Goal: Task Accomplishment & Management: Use online tool/utility

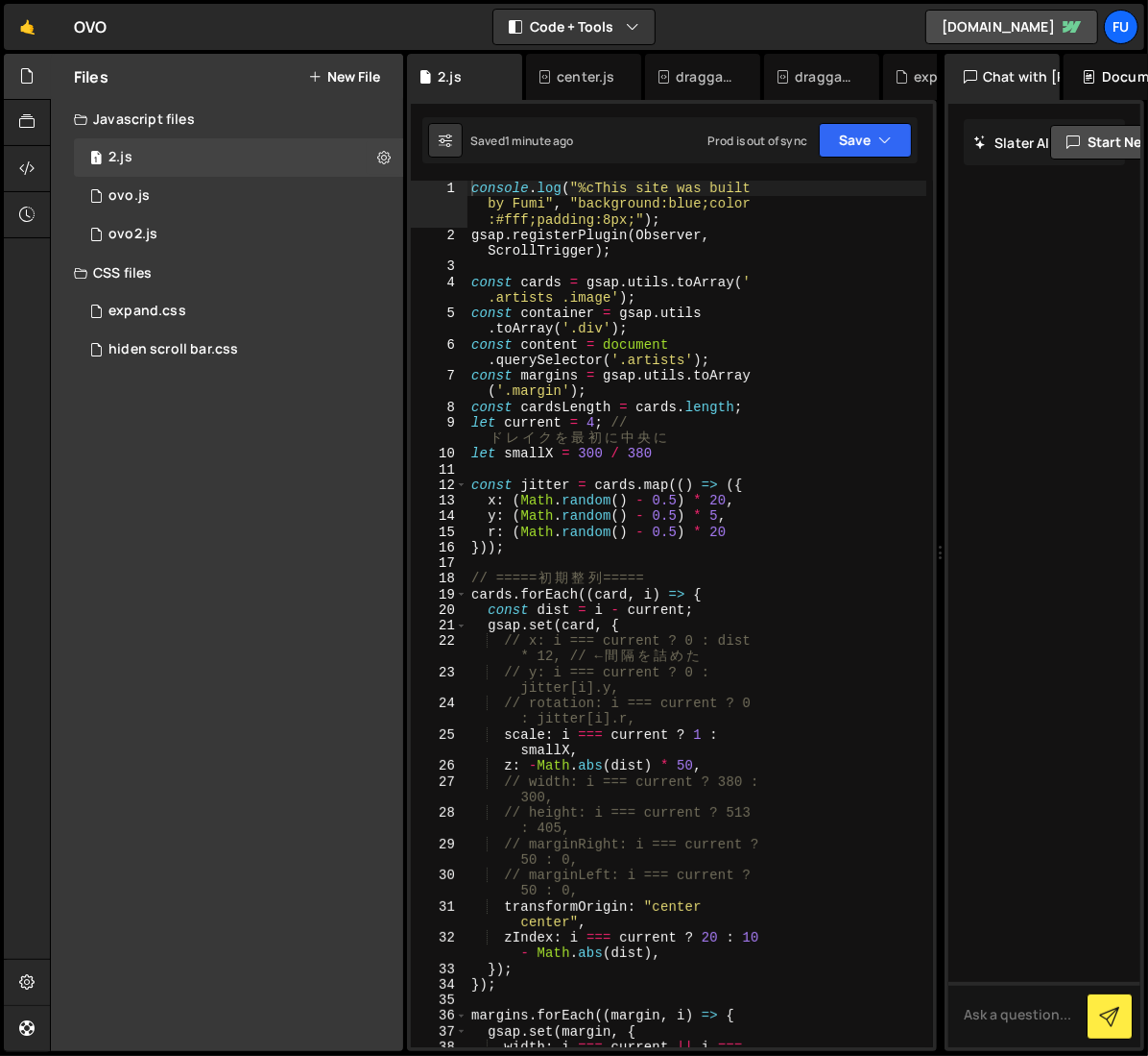
drag, startPoint x: 804, startPoint y: 358, endPoint x: 932, endPoint y: 313, distance: 135.7
click at [932, 313] on div "Files New File Javascript files 1 2.js 0 0 ovo.js 0 1 ovo2.js 0" at bounding box center [598, 552] width 1098 height 998
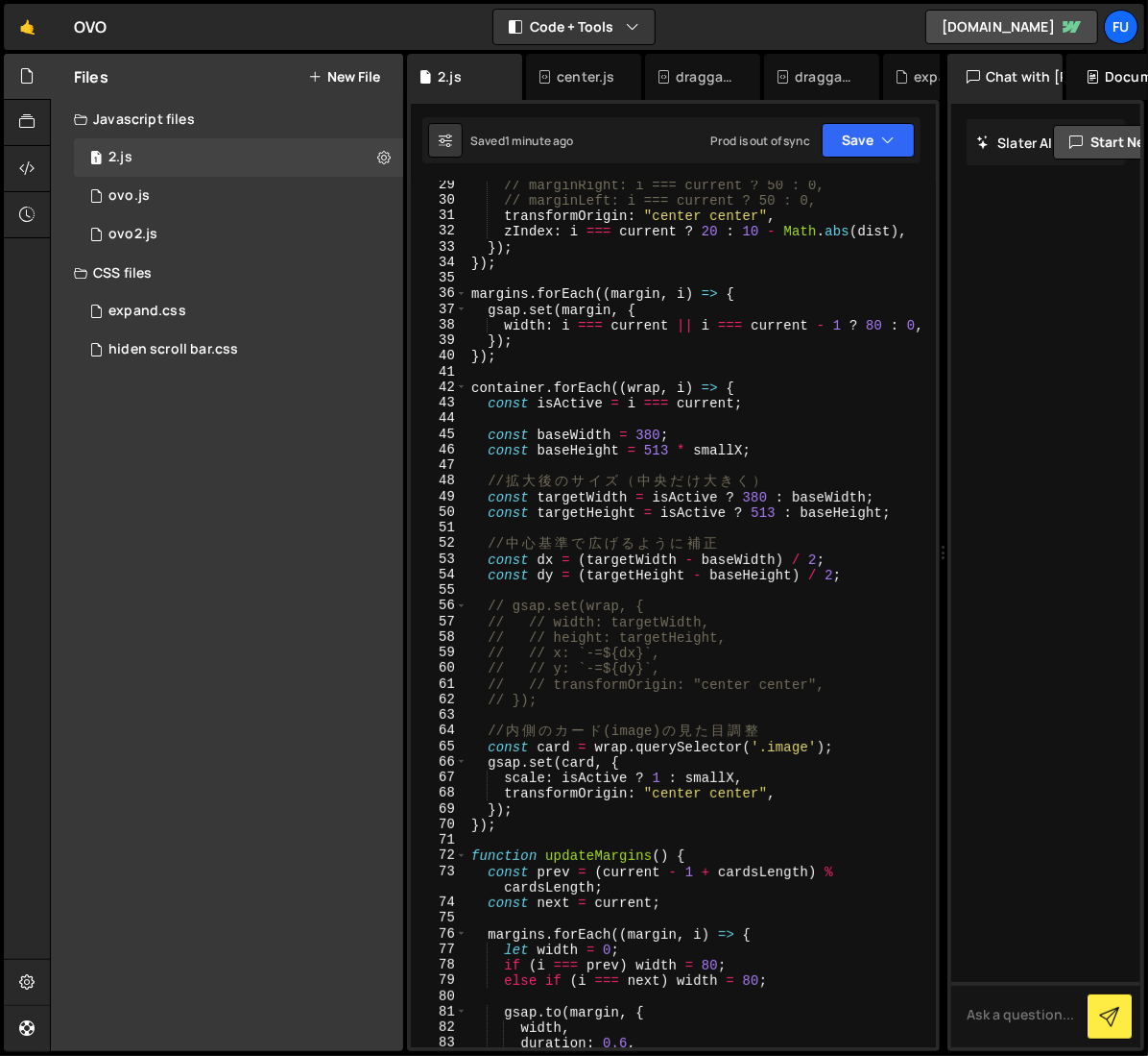
scroll to position [552, 0]
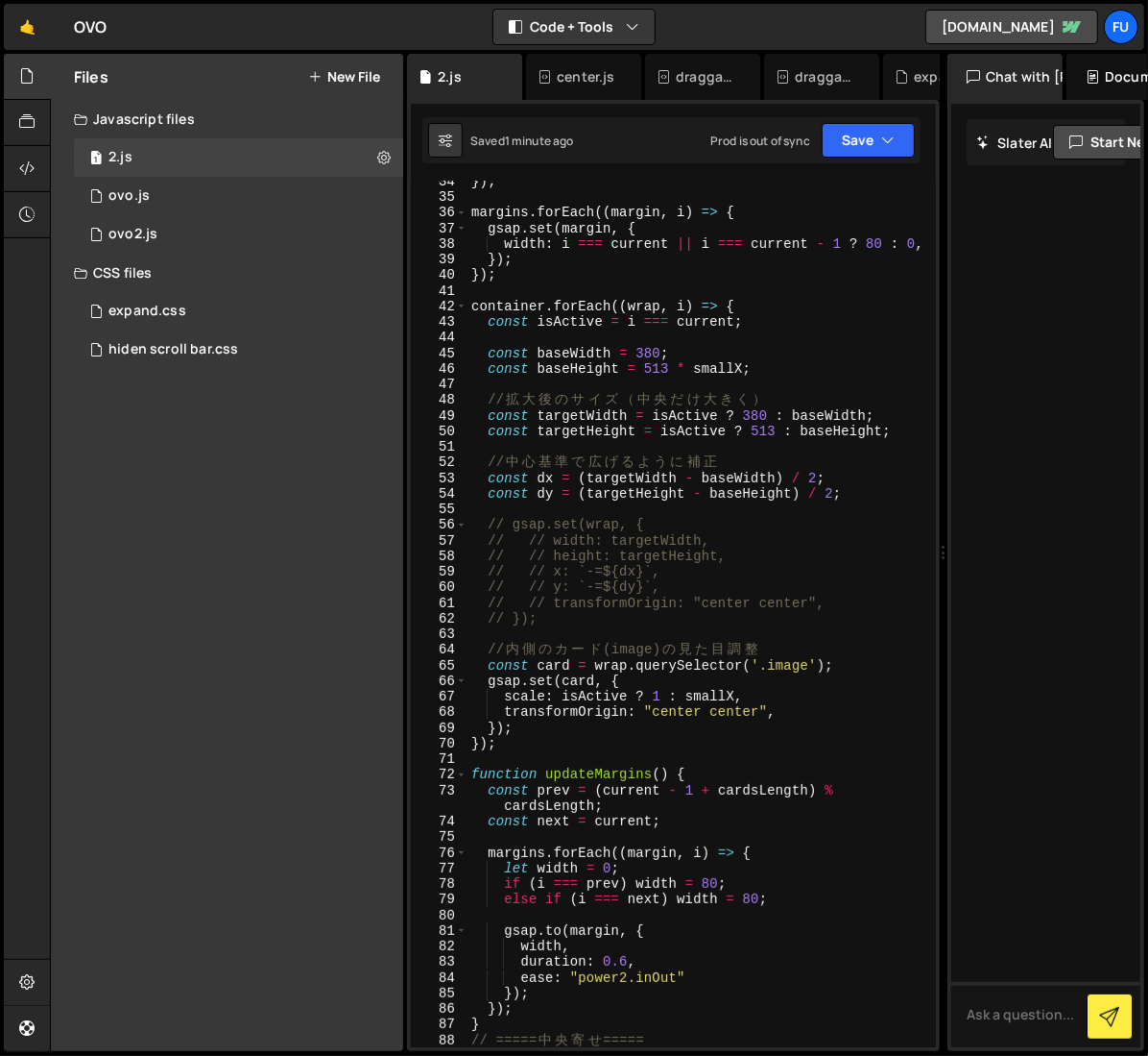
drag, startPoint x: 401, startPoint y: 421, endPoint x: 325, endPoint y: 416, distance: 76.2
click at [325, 415] on div "Files New File Javascript files 1 2.js 0 0 ovo.js 0 1 ovo2.js 0 CSS files" at bounding box center [226, 552] width 353 height 997
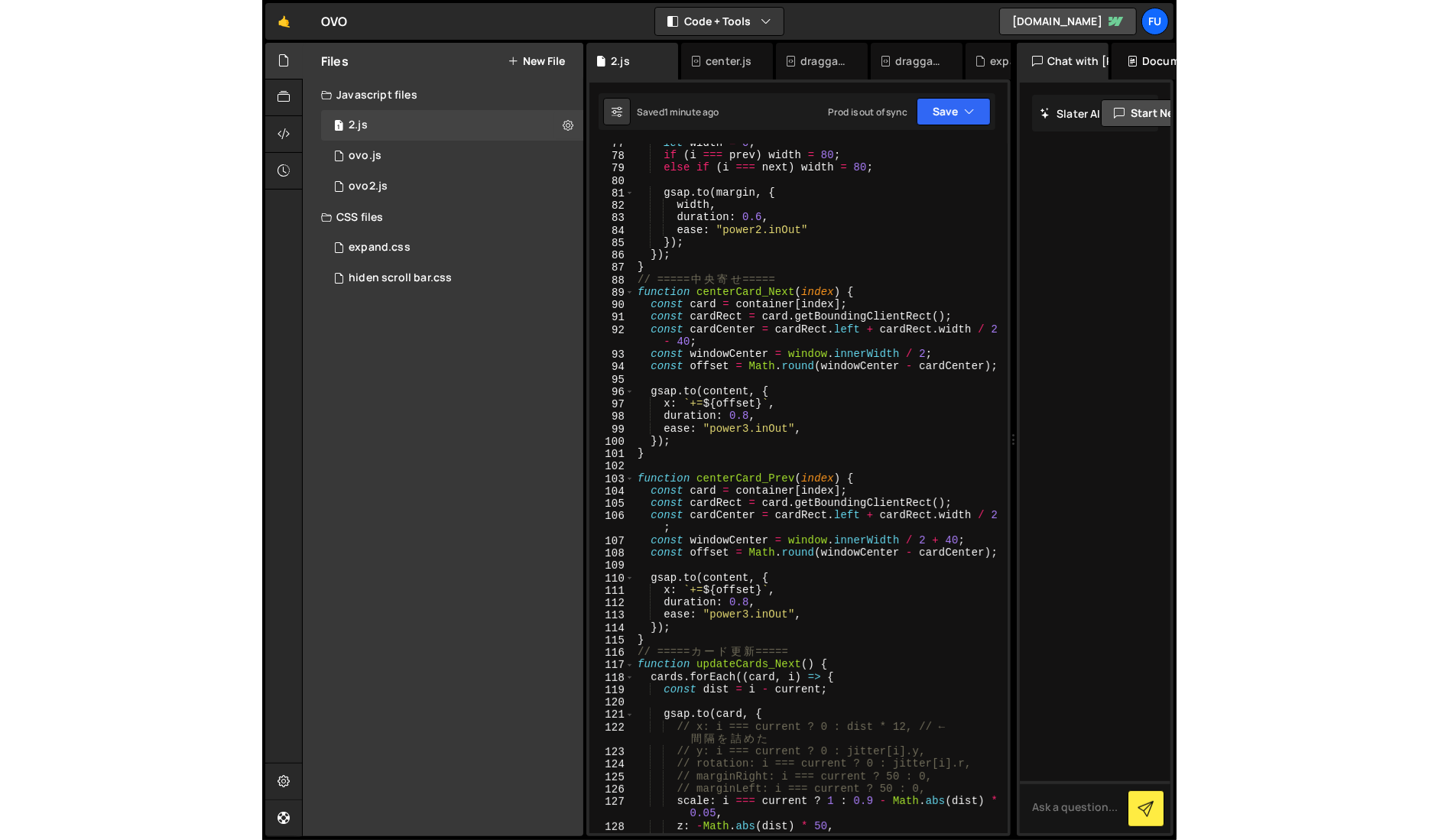
scroll to position [1006, 0]
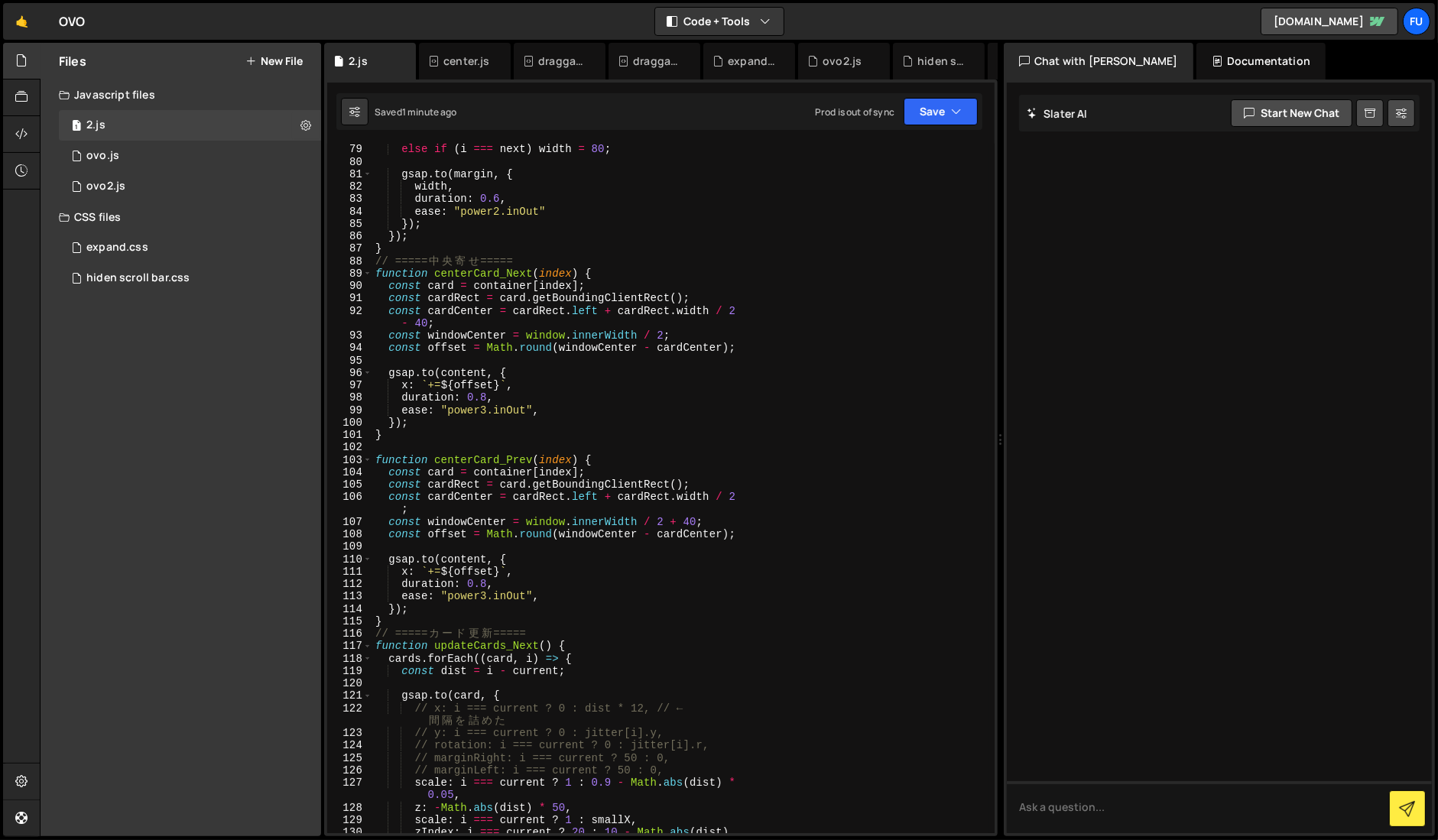
drag, startPoint x: 752, startPoint y: 434, endPoint x: 997, endPoint y: 418, distance: 245.5
click at [913, 415] on div "Files New File Javascript files 1 2.js 0 0 ovo.js 0 1 ovo2.js 0" at bounding box center [738, 439] width 1398 height 794
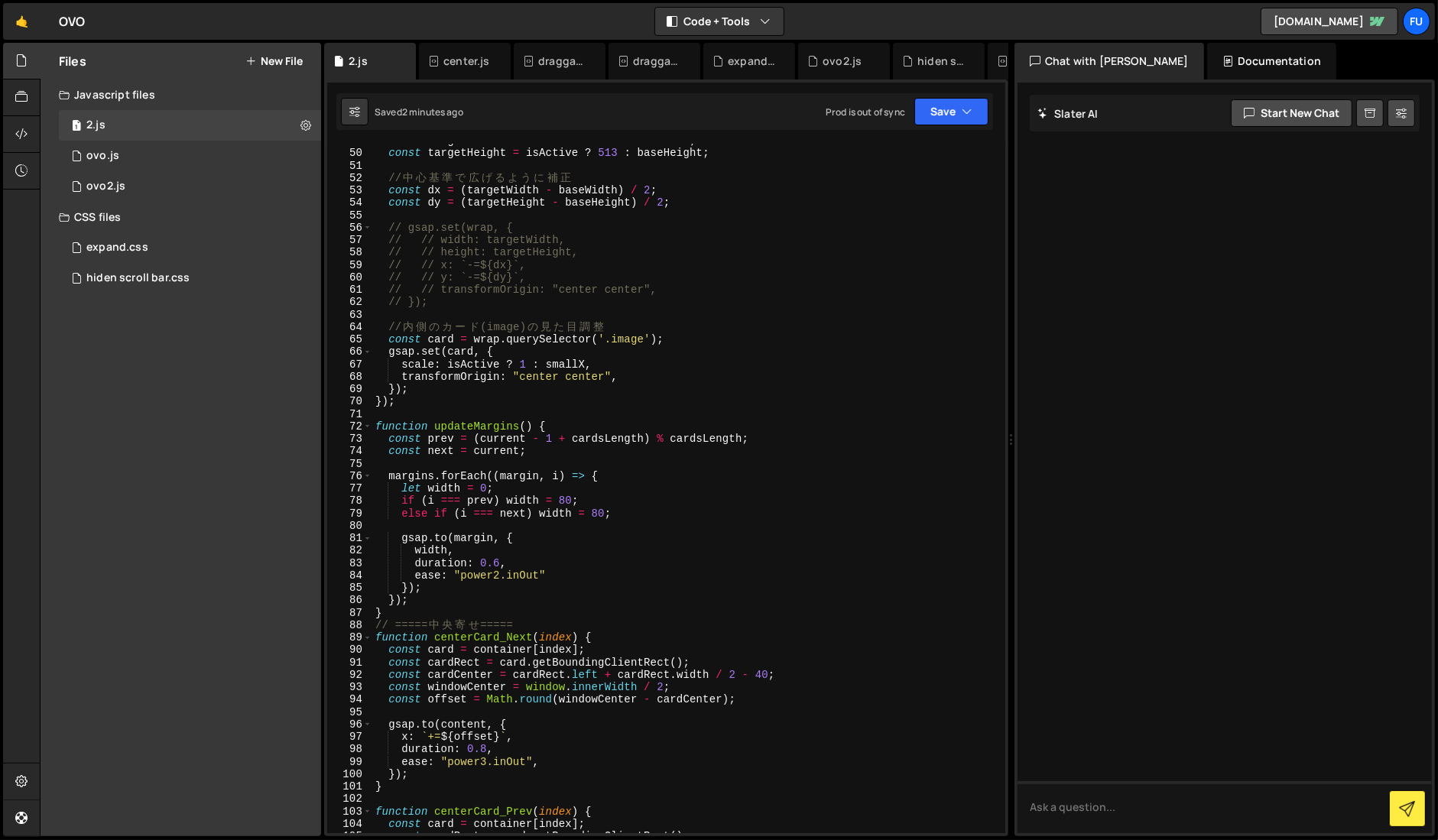
scroll to position [624, 0]
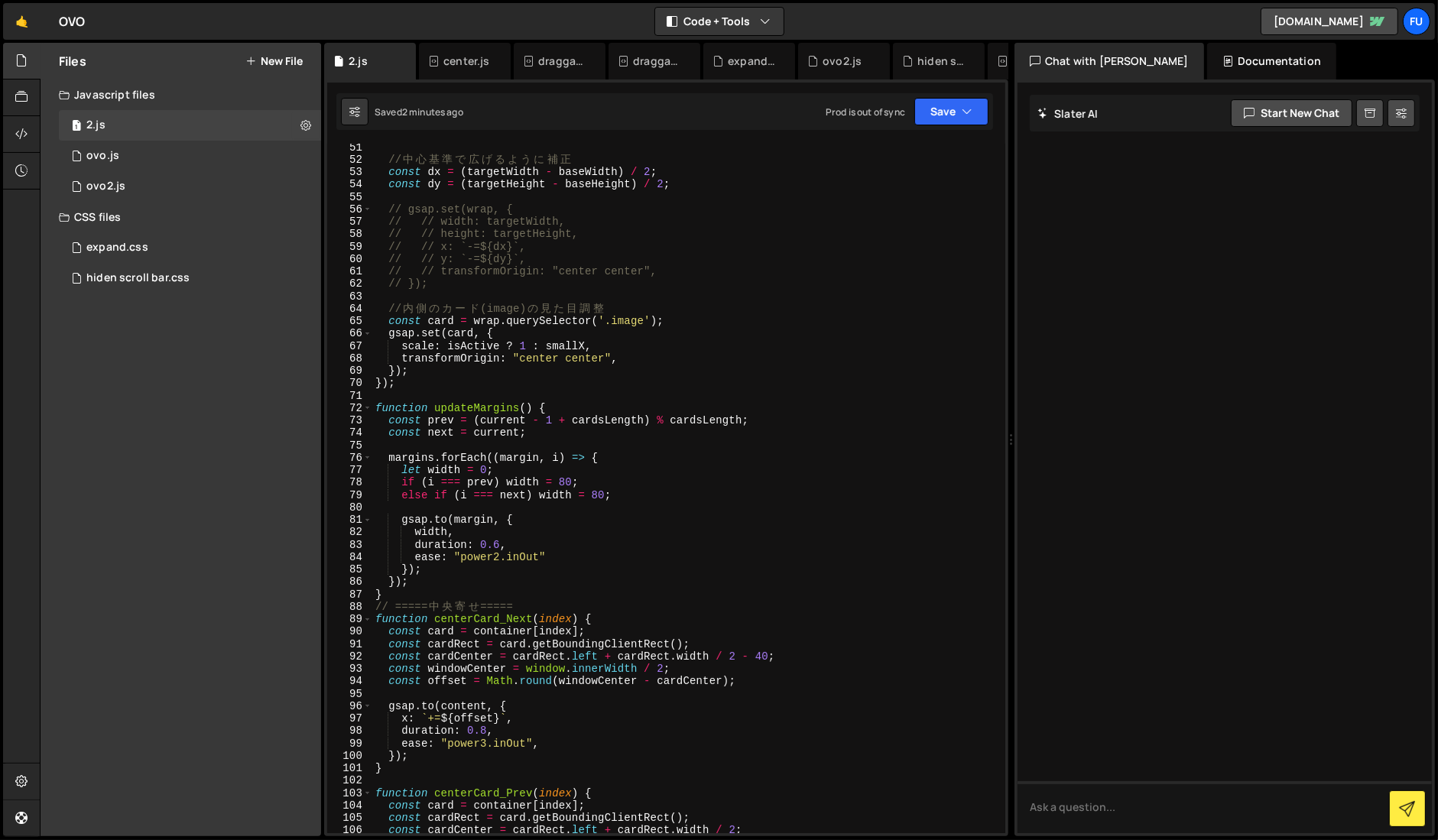
click at [564, 425] on div "// 中 心 基 準 で 広 げ る よ う に 補 正 const dx = ( targetWidth - baseWidth ) / 2 ; const…" at bounding box center [686, 498] width 629 height 714
click at [588, 427] on div "// 中 心 基 準 で 広 げ る よ う に 補 正 const dx = ( targetWidth - baseWidth ) / 2 ; const…" at bounding box center [686, 498] width 629 height 714
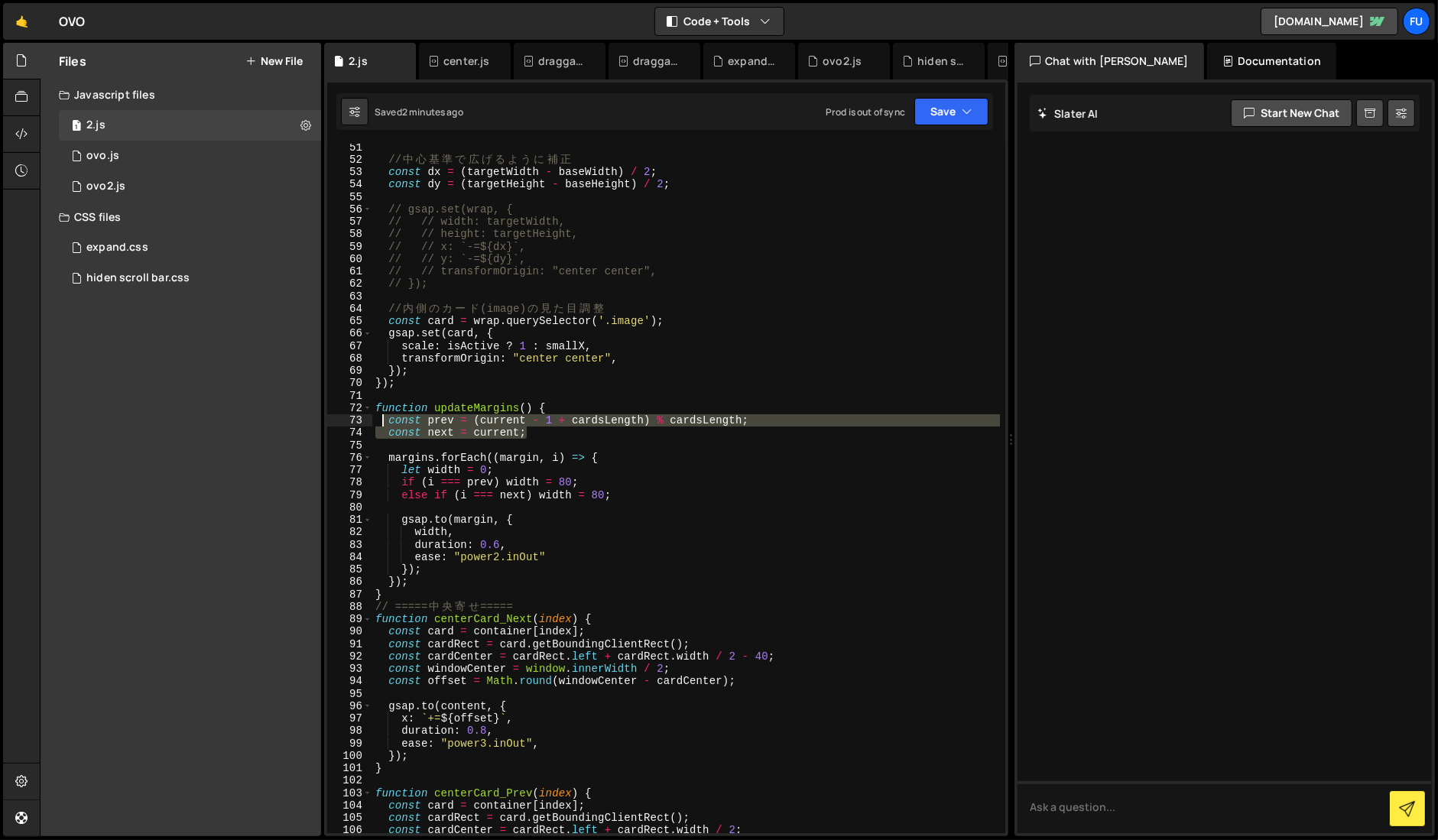
drag, startPoint x: 584, startPoint y: 430, endPoint x: 382, endPoint y: 422, distance: 202.2
click at [382, 422] on div "// 中 心 基 準 で 広 げ る よ う に 補 正 const dx = ( targetWidth - baseWidth ) / 2 ; const…" at bounding box center [686, 498] width 629 height 714
click at [491, 478] on div "// 中 心 基 準 で 広 げ る よ う に 補 正 const dx = ( targetWidth - baseWidth ) / 2 ; const…" at bounding box center [686, 498] width 629 height 714
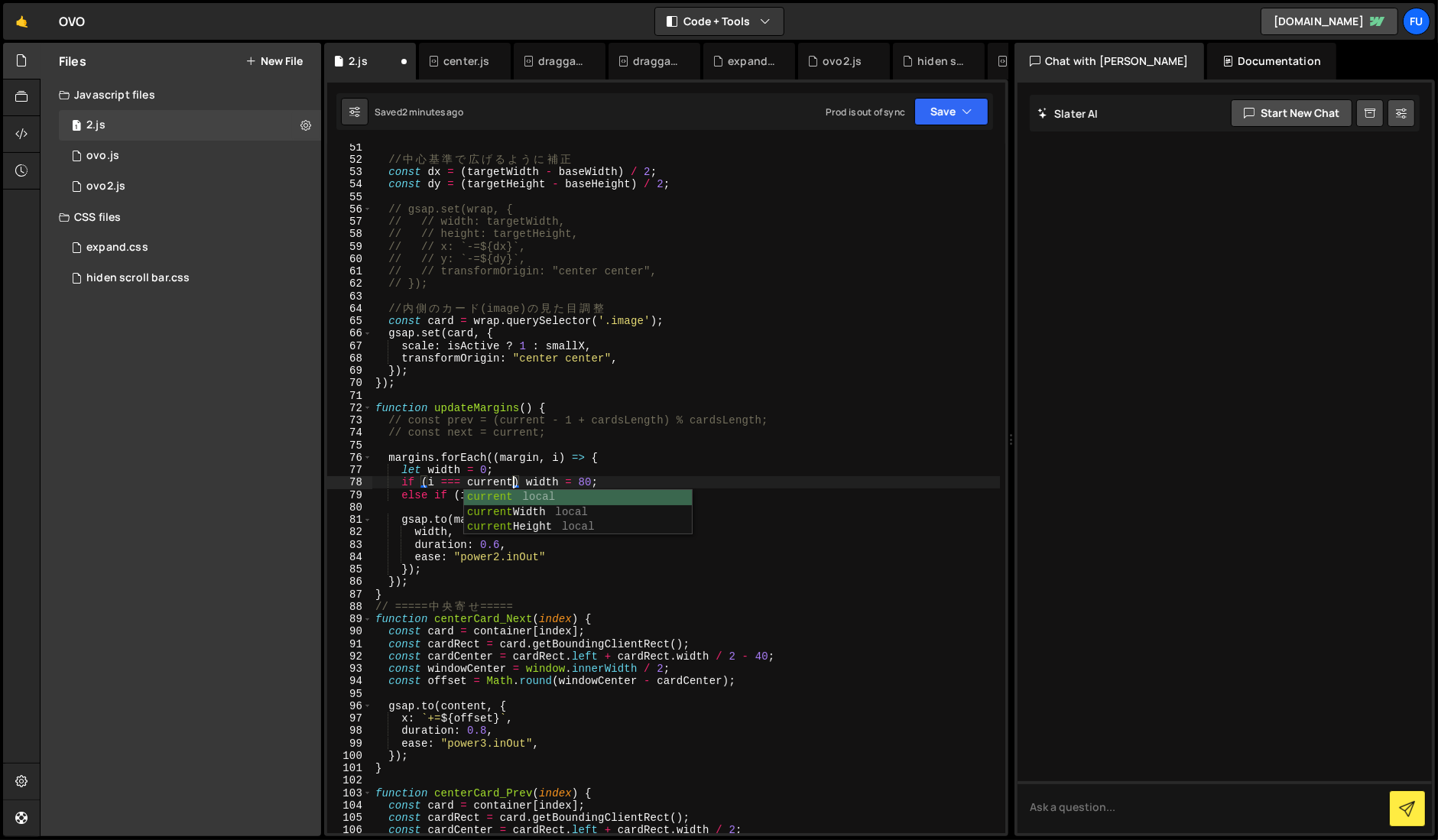
scroll to position [0, 9]
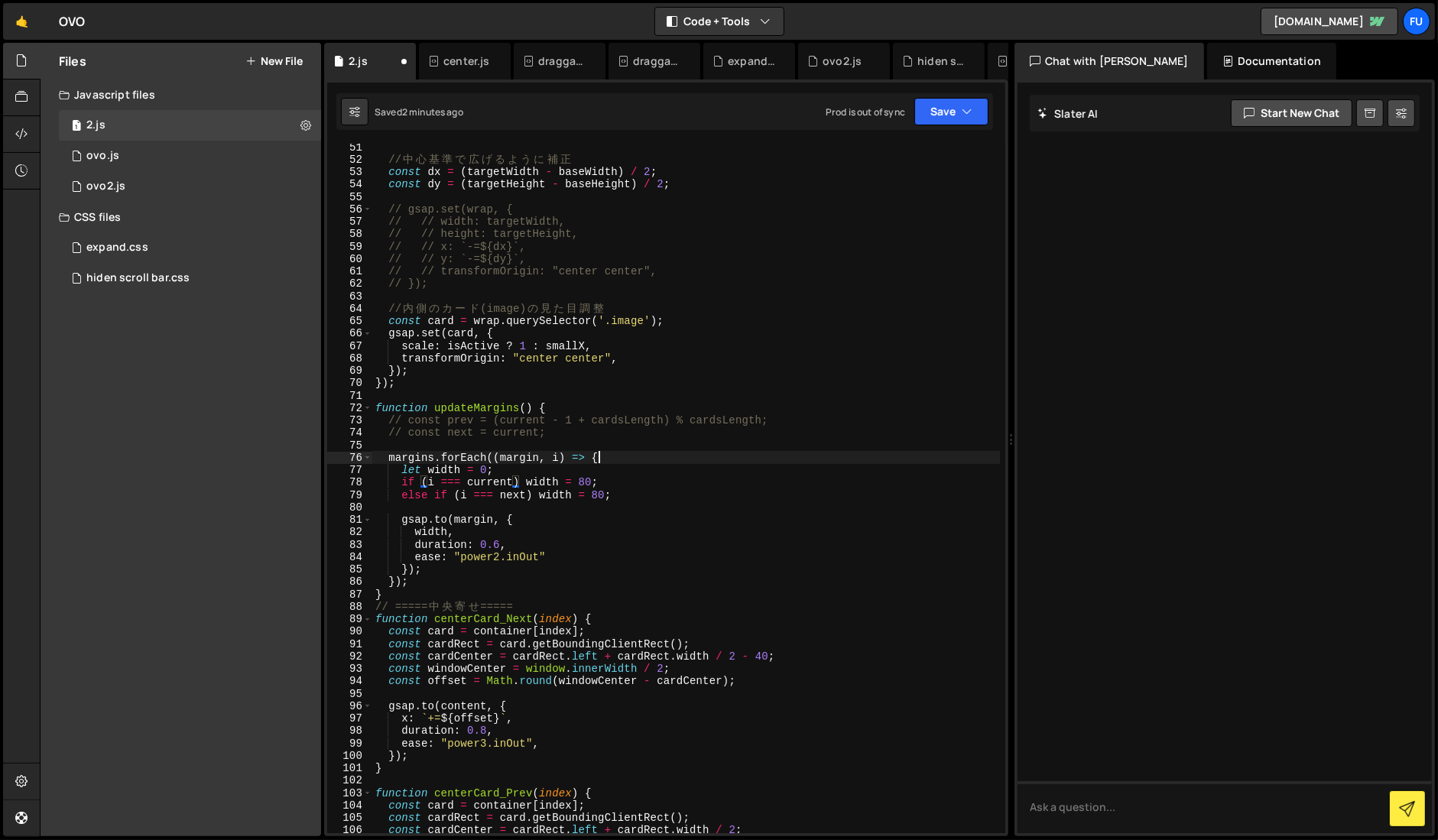
click at [613, 452] on div "// 中 心 基 準 で 広 げ る よ う に 補 正 const dx = ( targetWidth - baseWidth ) / 2 ; const…" at bounding box center [686, 498] width 629 height 714
click at [526, 495] on div "// 中 心 基 準 で 広 げ る よ う に 補 正 const dx = ( targetWidth - baseWidth ) / 2 ; const…" at bounding box center [686, 498] width 629 height 714
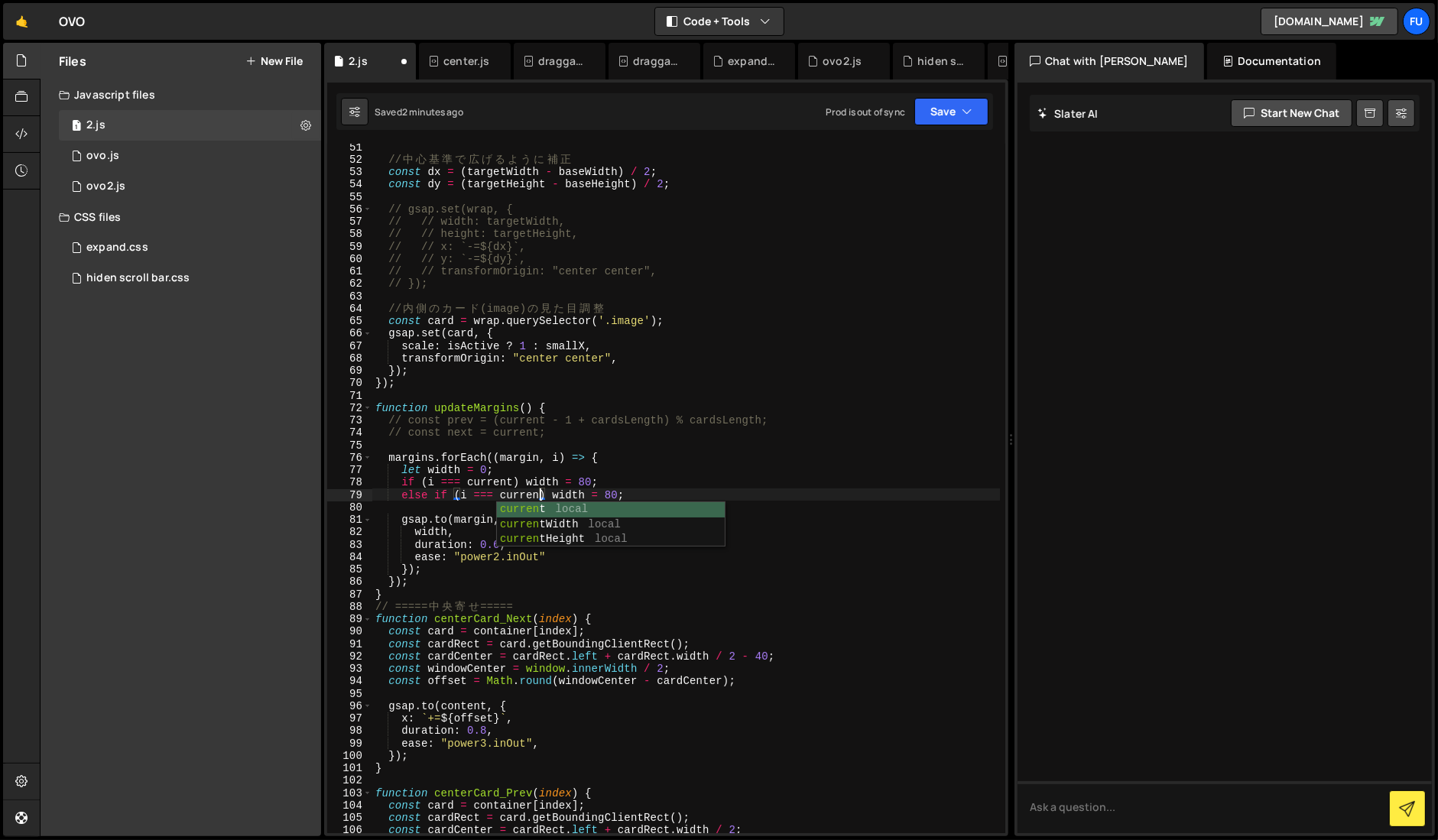
scroll to position [0, 12]
click at [753, 431] on div "// 中 心 基 準 で 広 げ る よ う に 補 正 const dx = ( targetWidth - baseWidth ) / 2 ; const…" at bounding box center [686, 498] width 629 height 714
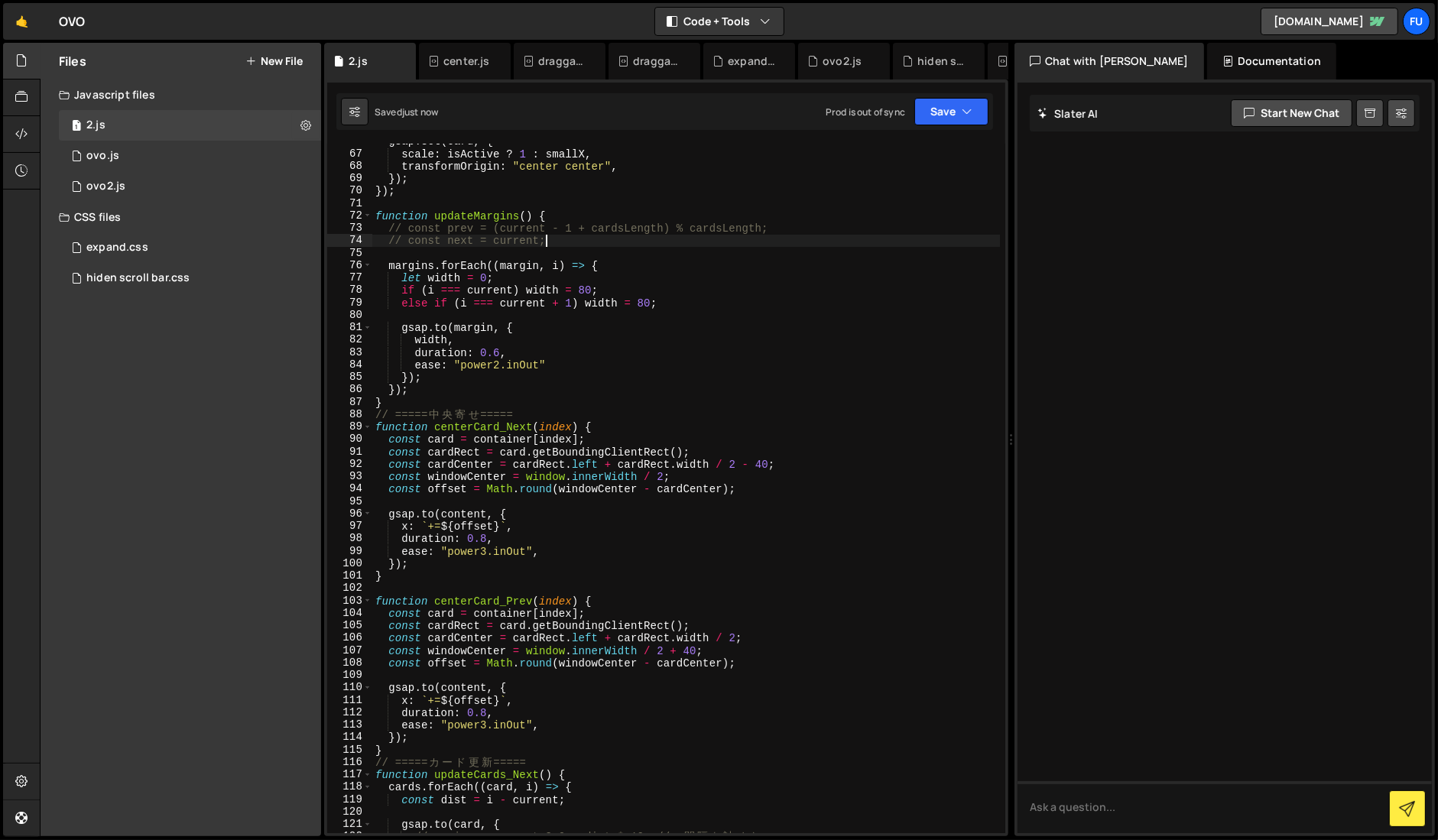
scroll to position [815, 0]
click at [768, 462] on div "gsap . set ( card , { scale : isActive ? 1 : smallX , transformOrigin : "center…" at bounding box center [686, 492] width 629 height 714
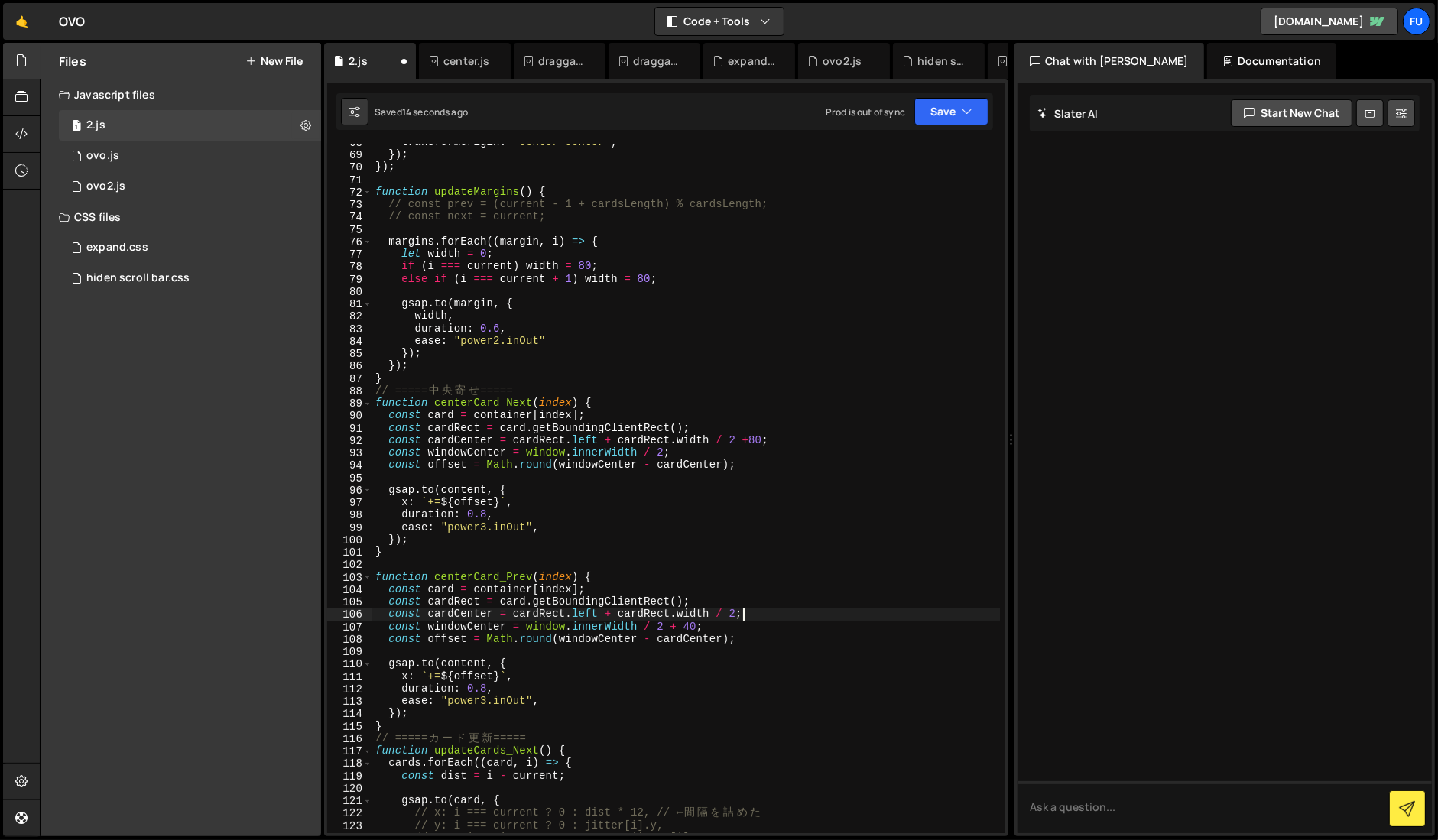
click at [742, 614] on div "transformOrigin : "center center" , }) ; }) ; function updateMargins ( ) { // c…" at bounding box center [686, 493] width 629 height 714
drag, startPoint x: 697, startPoint y: 628, endPoint x: 666, endPoint y: 623, distance: 31.4
click at [666, 623] on div "transformOrigin : "center center" , }) ; }) ; function updateMargins ( ) { // c…" at bounding box center [686, 493] width 629 height 714
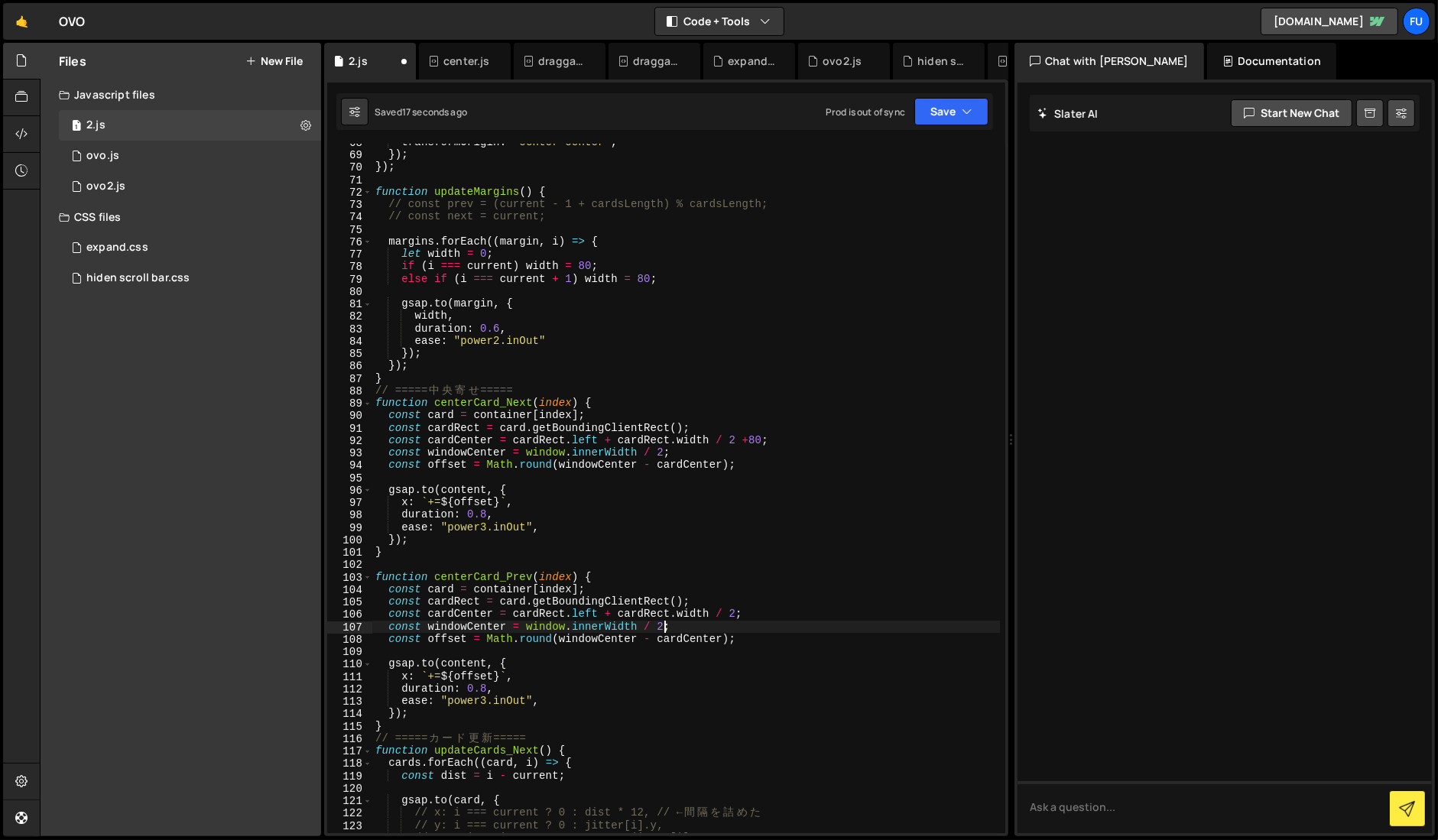
click at [734, 614] on div "transformOrigin : "center center" , }) ; }) ; function updateMargins ( ) { // c…" at bounding box center [686, 493] width 629 height 714
paste textarea "+ 40"
click at [751, 616] on div "transformOrigin : "center center" , }) ; }) ; function updateMargins ( ) { // c…" at bounding box center [686, 493] width 629 height 714
click at [677, 533] on div "transformOrigin : "center center" , }) ; }) ; function updateMargins ( ) { // c…" at bounding box center [686, 493] width 629 height 714
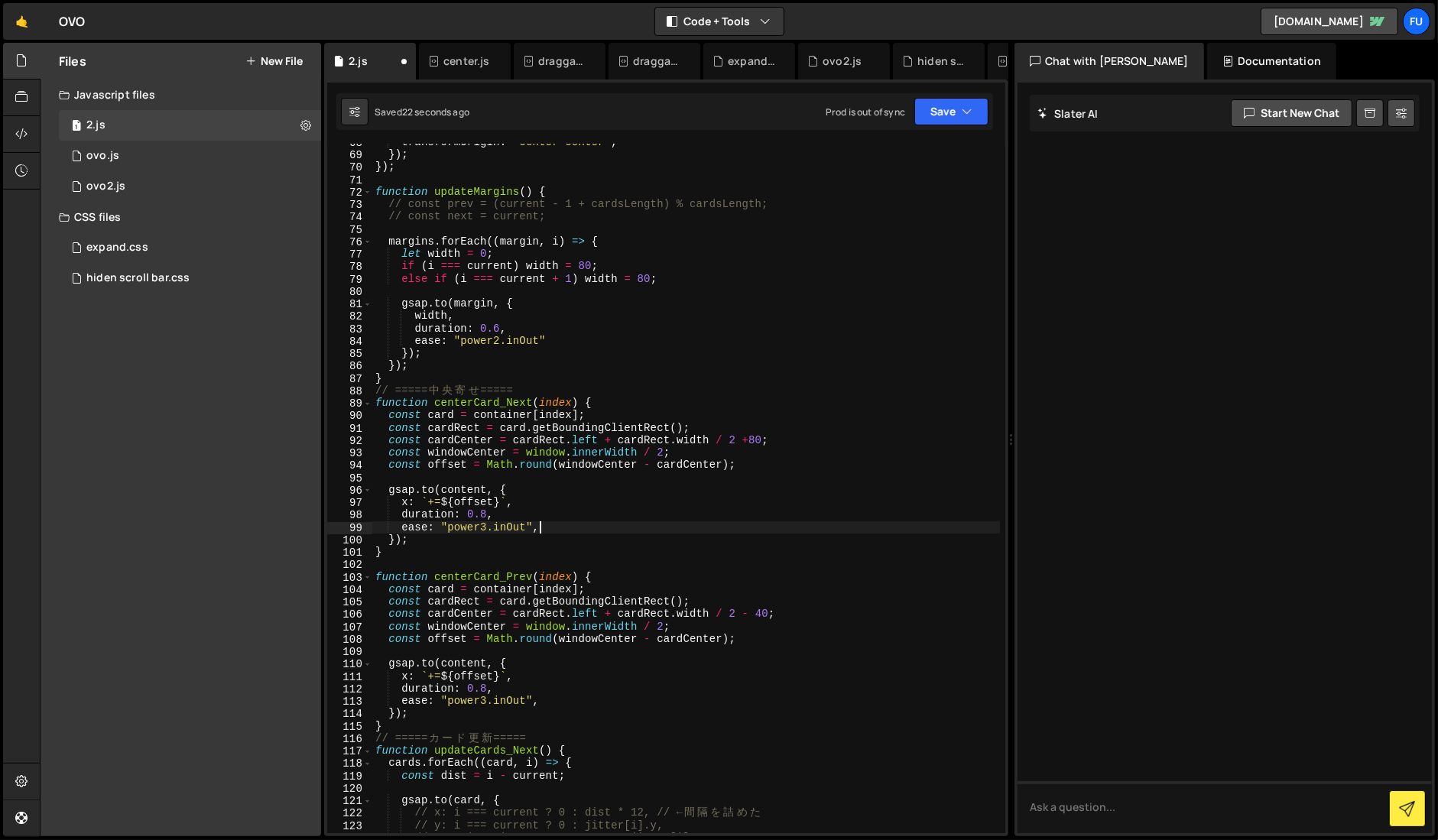
click at [755, 613] on div "transformOrigin : "center center" , }) ; }) ; function updateMargins ( ) { // c…" at bounding box center [686, 493] width 629 height 714
click at [763, 612] on div "transformOrigin : "center center" , }) ; }) ; function updateMargins ( ) { // c…" at bounding box center [686, 493] width 629 height 714
type textarea "const cardCenter = cardRect.left + cardRect.width / 2 - 80;"
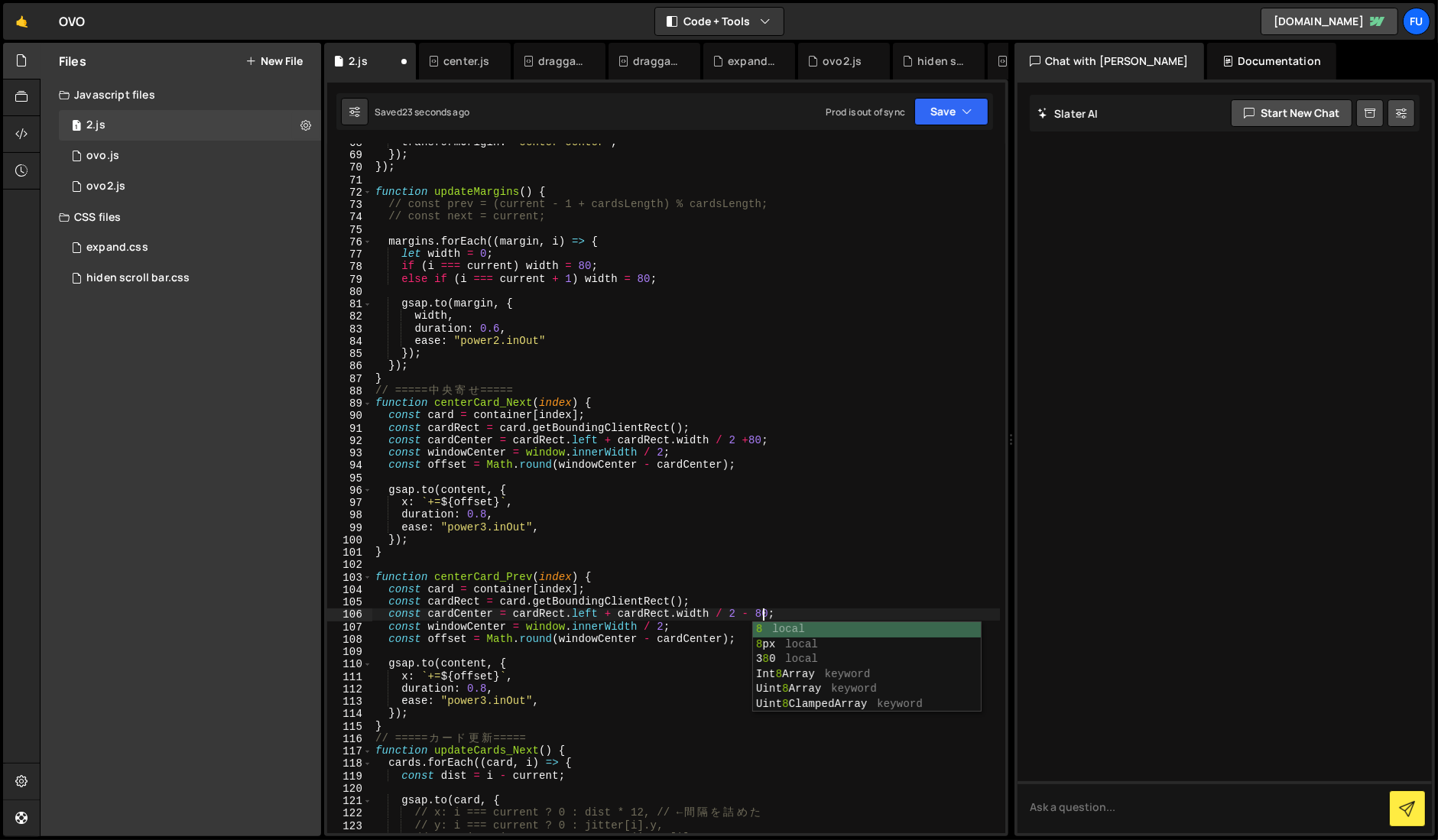
scroll to position [0, 27]
click at [736, 559] on div "transformOrigin : "center center" , }) ; }) ; function updateMargins ( ) { // c…" at bounding box center [686, 493] width 629 height 714
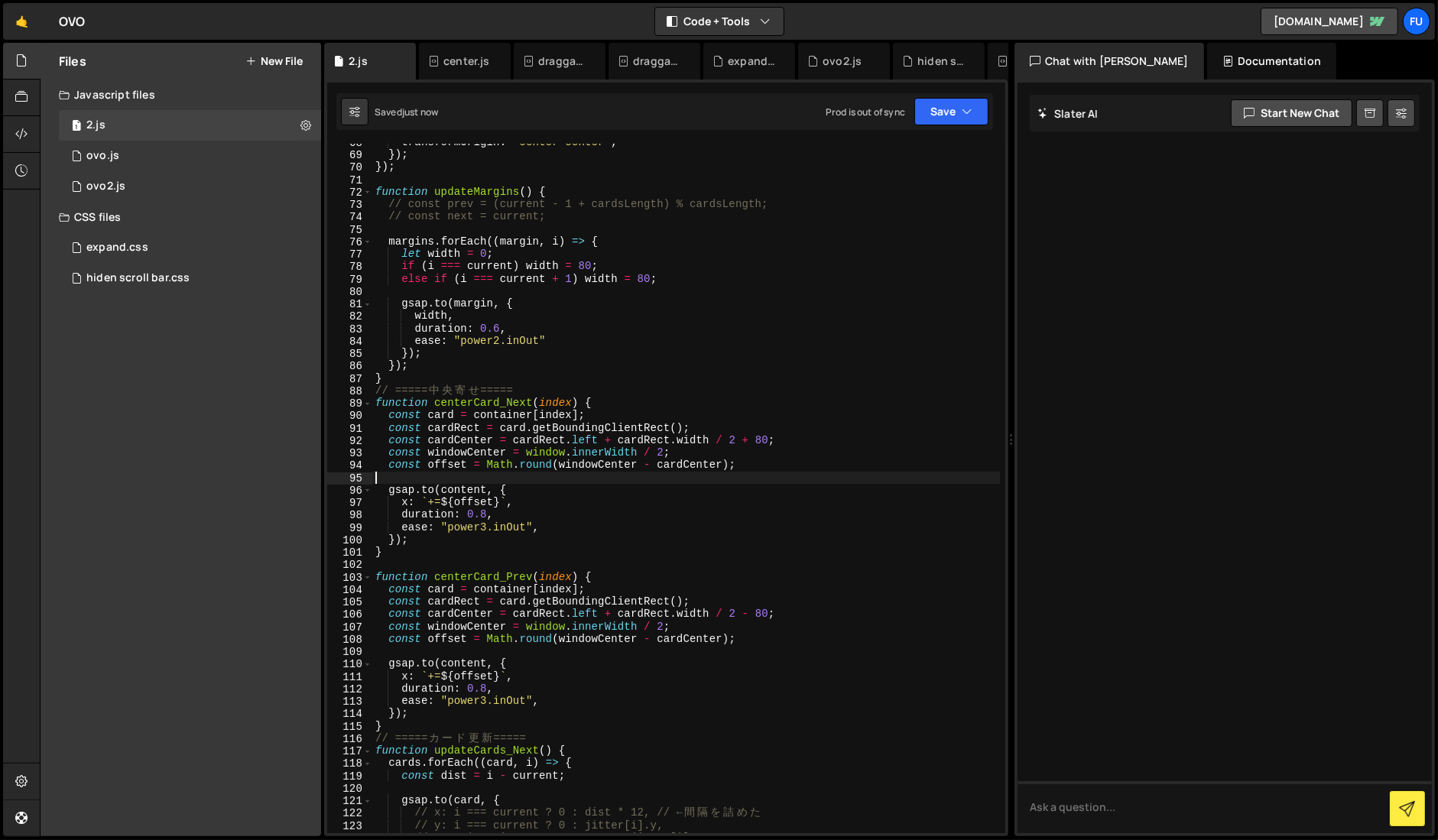
click at [581, 478] on div "transformOrigin : "center center" , }) ; }) ; function updateMargins ( ) { // c…" at bounding box center [686, 493] width 629 height 714
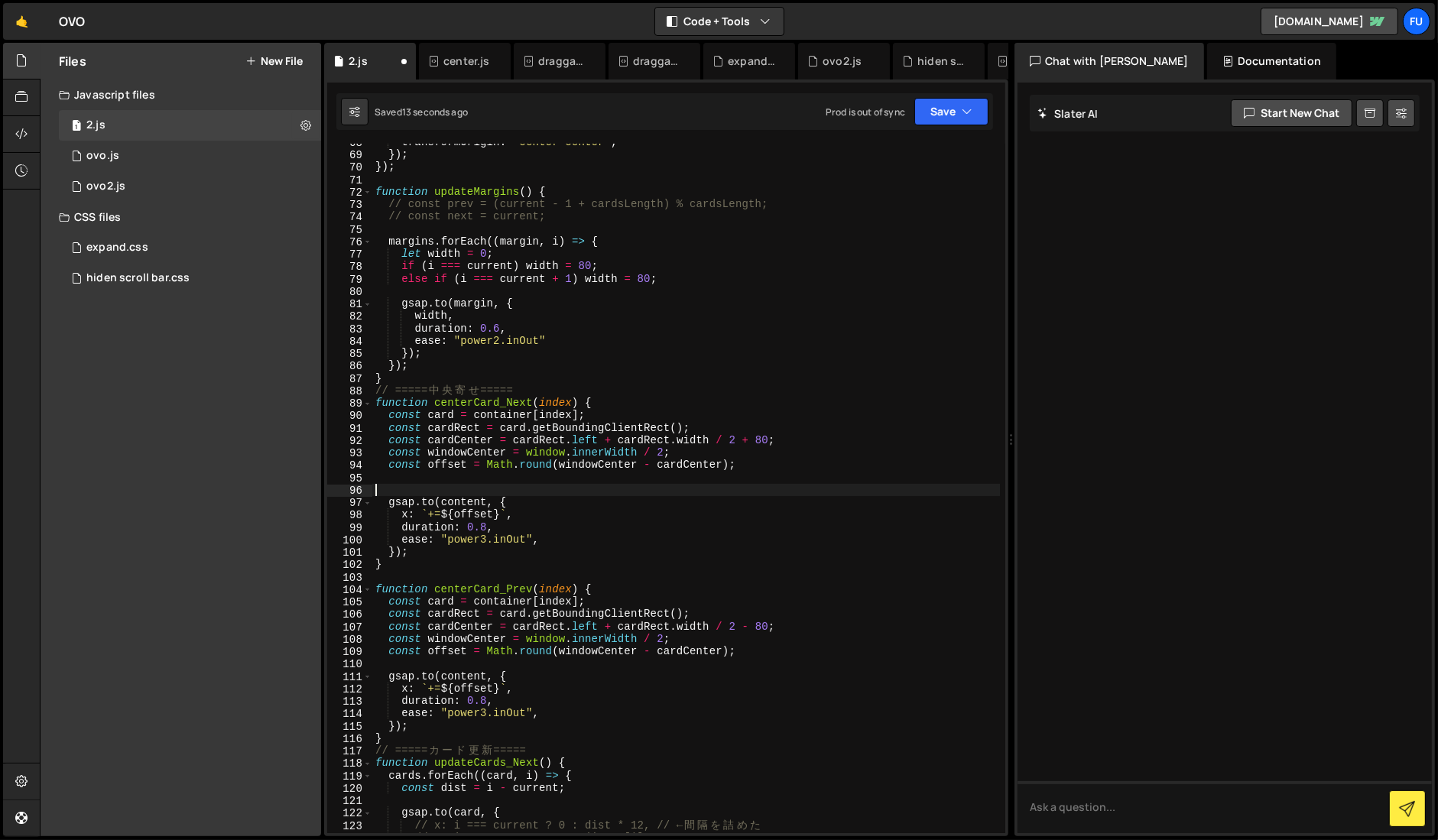
click at [748, 437] on div "transformOrigin : "center center" , }) ; }) ; function updateMargins ( ) { // c…" at bounding box center [686, 493] width 629 height 714
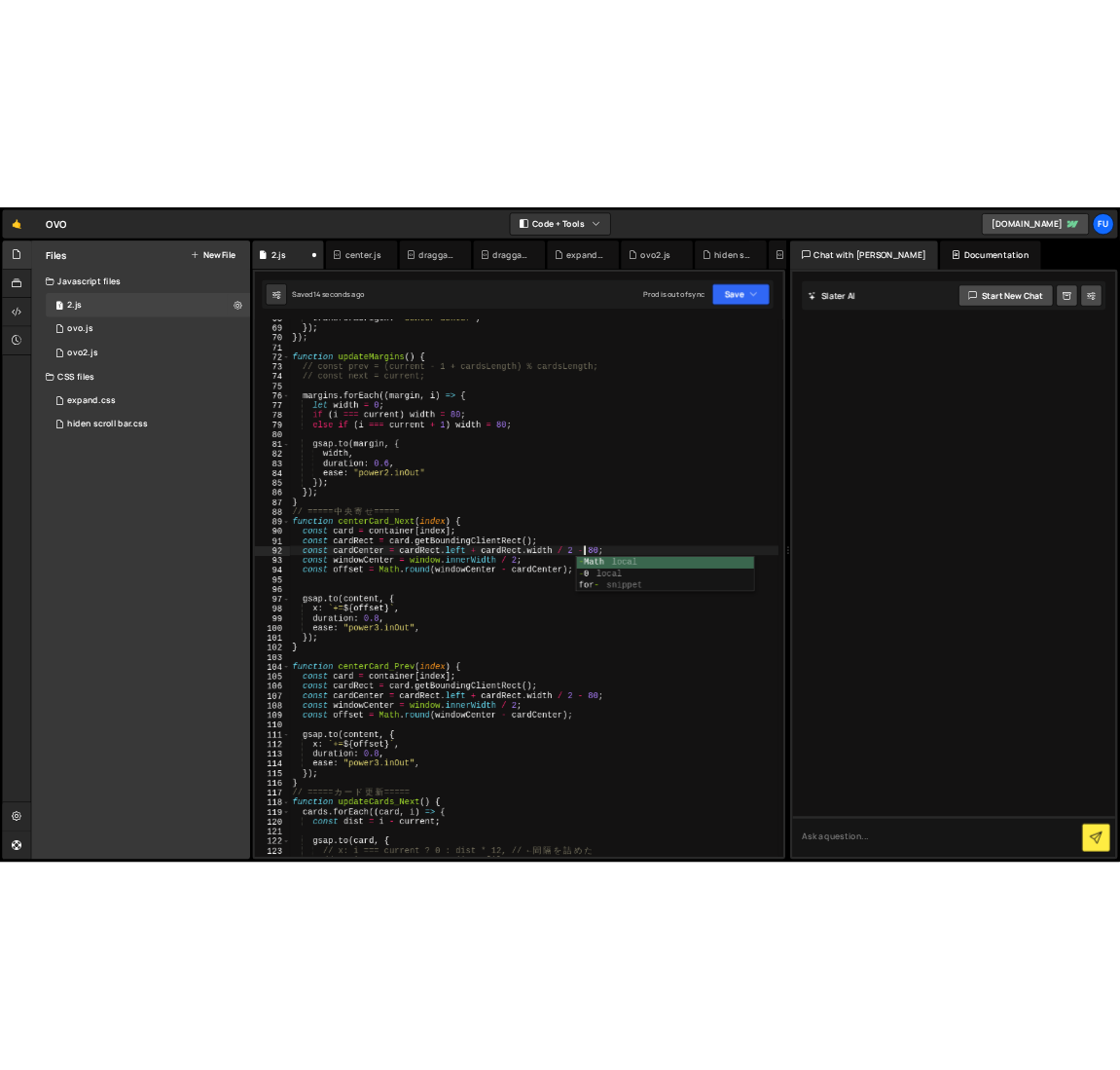
scroll to position [0, 33]
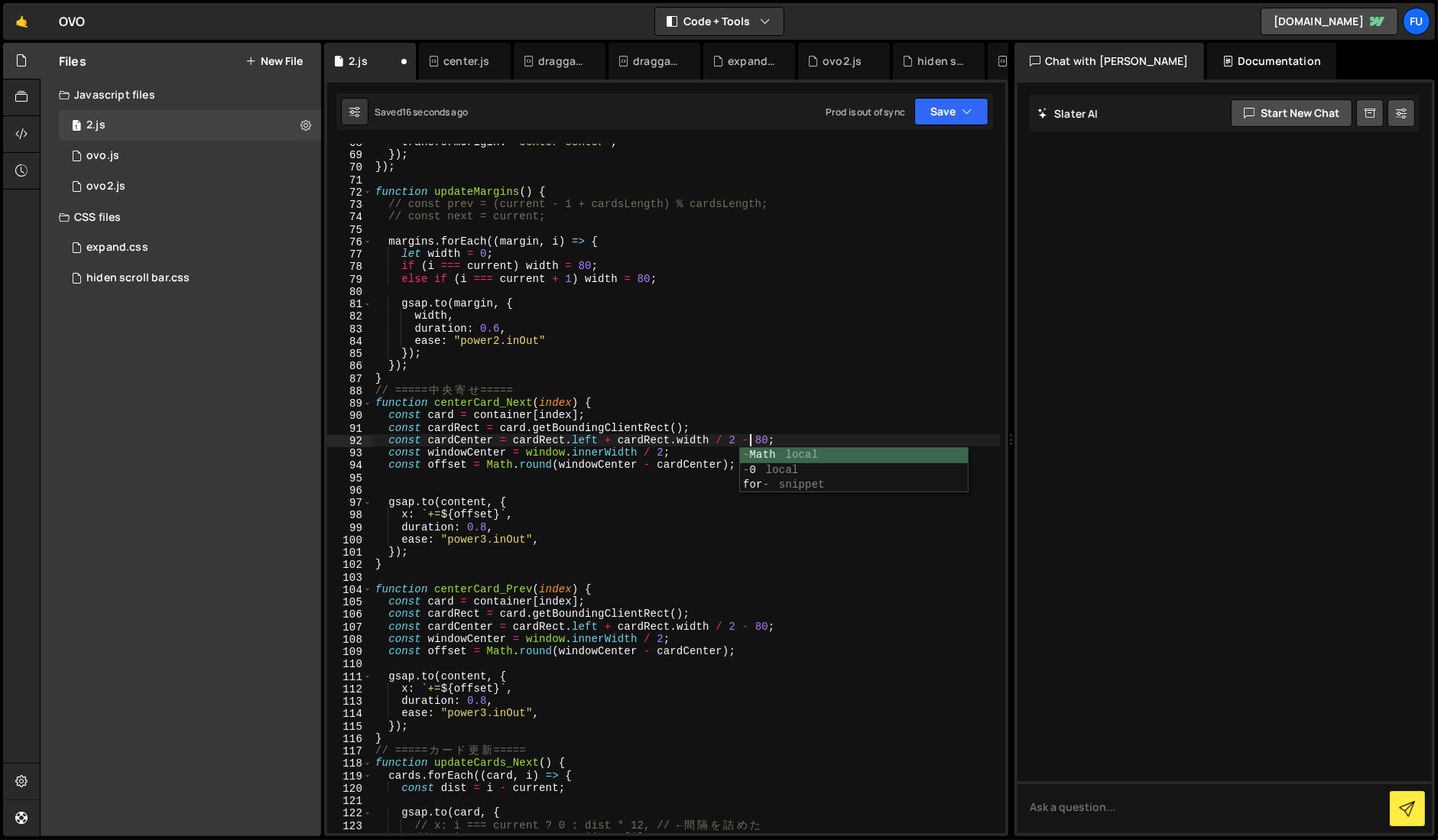
click at [750, 625] on div "transformOrigin : "center center" , }) ; }) ; function updateMargins ( ) { // c…" at bounding box center [686, 493] width 629 height 714
type textarea "const cardCenter = cardRect.left + cardRect.width / 2 + 80;"
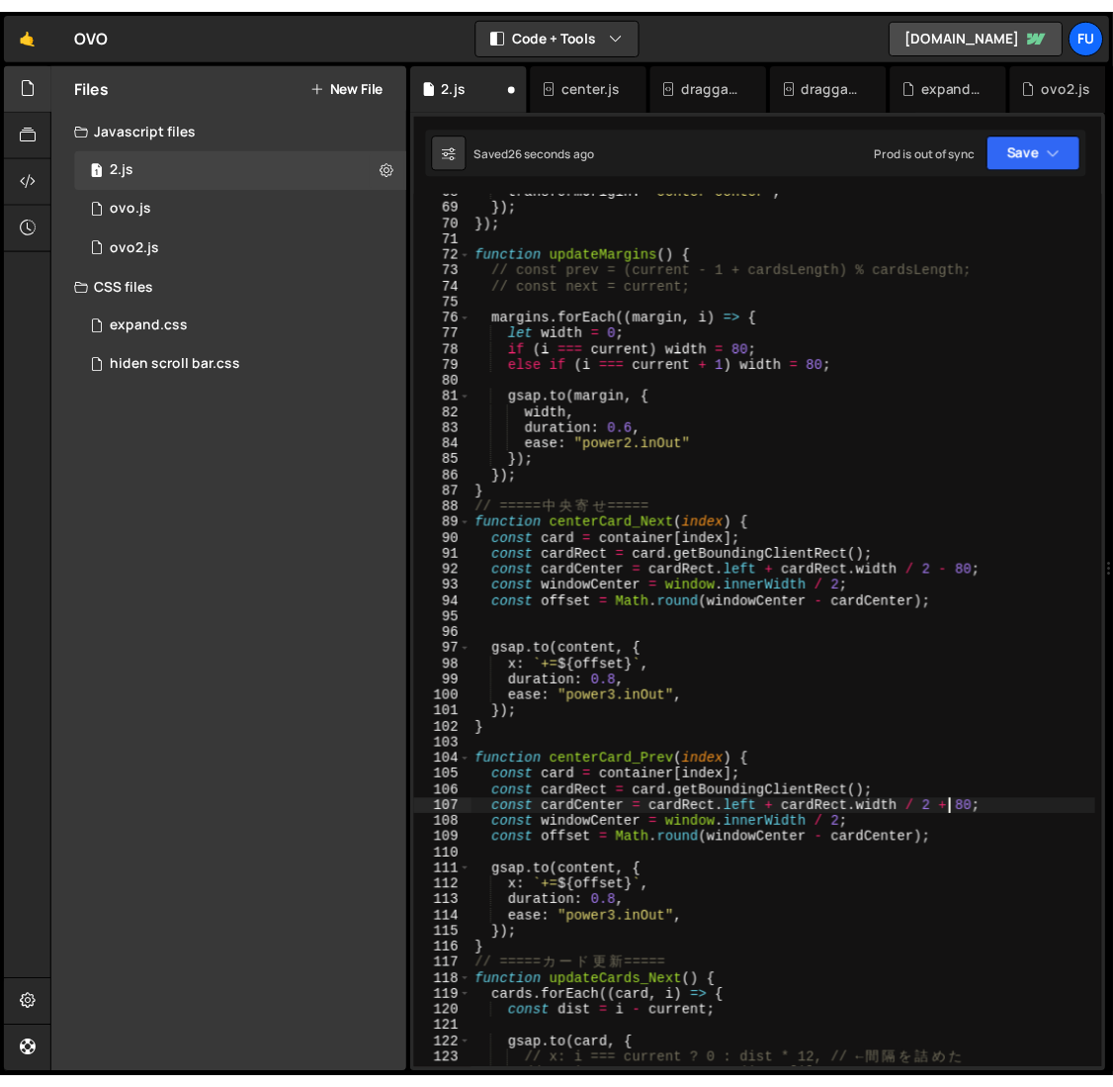
scroll to position [1101, 0]
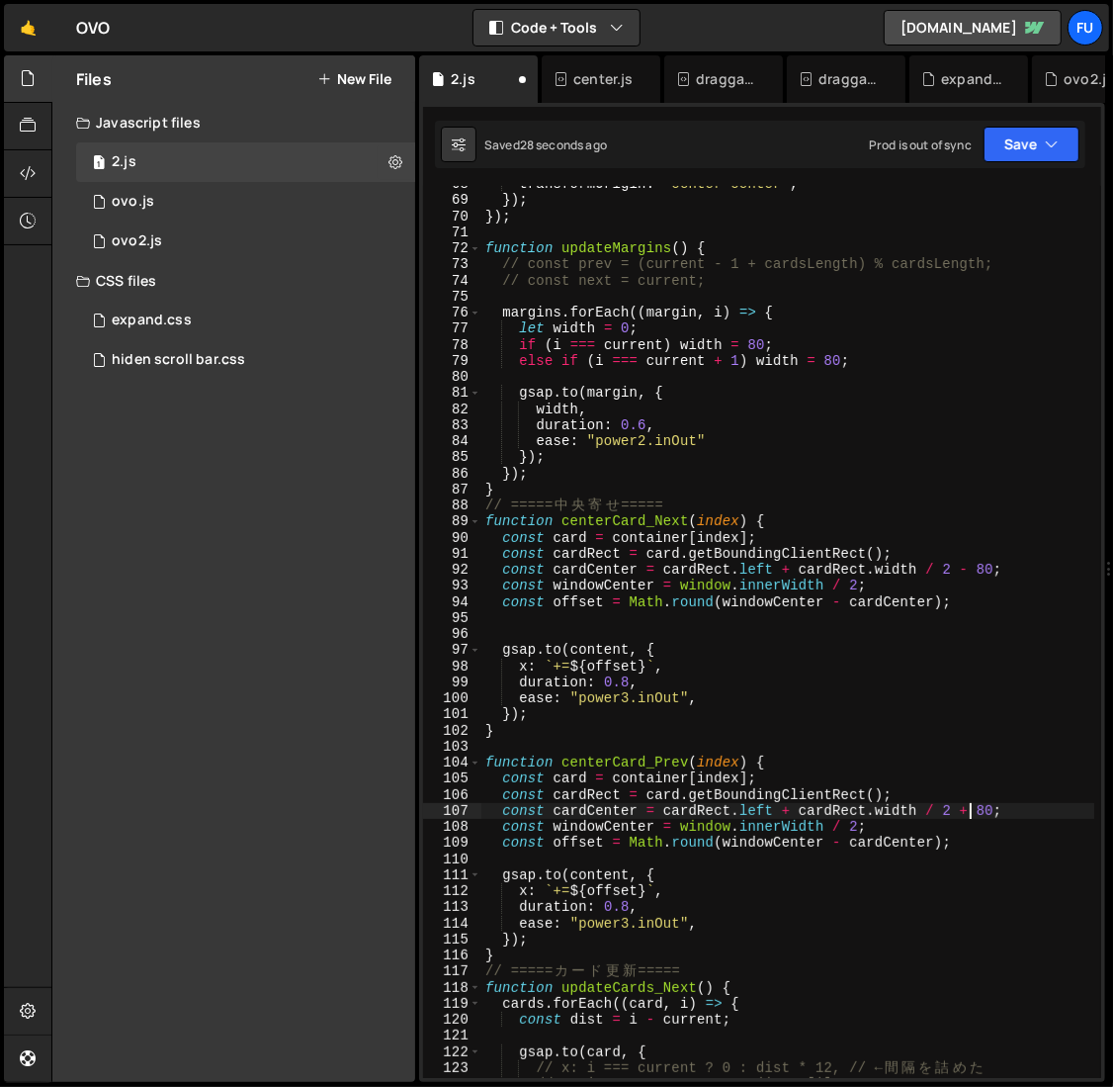
click at [713, 619] on div "transformOrigin : "center center" , }) ; }) ; function updateMargins ( ) { // c…" at bounding box center [788, 638] width 614 height 924
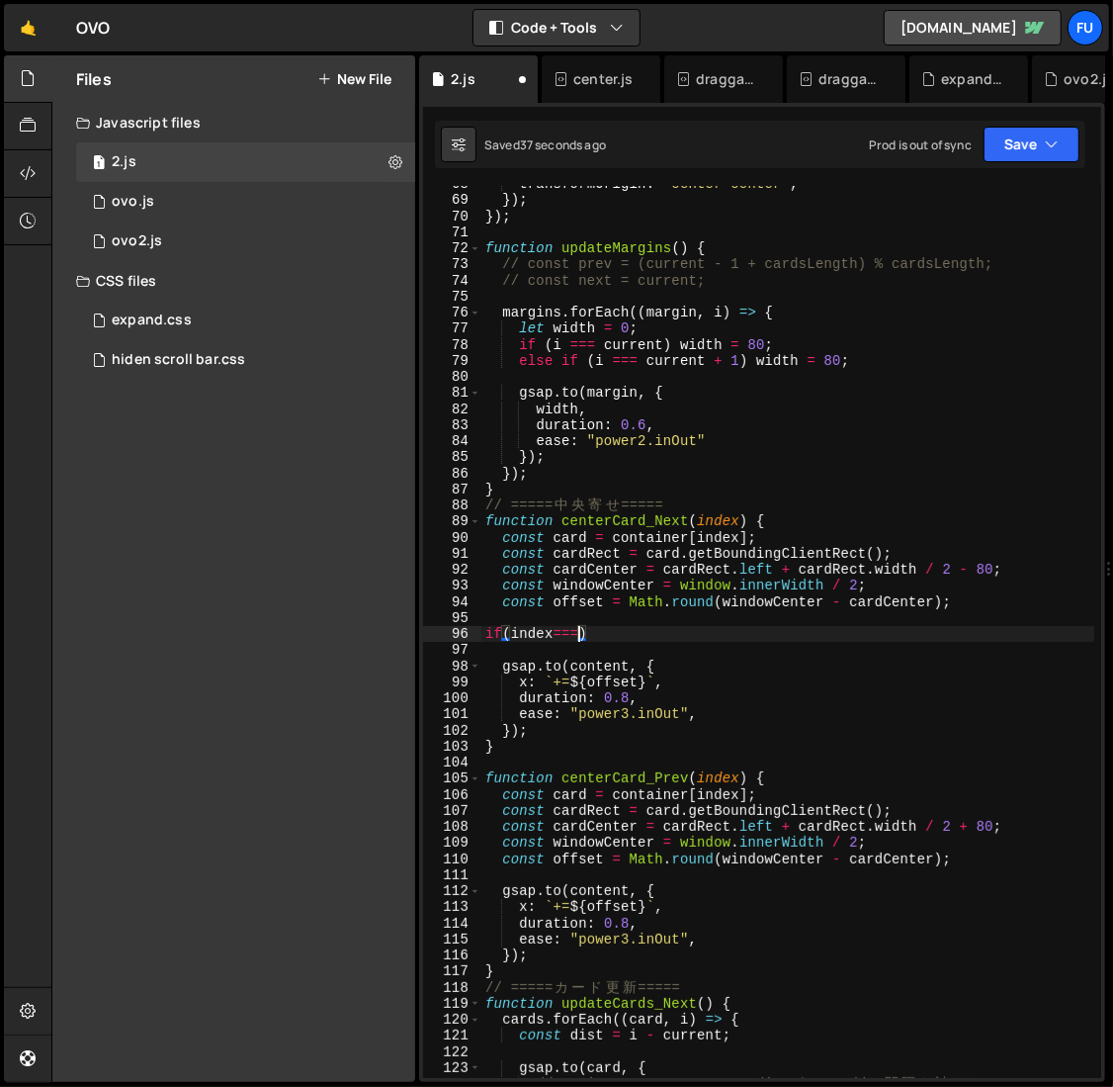
scroll to position [0, 6]
type textarea "if(index===8){}"
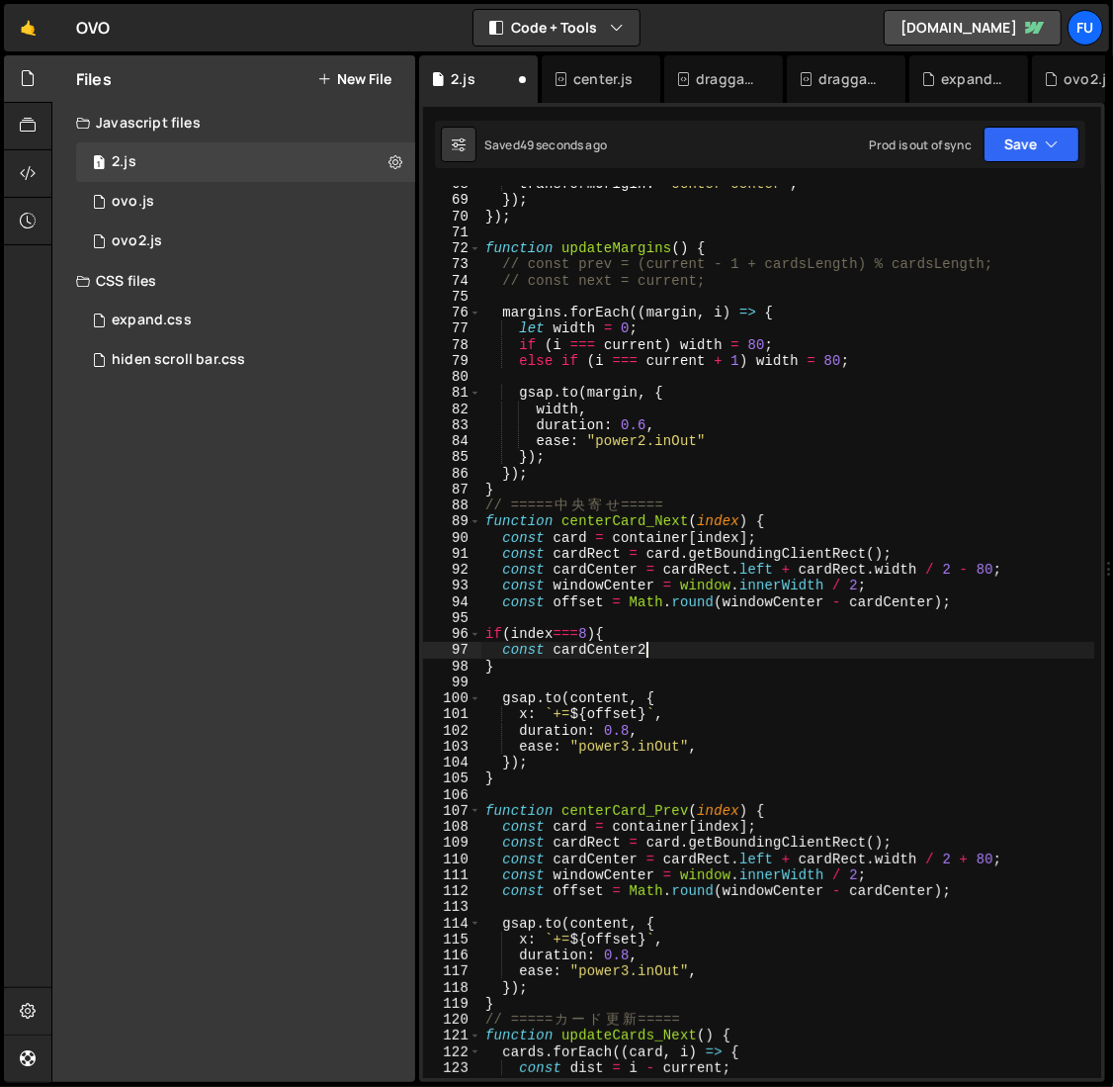
scroll to position [0, 10]
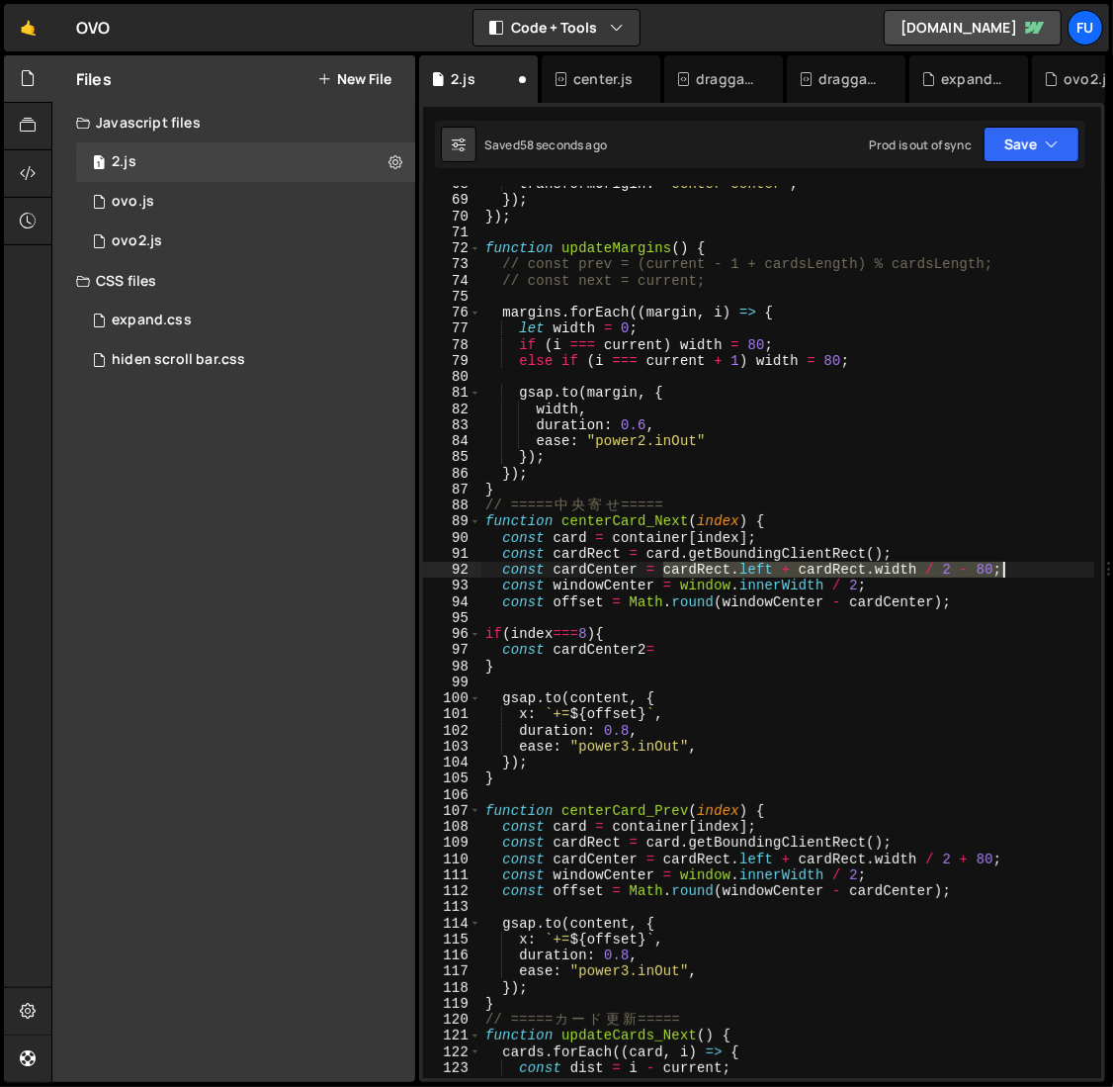
drag, startPoint x: 664, startPoint y: 571, endPoint x: 1015, endPoint y: 567, distance: 351.0
click at [1015, 567] on div "transformOrigin : "center center" , }) ; }) ; function updateMargins ( ) { // c…" at bounding box center [788, 638] width 614 height 924
click at [717, 662] on div "transformOrigin : "center center" , }) ; }) ; function updateMargins ( ) { // c…" at bounding box center [788, 638] width 614 height 924
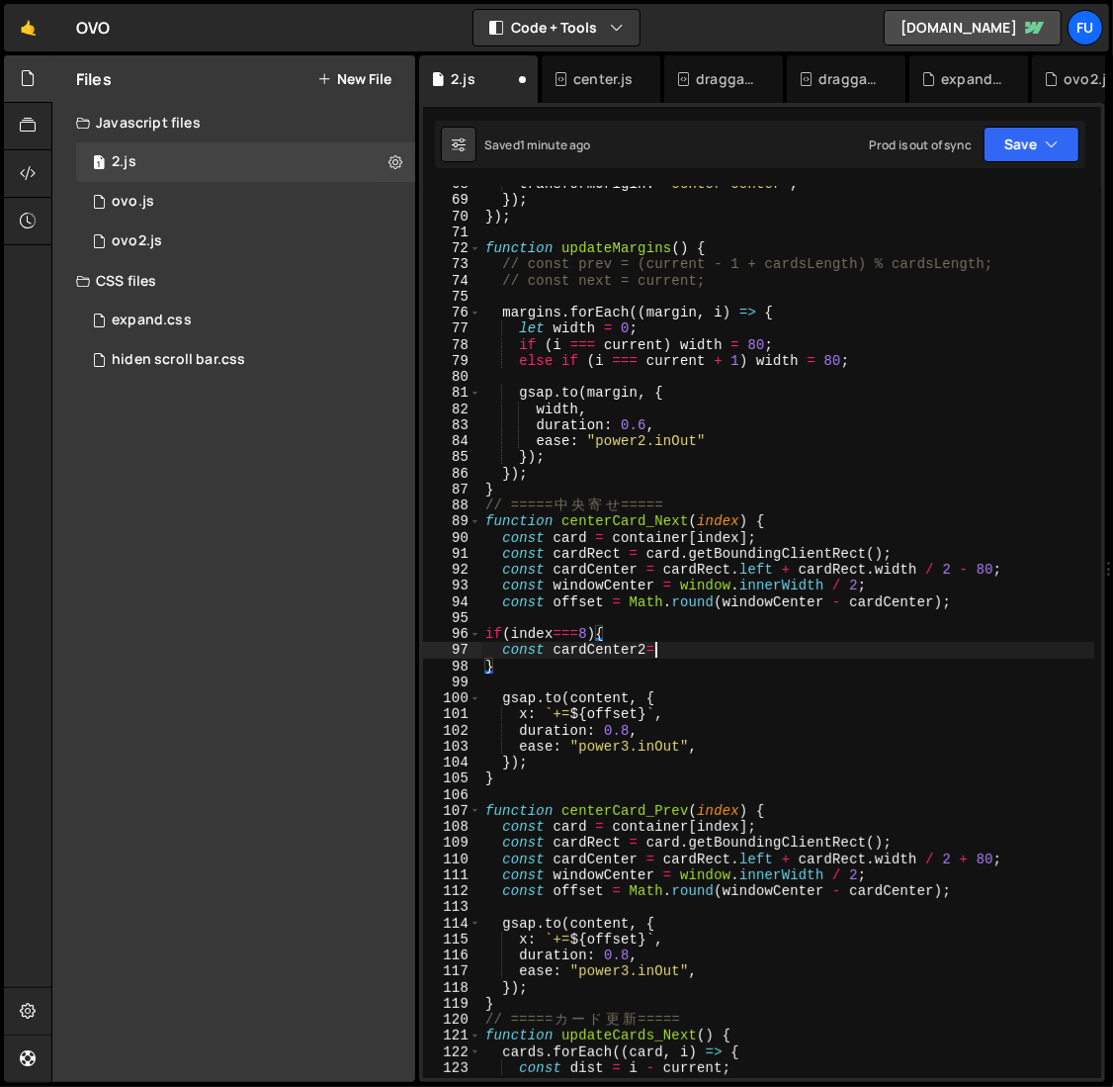
click at [713, 656] on div "transformOrigin : "center center" , }) ; }) ; function updateMargins ( ) { // c…" at bounding box center [788, 638] width 614 height 924
paste textarea "cardRect.left + cardRect.width / 2 - 80;"
click at [987, 650] on div "transformOrigin : "center center" , }) ; }) ; function updateMargins ( ) { // c…" at bounding box center [788, 638] width 614 height 924
click at [958, 642] on div "transformOrigin : "center center" , }) ; }) ; function updateMargins ( ) { // c…" at bounding box center [788, 638] width 614 height 924
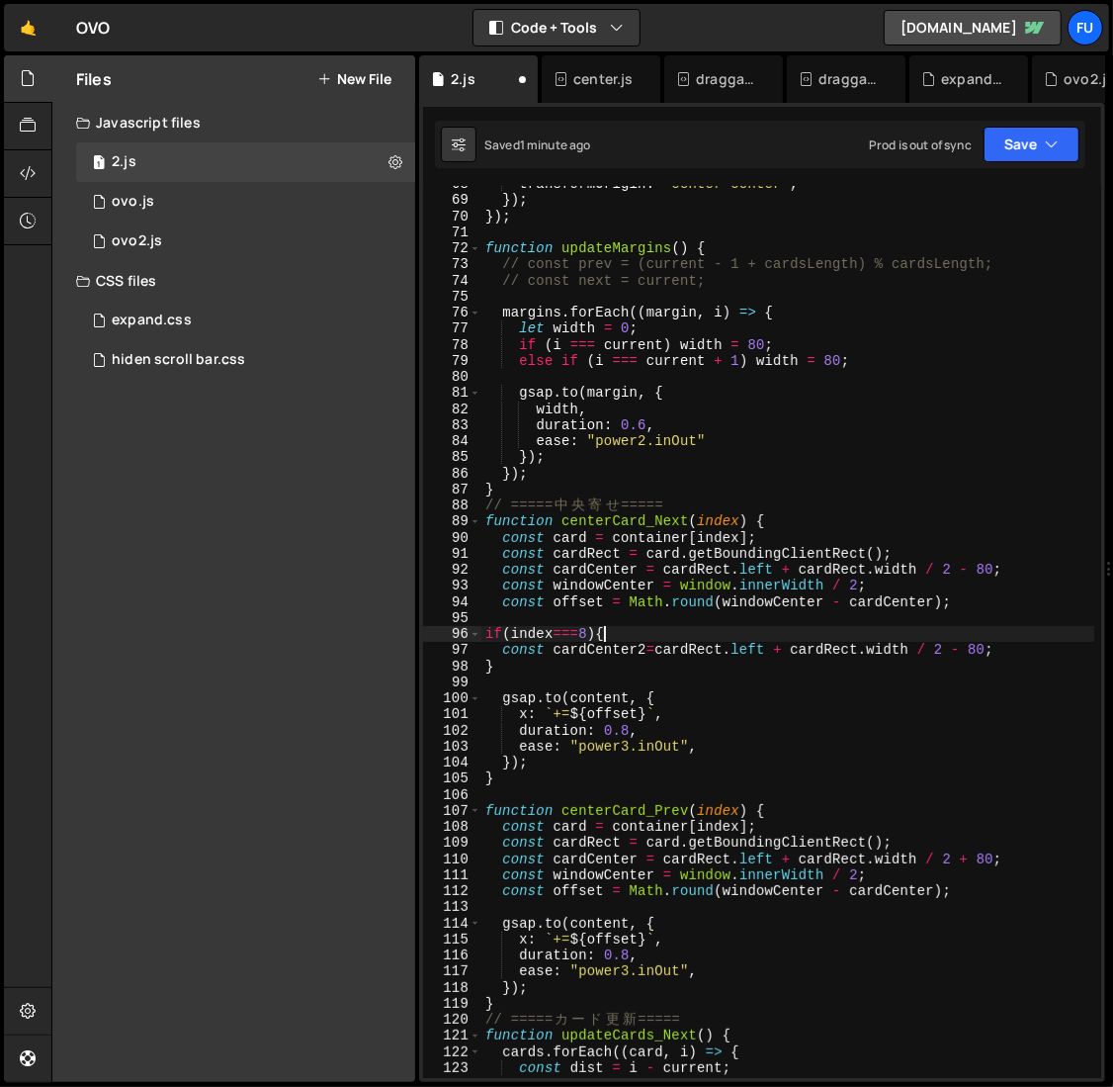
scroll to position [0, 7]
click at [961, 653] on div "transformOrigin : "center center" , }) ; }) ; function updateMargins ( ) { // c…" at bounding box center [788, 638] width 614 height 924
click at [1055, 643] on div "transformOrigin : "center center" , }) ; }) ; function updateMargins ( ) { // c…" at bounding box center [788, 638] width 614 height 924
type textarea "const cardCenter2 = cardRect.left + cardRect.width / 2 + 80;"
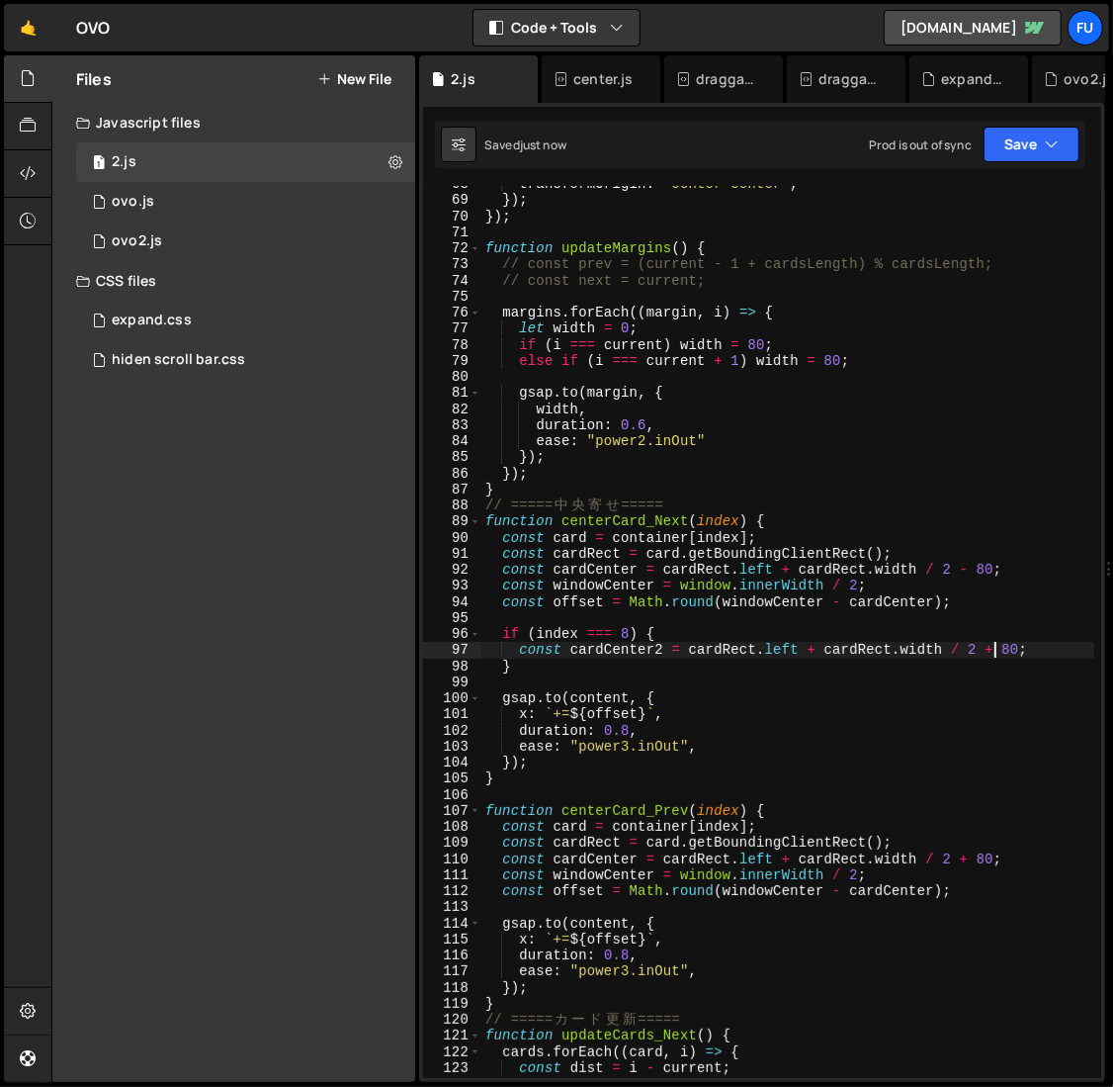
click at [1038, 652] on div "transformOrigin : "center center" , }) ; }) ; function updateMargins ( ) { // c…" at bounding box center [788, 638] width 614 height 924
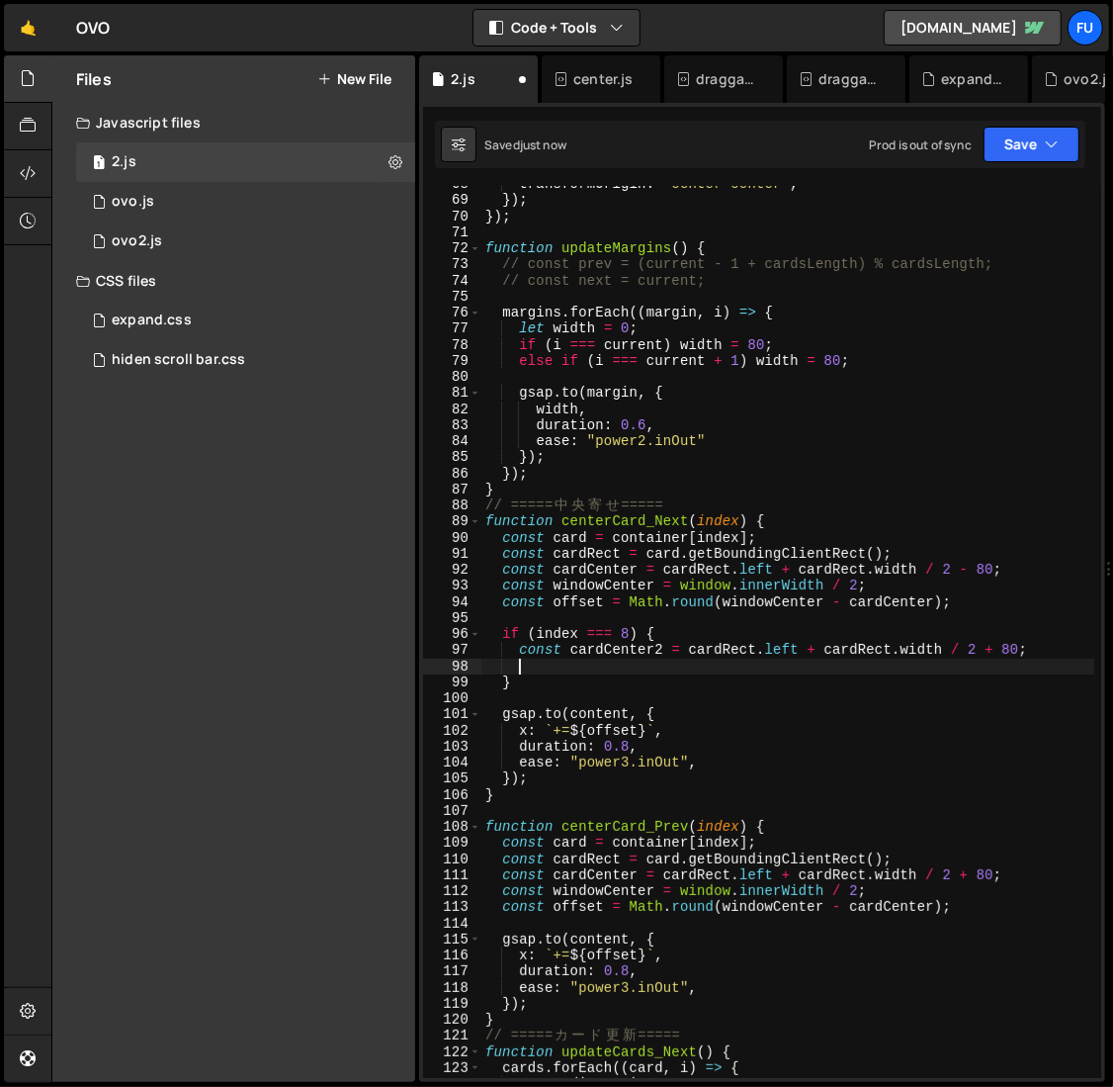
scroll to position [0, 1]
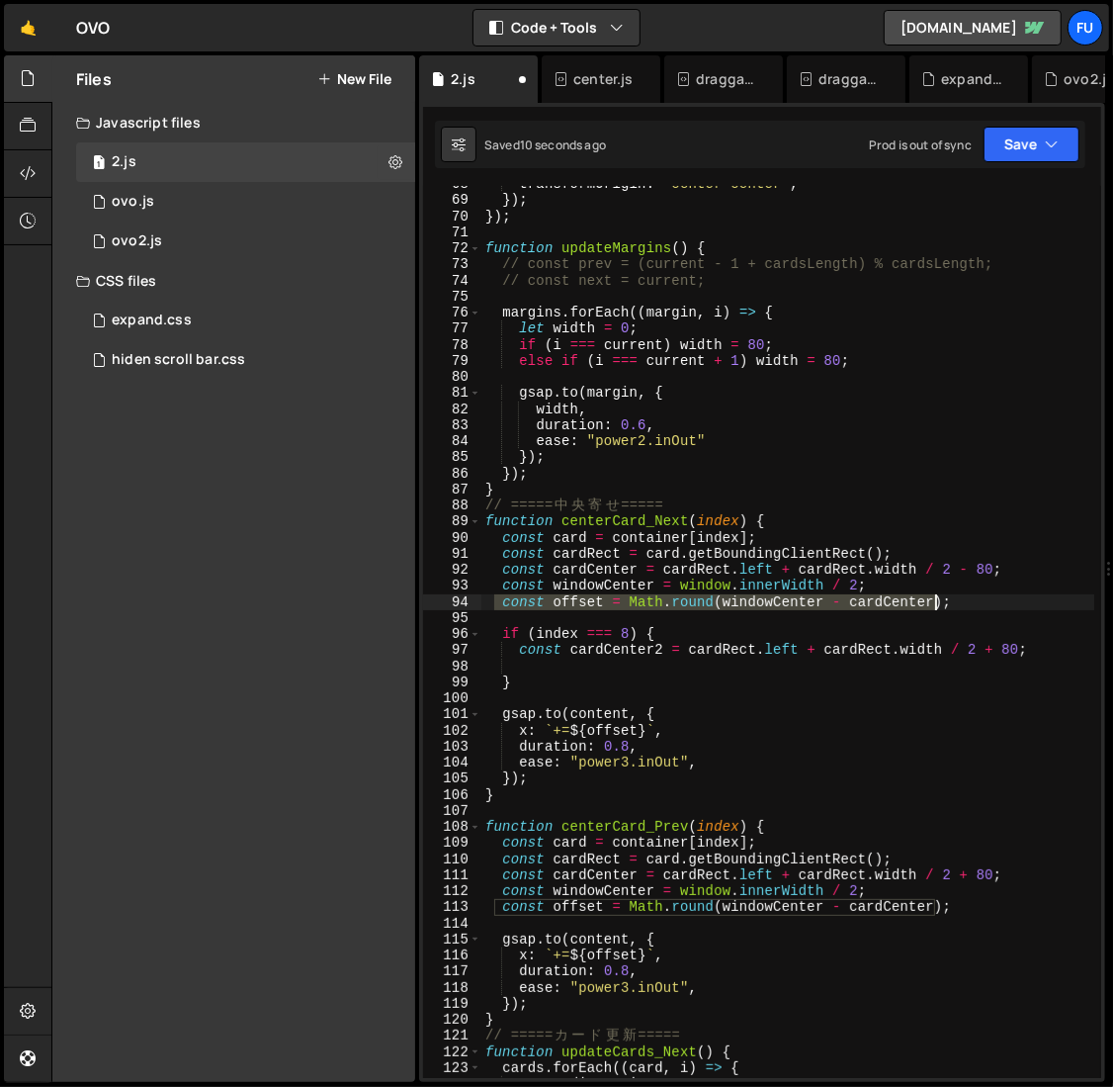
drag, startPoint x: 496, startPoint y: 600, endPoint x: 977, endPoint y: 607, distance: 480.5
click at [977, 607] on div "transformOrigin : "center center" , }) ; }) ; function updateMargins ( ) { // c…" at bounding box center [788, 638] width 614 height 924
click at [737, 686] on div "transformOrigin : "center center" , }) ; }) ; function updateMargins ( ) { // c…" at bounding box center [788, 638] width 614 height 924
type textarea "}"
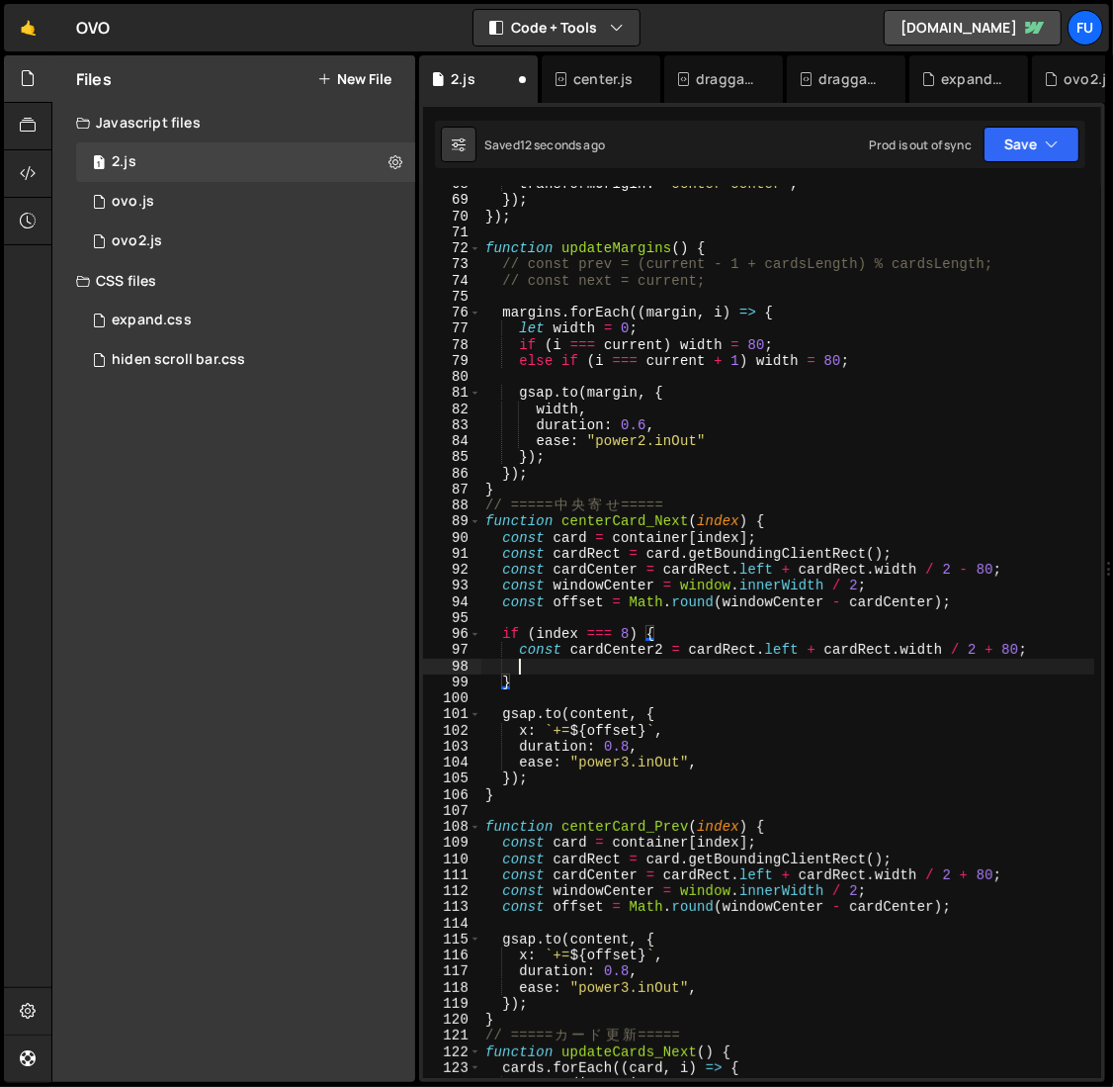
click at [731, 672] on div "transformOrigin : "center center" , }) ; }) ; function updateMargins ( ) { // c…" at bounding box center [788, 638] width 614 height 924
paste textarea "const offset = Math.round(windowCenter - cardCenter);"
click at [627, 663] on div "transformOrigin : "center center" , }) ; }) ; function updateMargins ( ) { // c…" at bounding box center [788, 638] width 614 height 924
click at [970, 661] on div "transformOrigin : "center center" , }) ; }) ; function updateMargins ( ) { // c…" at bounding box center [788, 638] width 614 height 924
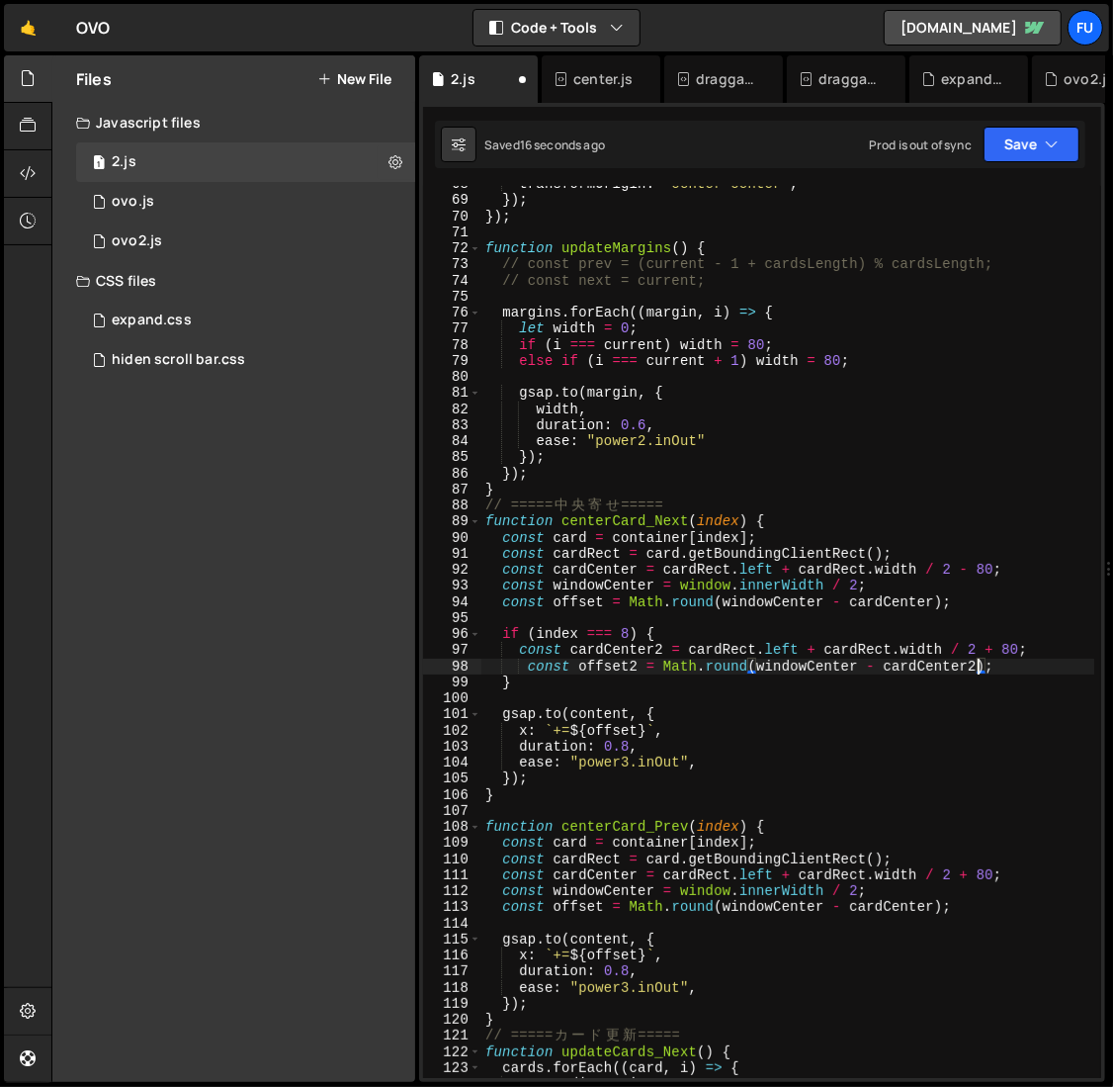
click at [1019, 669] on div "transformOrigin : "center center" , }) ; }) ; function updateMargins ( ) { // c…" at bounding box center [788, 638] width 614 height 924
type textarea "const offset2 = Math.round(windowCenter - cardCenter2);"
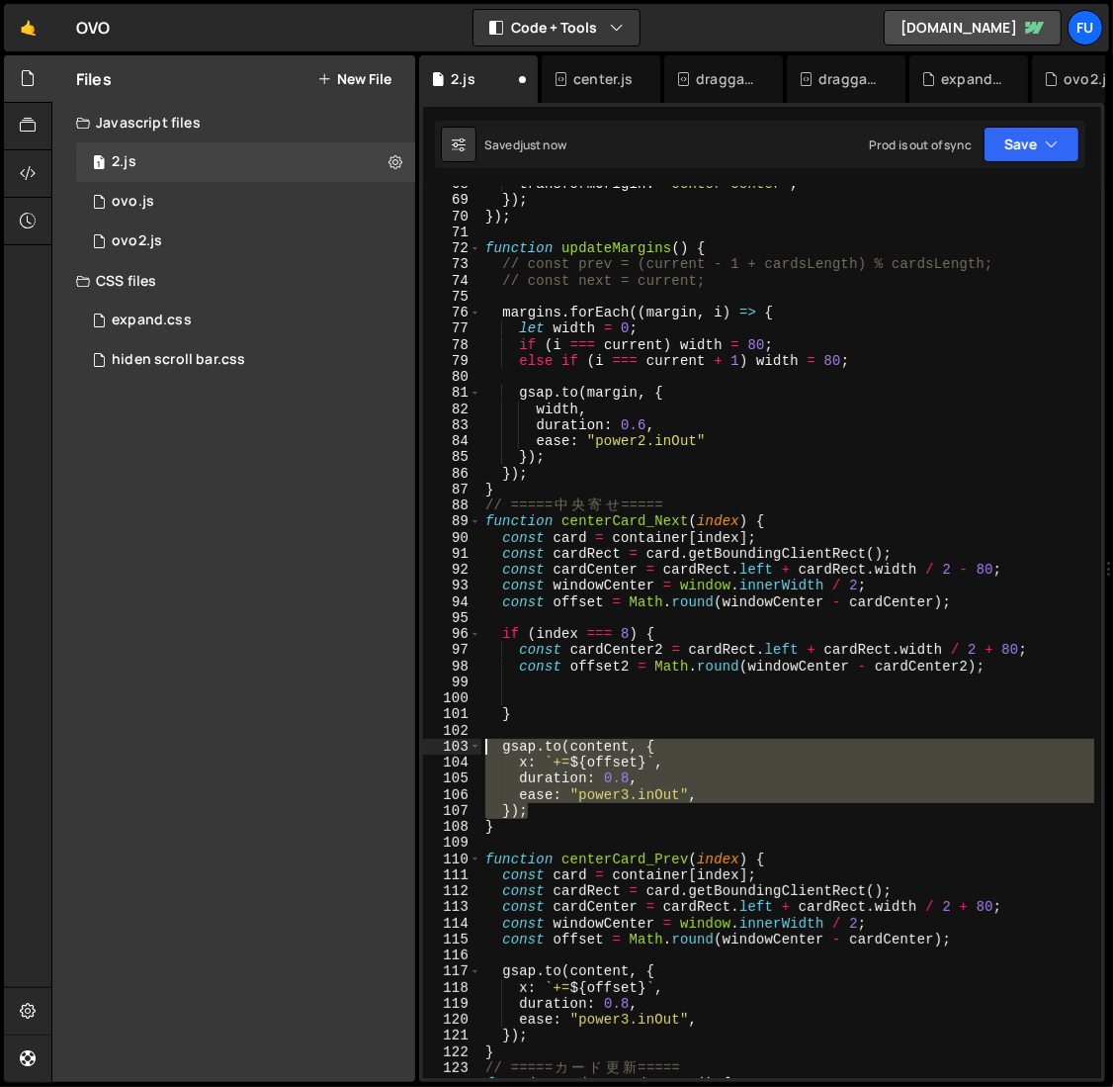
drag, startPoint x: 541, startPoint y: 813, endPoint x: 463, endPoint y: 745, distance: 103.1
click at [463, 745] on div "68 69 70 71 72 73 74 75 76 77 78 79 80 81 82 83 84 85 86 87 88 89 90 91 92 93 9…" at bounding box center [762, 632] width 678 height 892
type textarea "[DOMAIN_NAME](content, { x: `+=${offset}`,"
click at [549, 675] on div "transformOrigin : "center center" , }) ; }) ; function updateMargins ( ) { // c…" at bounding box center [788, 638] width 614 height 924
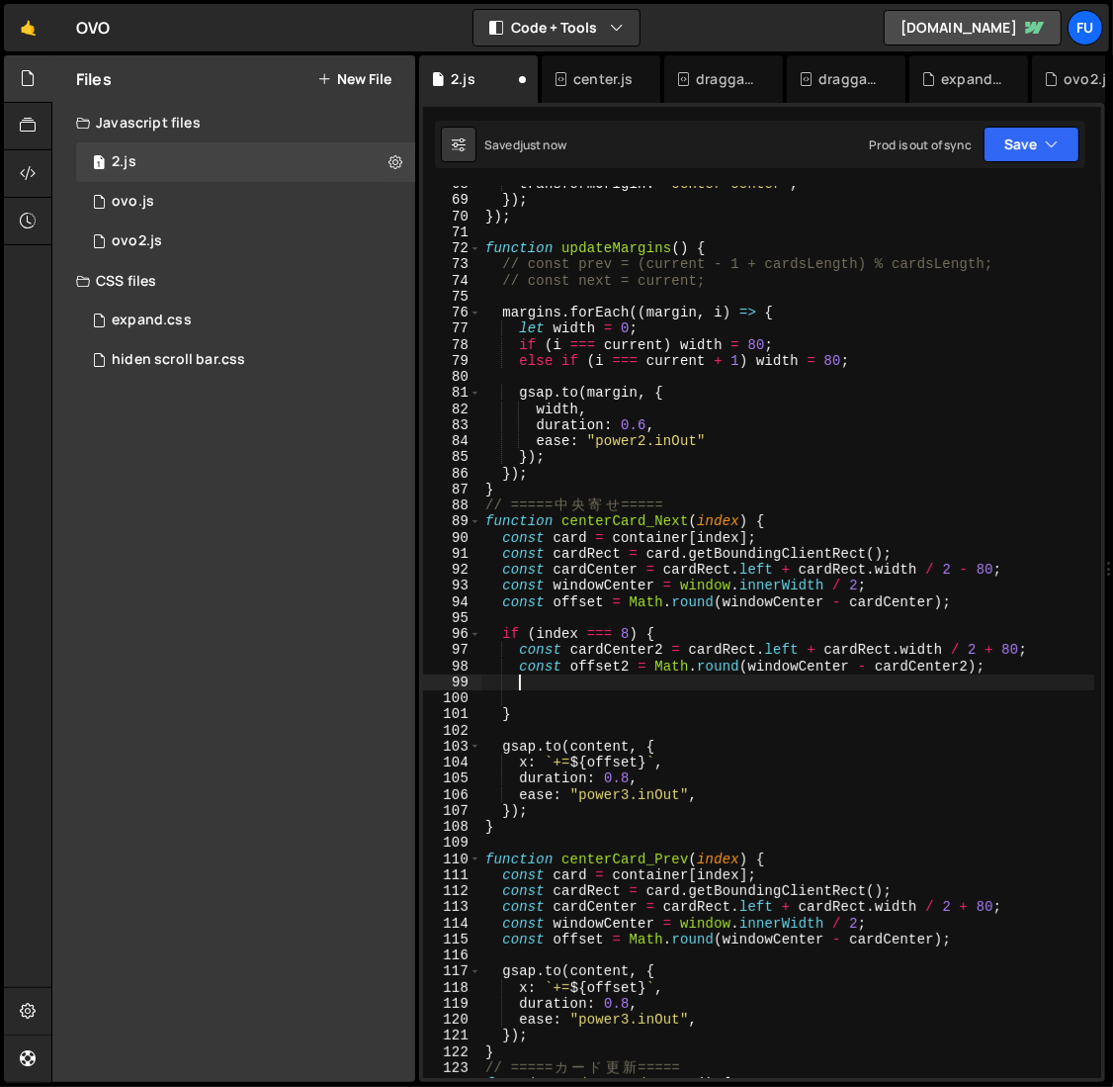
paste textarea "});"
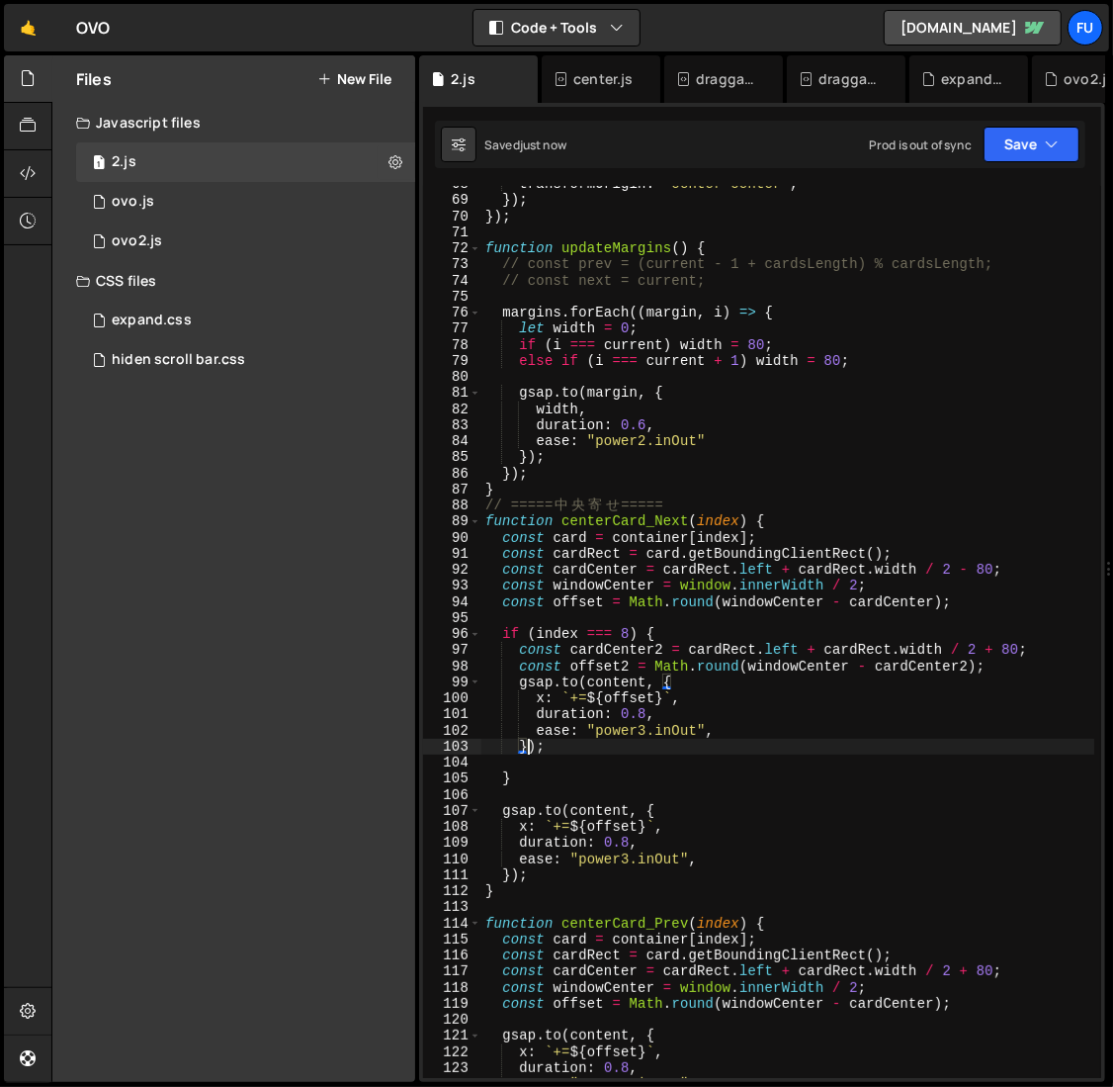
click at [652, 699] on div "transformOrigin : "center center" , }) ; }) ; function updateMargins ( ) { // c…" at bounding box center [788, 638] width 614 height 924
click at [628, 775] on div "transformOrigin : "center center" , }) ; }) ; function updateMargins ( ) { // c…" at bounding box center [788, 638] width 614 height 924
click at [623, 784] on div "transformOrigin : "center center" , }) ; }) ; function updateMargins ( ) { // c…" at bounding box center [788, 638] width 614 height 924
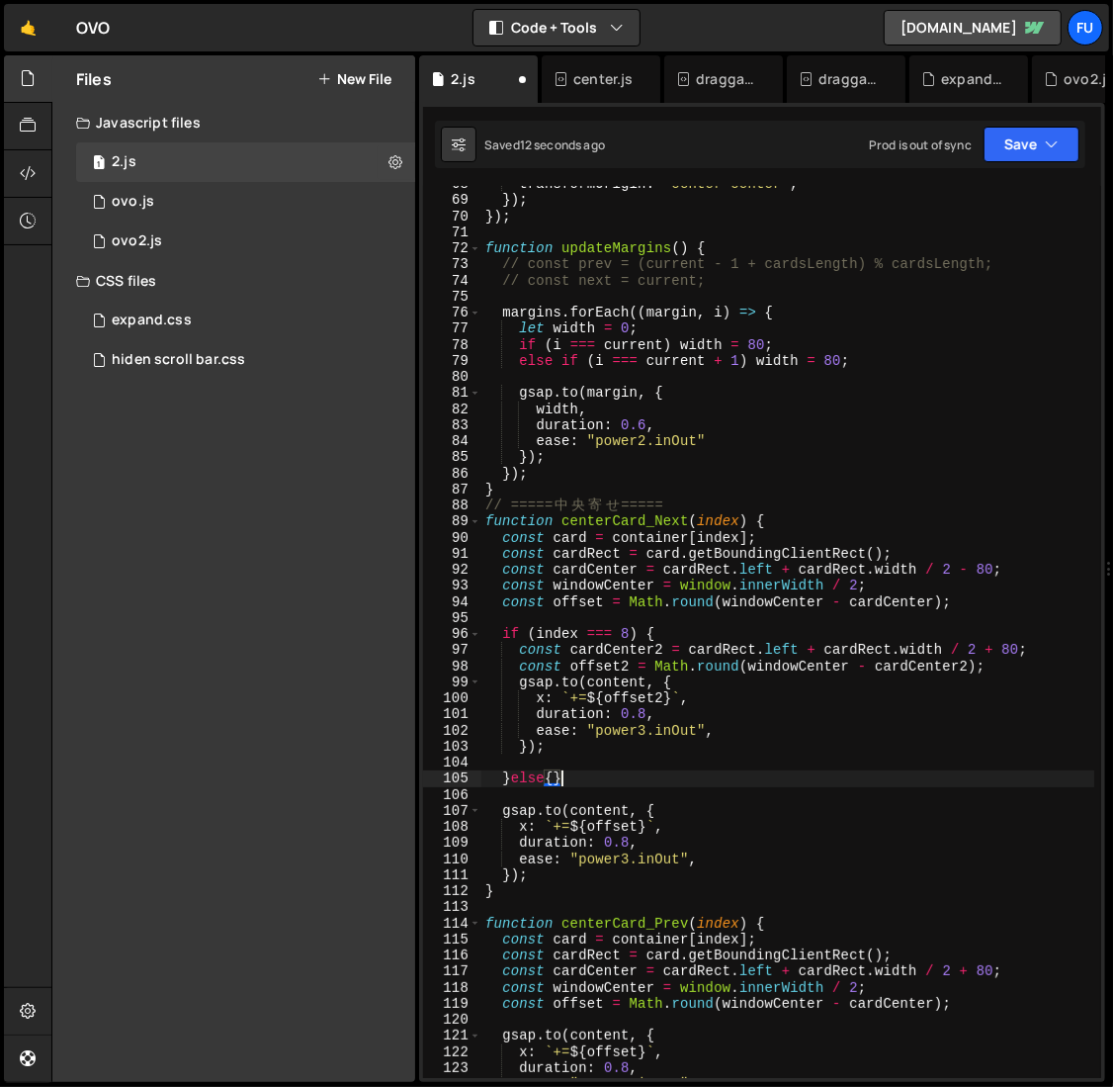
scroll to position [0, 3]
click at [594, 882] on div "transformOrigin : "center center" , }) ; }) ; function updateMargins ( ) { // c…" at bounding box center [788, 638] width 614 height 924
click at [582, 893] on div "transformOrigin : "center center" , }) ; }) ; function updateMargins ( ) { // c…" at bounding box center [788, 638] width 614 height 924
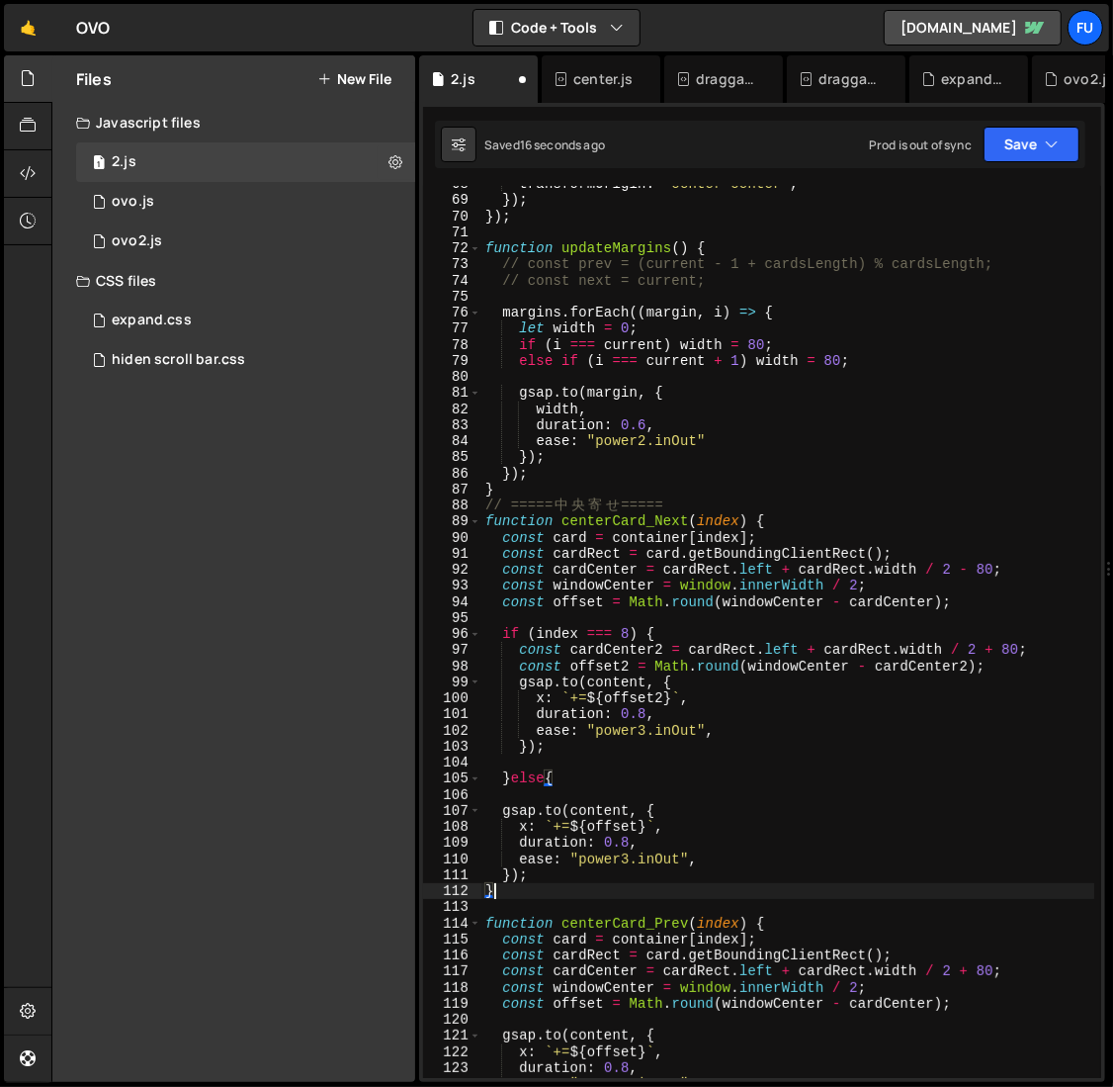
click at [531, 877] on div "transformOrigin : "center center" , }) ; }) ; function updateMargins ( ) { // c…" at bounding box center [788, 638] width 614 height 924
click at [514, 873] on div "transformOrigin : "center center" , }) ; }) ; function updateMargins ( ) { // c…" at bounding box center [788, 638] width 614 height 924
type textarea "}"
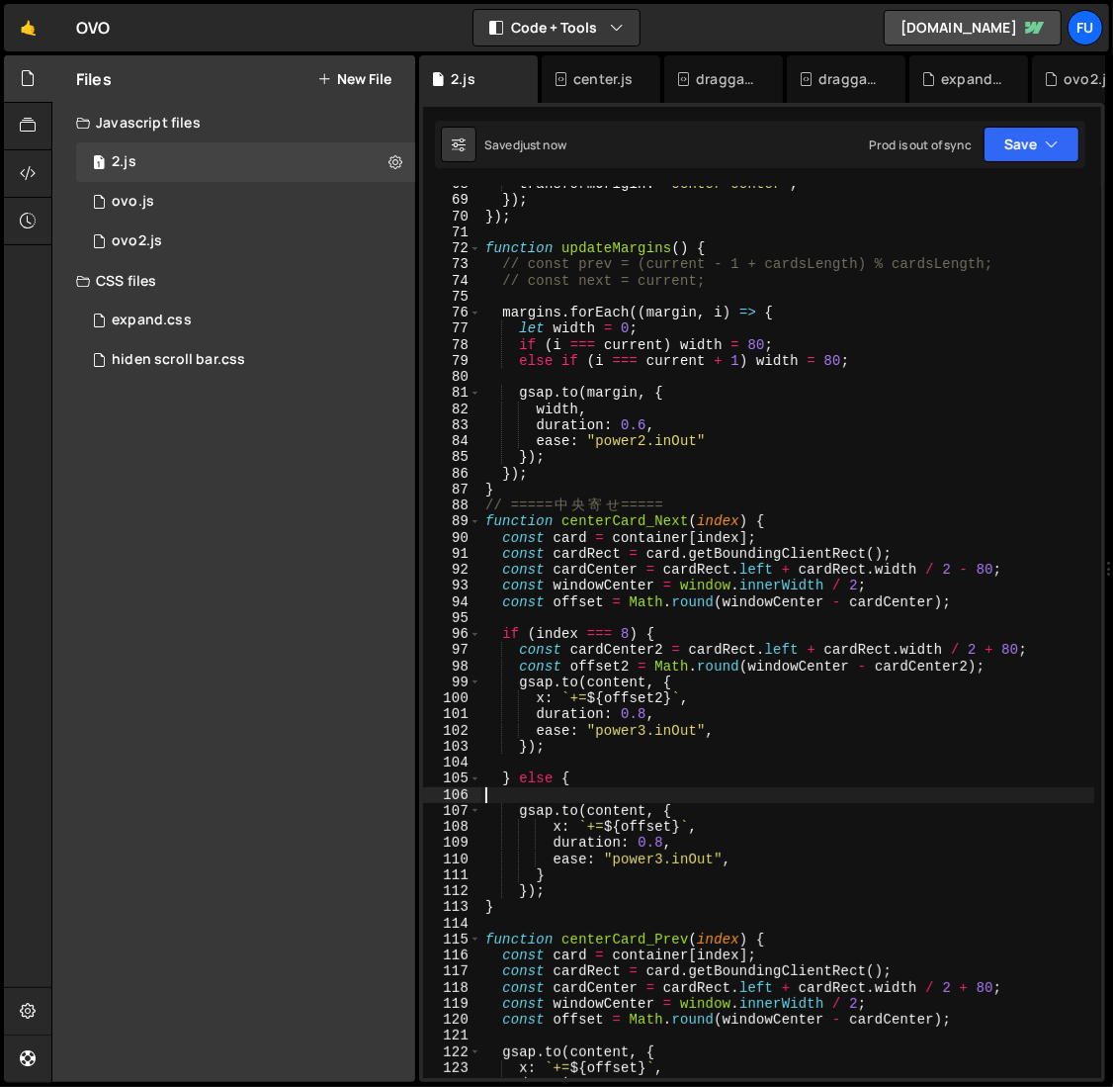
click at [519, 800] on div "transformOrigin : "center center" , }) ; }) ; function updateMargins ( ) { // c…" at bounding box center [788, 638] width 614 height 924
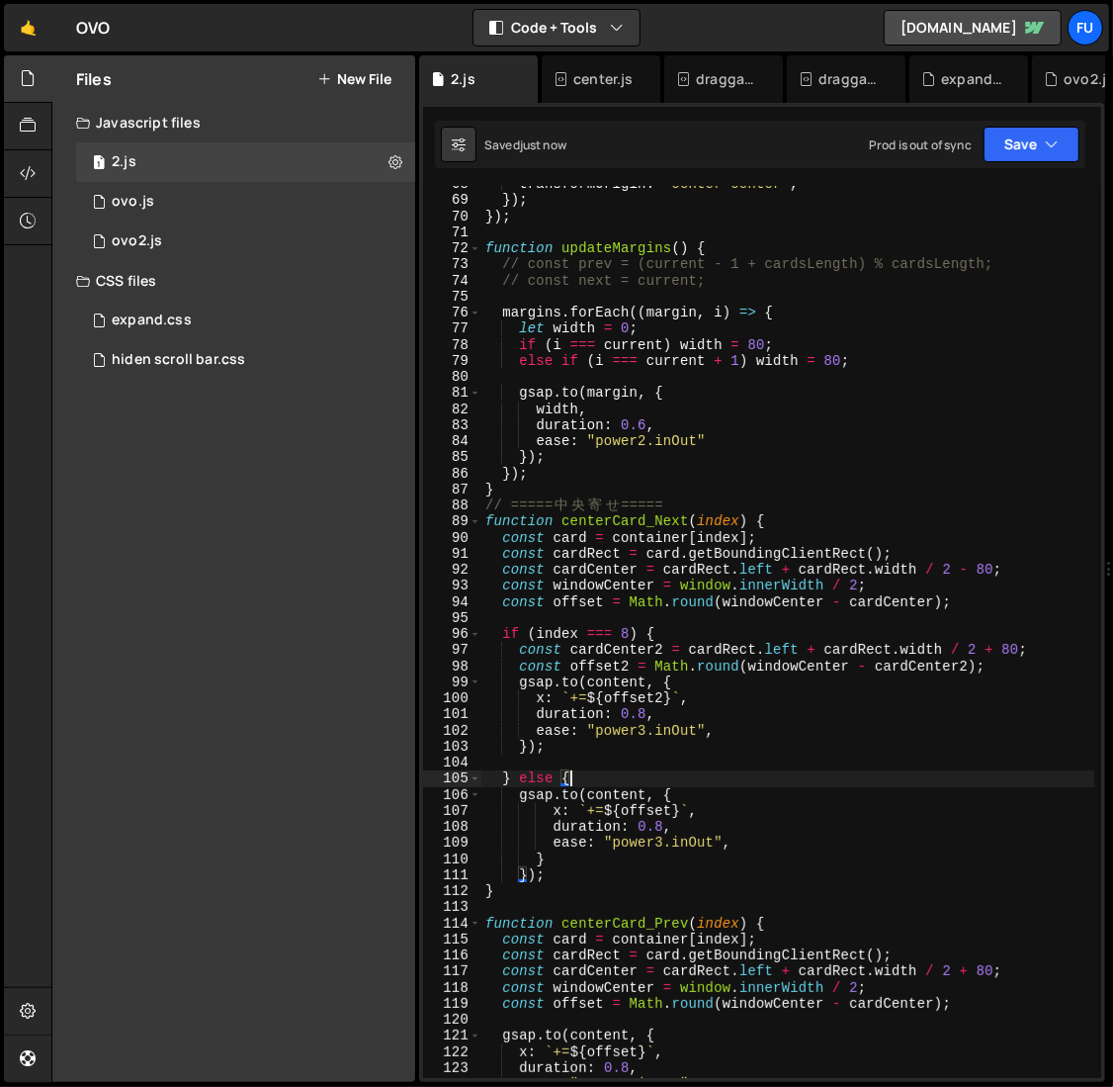
click at [534, 872] on div "transformOrigin : "center center" , }) ; }) ; function updateMargins ( ) { // c…" at bounding box center [788, 638] width 614 height 924
click at [525, 872] on div "transformOrigin : "center center" , }) ; }) ; function updateMargins ( ) { // c…" at bounding box center [788, 638] width 614 height 924
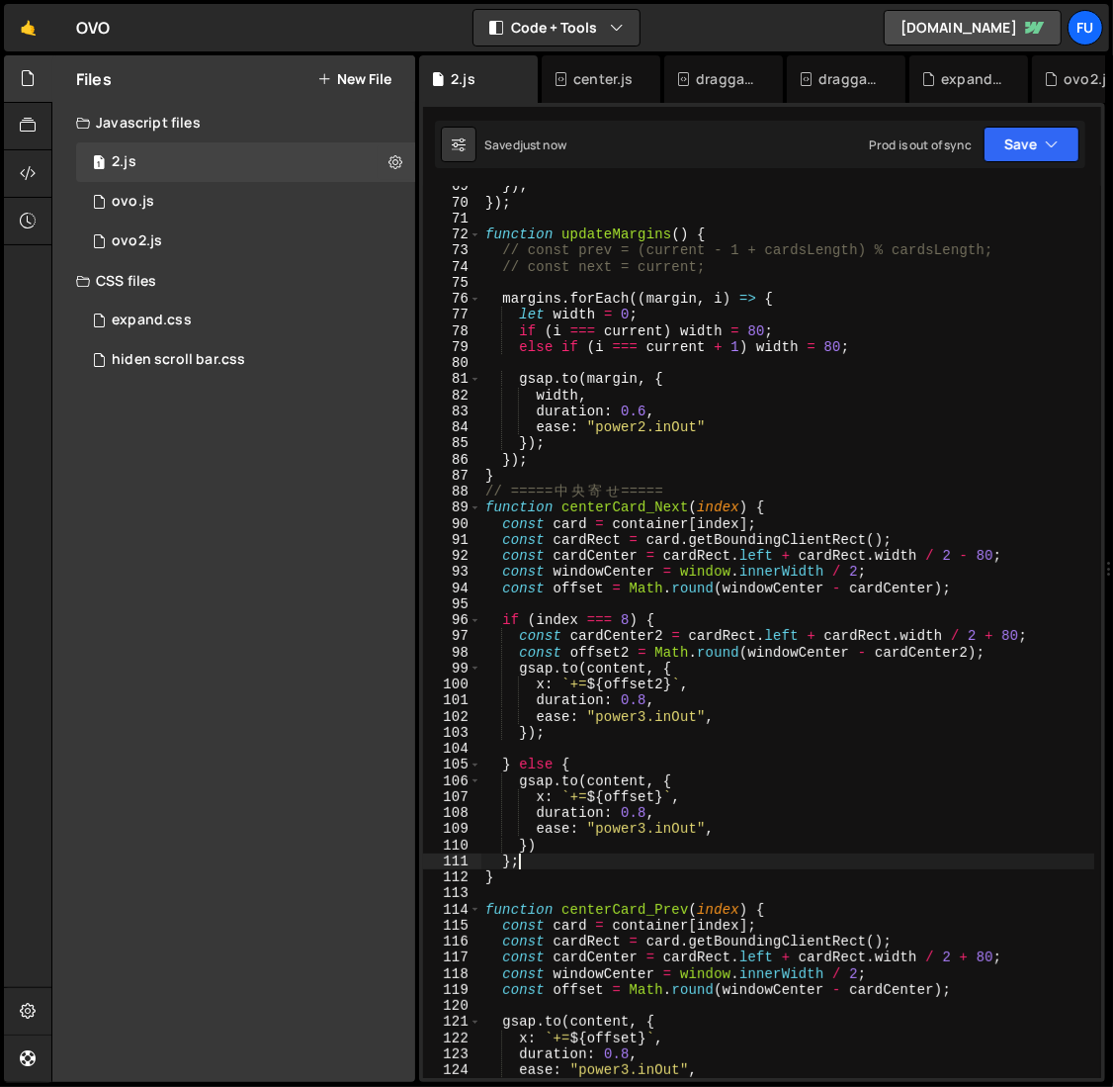
scroll to position [1121, 0]
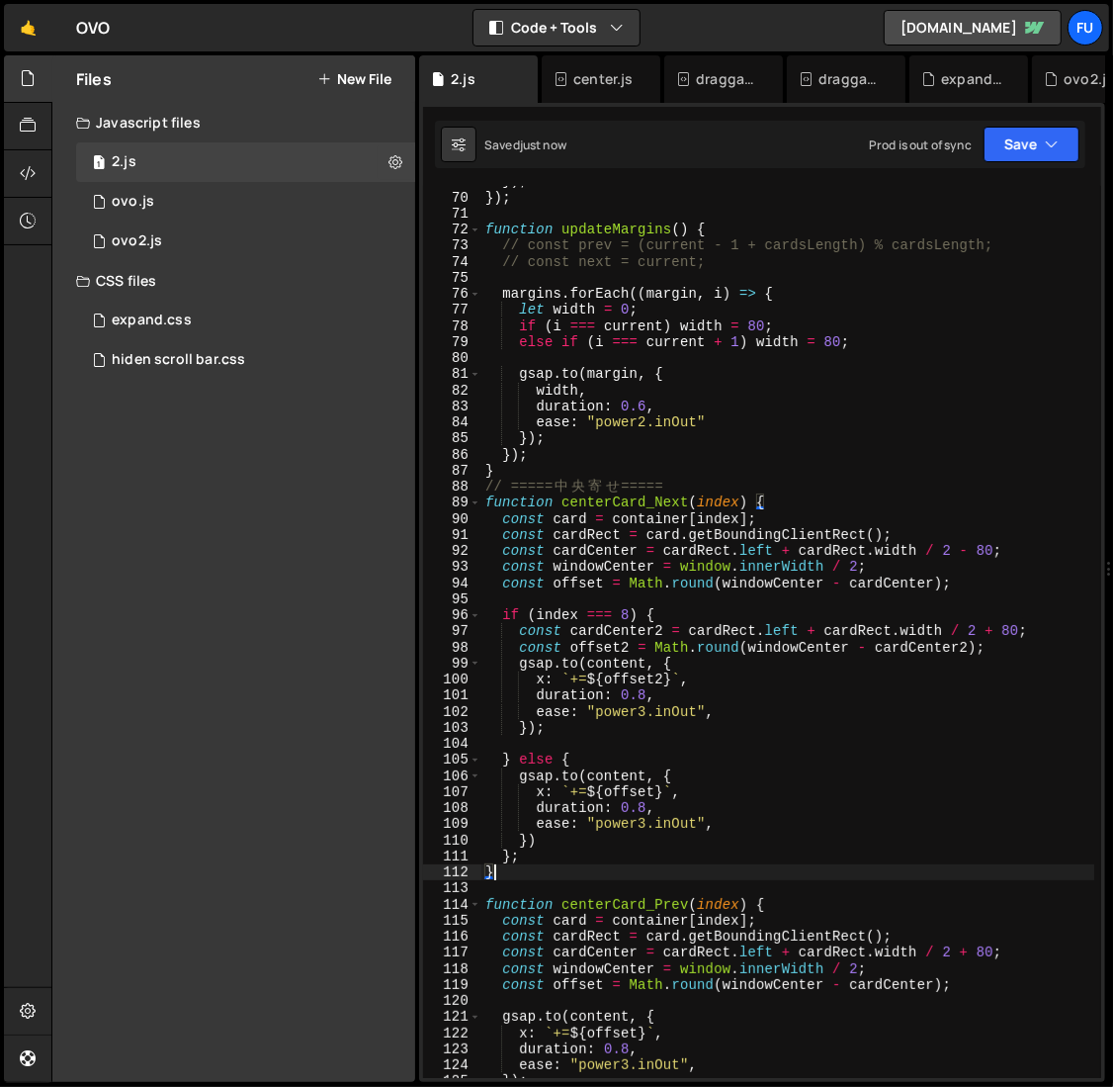
click at [558, 868] on div "}) ; }) ; function updateMargins ( ) { // const prev = (current - 1 + cardsLeng…" at bounding box center [788, 635] width 614 height 924
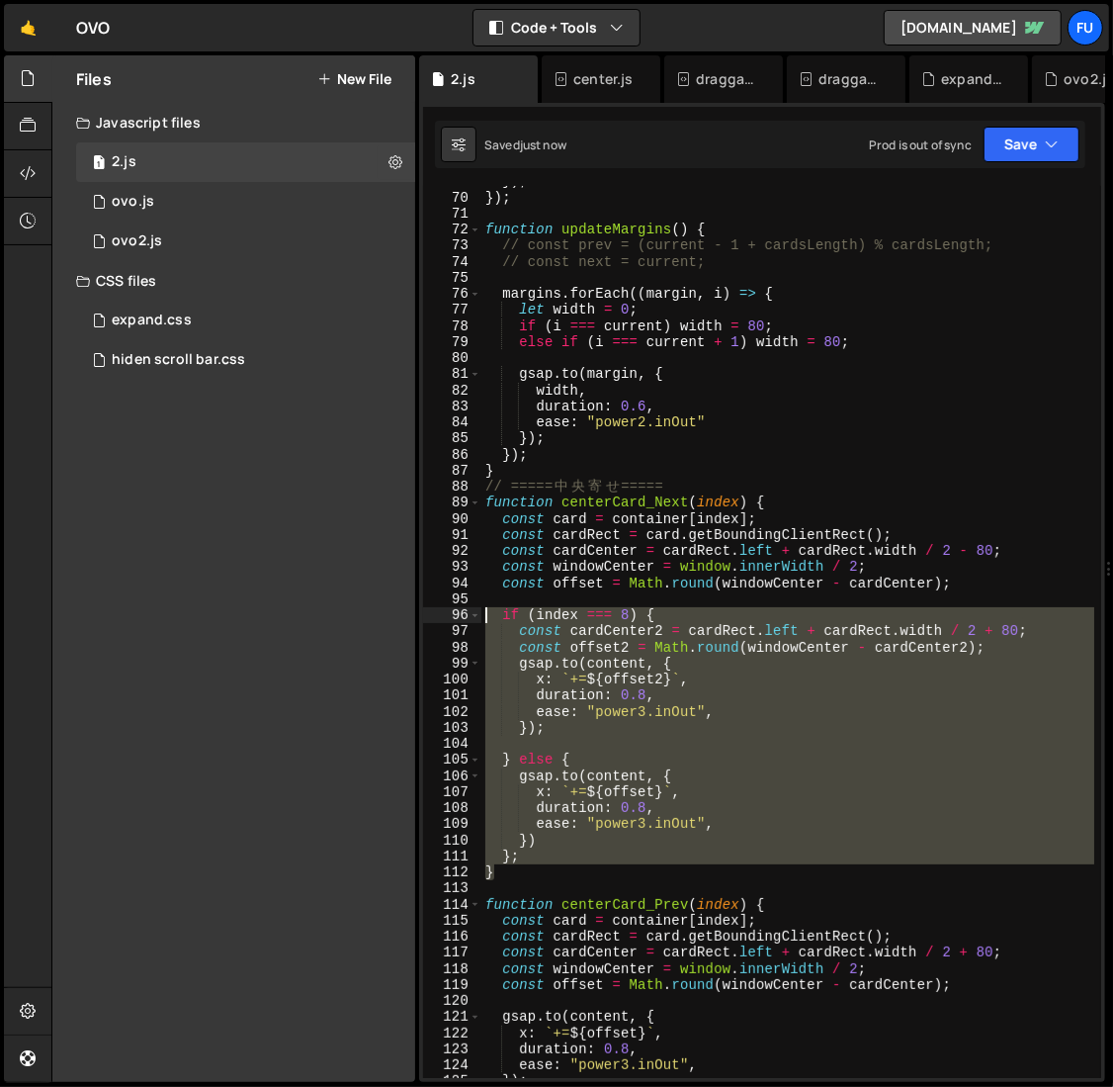
drag, startPoint x: 558, startPoint y: 818, endPoint x: 466, endPoint y: 615, distance: 222.6
click at [466, 615] on div "} 69 70 71 72 73 74 75 76 77 78 79 80 81 82 83 84 85 86 87 88 89 90 91 92 93 94…" at bounding box center [762, 632] width 678 height 892
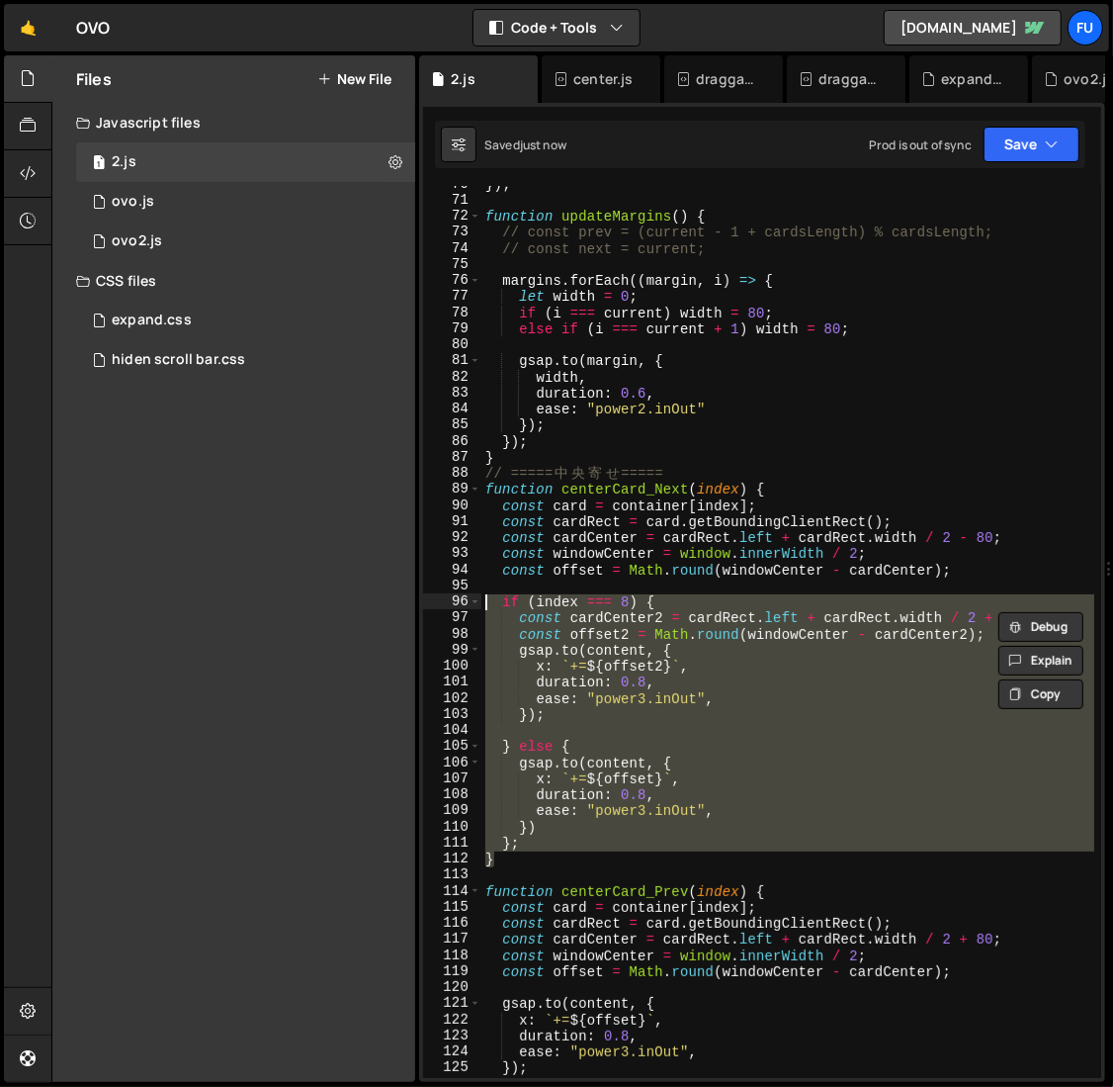
scroll to position [1164, 0]
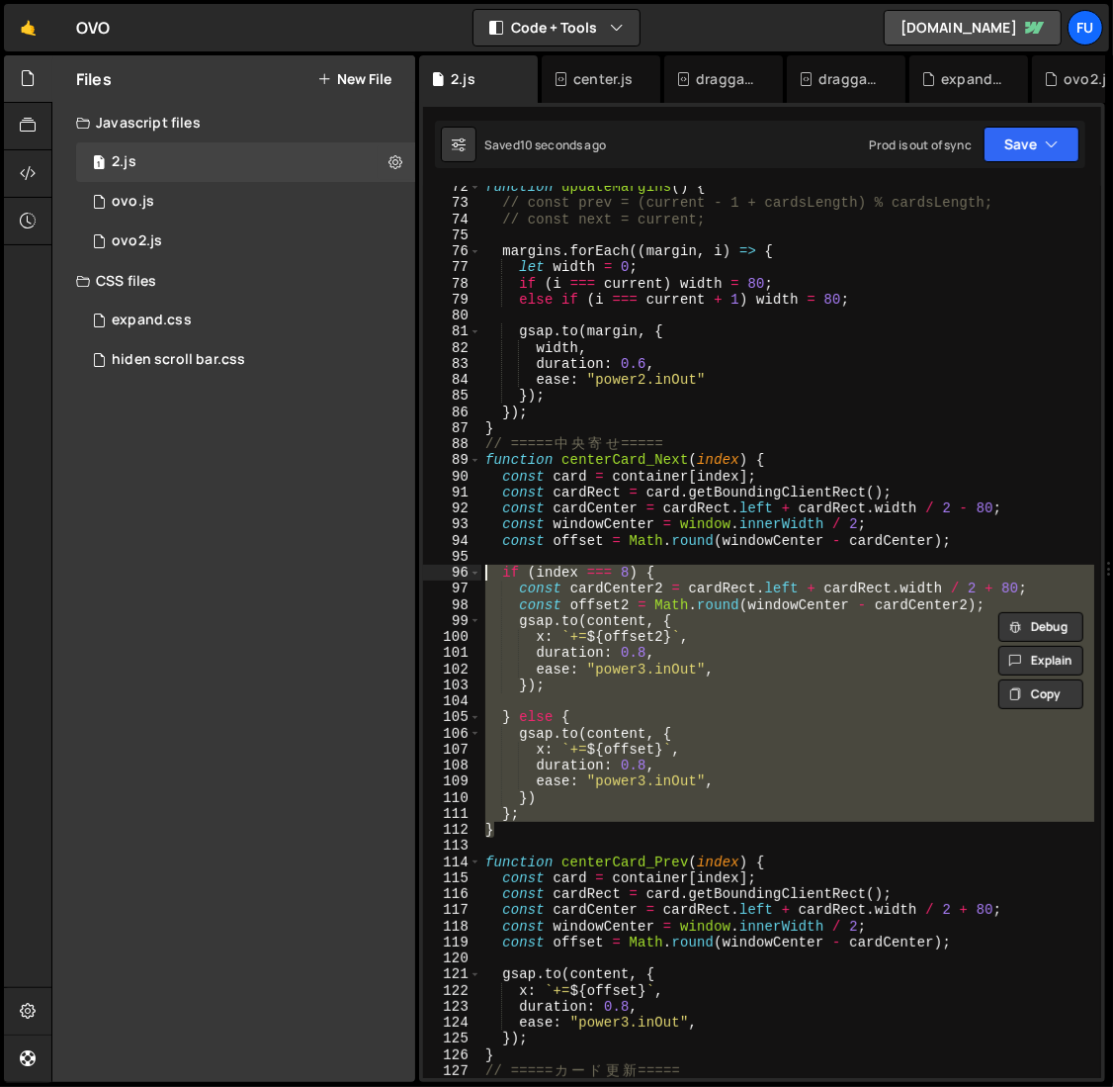
click at [555, 807] on div "function updateMargins ( ) { // const prev = (current - 1 + cardsLength) % card…" at bounding box center [787, 632] width 613 height 892
type textarea "};"
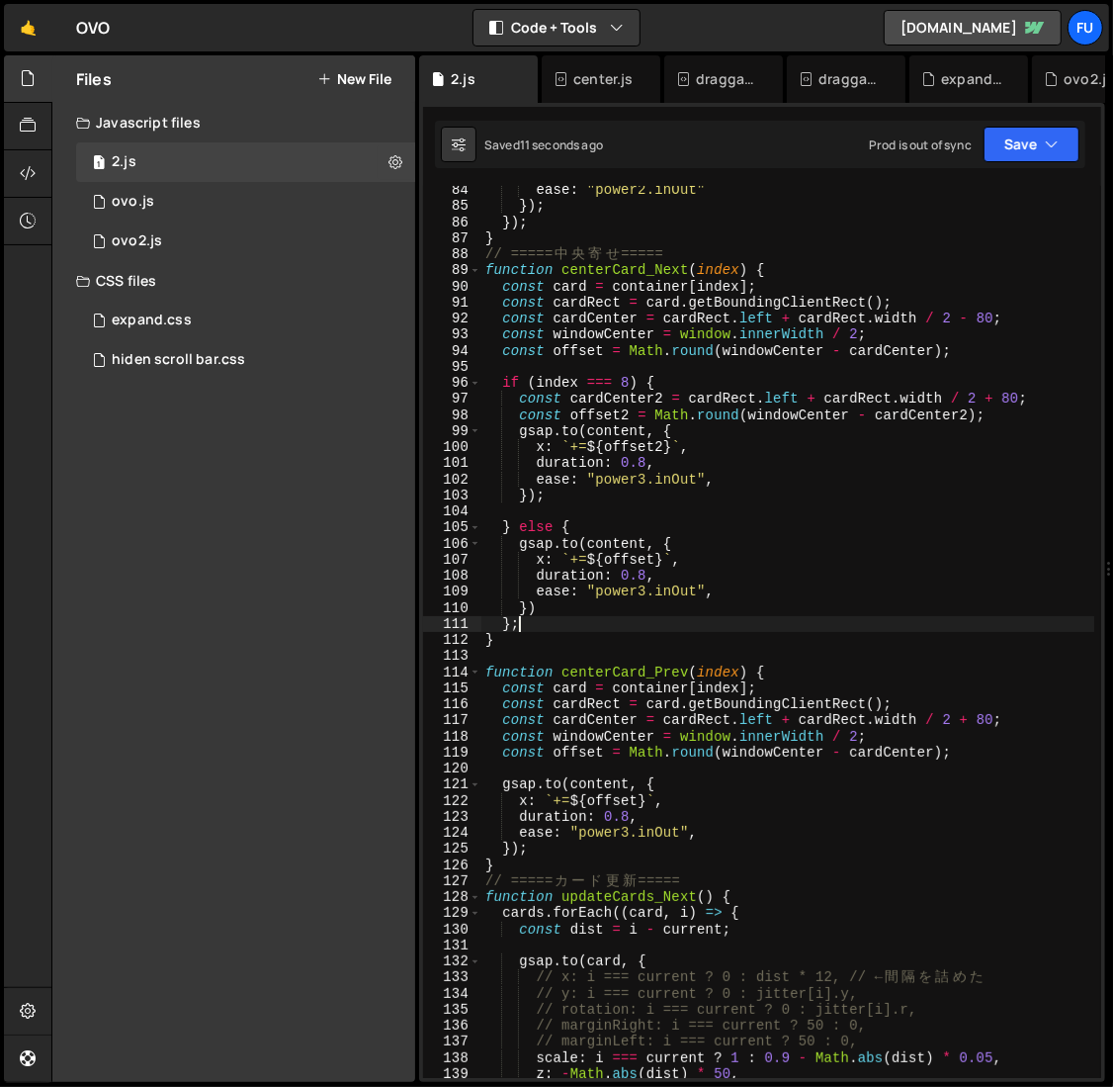
scroll to position [1353, 0]
click at [817, 768] on div "ease : "power2.inOut" }) ; }) ; } // ===== 中 央 寄 せ ===== function centerCard_Ne…" at bounding box center [788, 644] width 614 height 924
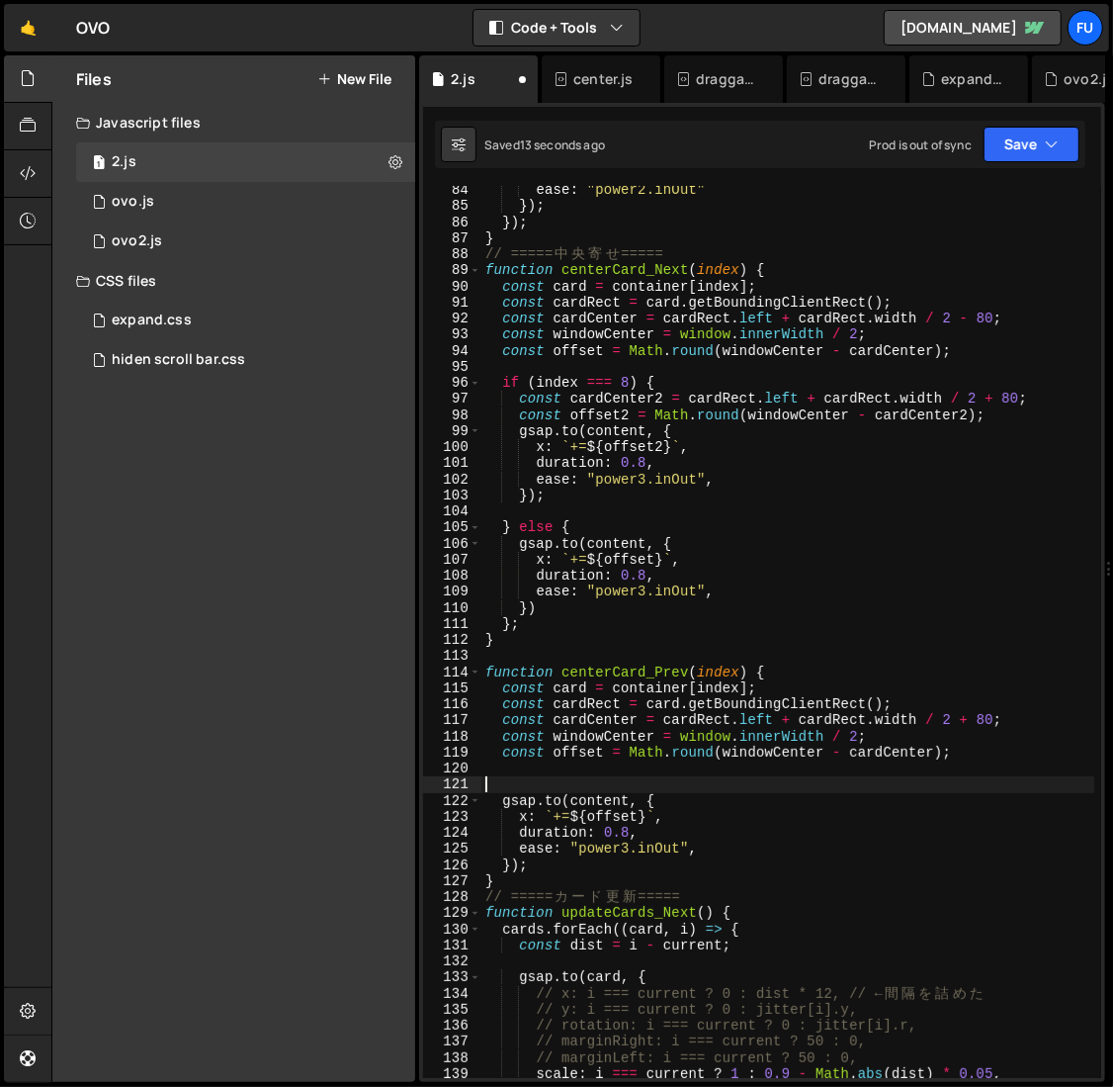
paste textarea "}"
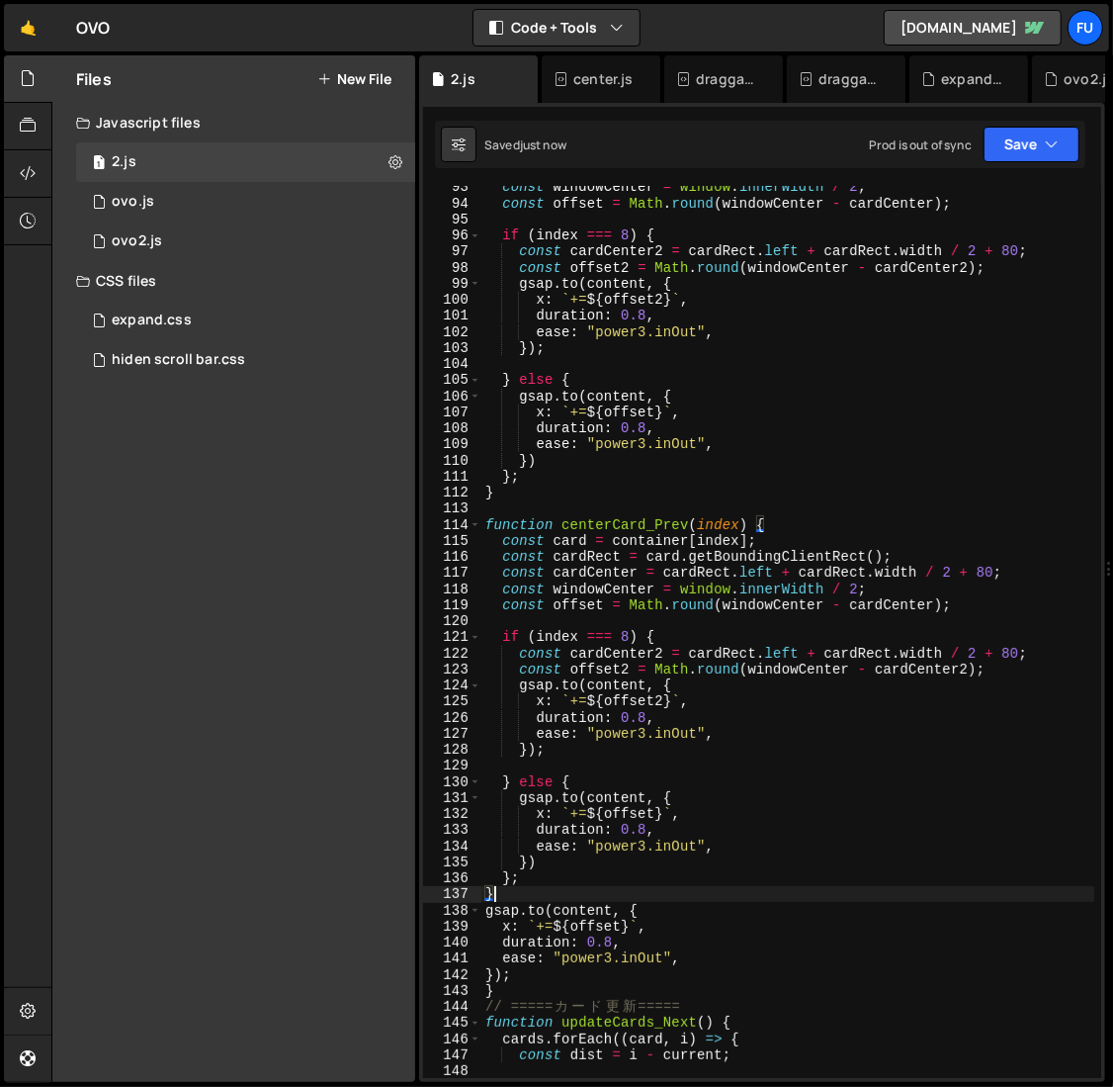
scroll to position [1501, 0]
click at [991, 652] on div "const windowCenter = window . innerWidth / 2 ; const offset = Math . round ( wi…" at bounding box center [788, 641] width 614 height 924
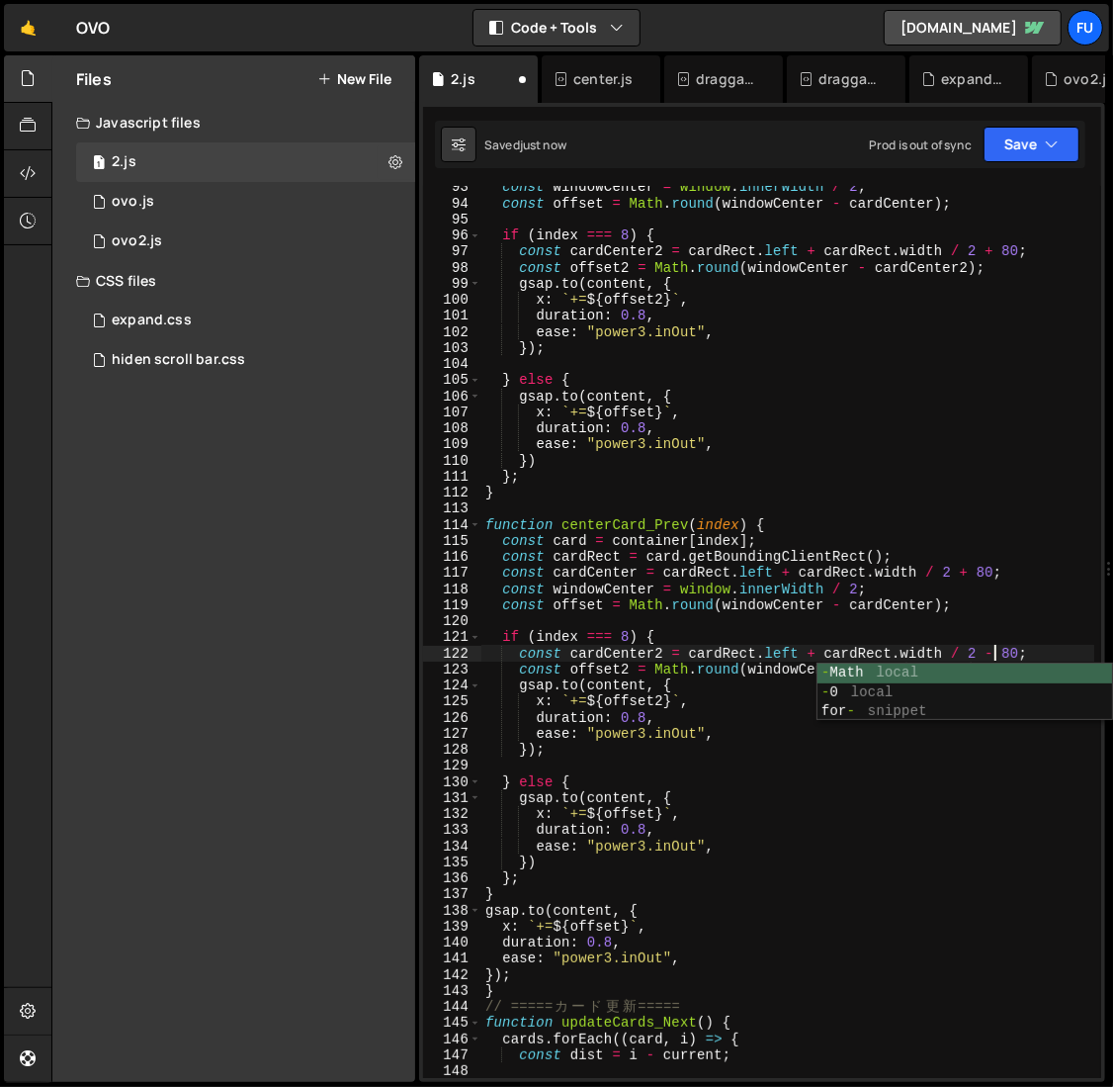
scroll to position [0, 36]
click at [974, 641] on div "const windowCenter = window . innerWidth / 2 ; const offset = Math . round ( wi…" at bounding box center [788, 641] width 614 height 924
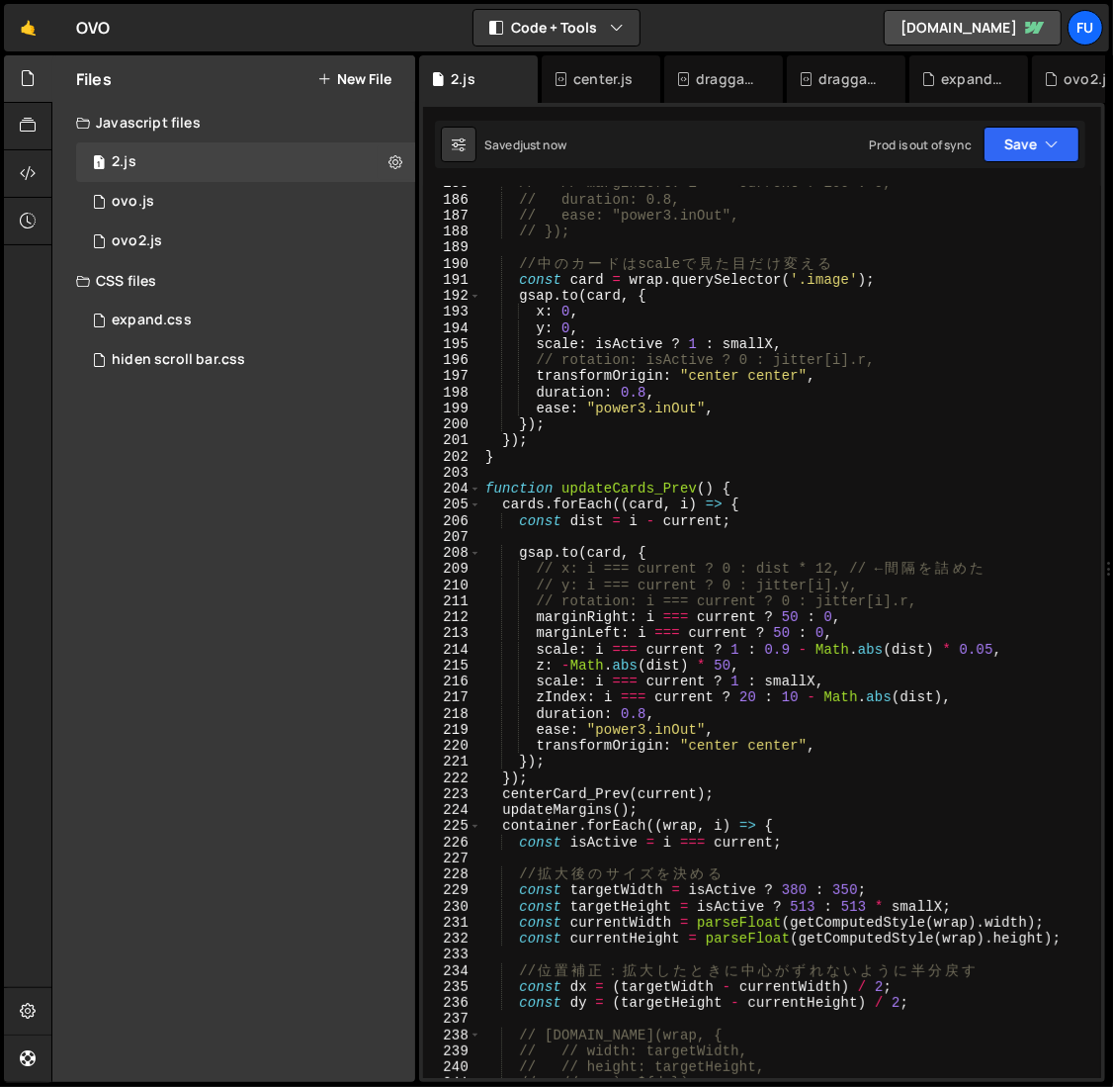
scroll to position [3079, 0]
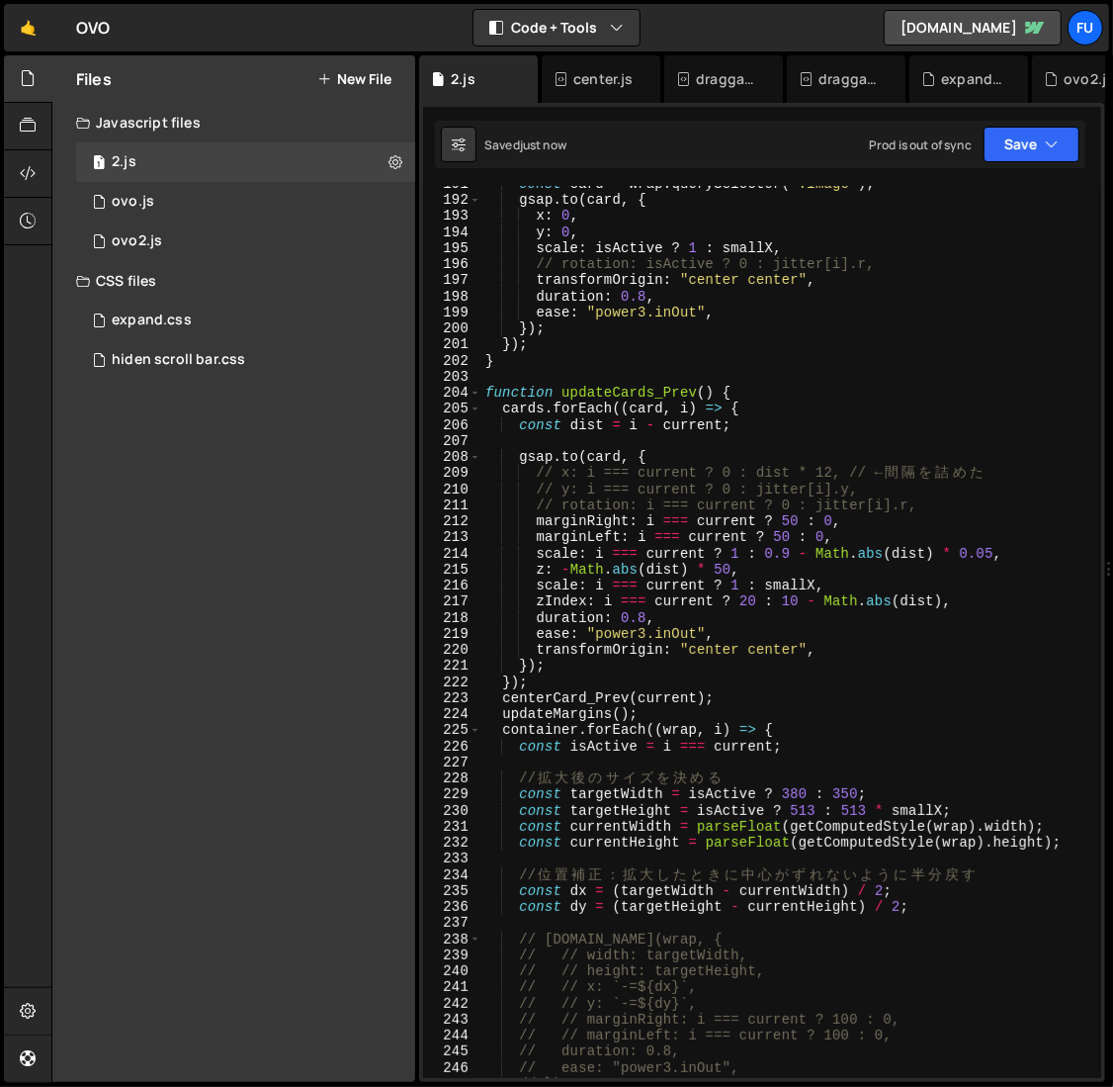
click at [861, 533] on div "const card = wrap . querySelector ( '.image' ) ; gsap . to ( card , { x : 0 , y…" at bounding box center [788, 638] width 614 height 924
click at [861, 521] on div "const card = wrap . querySelector ( '.image' ) ; gsap . to ( card , { x : 0 , y…" at bounding box center [788, 638] width 614 height 924
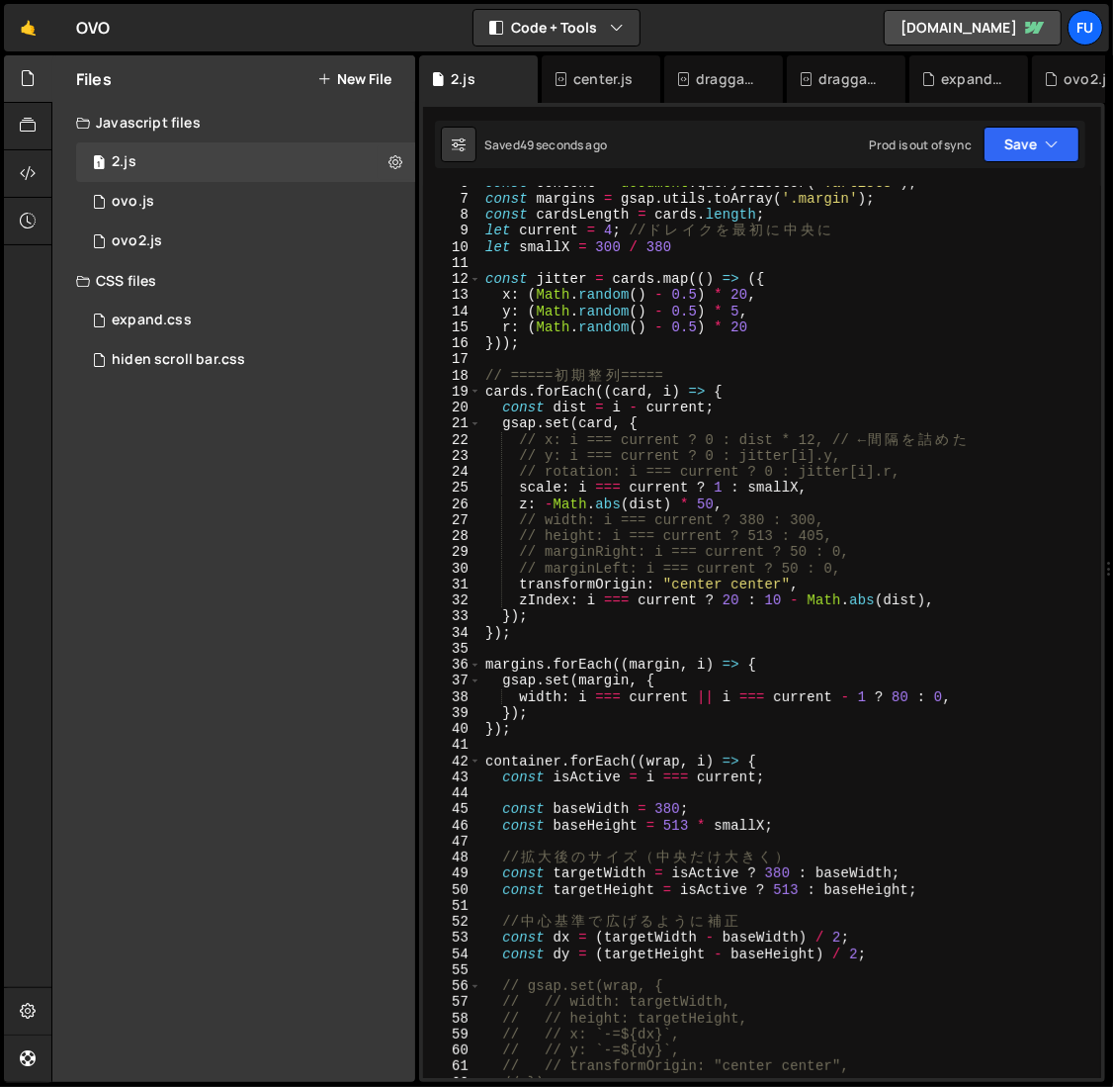
scroll to position [139, 0]
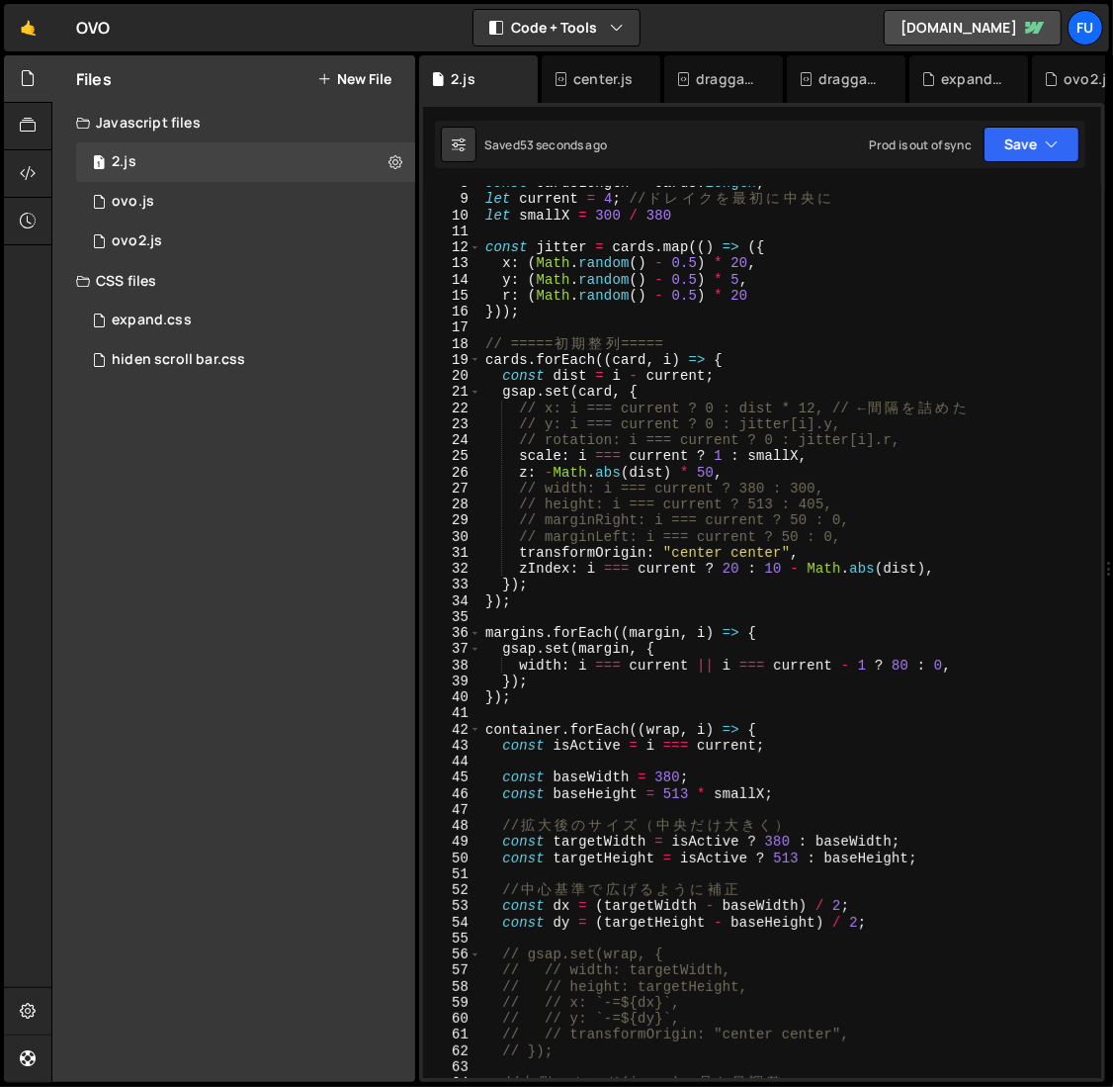
click at [853, 662] on div "const cardsLength = cards . length ; let current = 4 ; // ド レ イ ク を 最 初 に 中 央 に…" at bounding box center [788, 637] width 614 height 924
click at [955, 632] on div "const cardsLength = cards . length ; let current = 4 ; // ド レ イ ク を 最 初 に 中 央 に…" at bounding box center [788, 637] width 614 height 924
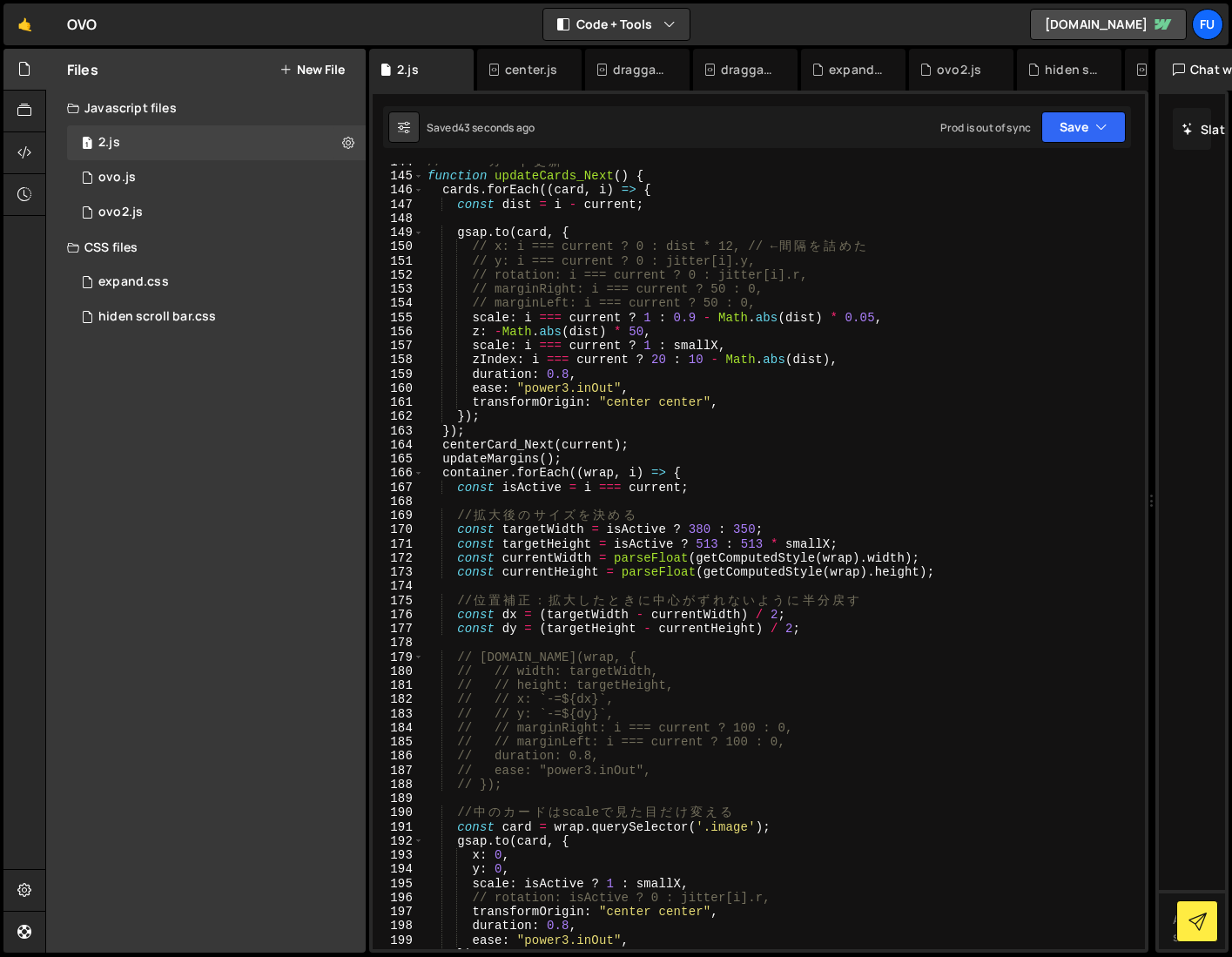
scroll to position [2286, 0]
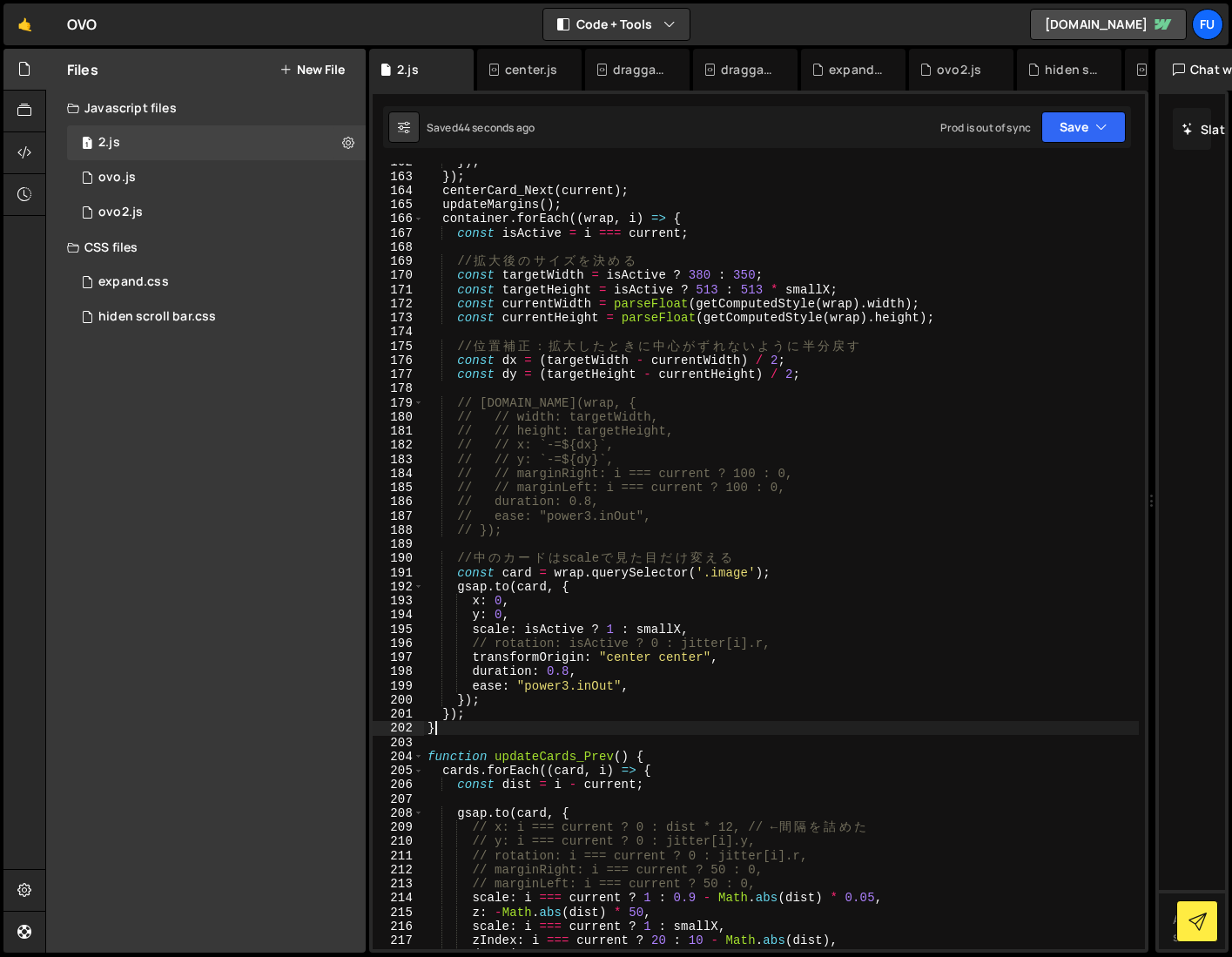
click at [477, 724] on div "}) ; }) ; centerCard_Next ( current ) ; updateMargins ( ) ; container . forEach…" at bounding box center [781, 562] width 716 height 813
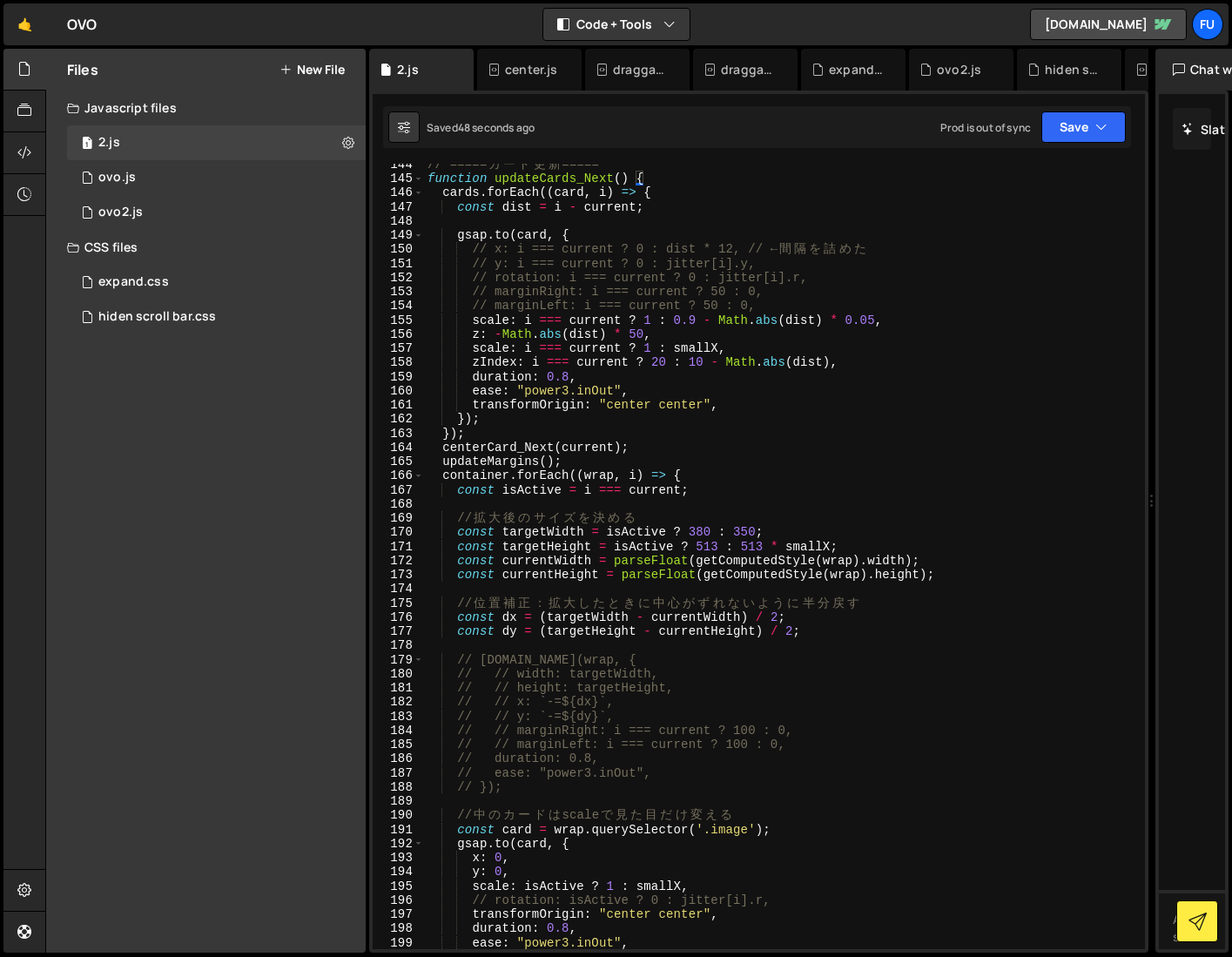
scroll to position [2276, 0]
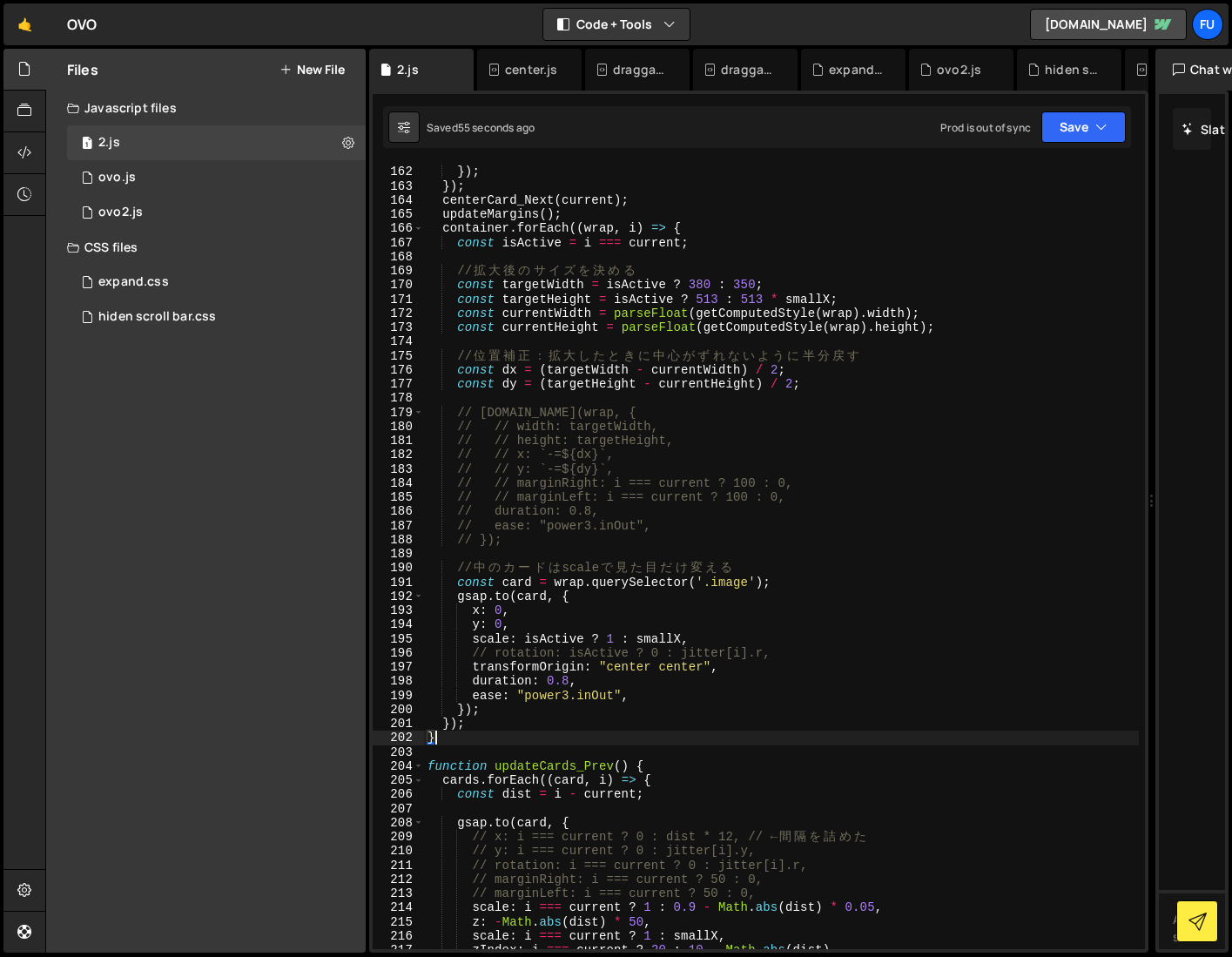
click at [454, 723] on div "transformOrigin : "center center" , }) ; }) ; centerCard_Next ( current ) ; upd…" at bounding box center [781, 557] width 716 height 813
click at [446, 721] on div "transformOrigin : "center center" , }) ; }) ; centerCard_Next ( current ) ; upd…" at bounding box center [781, 557] width 716 height 813
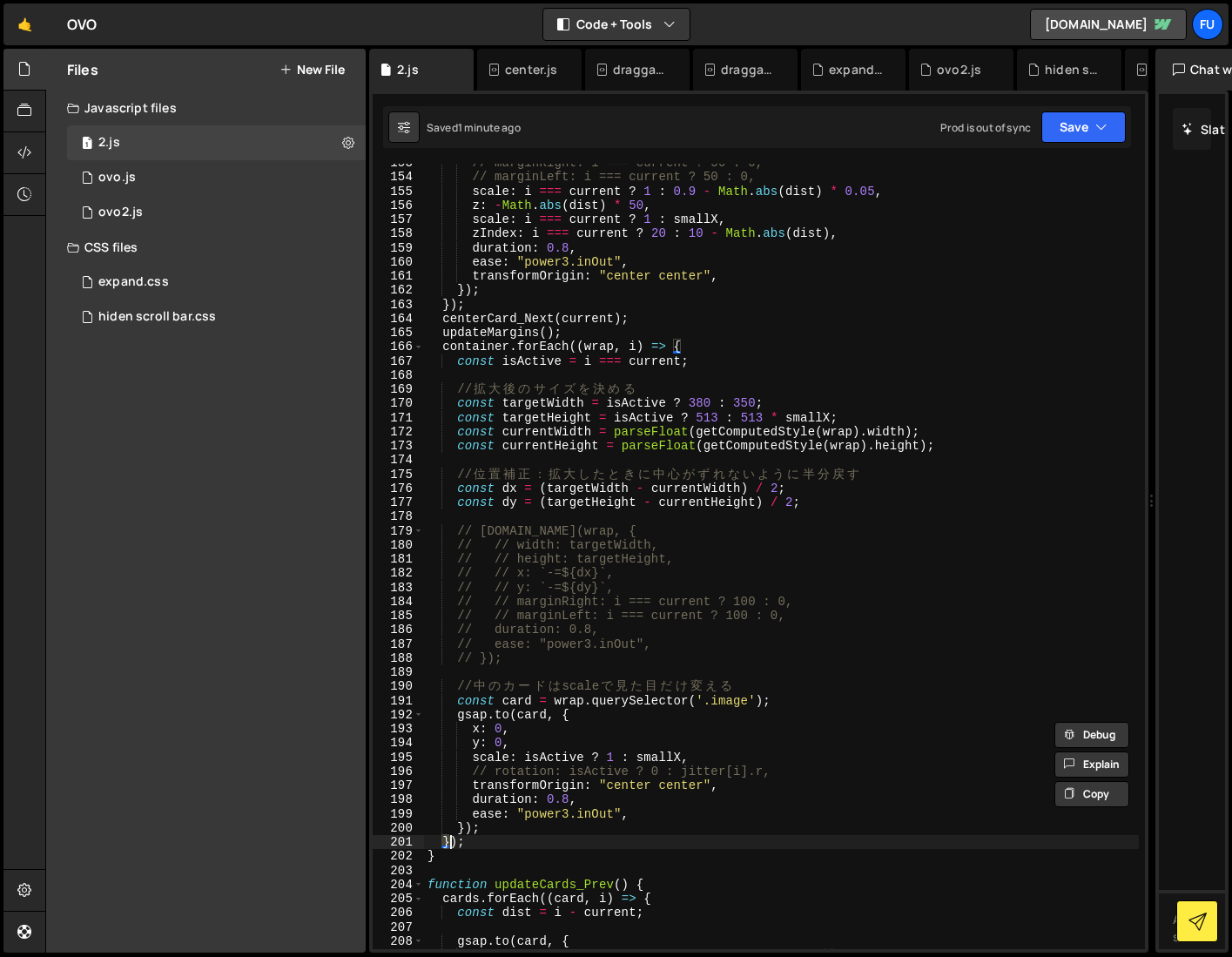
scroll to position [2145, 0]
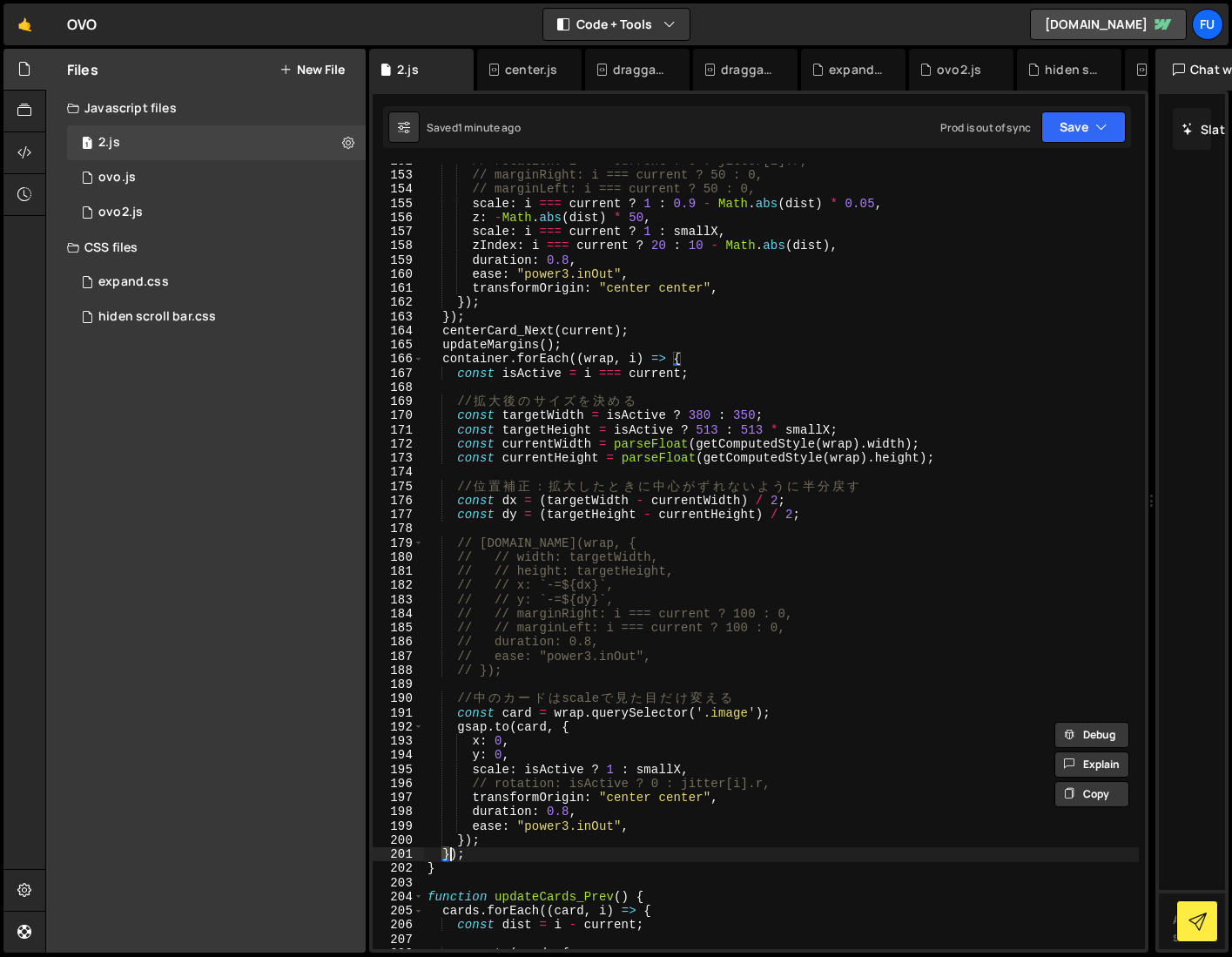
click at [471, 836] on div "// rotation: i === current ? 0 : jitter[i].r, // marginRight: i === current ? 5…" at bounding box center [781, 561] width 716 height 813
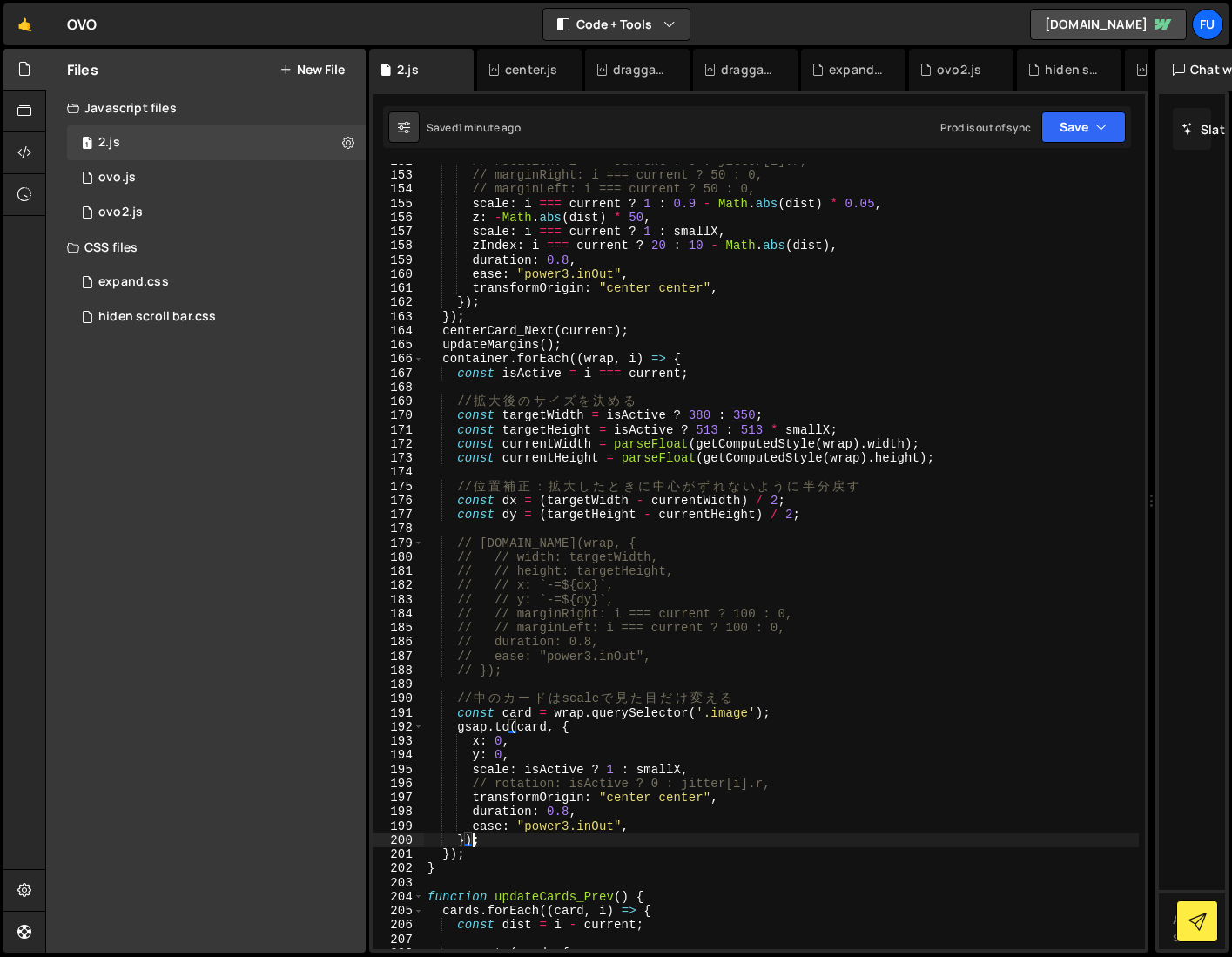
click at [465, 843] on div "// rotation: i === current ? 0 : jitter[i].r, // marginRight: i === current ? 5…" at bounding box center [781, 561] width 716 height 813
click at [450, 855] on div "// rotation: i === current ? 0 : jitter[i].r, // marginRight: i === current ? 5…" at bounding box center [781, 561] width 716 height 813
click at [454, 851] on div "// rotation: i === current ? 0 : jitter[i].r, // marginRight: i === current ? 5…" at bounding box center [781, 561] width 716 height 813
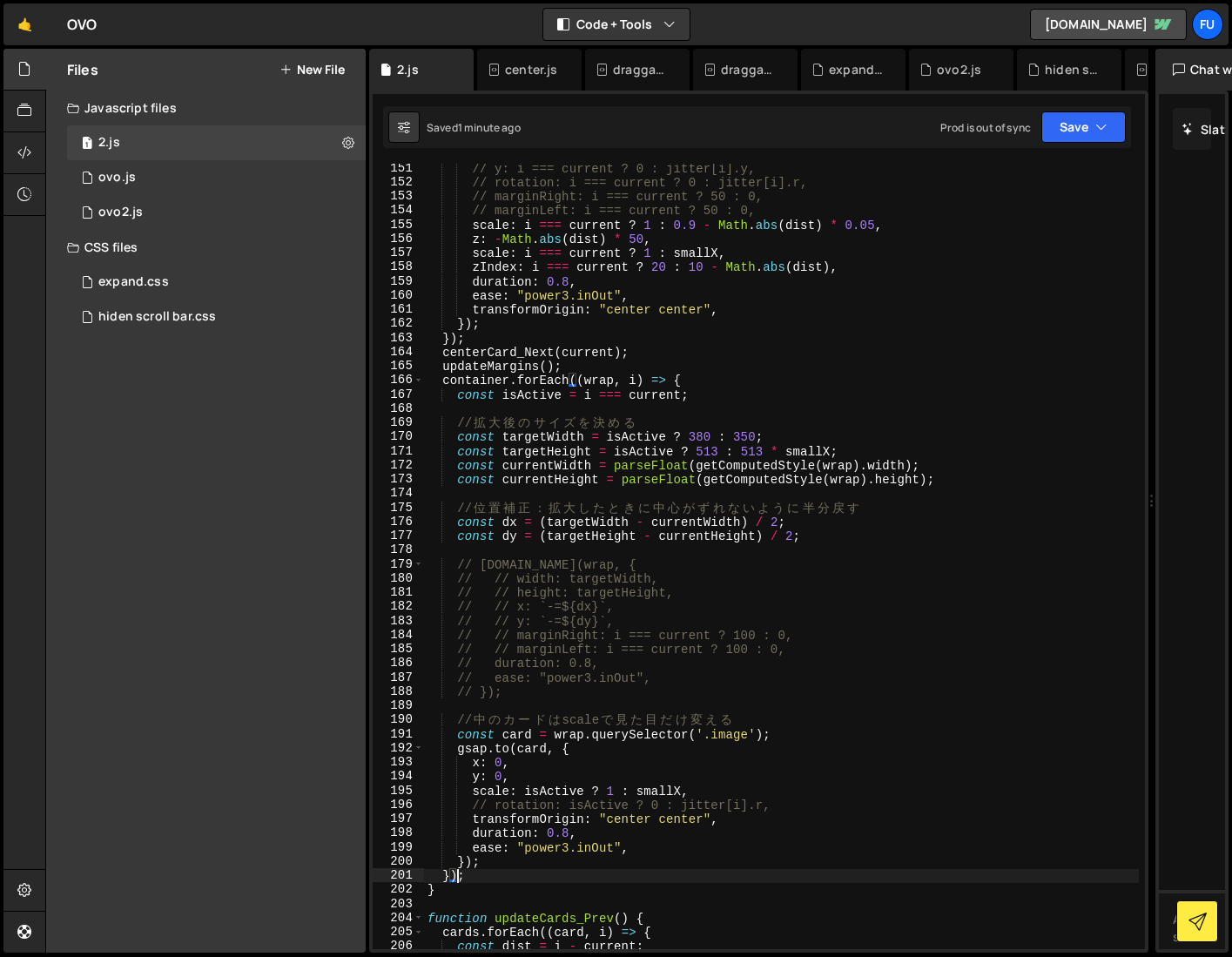
scroll to position [2132, 0]
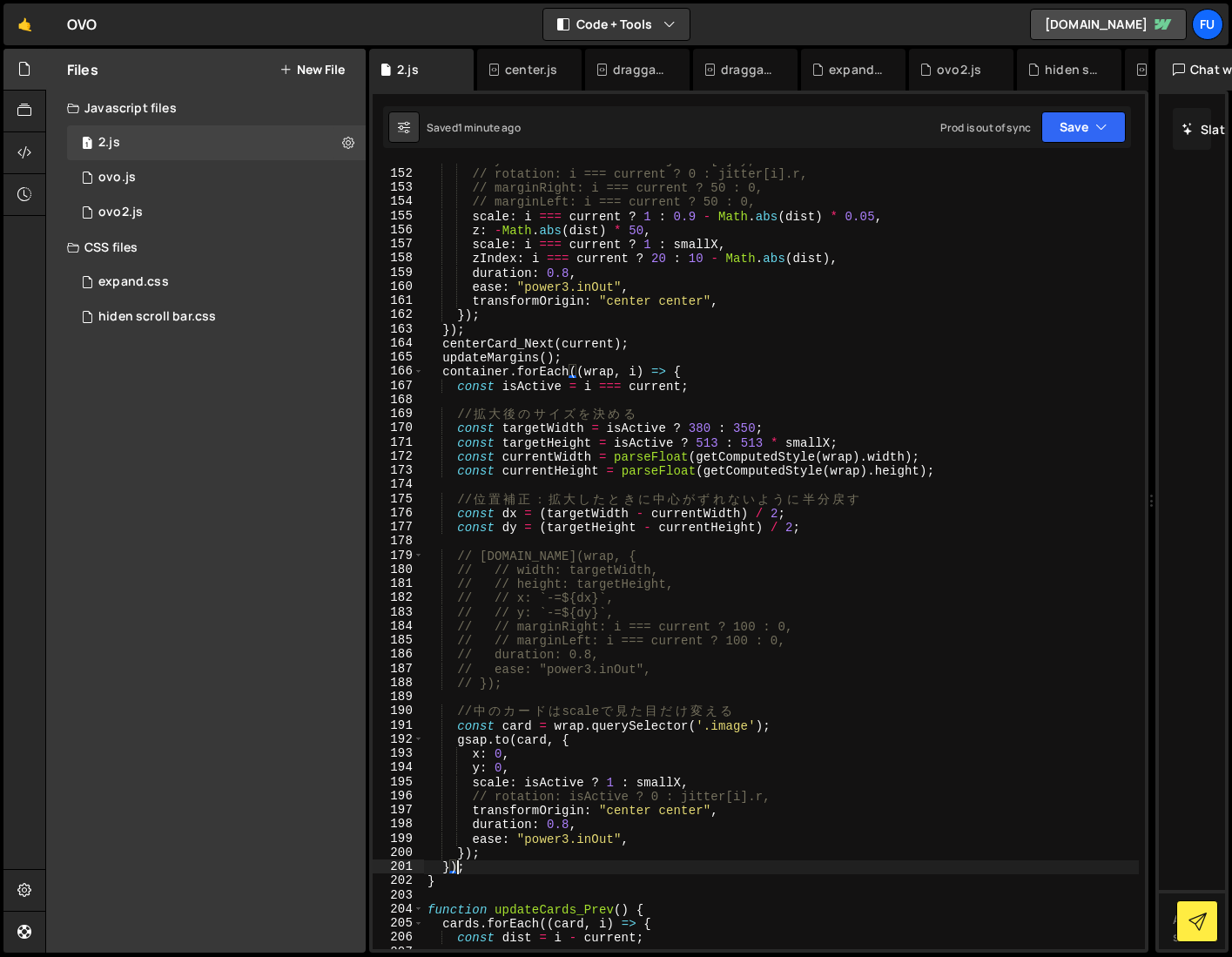
click at [454, 883] on div "// y: i === current ? 0 : jitter[i].y, // rotation: i === current ? 0 : jitter[…" at bounding box center [781, 559] width 716 height 813
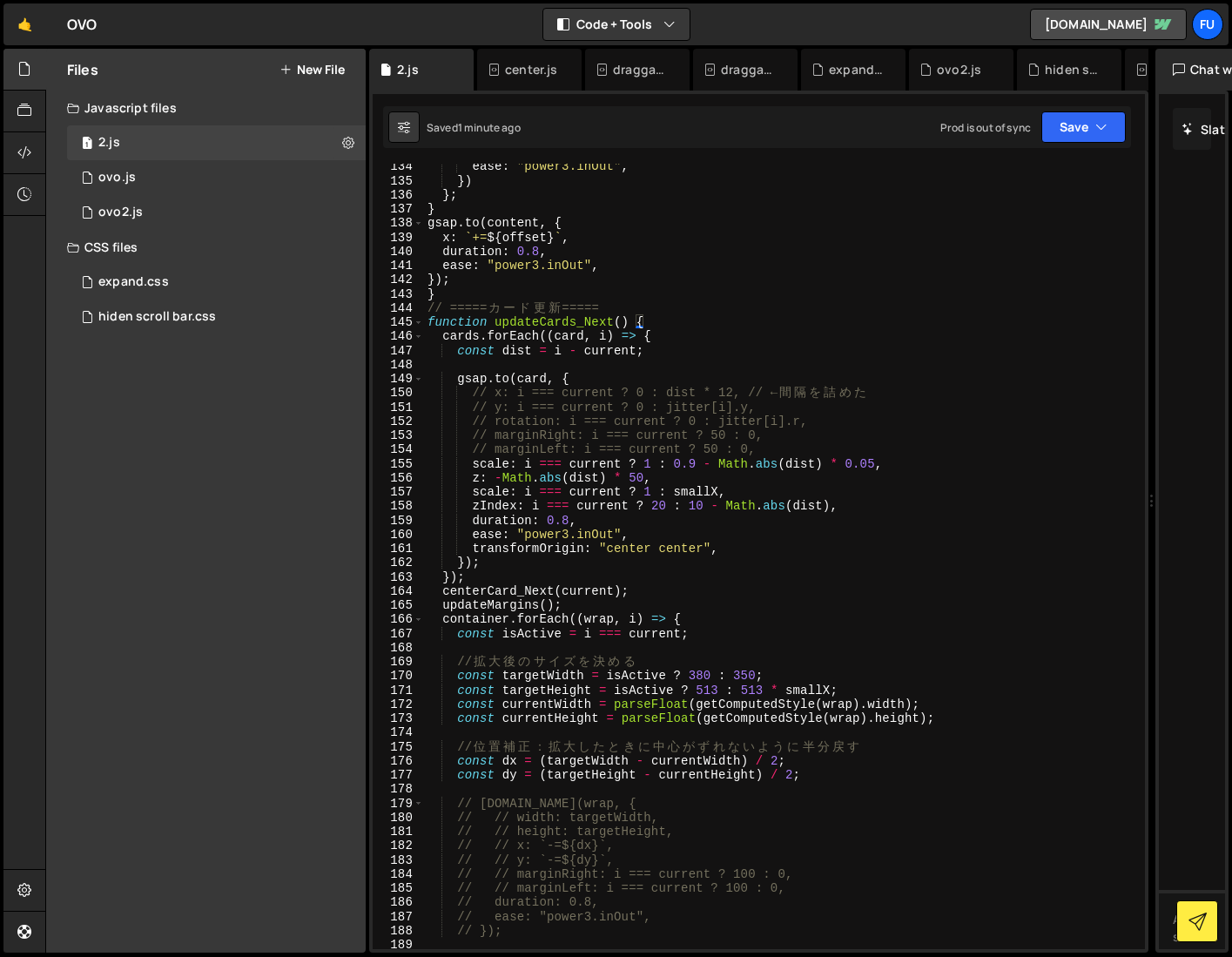
scroll to position [1885, 0]
click at [451, 576] on div "ease : "power3.inOut" , }) } ; } gsap . to ( content , { x : ` += ${ offset } `…" at bounding box center [781, 566] width 716 height 813
click at [454, 579] on div "ease : "power3.inOut" , }) } ; } gsap . to ( content , { x : ` += ${ offset } `…" at bounding box center [781, 566] width 716 height 813
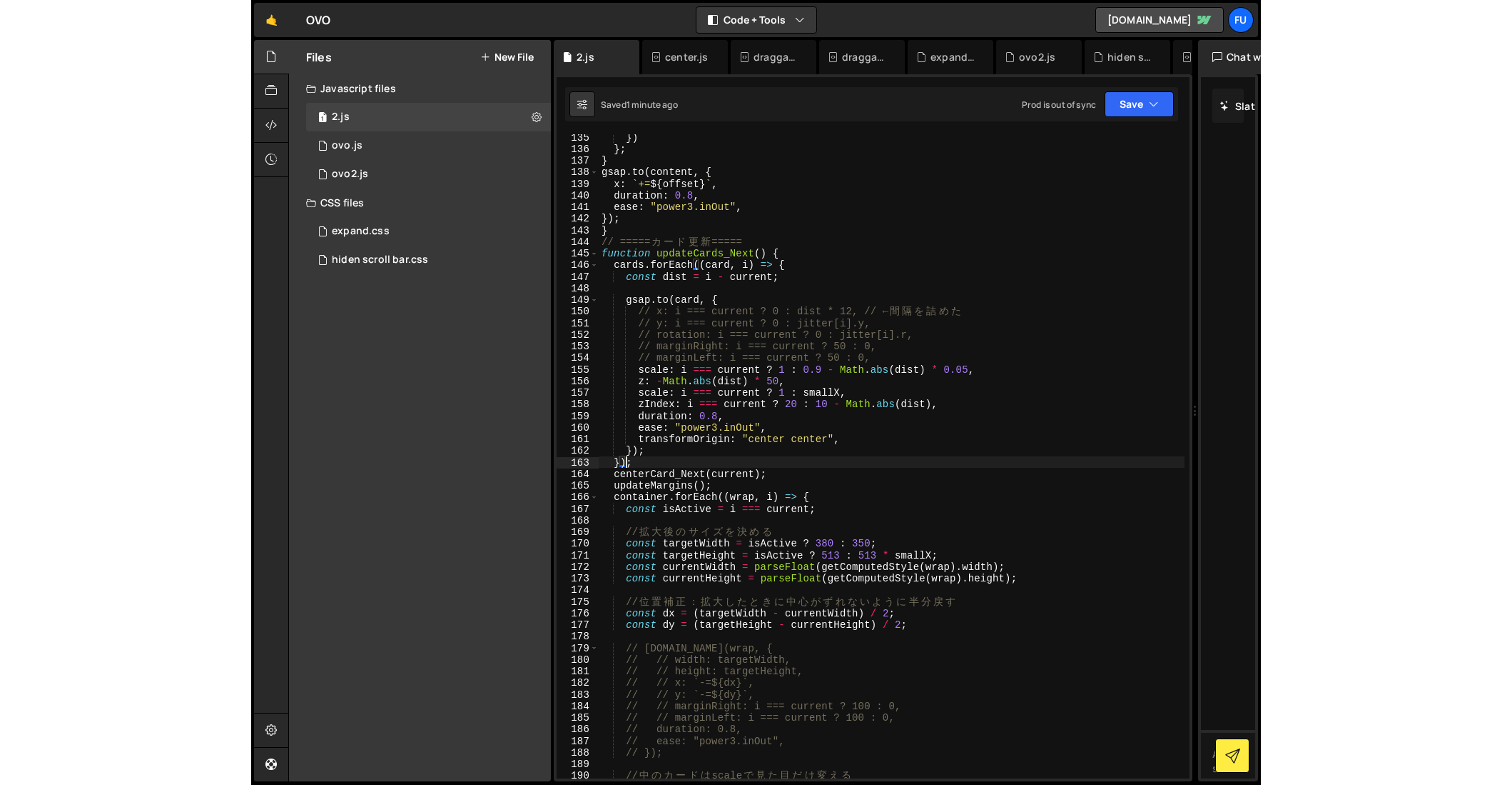
scroll to position [1557, 0]
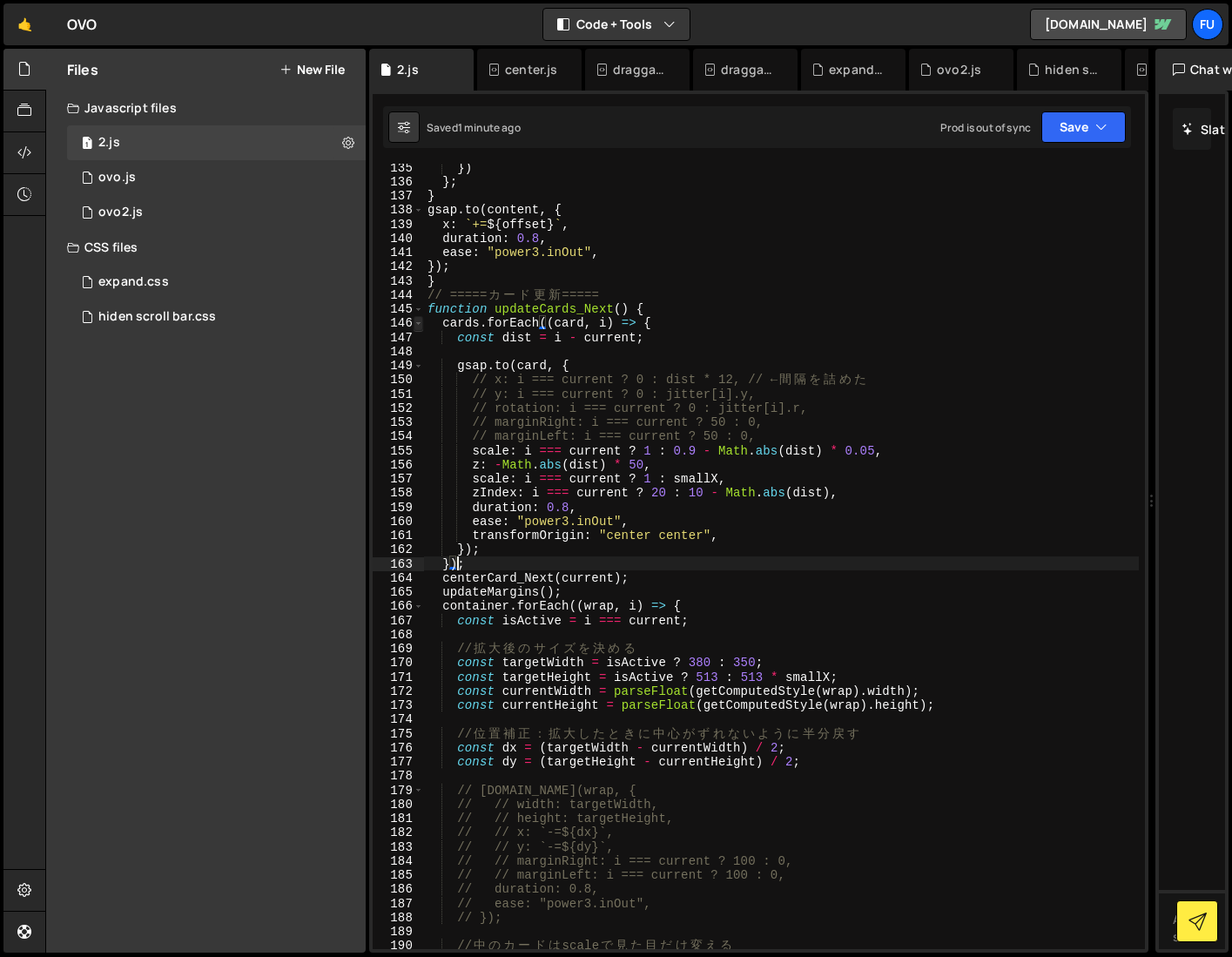
click at [421, 320] on span at bounding box center [418, 323] width 10 height 14
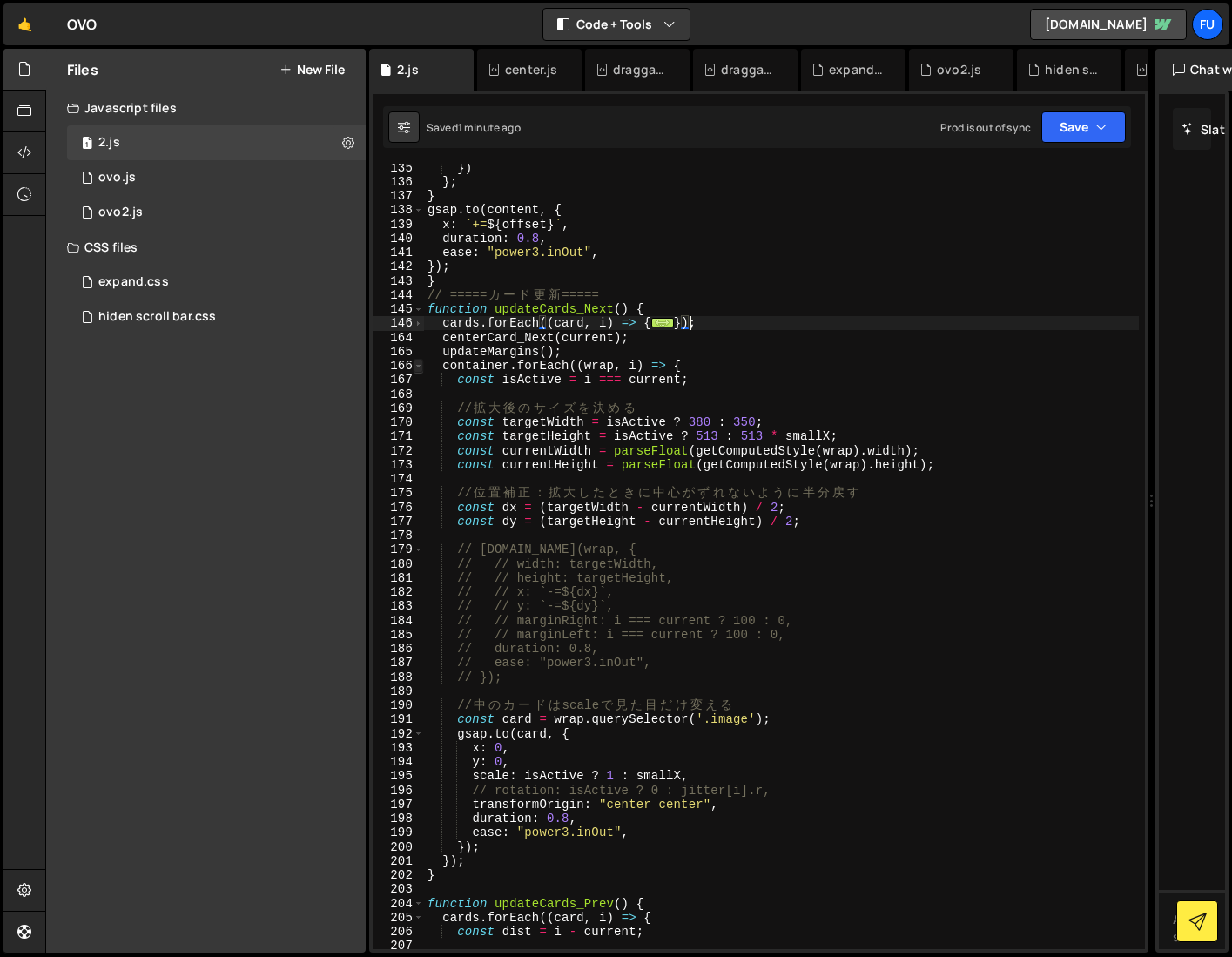
click at [421, 361] on span at bounding box center [418, 365] width 10 height 14
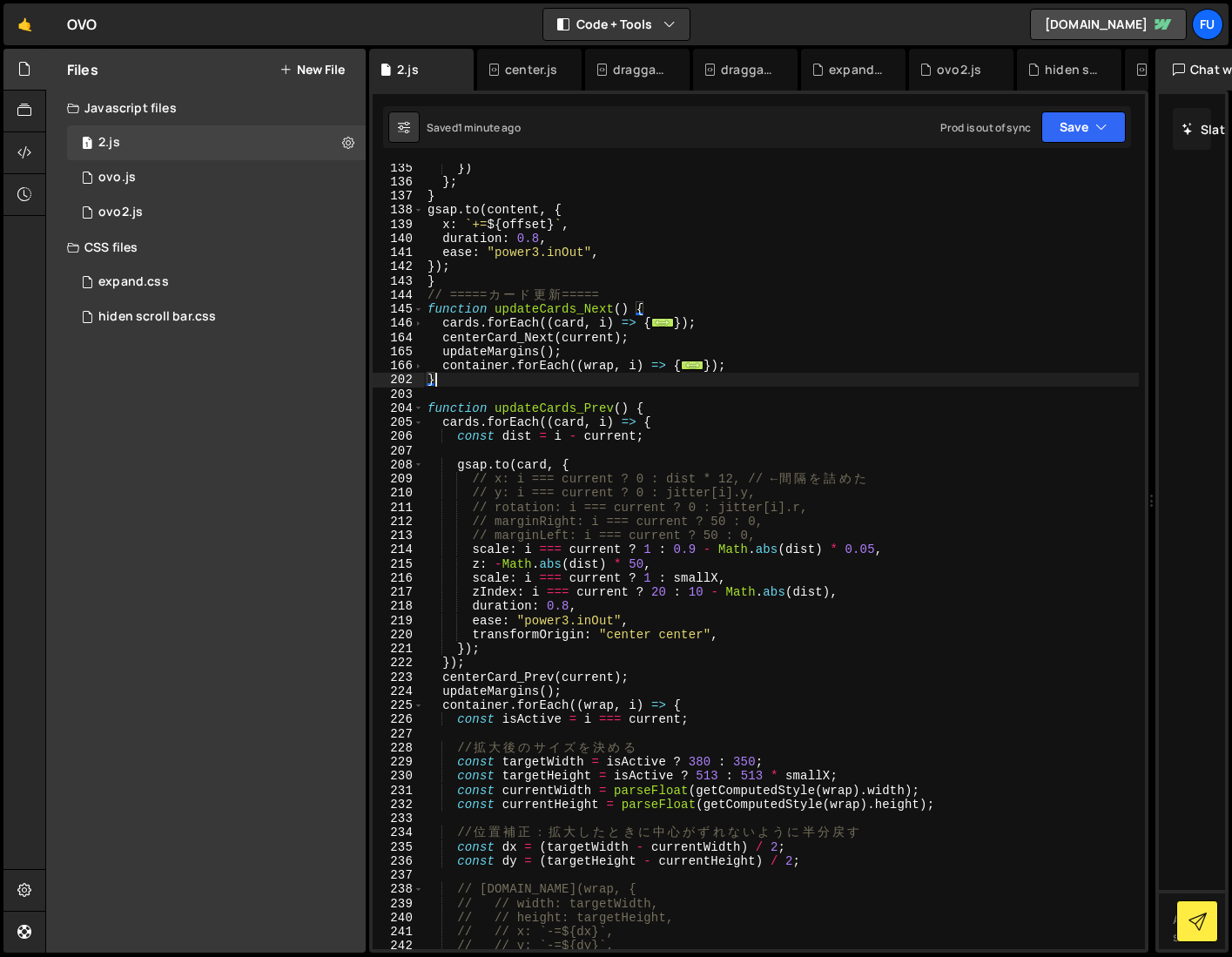
click at [467, 380] on div "}) } ; } gsap . to ( content , { x : ` += ${ offset } ` , duration : 0.8 , ease…" at bounding box center [781, 567] width 716 height 813
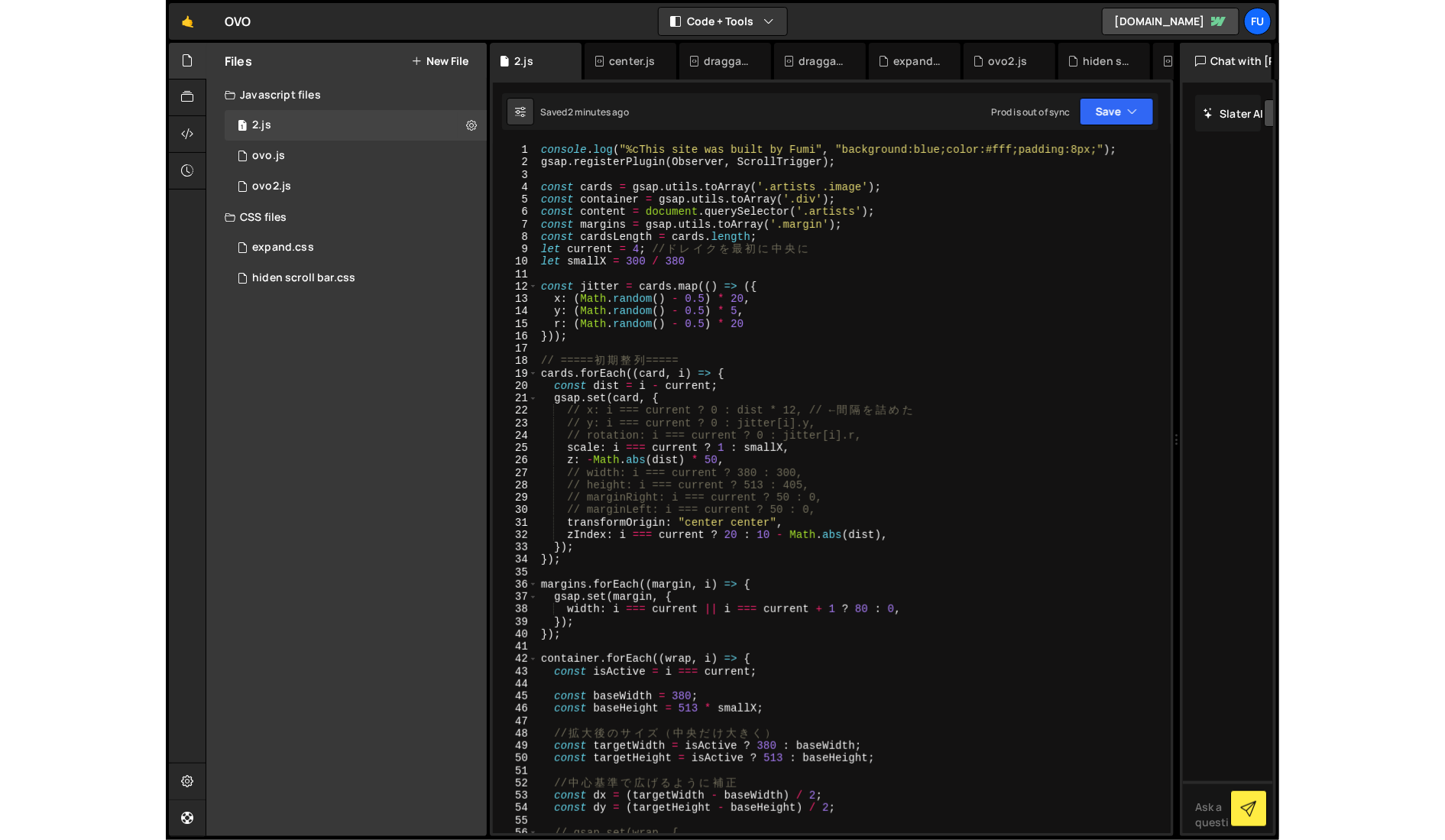
scroll to position [12, 0]
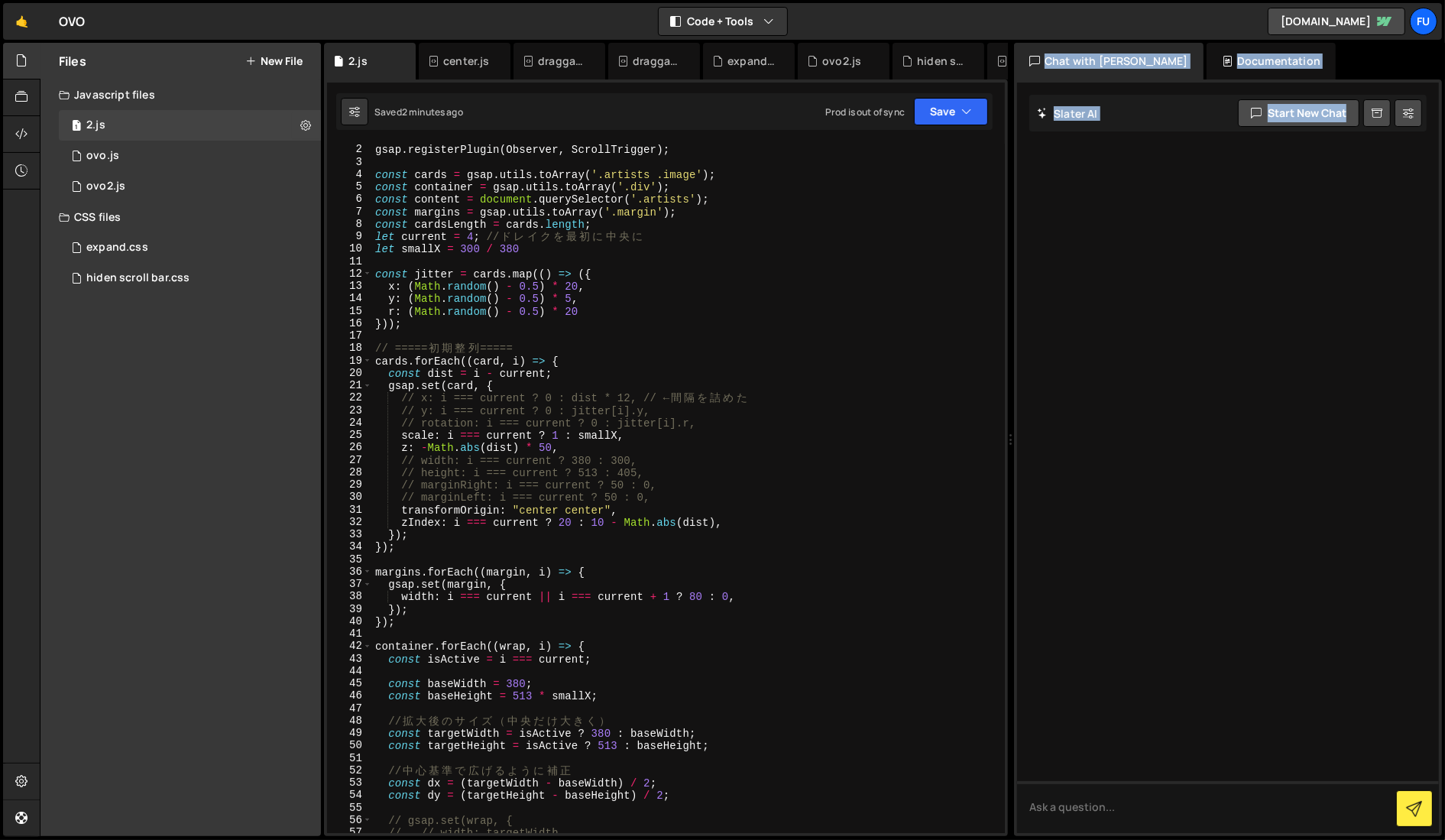
drag, startPoint x: 1006, startPoint y: 385, endPoint x: 1130, endPoint y: 376, distance: 124.3
click at [913, 376] on div "Files New File Javascript files 1 2.js 0 0 ovo.js 0 1 ovo2.js 0" at bounding box center [742, 439] width 1405 height 794
click at [913, 433] on div "[PERSON_NAME] Start new chat Select a page to chat with [PERSON_NAME] [PERSON_N…" at bounding box center [1228, 457] width 428 height 757
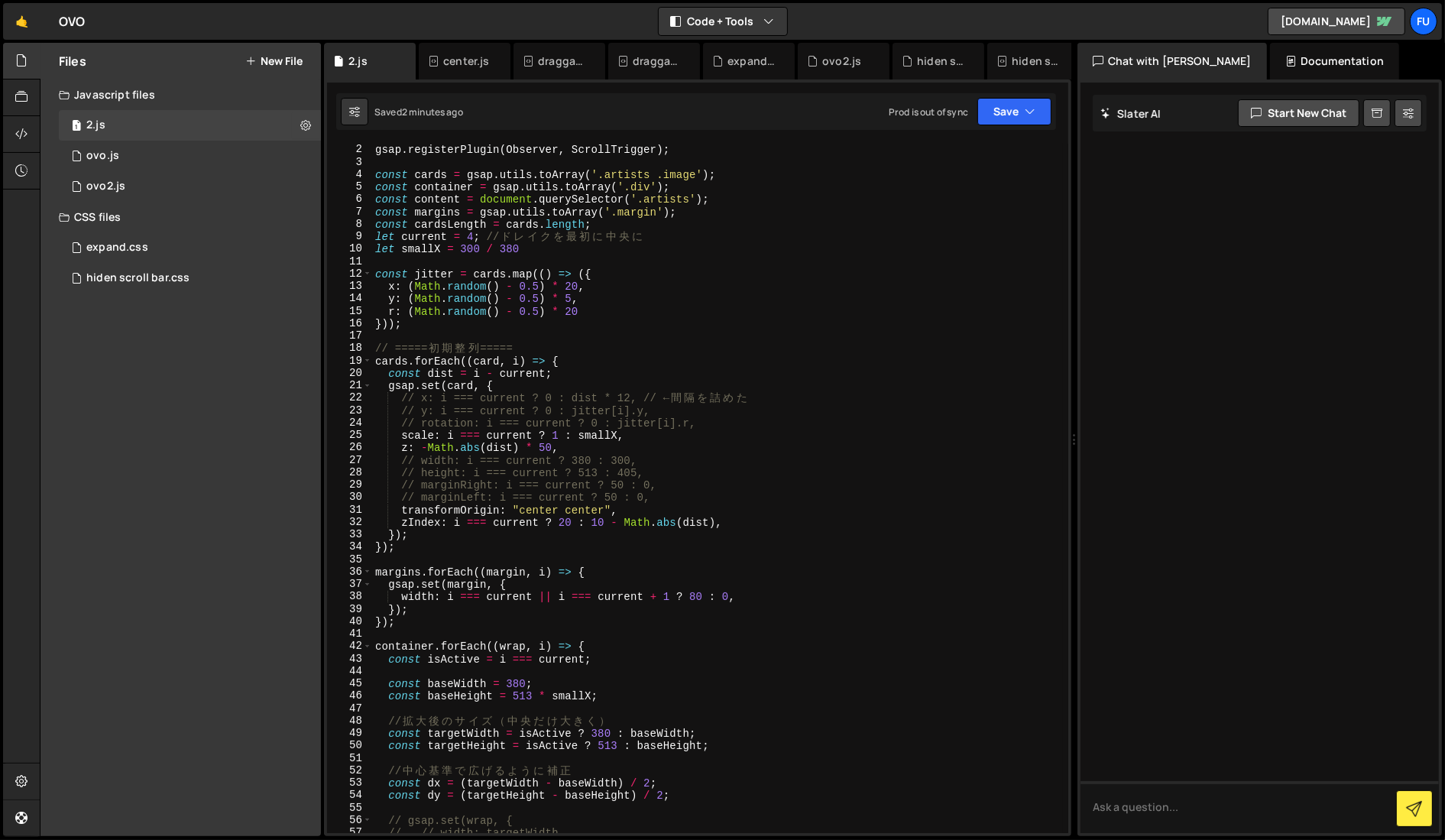
drag, startPoint x: 1011, startPoint y: 437, endPoint x: 1001, endPoint y: 424, distance: 16.4
click at [913, 438] on div "Files New File Javascript files 1 2.js 0 0 ovo.js 0 1 ovo2.js 0" at bounding box center [742, 439] width 1405 height 794
click at [551, 371] on div "gsap . registerPlugin ( Observer , ScrollTrigger ) ; const cards = gsap . utils…" at bounding box center [722, 501] width 702 height 714
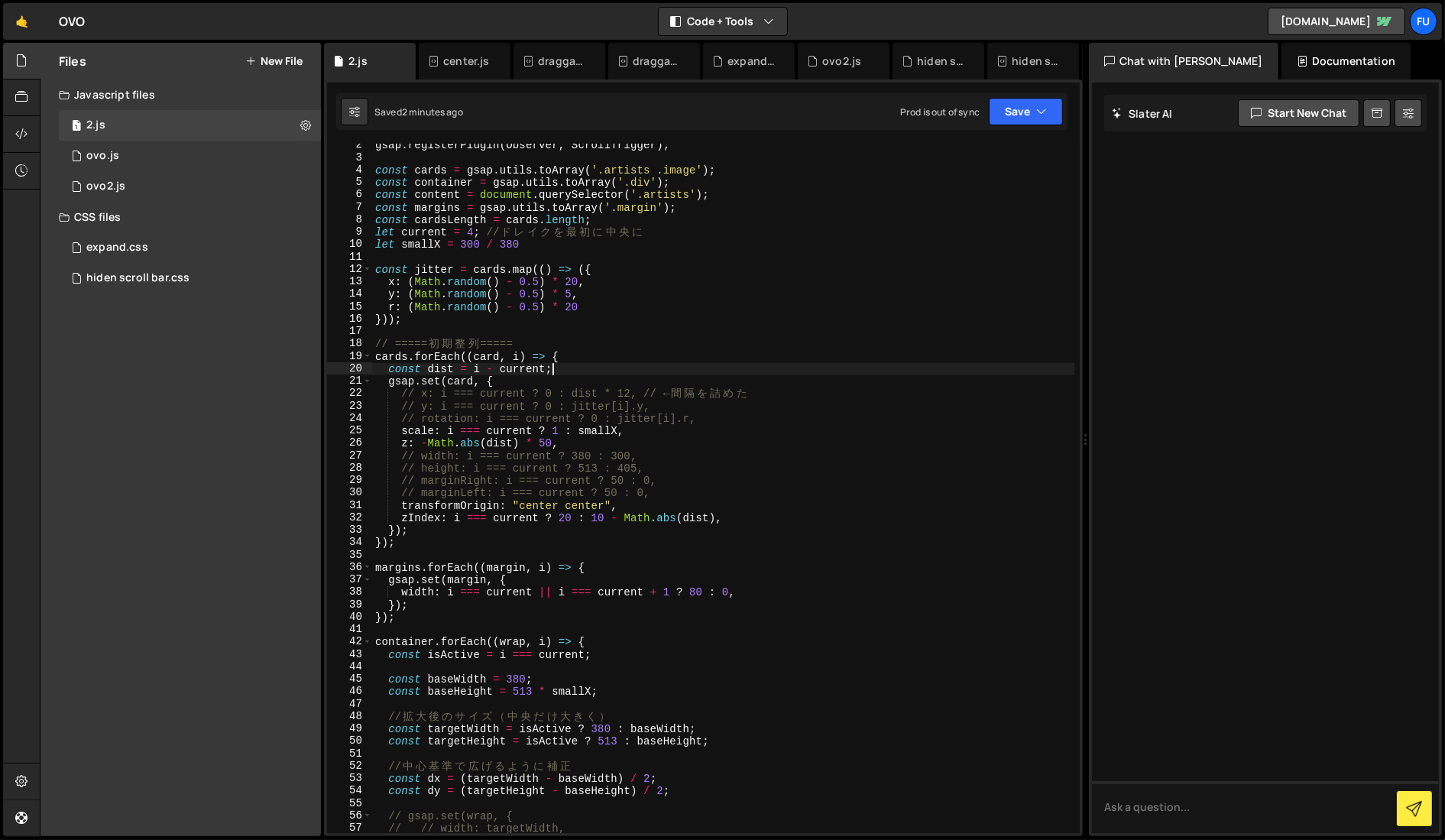
scroll to position [28, 0]
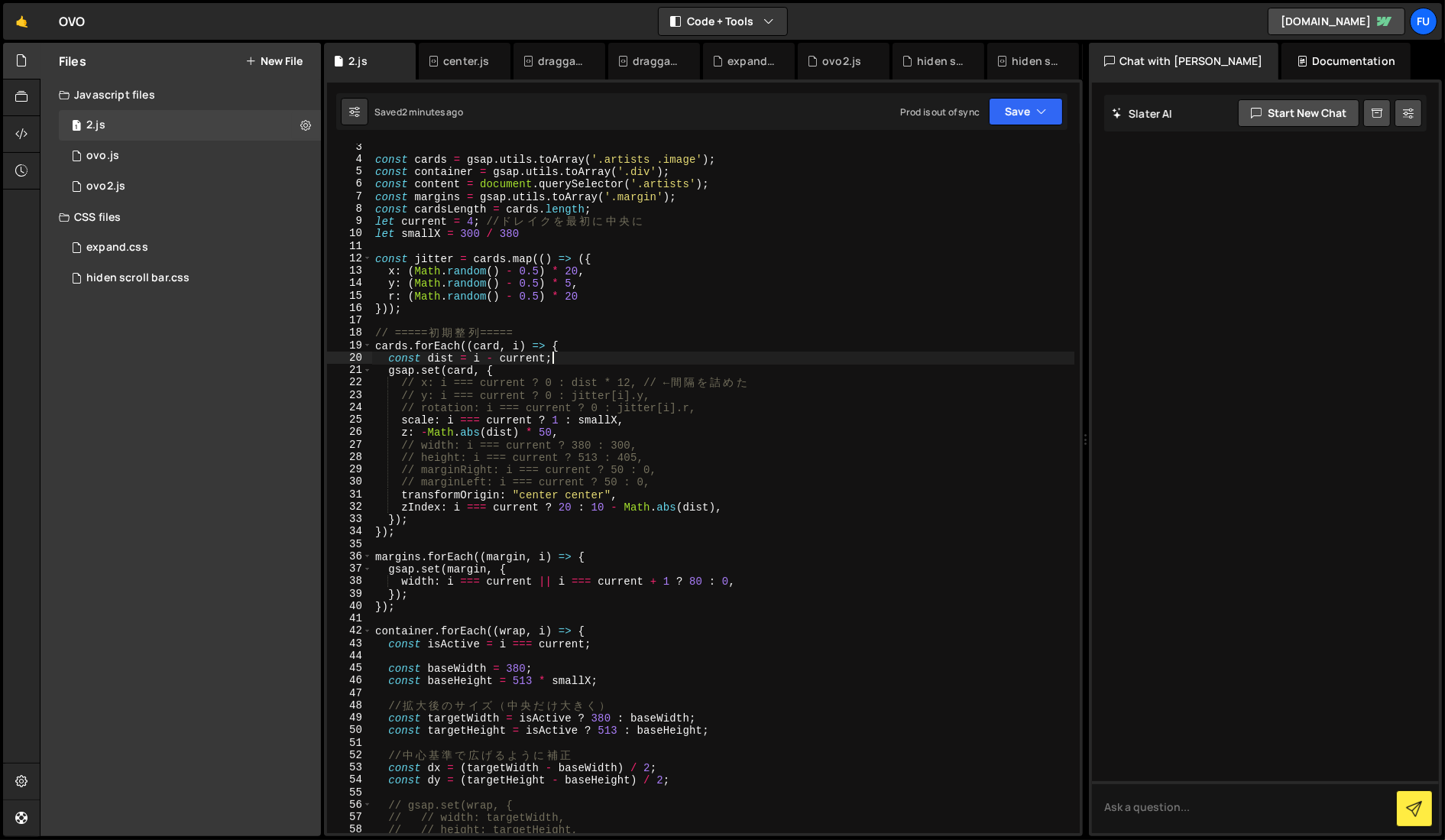
click at [655, 437] on div "const cards = gsap . utils . toArray ( '.artists .image' ) ; const container = …" at bounding box center [722, 498] width 702 height 714
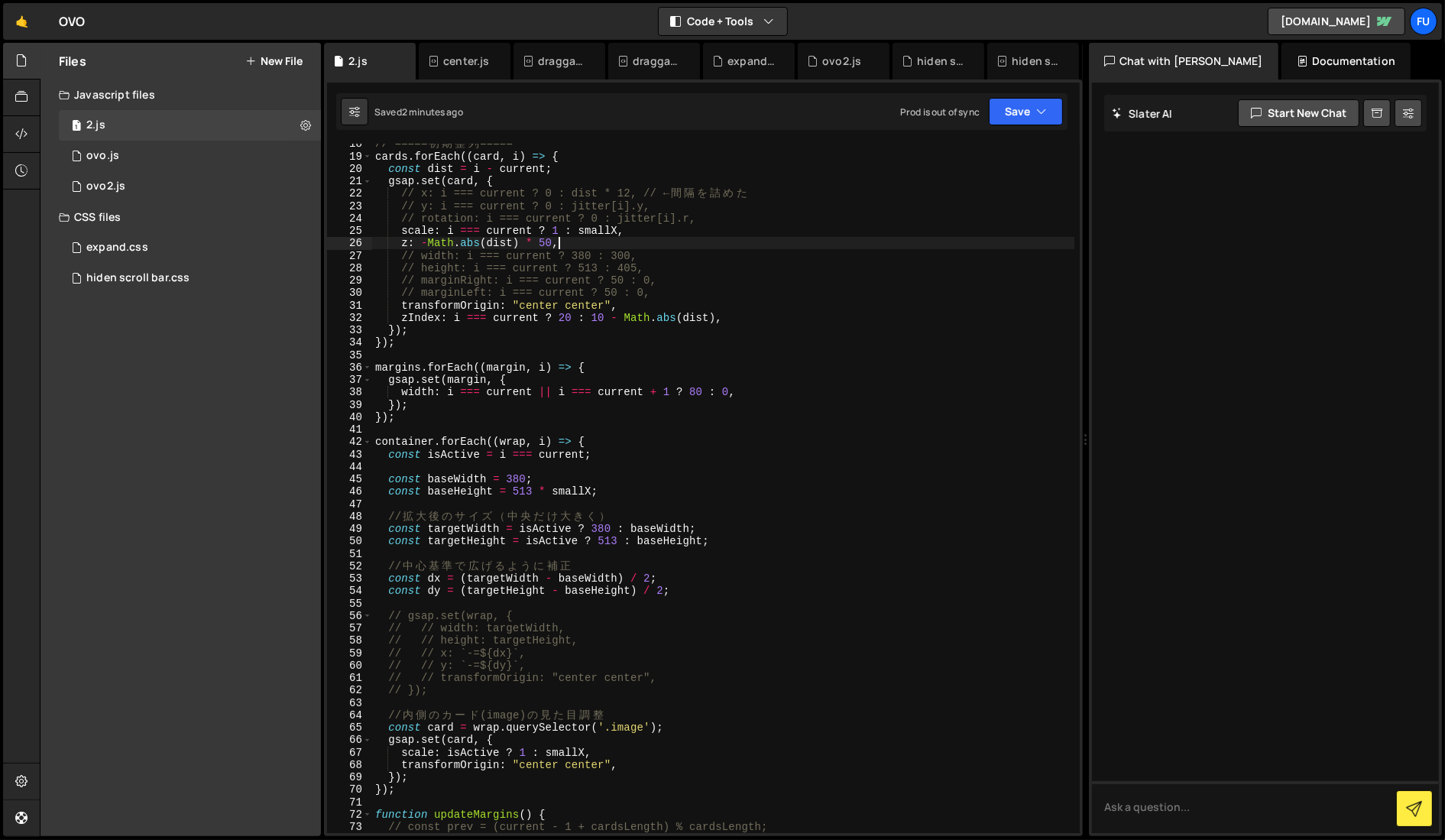
scroll to position [233, 0]
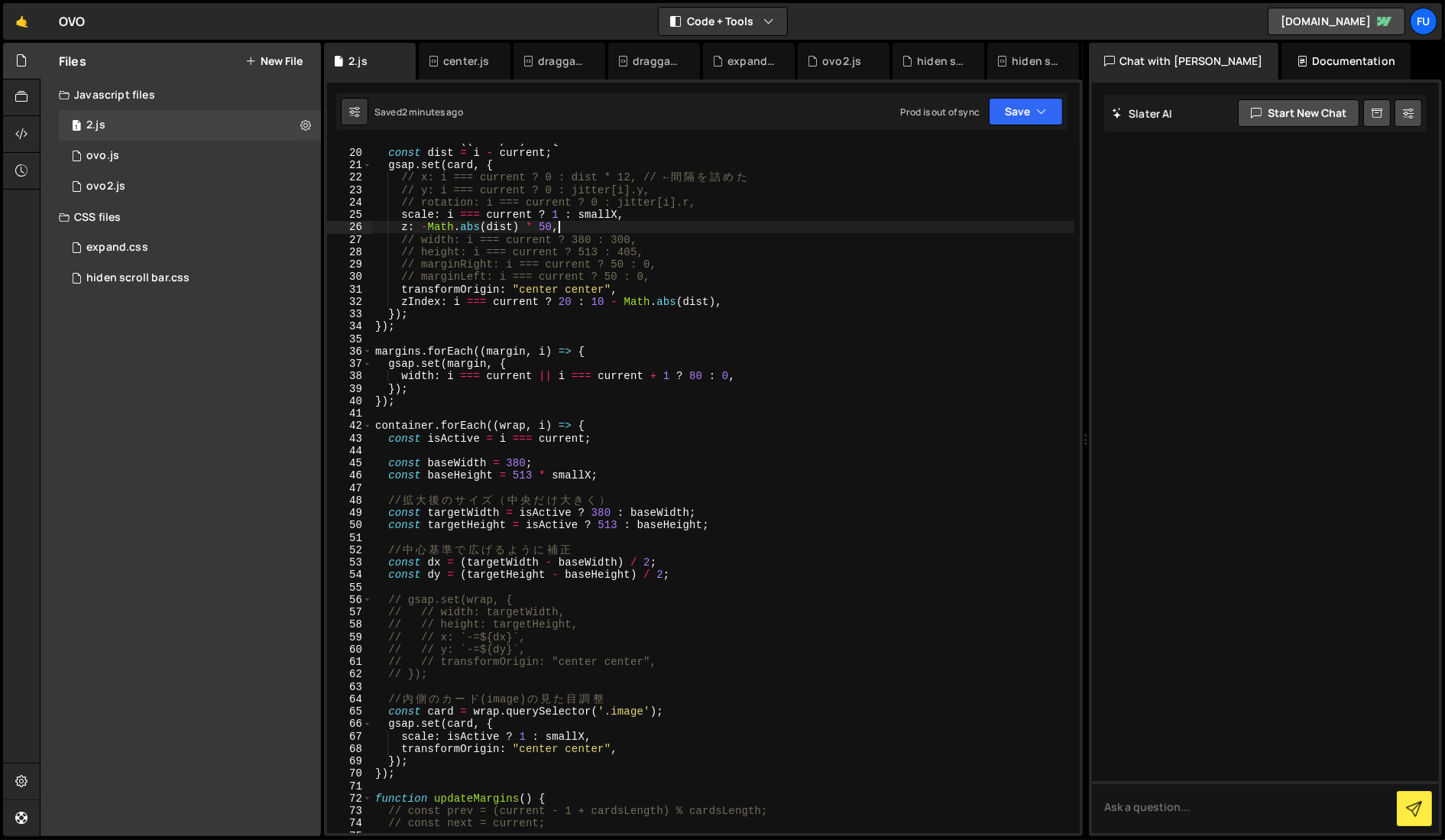
click at [756, 374] on div "cards . forEach (( card , i ) => { const dist = i - current ; gsap . set ( card…" at bounding box center [722, 491] width 702 height 714
click at [683, 390] on div "cards . forEach (( card , i ) => { const dist = i - current ; gsap . set ( card…" at bounding box center [722, 491] width 702 height 714
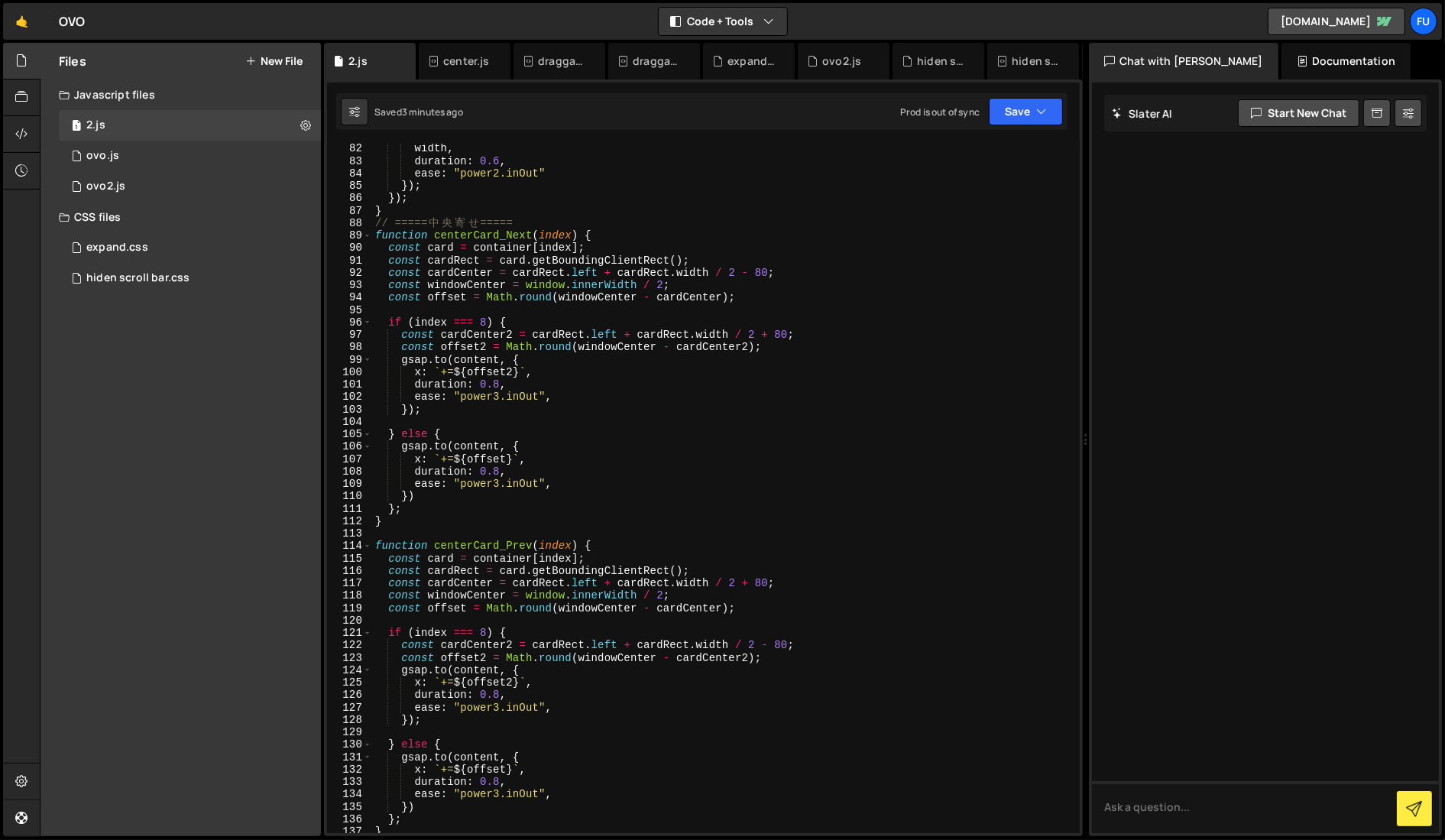
scroll to position [1005, 0]
click at [382, 522] on div "gsap . to ( margin , { width , duration : 0.6 , ease : "power2.inOut" }) ; }) ;…" at bounding box center [722, 489] width 702 height 714
click at [393, 510] on div "gsap . to ( margin , { width , duration : 0.6 , ease : "power2.inOut" }) ; }) ;…" at bounding box center [722, 489] width 702 height 714
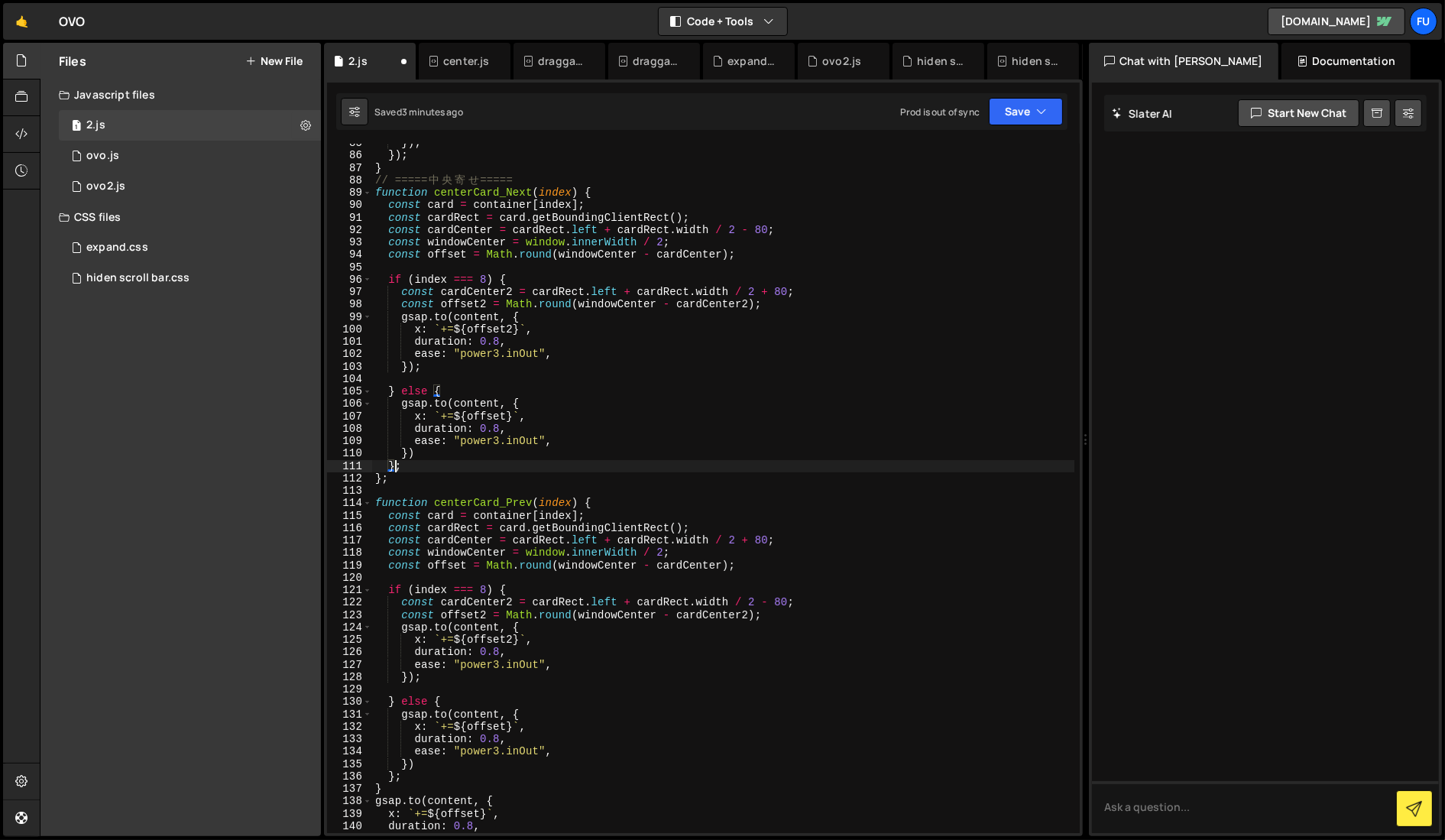
scroll to position [1053, 0]
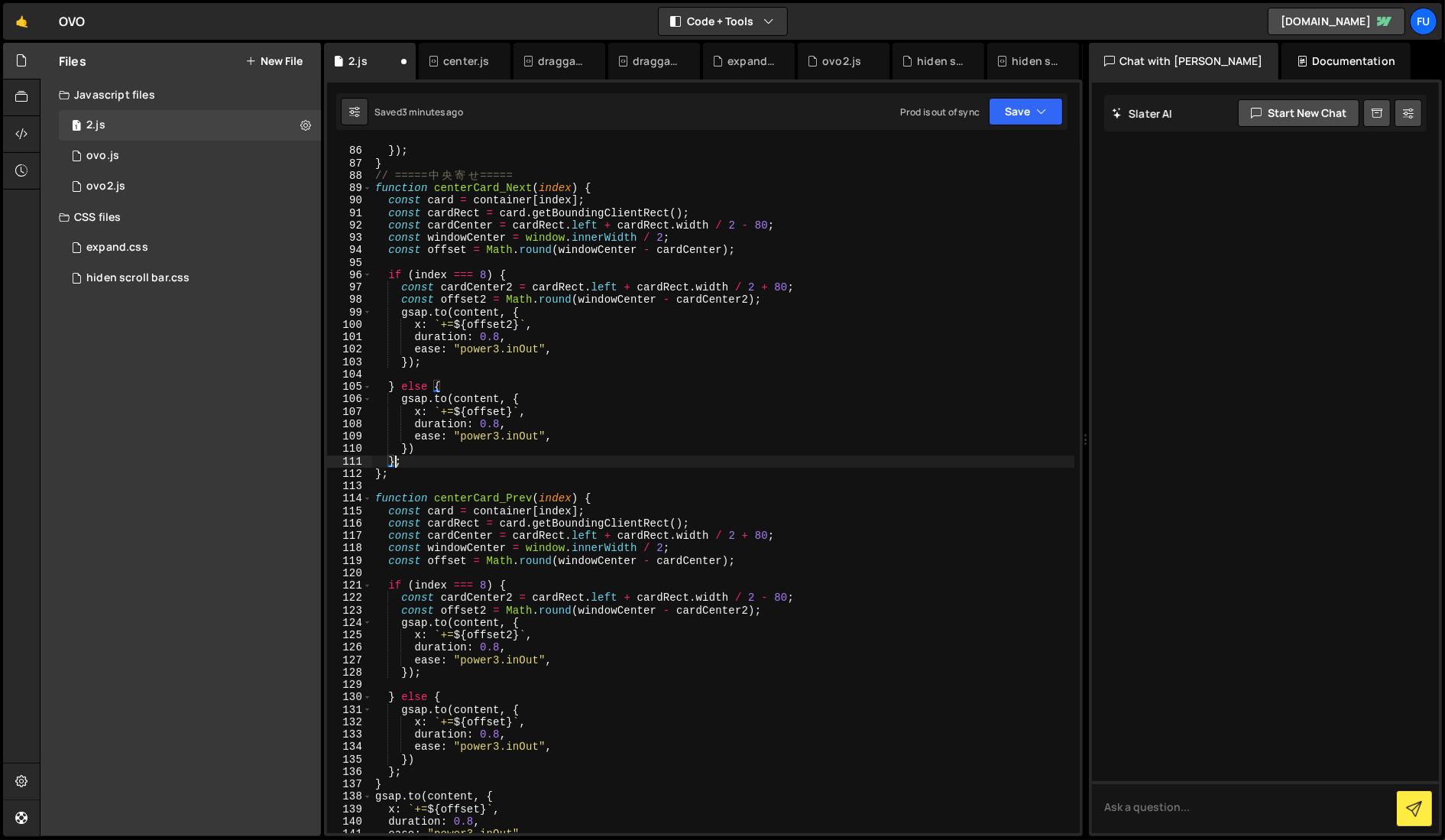
click at [379, 470] on div "}) ; }) ; } // ===== 中 央 寄 せ ===== function centerCard_Next ( index ) { const c…" at bounding box center [722, 489] width 702 height 714
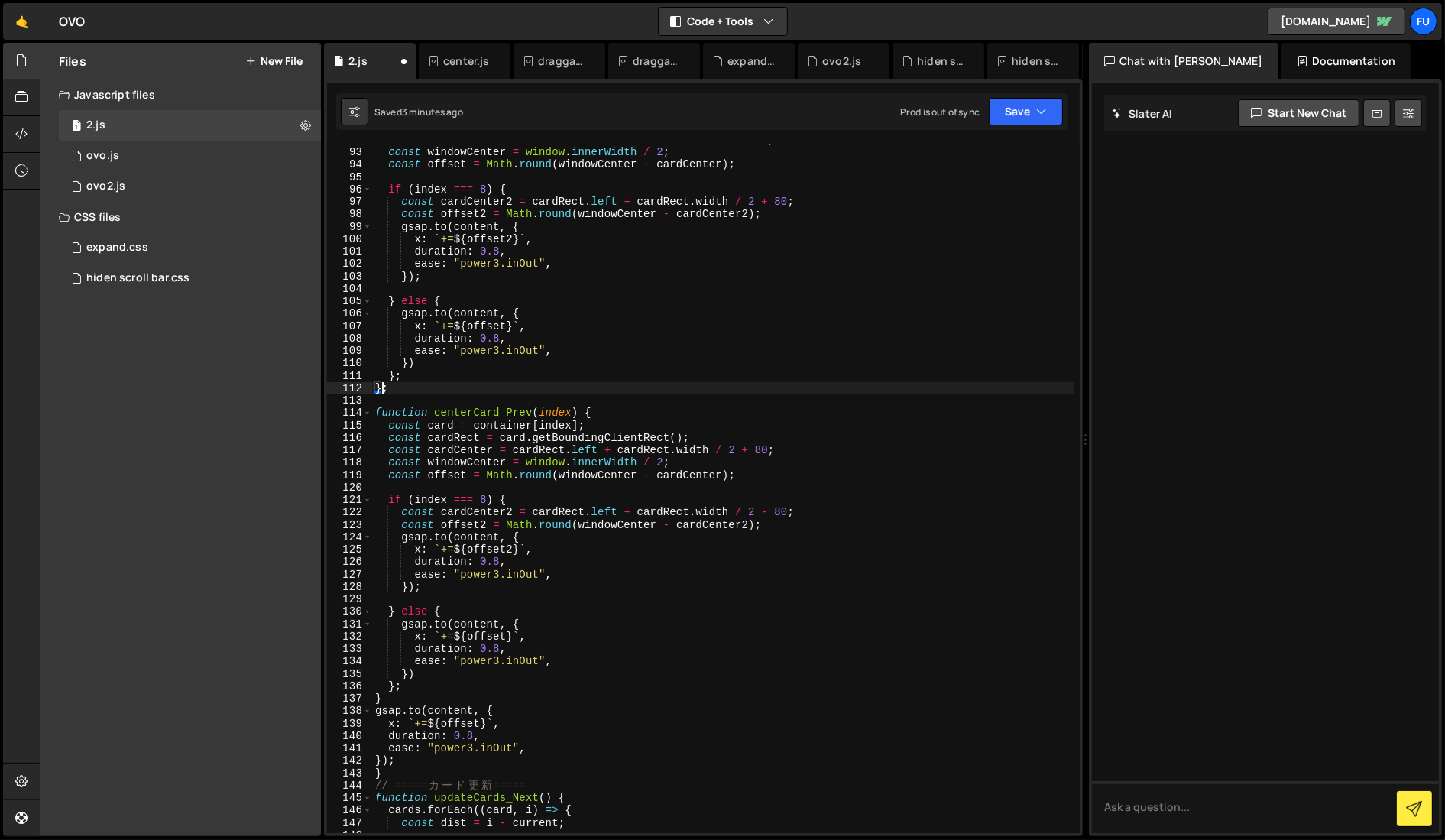
scroll to position [1172, 0]
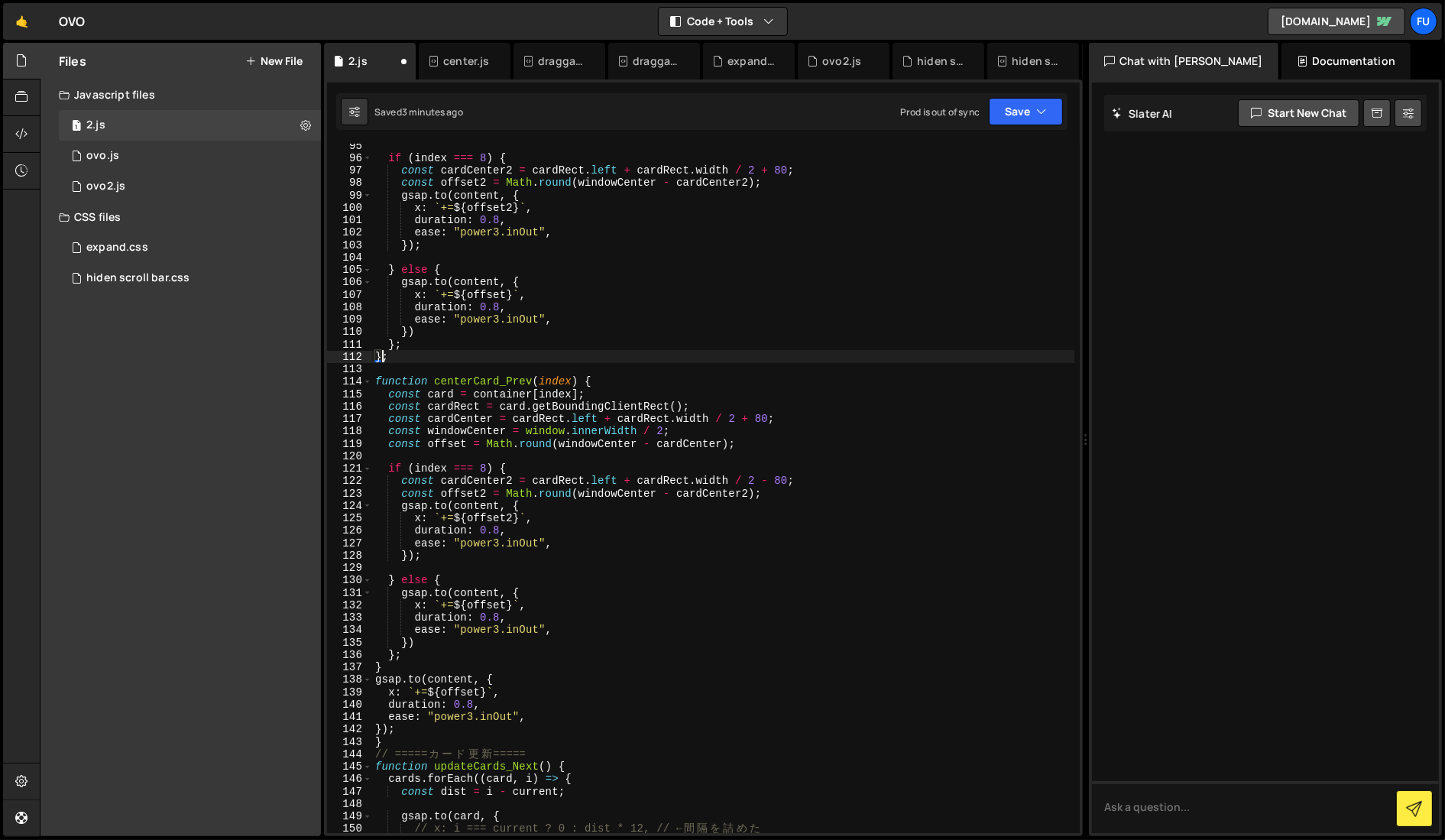
click at [382, 665] on div "if ( index === 8 ) { const cardCenter2 = cardRect . left + cardRect . width / 2…" at bounding box center [722, 496] width 702 height 714
click at [913, 115] on icon "button" at bounding box center [1042, 111] width 11 height 15
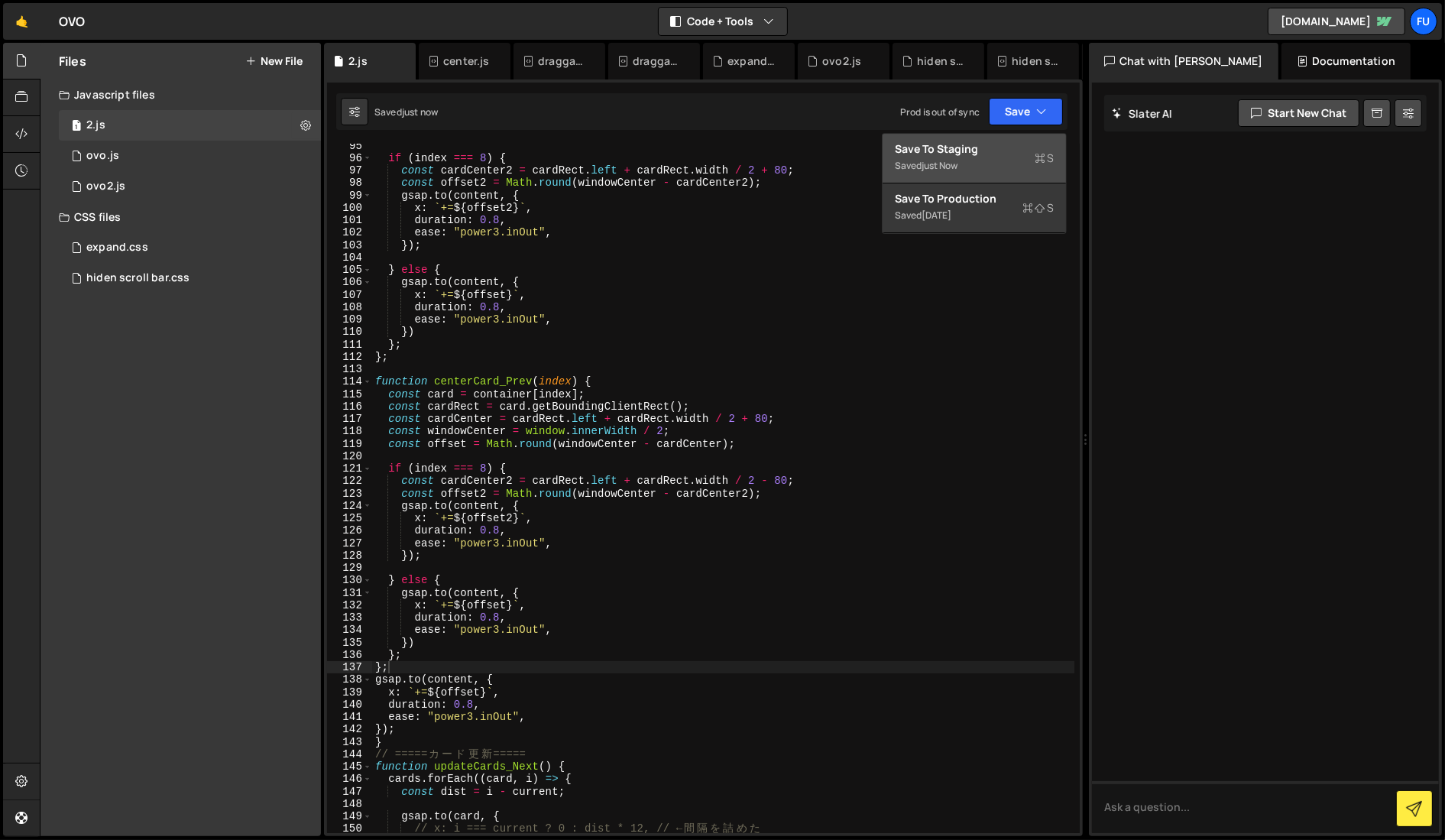
click at [913, 148] on div "Save to Staging S" at bounding box center [974, 149] width 159 height 15
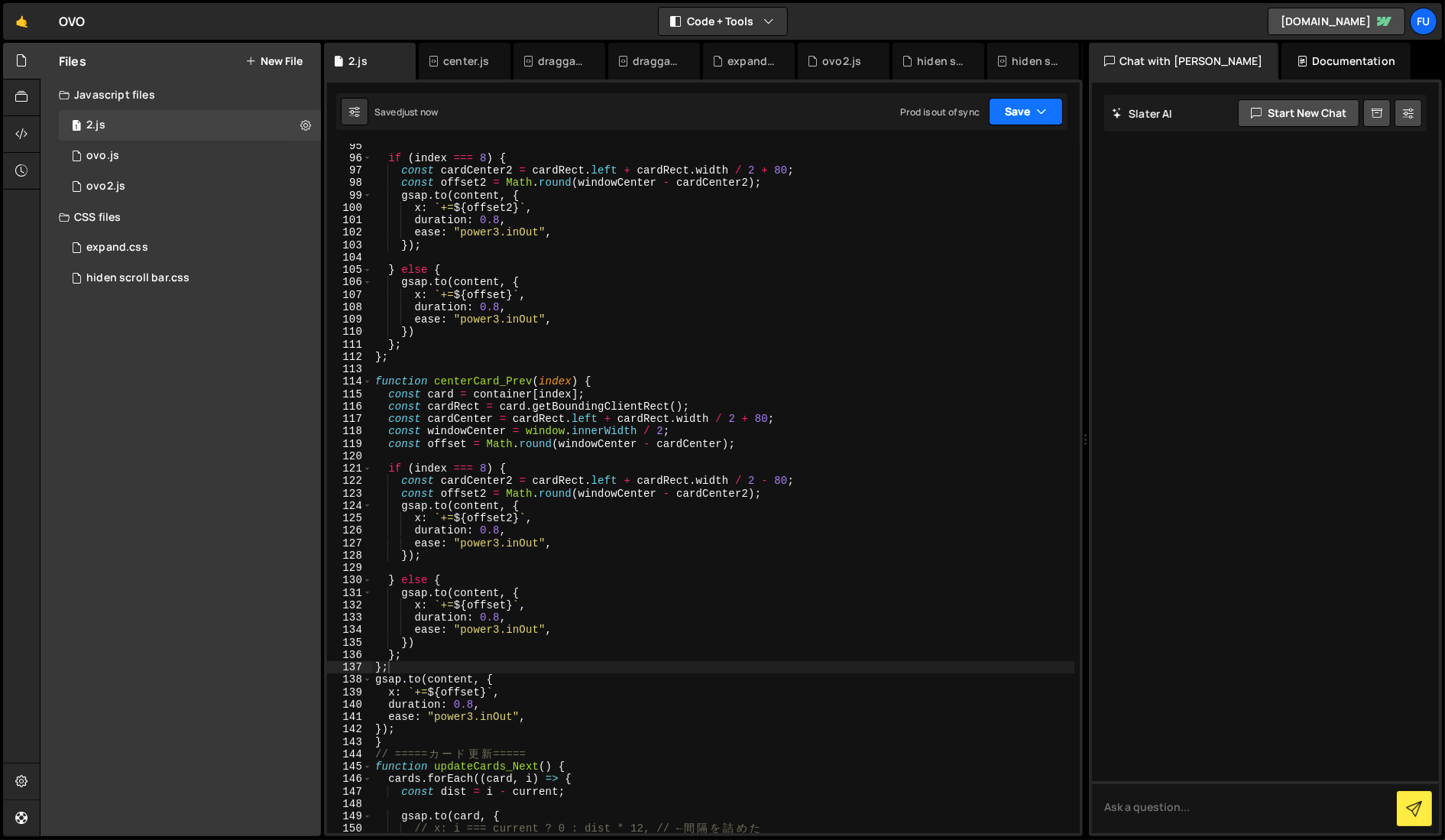
click at [913, 109] on button "Save" at bounding box center [1025, 112] width 74 height 28
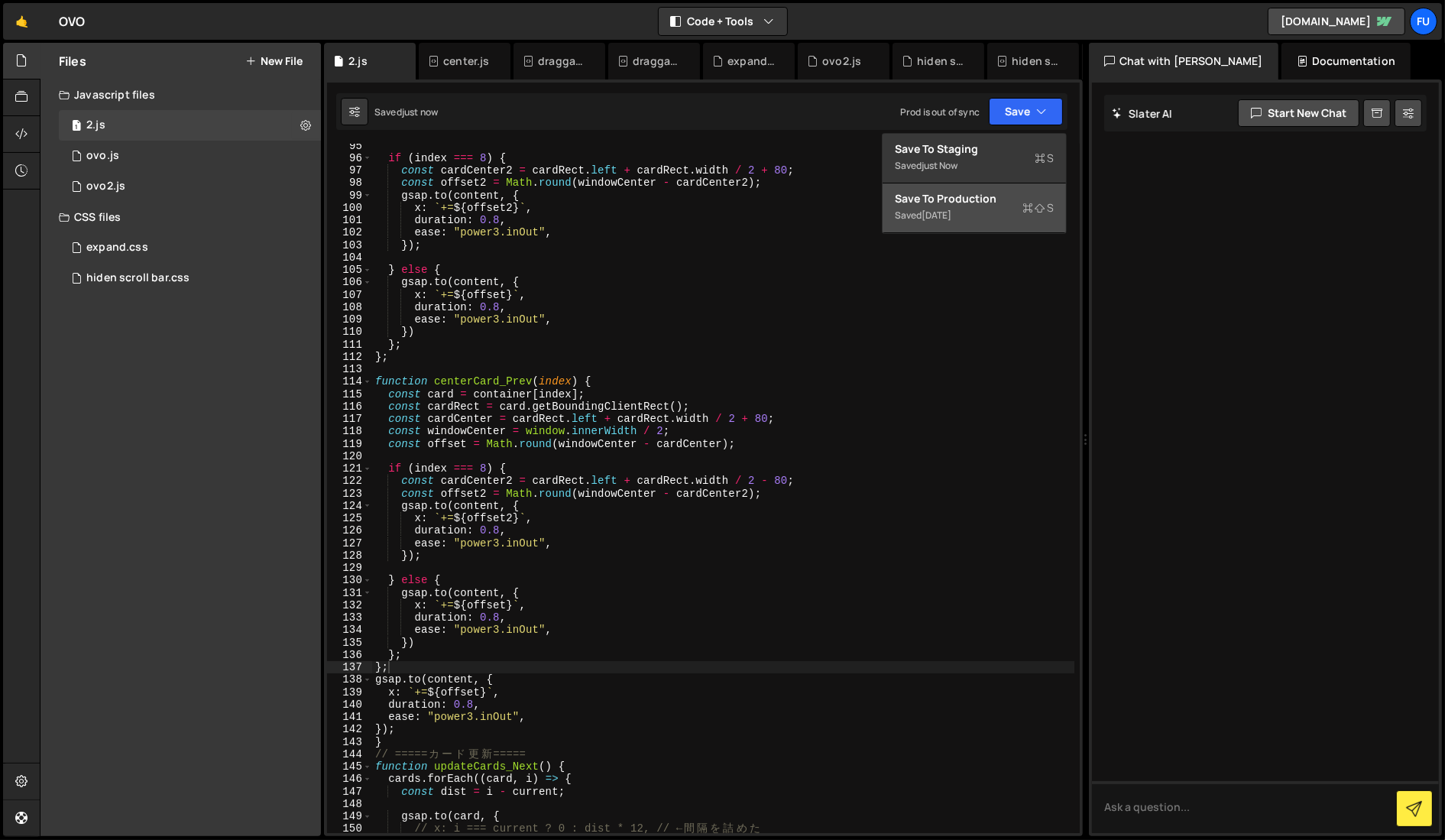
click at [913, 226] on button "Save to Production S Saved [DATE]" at bounding box center [974, 208] width 183 height 49
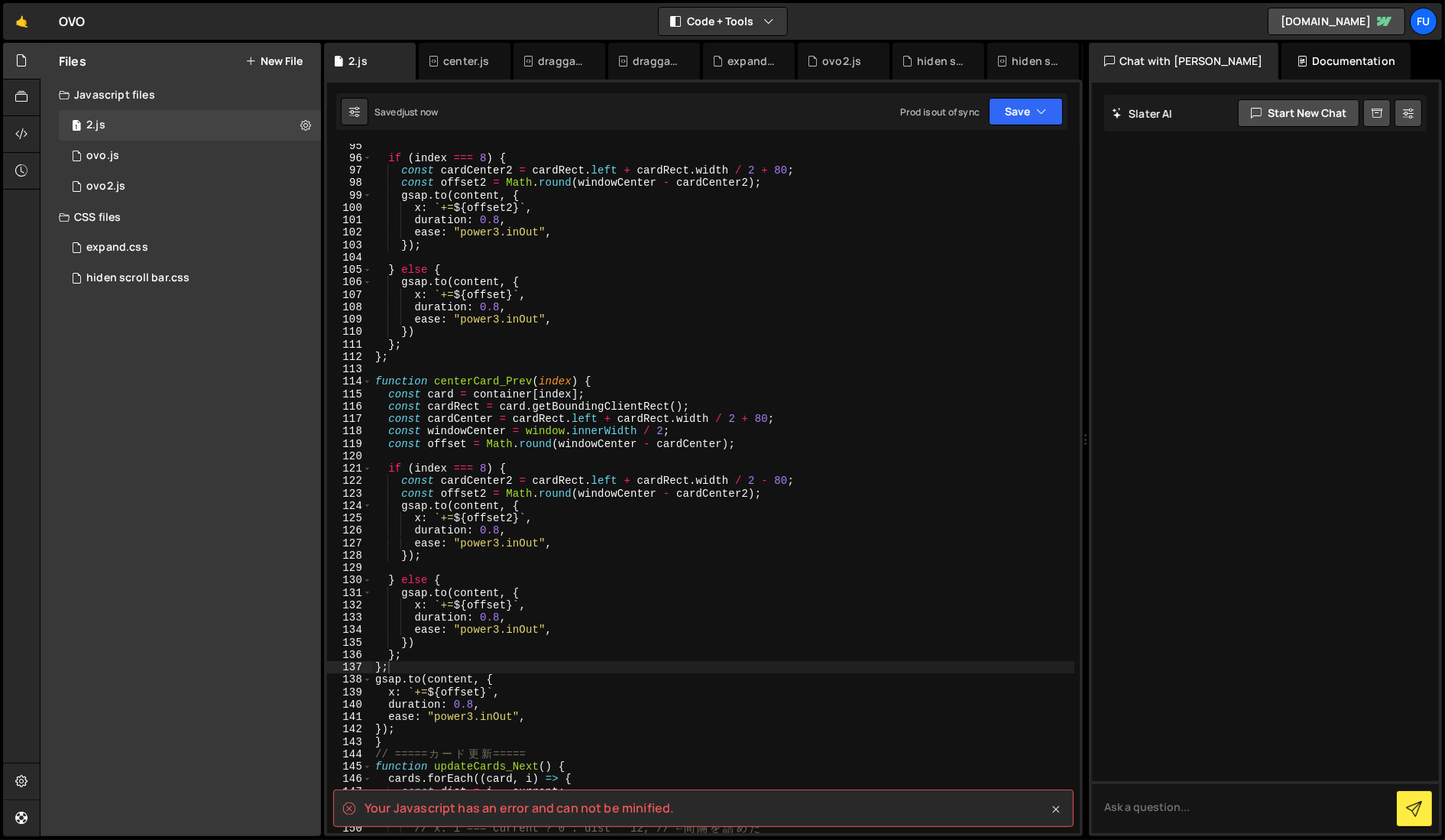
click at [913, 802] on icon at bounding box center [1056, 809] width 15 height 15
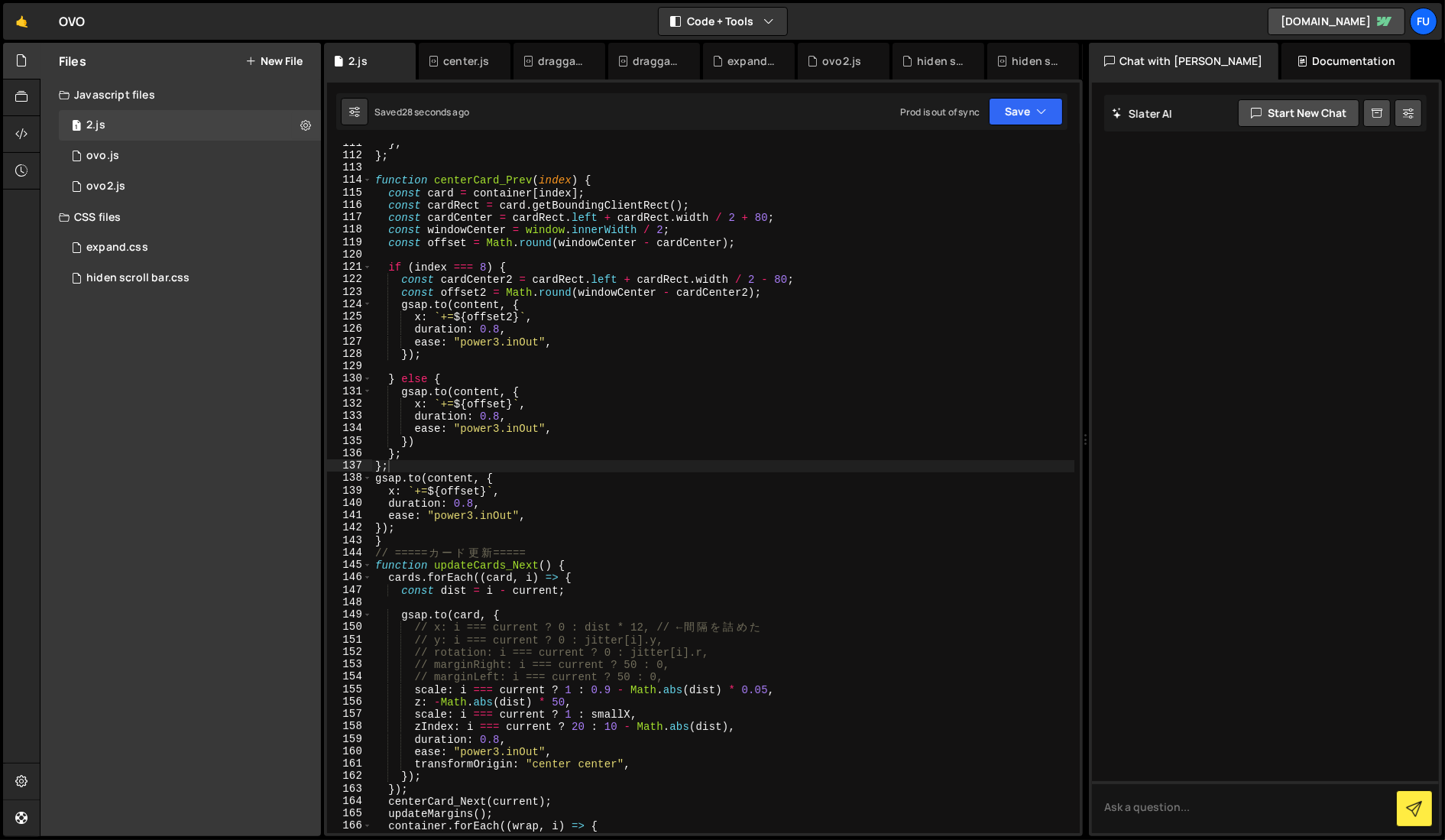
scroll to position [1546, 0]
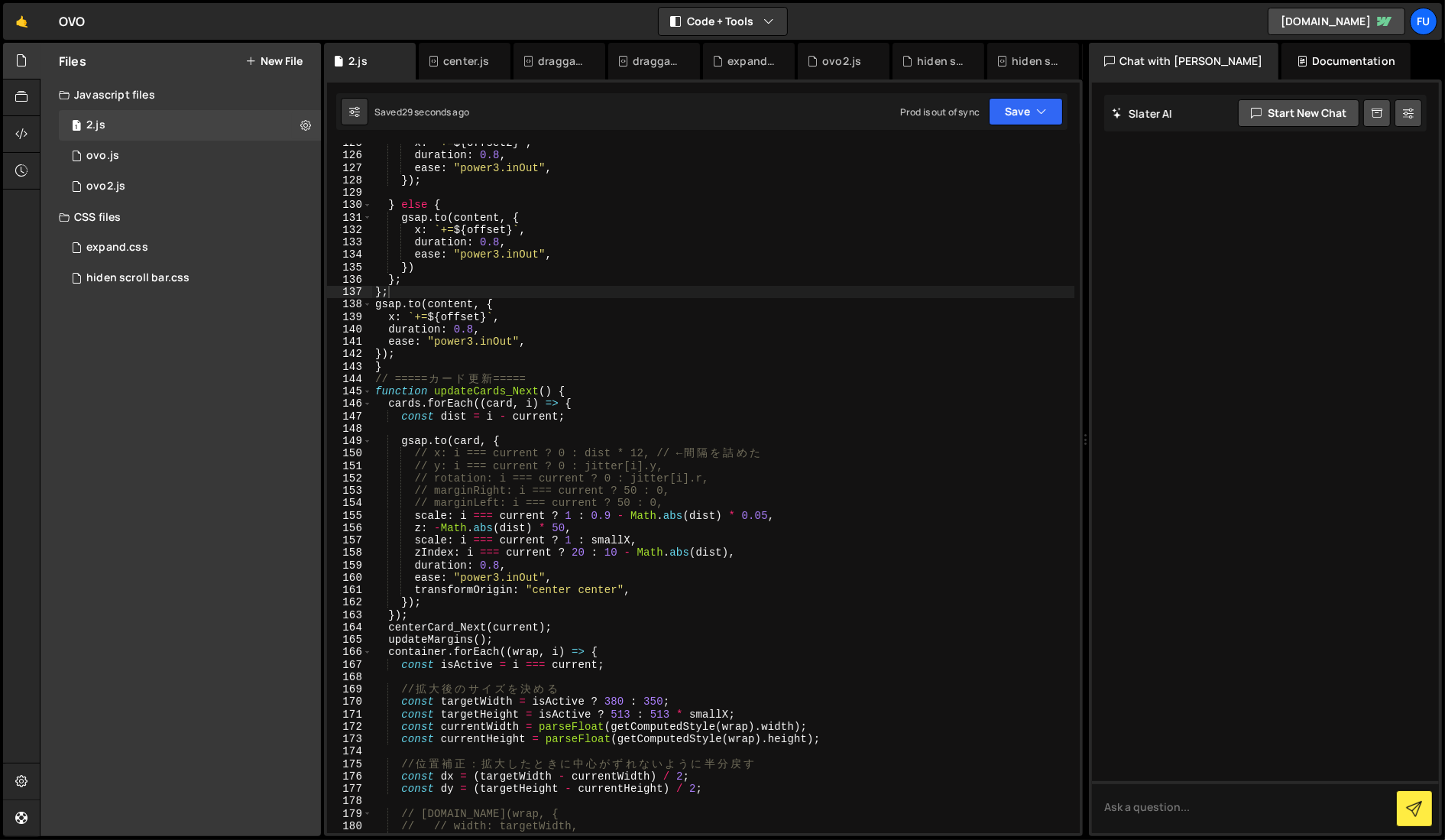
type textarea "}"
click at [400, 364] on div "x : ` += ${ offset2 } ` , duration : 0.8 , ease : "power3.inOut" , }) ; } else …" at bounding box center [722, 494] width 702 height 714
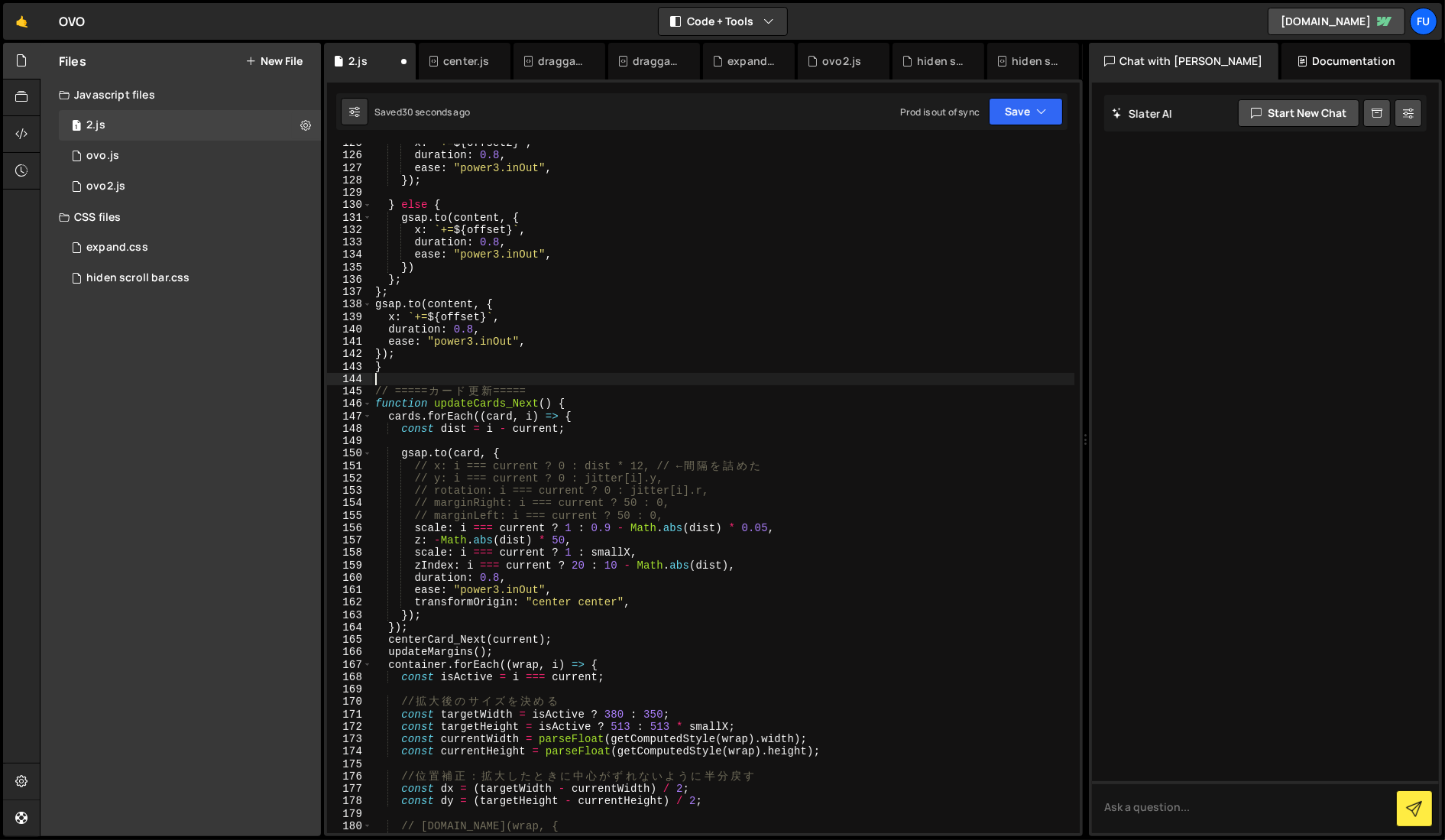
type textarea "}"
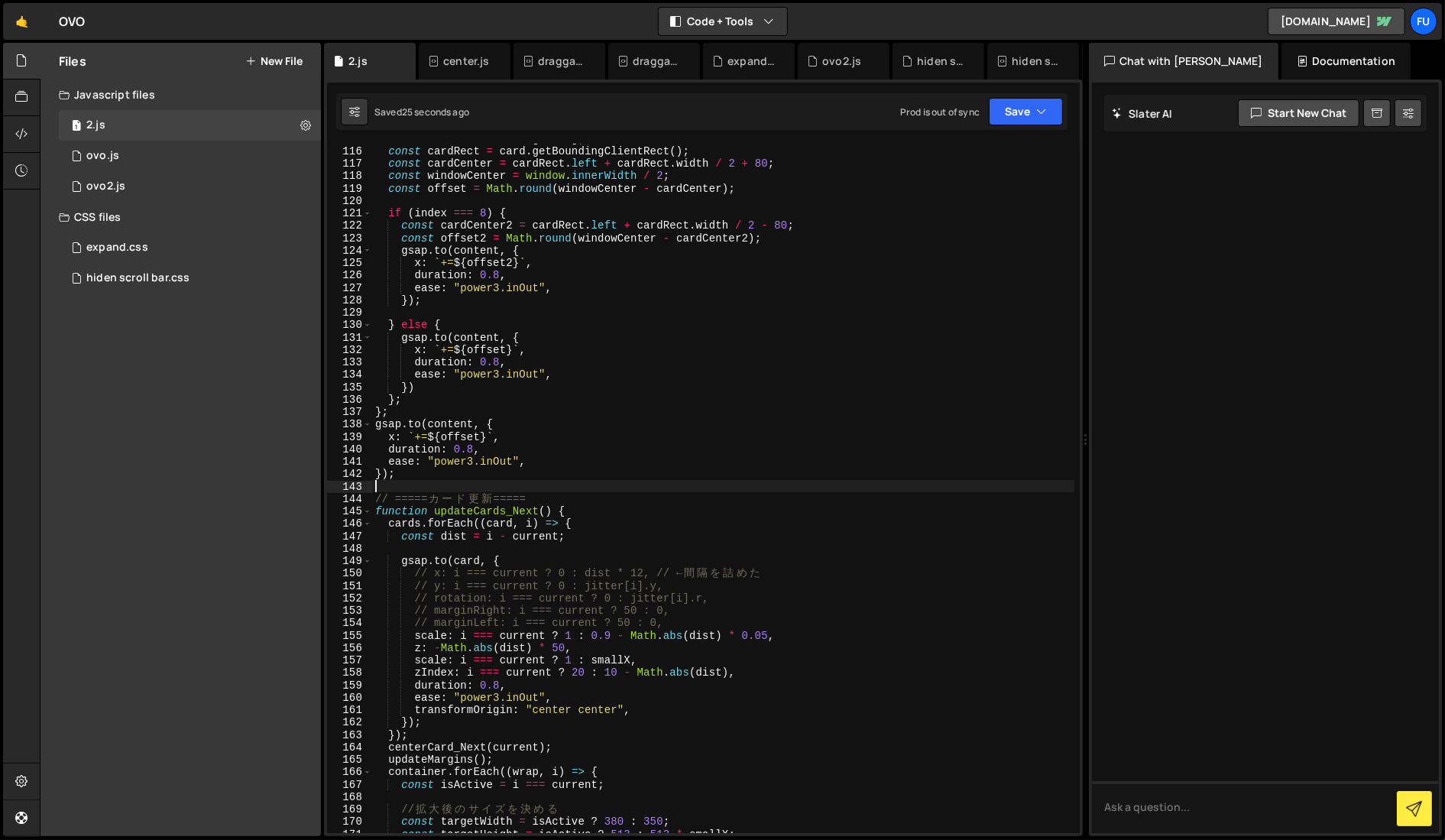
scroll to position [1426, 0]
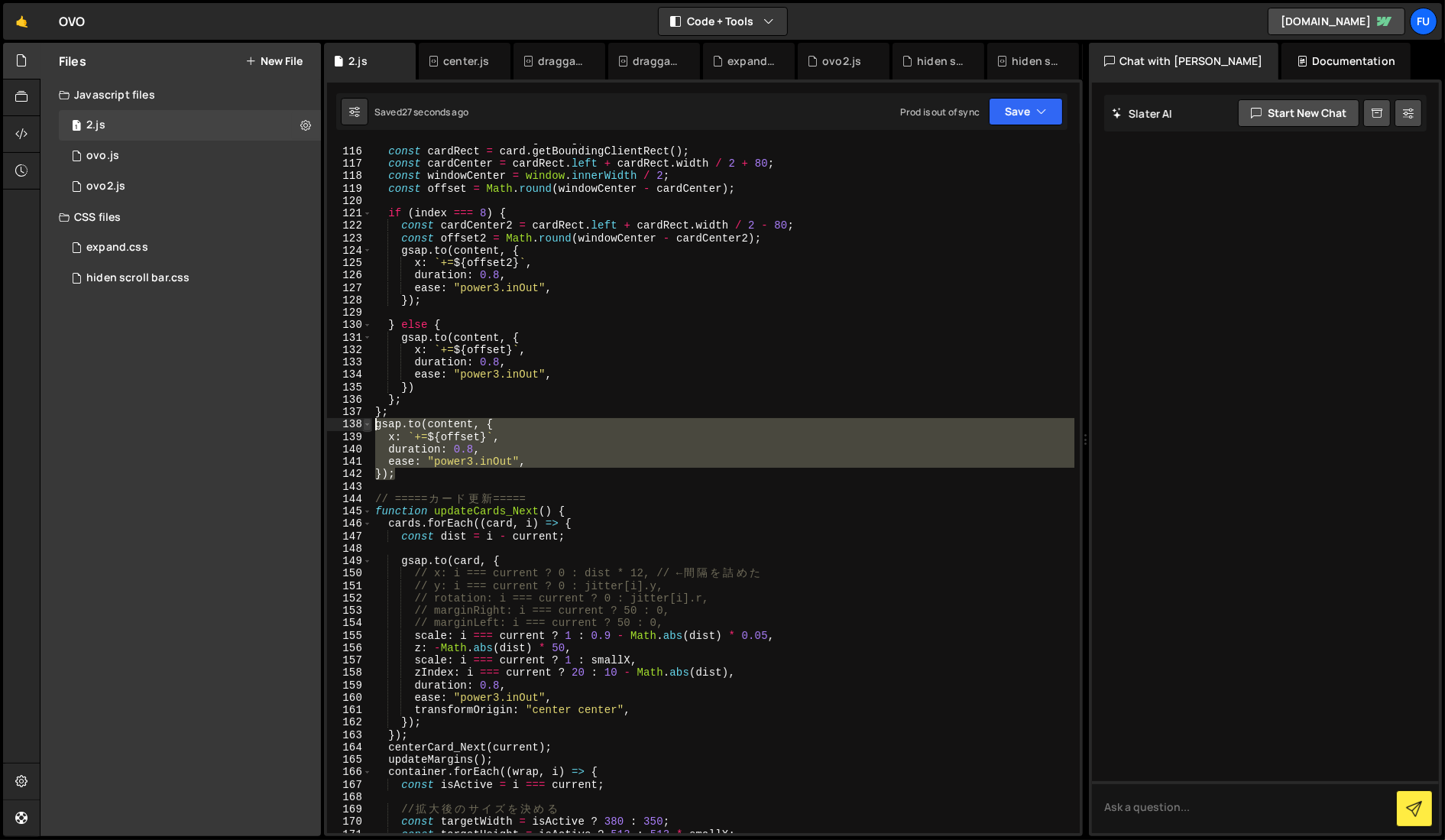
drag, startPoint x: 400, startPoint y: 478, endPoint x: 366, endPoint y: 427, distance: 61.3
click at [366, 427] on div "115 116 117 118 119 120 121 122 123 124 125 126 127 128 129 130 131 132 133 134…" at bounding box center [703, 488] width 753 height 689
type textarea "[DOMAIN_NAME](content, { x: `+=${offset}`,"
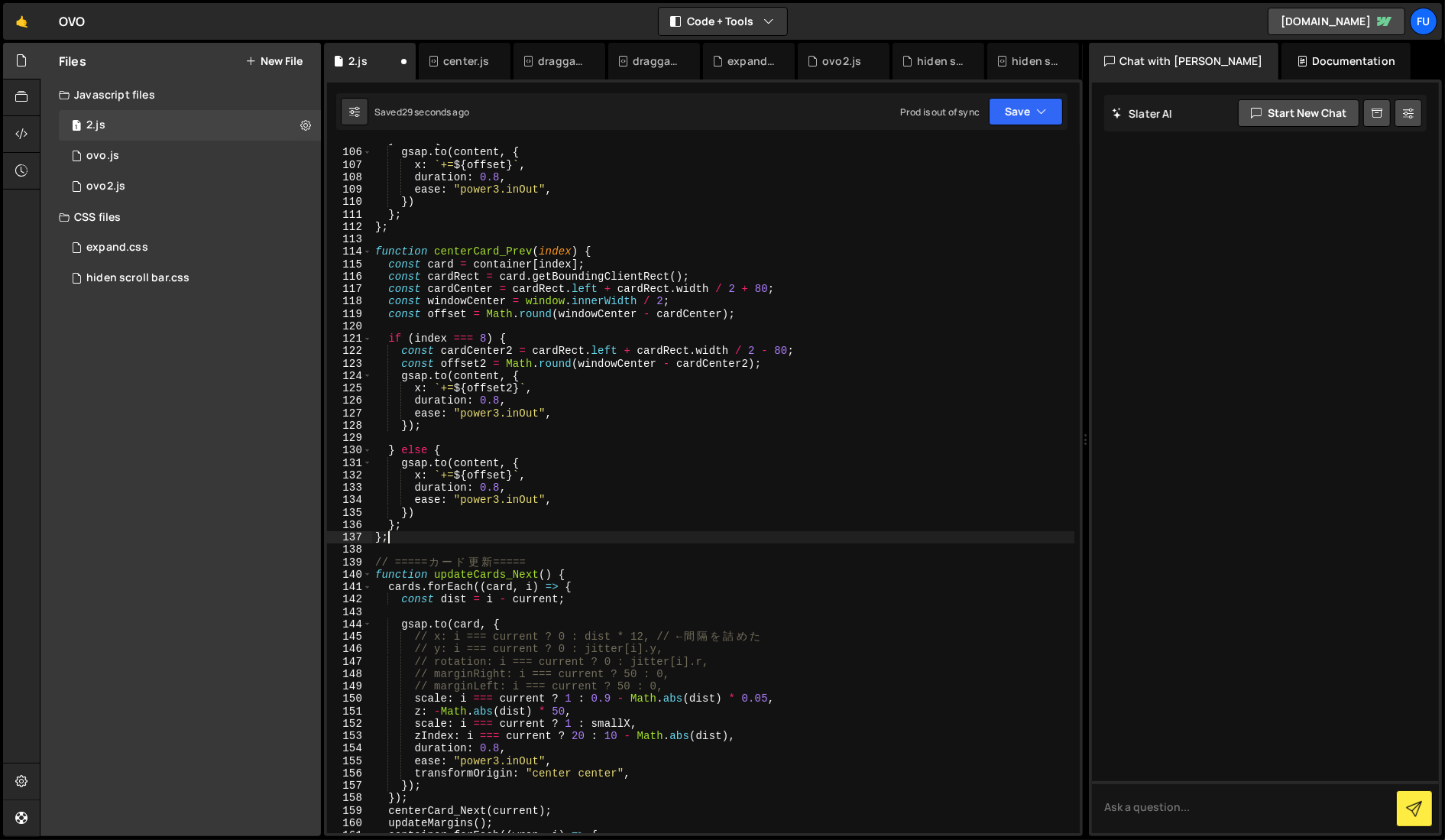
scroll to position [1292, 0]
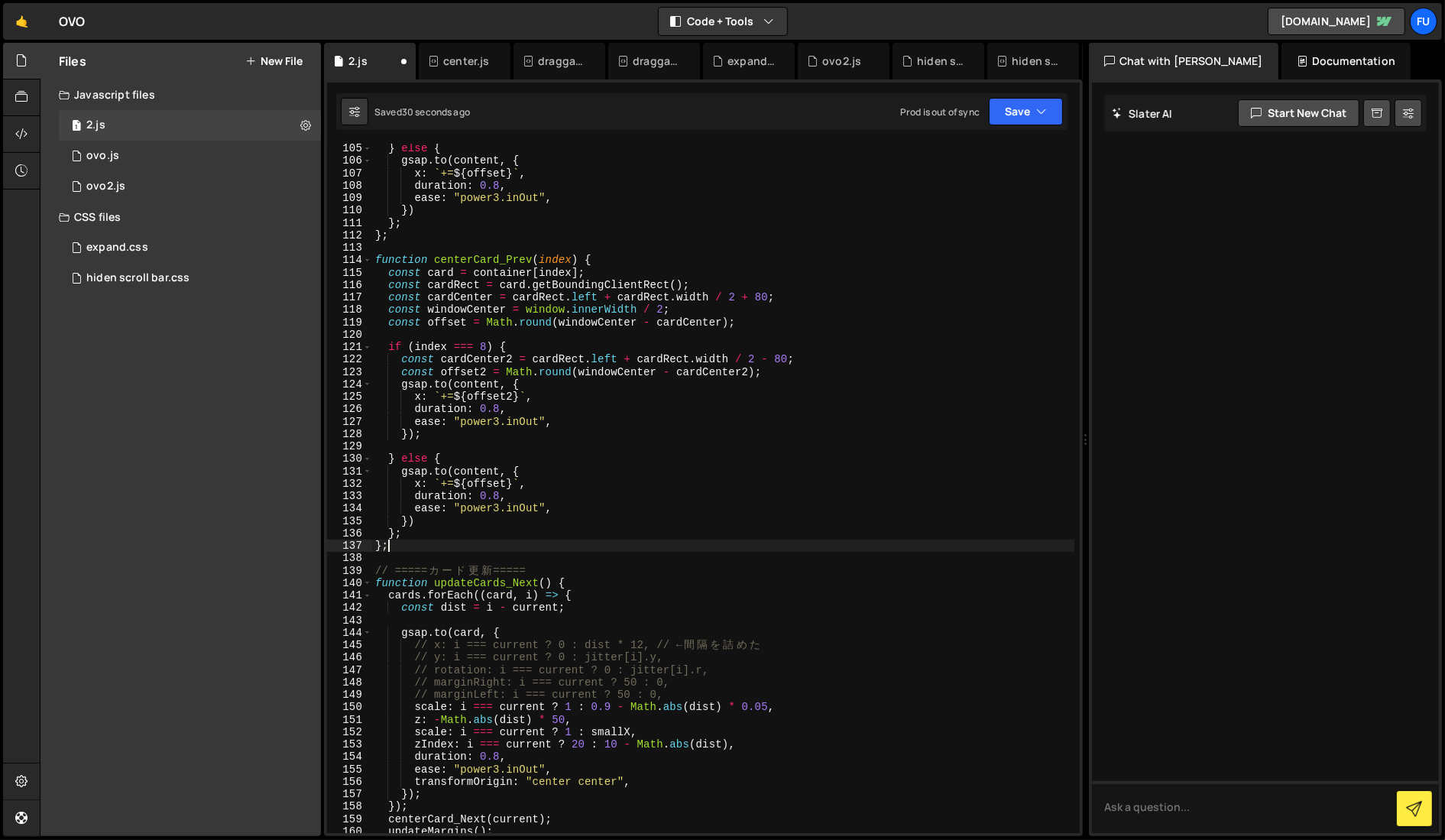
click at [381, 548] on div "} else { gsap . to ( content , { x : ` += ${ offset } ` , duration : 0.8 , ease…" at bounding box center [722, 499] width 702 height 714
click at [435, 549] on div "} else { gsap . to ( content , { x : ` += ${ offset } ` , duration : 0.8 , ease…" at bounding box center [722, 499] width 702 height 714
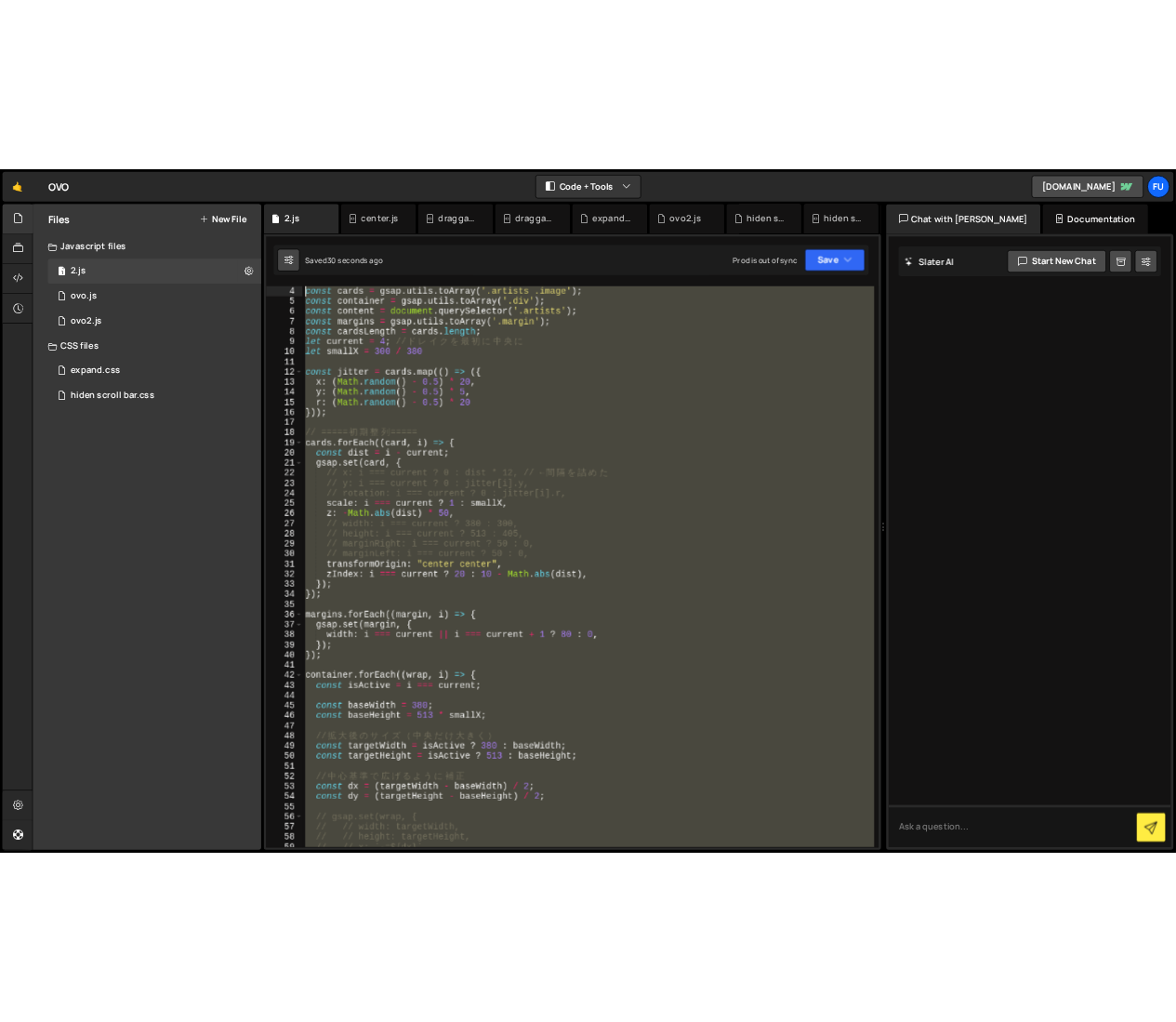
scroll to position [0, 0]
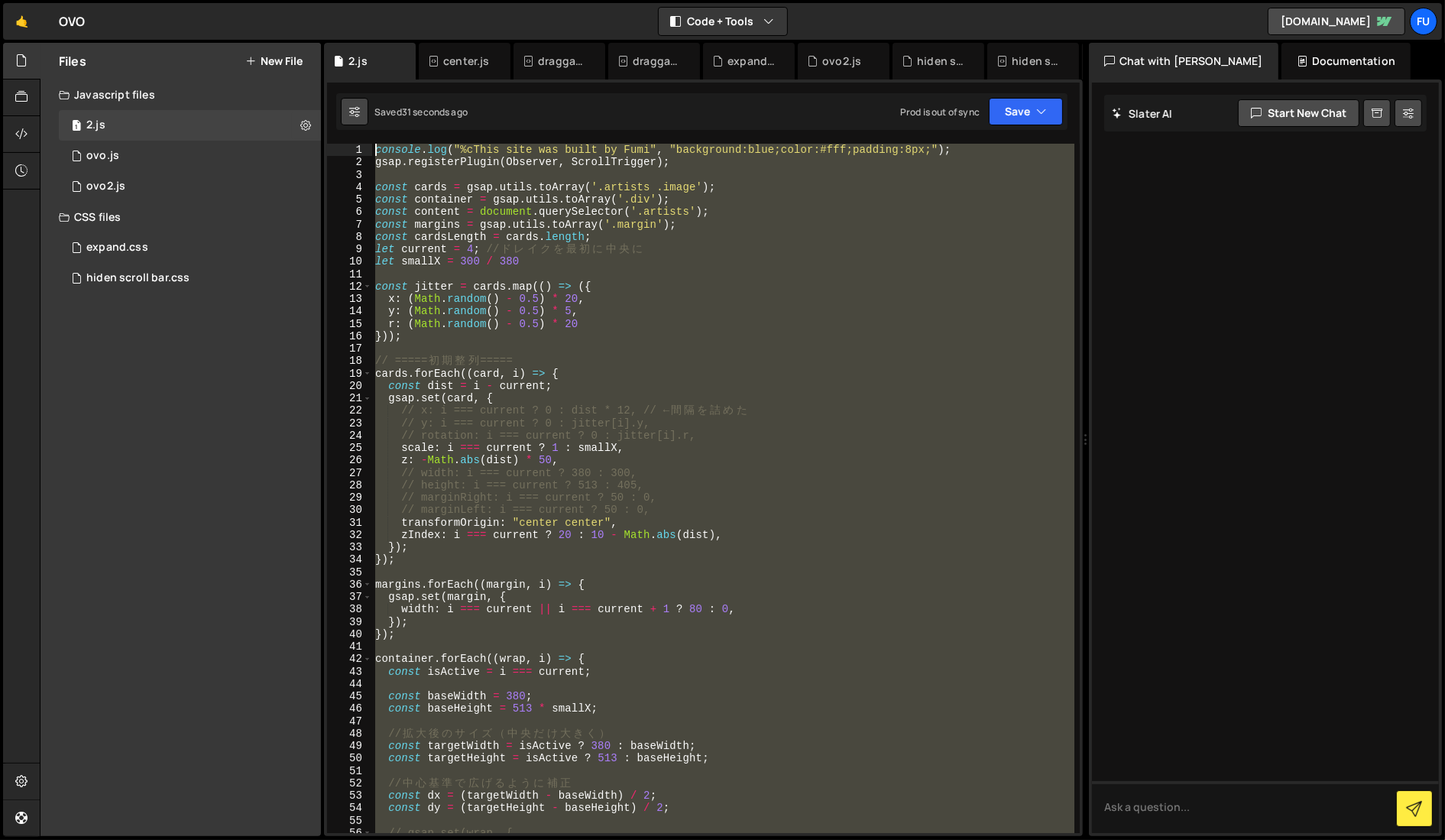
drag, startPoint x: 670, startPoint y: 500, endPoint x: 359, endPoint y: 117, distance: 493.4
click at [359, 117] on div "Debug Explain Copy 2.js center.js draggable, scrollable.js draggable using Obse…" at bounding box center [703, 439] width 759 height 794
click at [646, 291] on div "console . log ( "%cThis site was built by Fumi" , "background:blue;color:#fff;p…" at bounding box center [722, 488] width 702 height 689
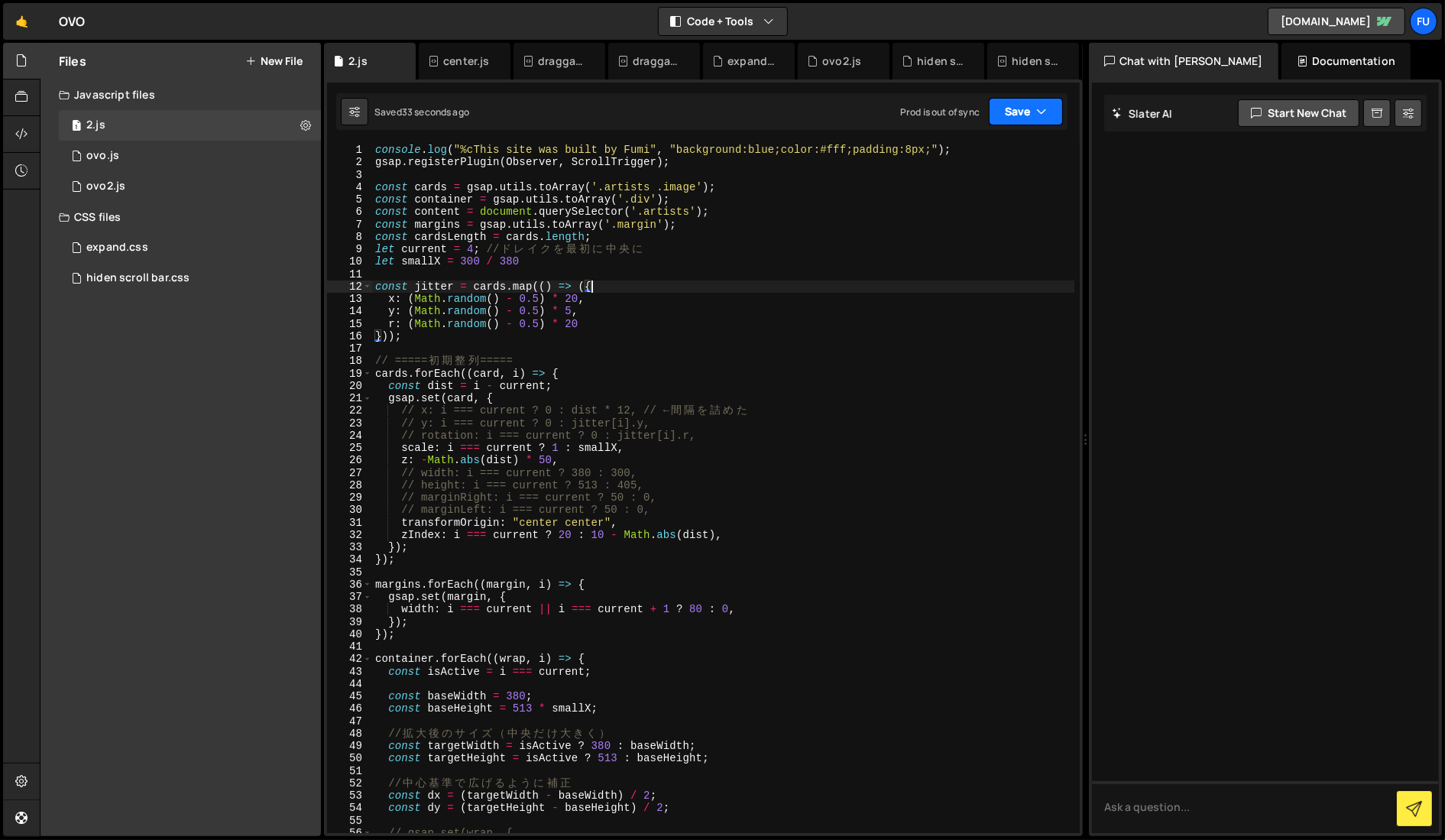
drag, startPoint x: 1037, startPoint y: 108, endPoint x: 1036, endPoint y: 118, distance: 10.0
click at [913, 108] on icon "button" at bounding box center [1042, 111] width 11 height 15
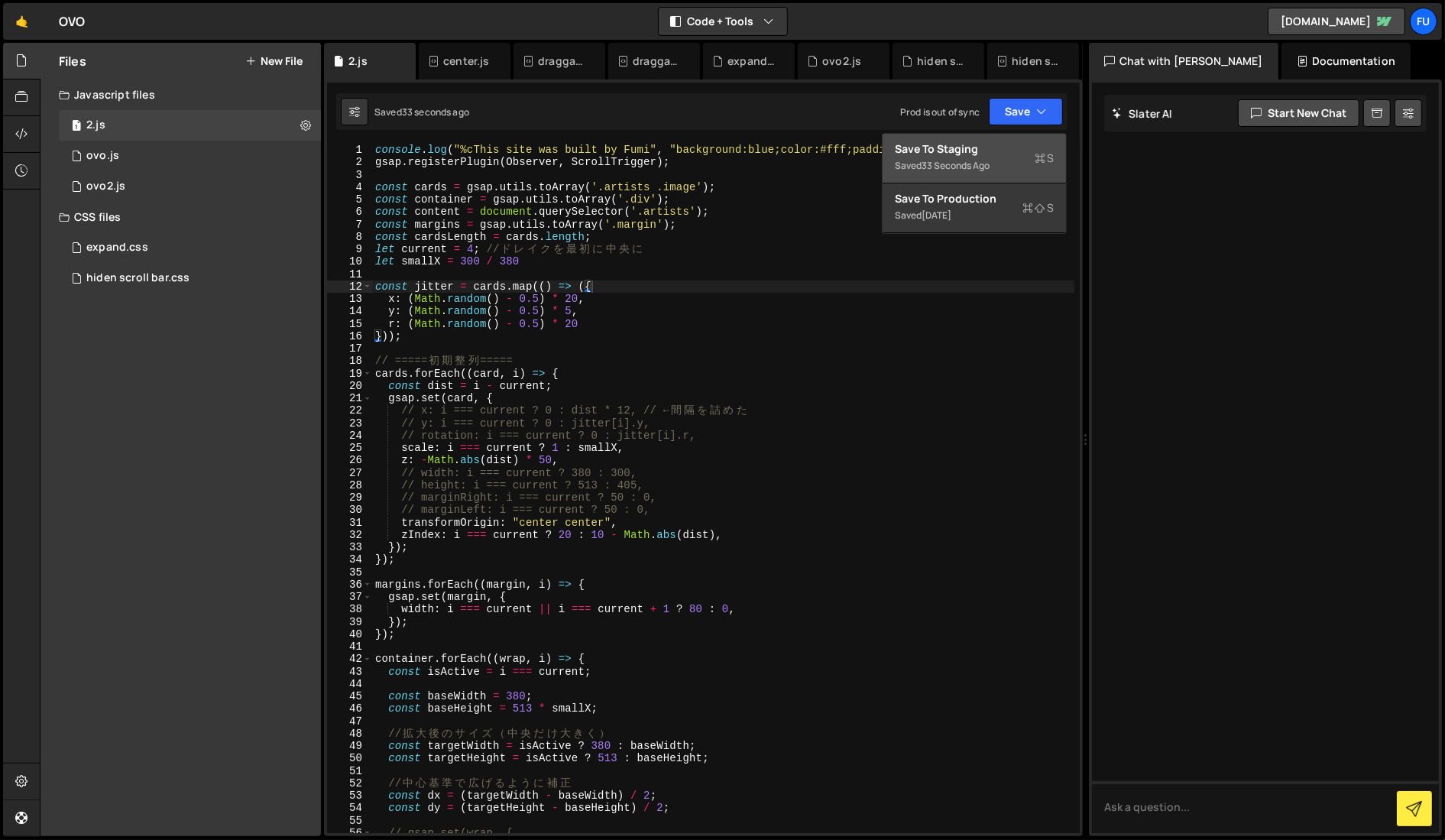
click at [913, 151] on div "Save to Staging S" at bounding box center [974, 149] width 159 height 15
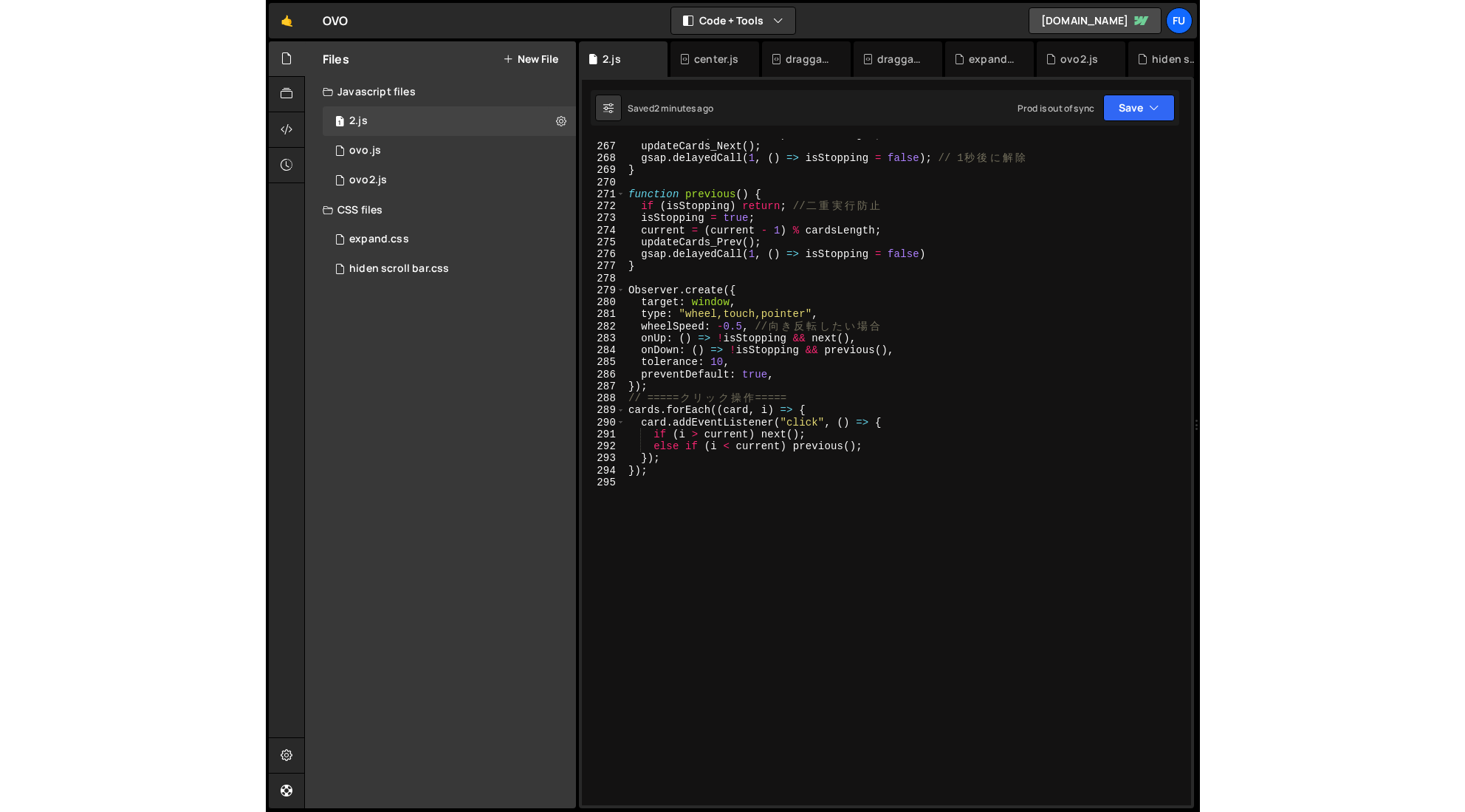
scroll to position [2986, 0]
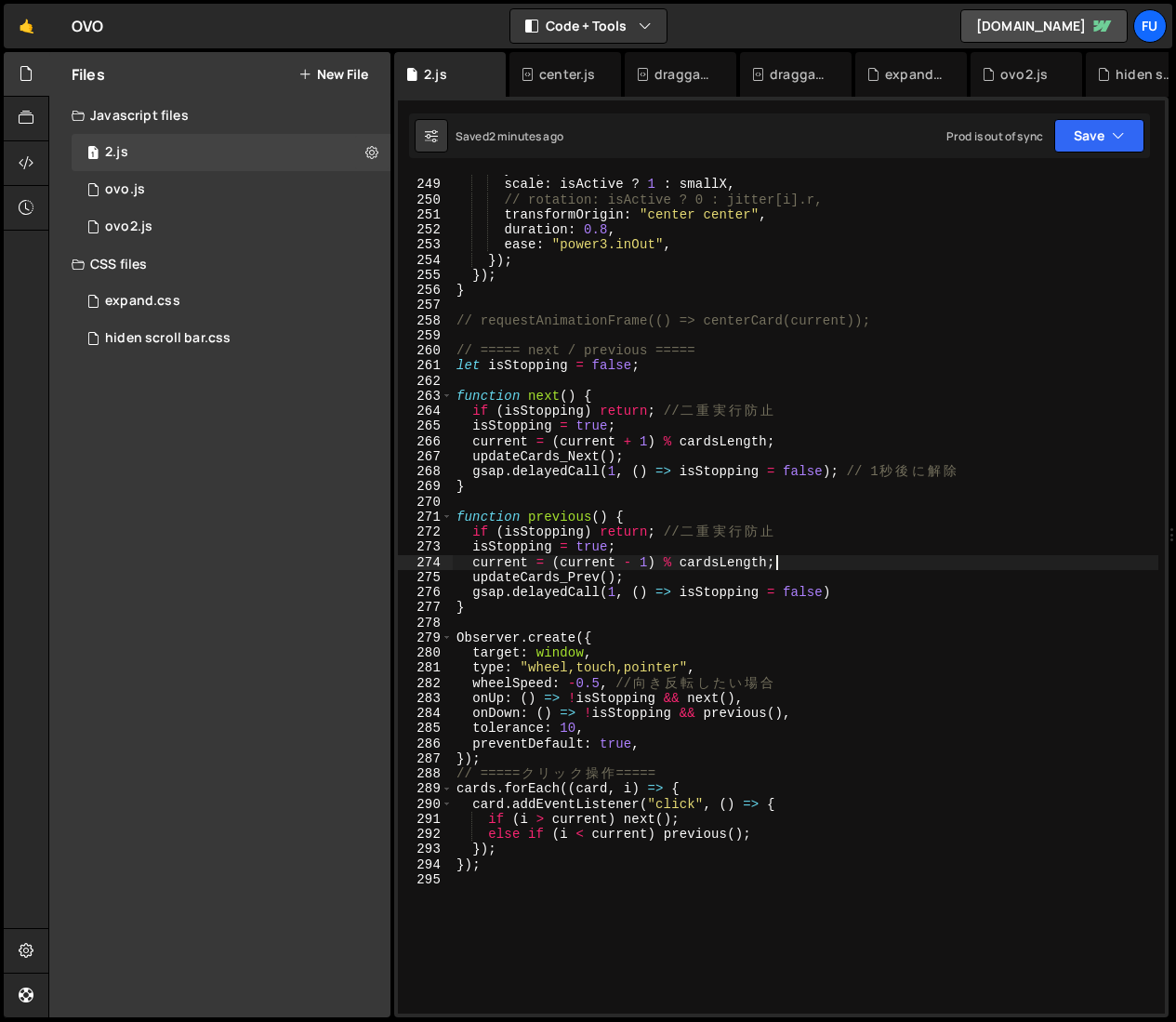
click at [782, 560] on div "y : 0 , scale : isActive ? 1 : smallX , // rotation: isActive ? 0 : jitter[i].r…" at bounding box center [805, 596] width 706 height 869
drag, startPoint x: 781, startPoint y: 562, endPoint x: 469, endPoint y: 559, distance: 312.0
click at [469, 559] on div "y : 0 , scale : isActive ? 1 : smallX , // rotation: isActive ? 0 : jitter[i].r…" at bounding box center [805, 596] width 706 height 869
paste textarea "+ cardsLength"
drag, startPoint x: 1093, startPoint y: 132, endPoint x: 1079, endPoint y: 155, distance: 26.9
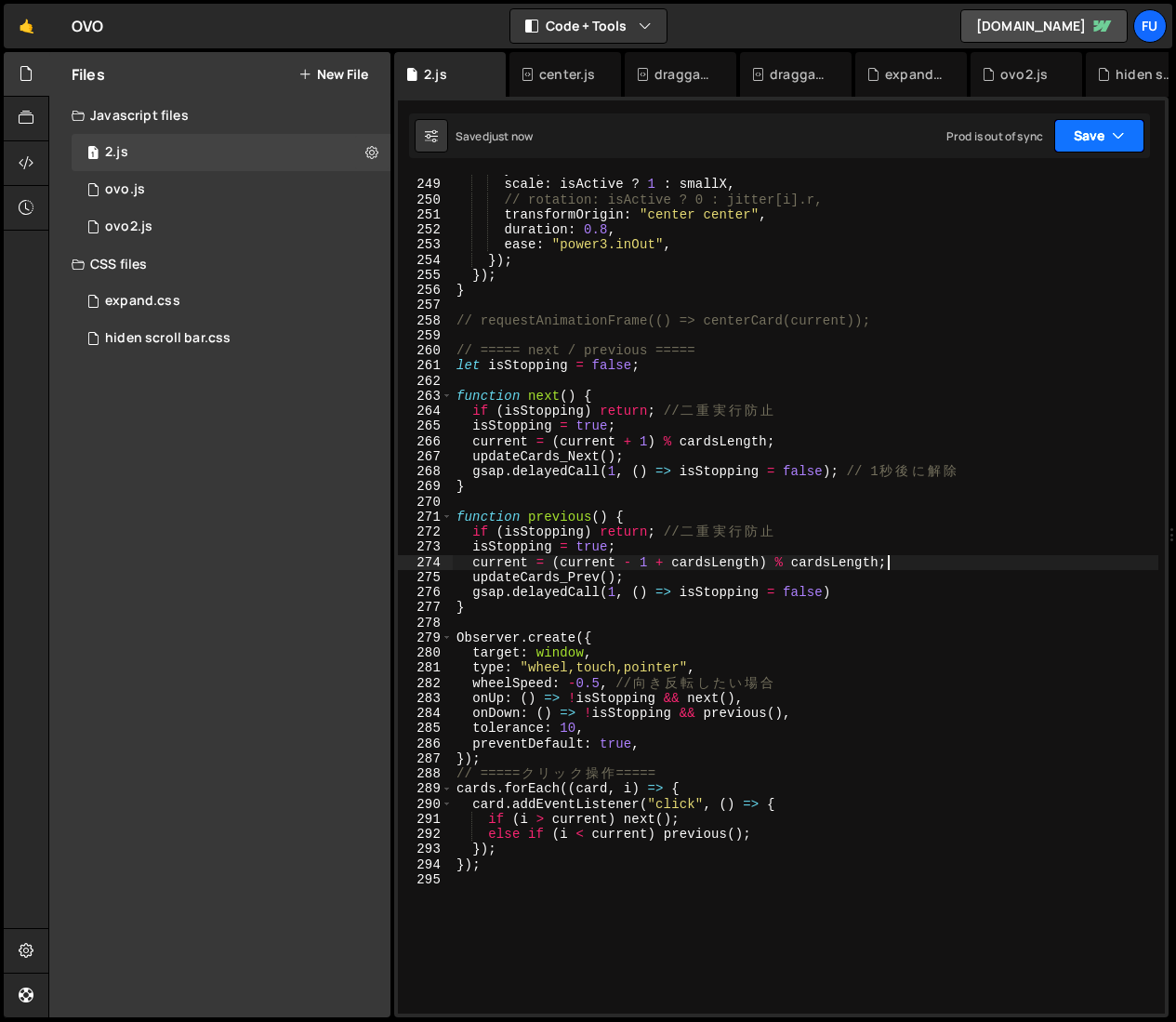
click at [1093, 132] on button "Save" at bounding box center [1099, 136] width 90 height 34
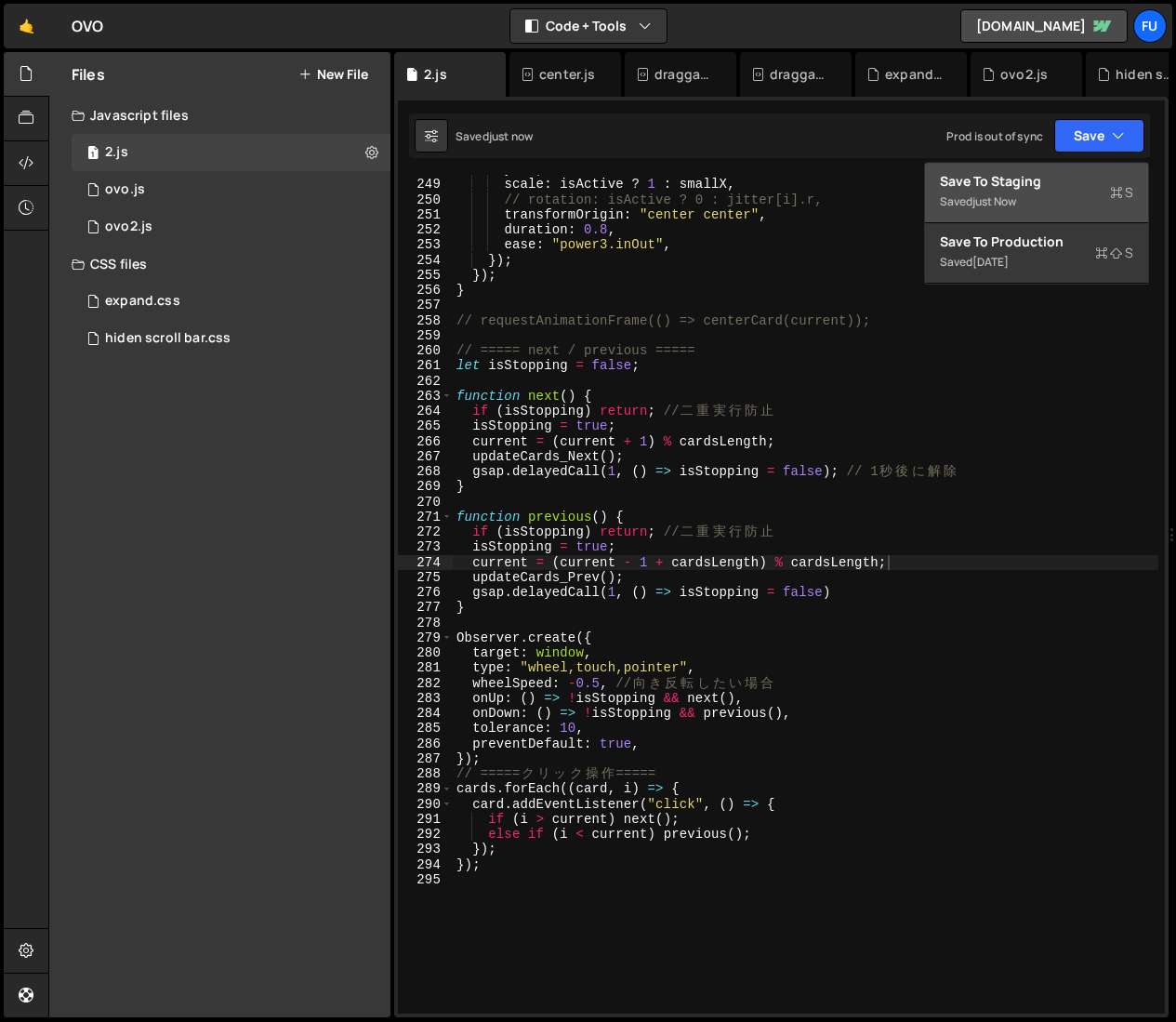
click at [1028, 183] on div "Save to Staging S" at bounding box center [1037, 181] width 194 height 19
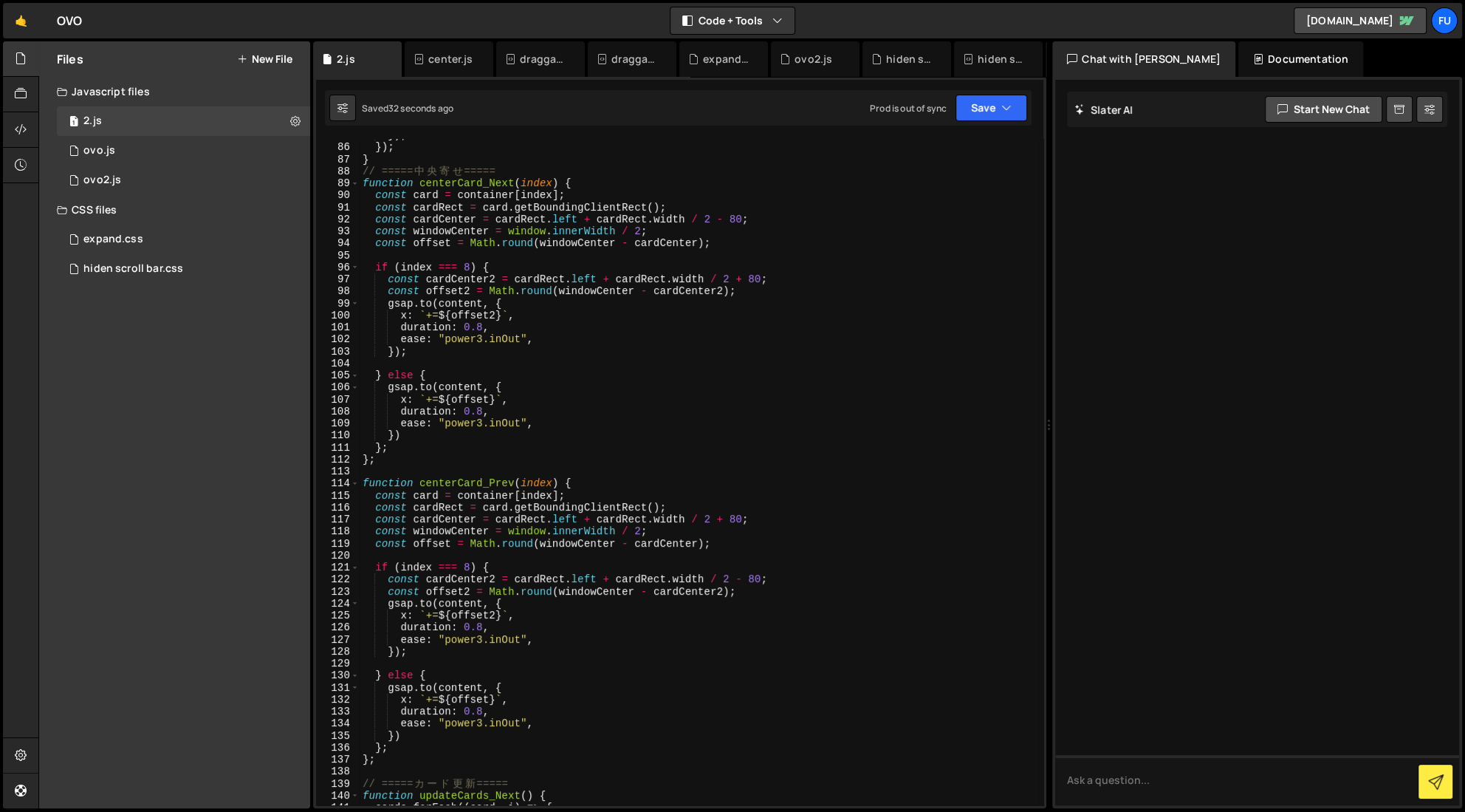
scroll to position [1019, 0]
click at [471, 565] on div "}) ; }) ; } // ===== 中 央 寄 せ ===== function centerCard_Next ( index ) { const c…" at bounding box center [699, 472] width 679 height 690
click at [471, 267] on div "}) ; }) ; } // ===== 中 央 寄 せ ===== function centerCard_Next ( index ) { const c…" at bounding box center [699, 472] width 679 height 690
type textarea "if (index === 0) {"
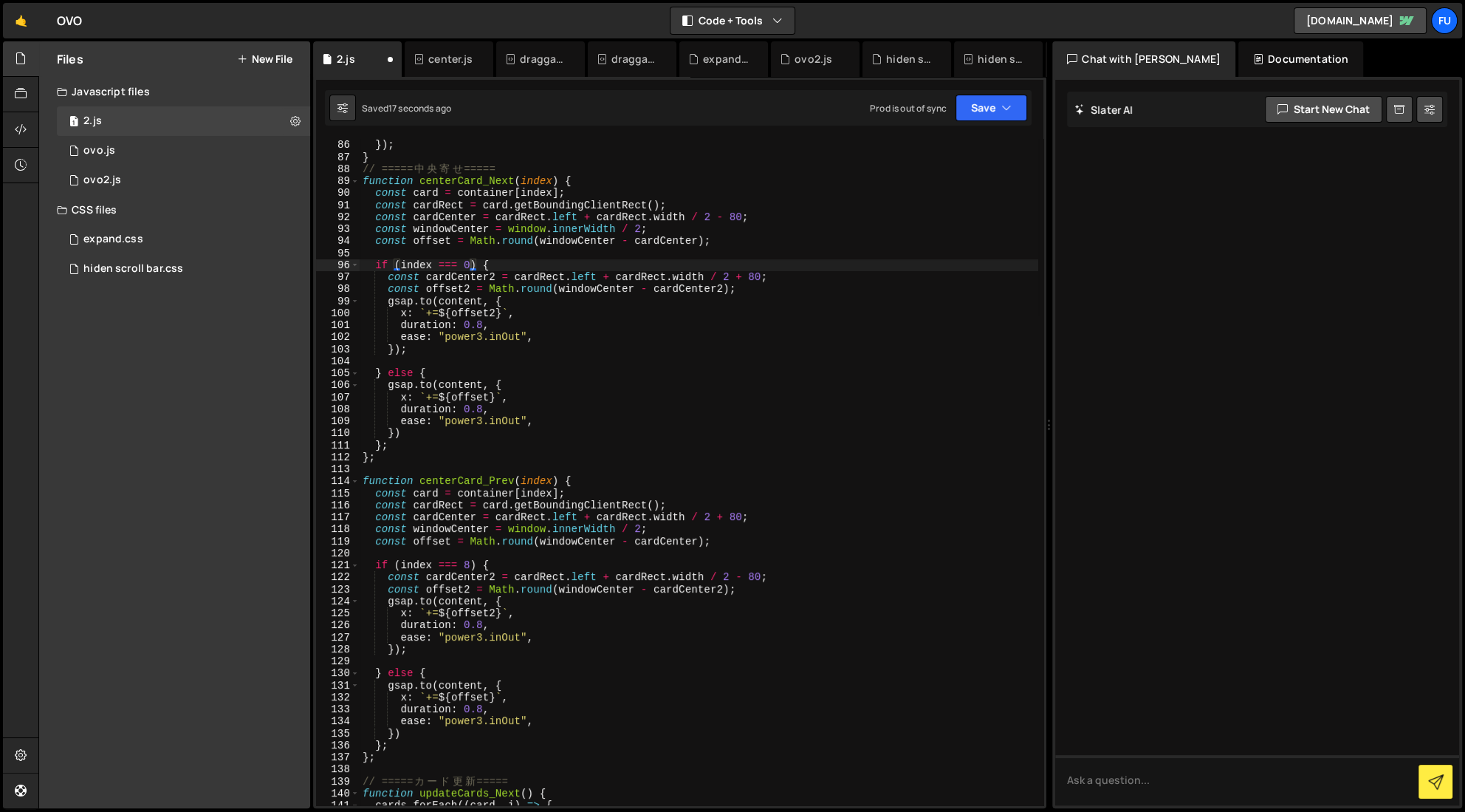
click at [882, 90] on div "Saved 17 seconds ago Prod is out of sync Upgrade to Edit Save Save to Staging S…" at bounding box center [678, 108] width 707 height 35
click at [882, 97] on button "Save" at bounding box center [991, 108] width 72 height 27
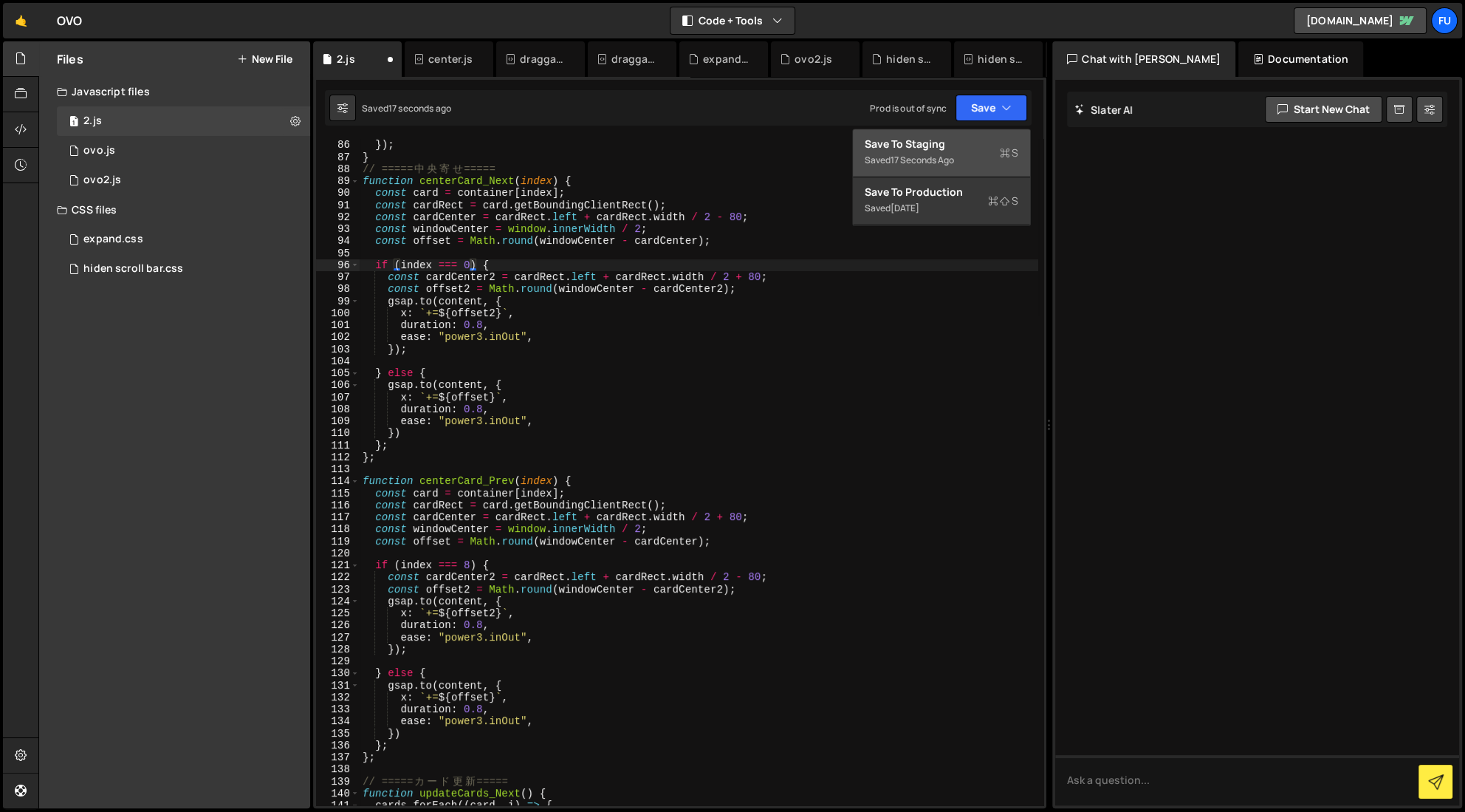
click at [882, 152] on div "Saved 17 seconds ago" at bounding box center [942, 161] width 154 height 18
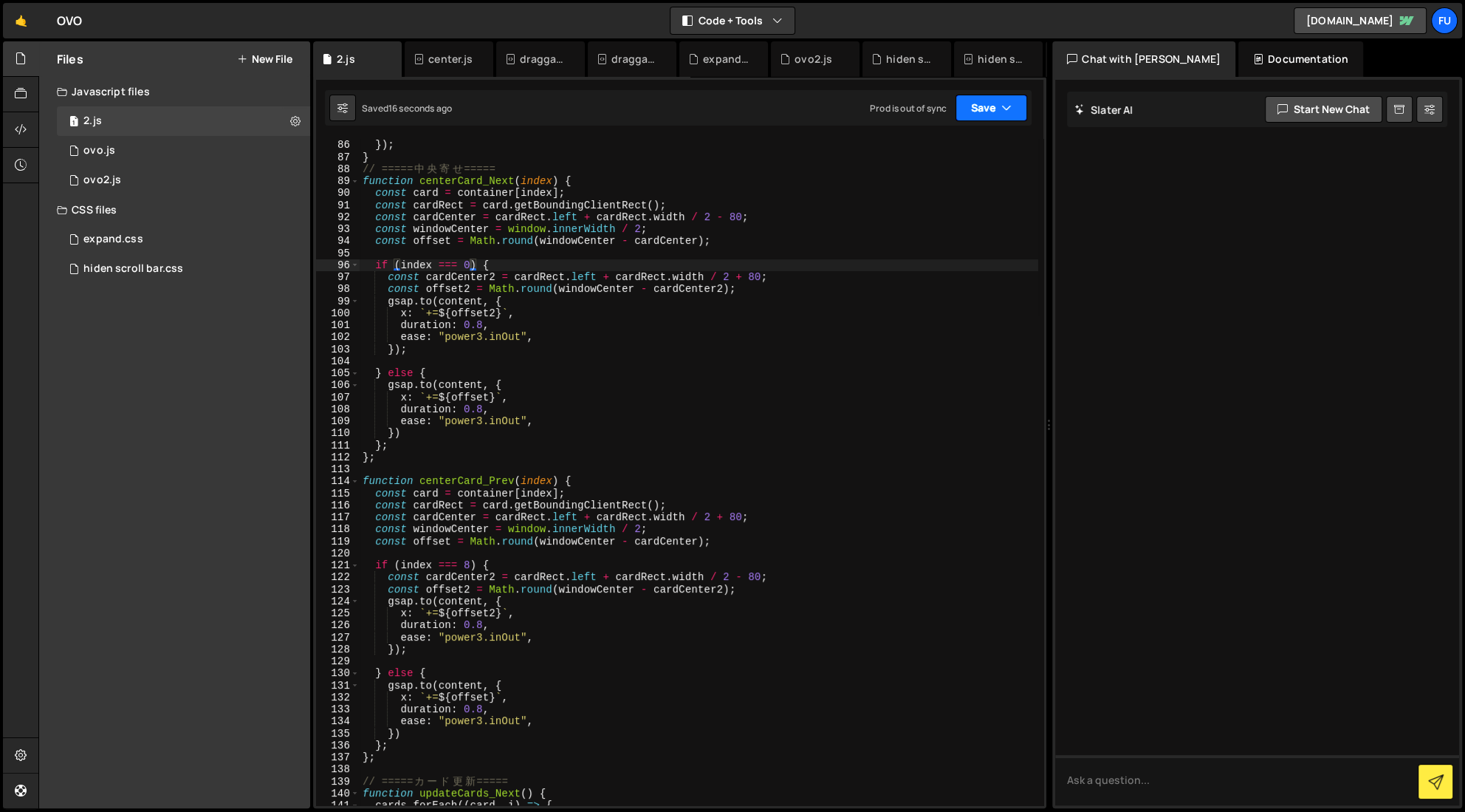
click at [882, 112] on button "Save" at bounding box center [991, 108] width 72 height 27
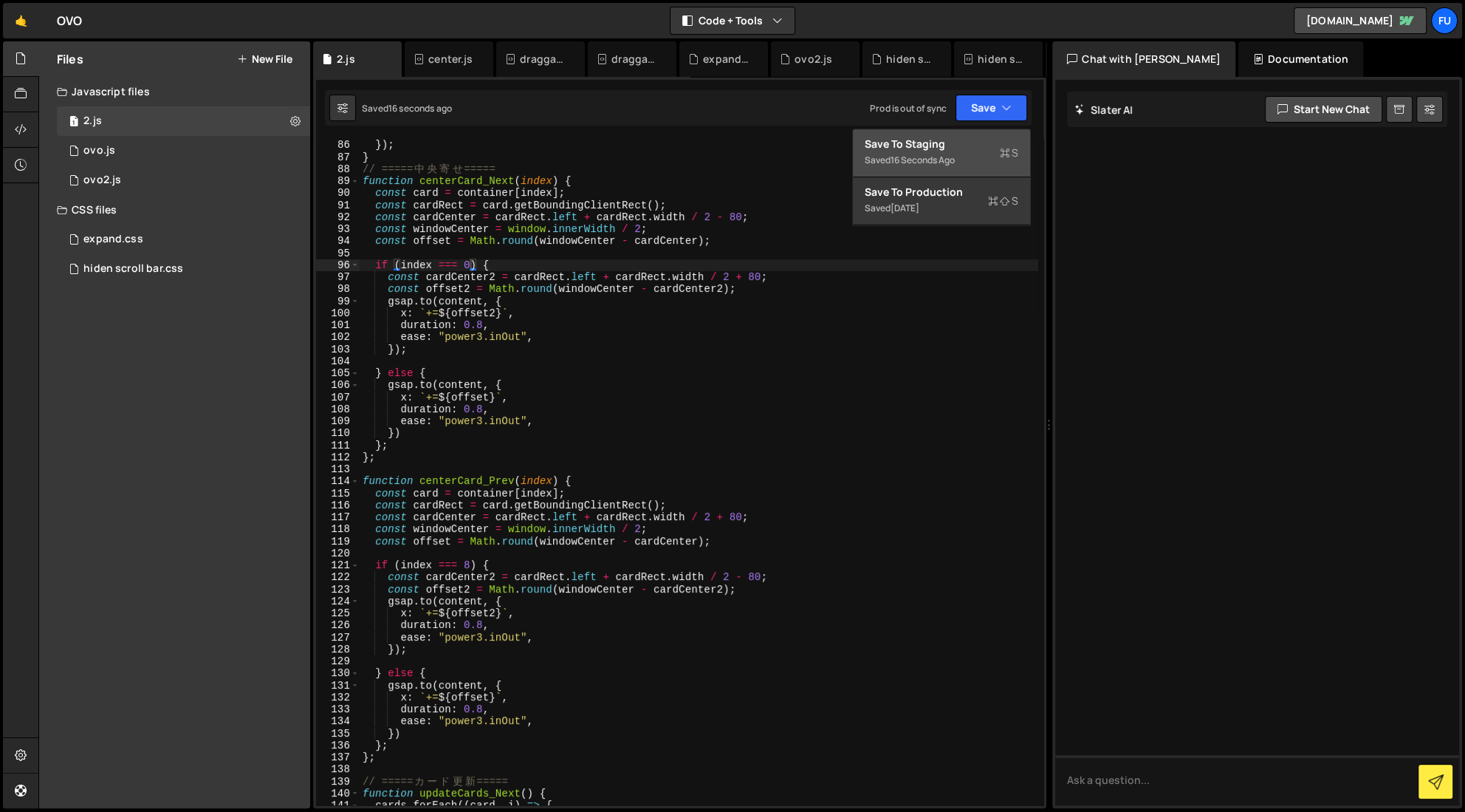
click at [882, 152] on div "Saved 16 seconds ago" at bounding box center [942, 161] width 154 height 18
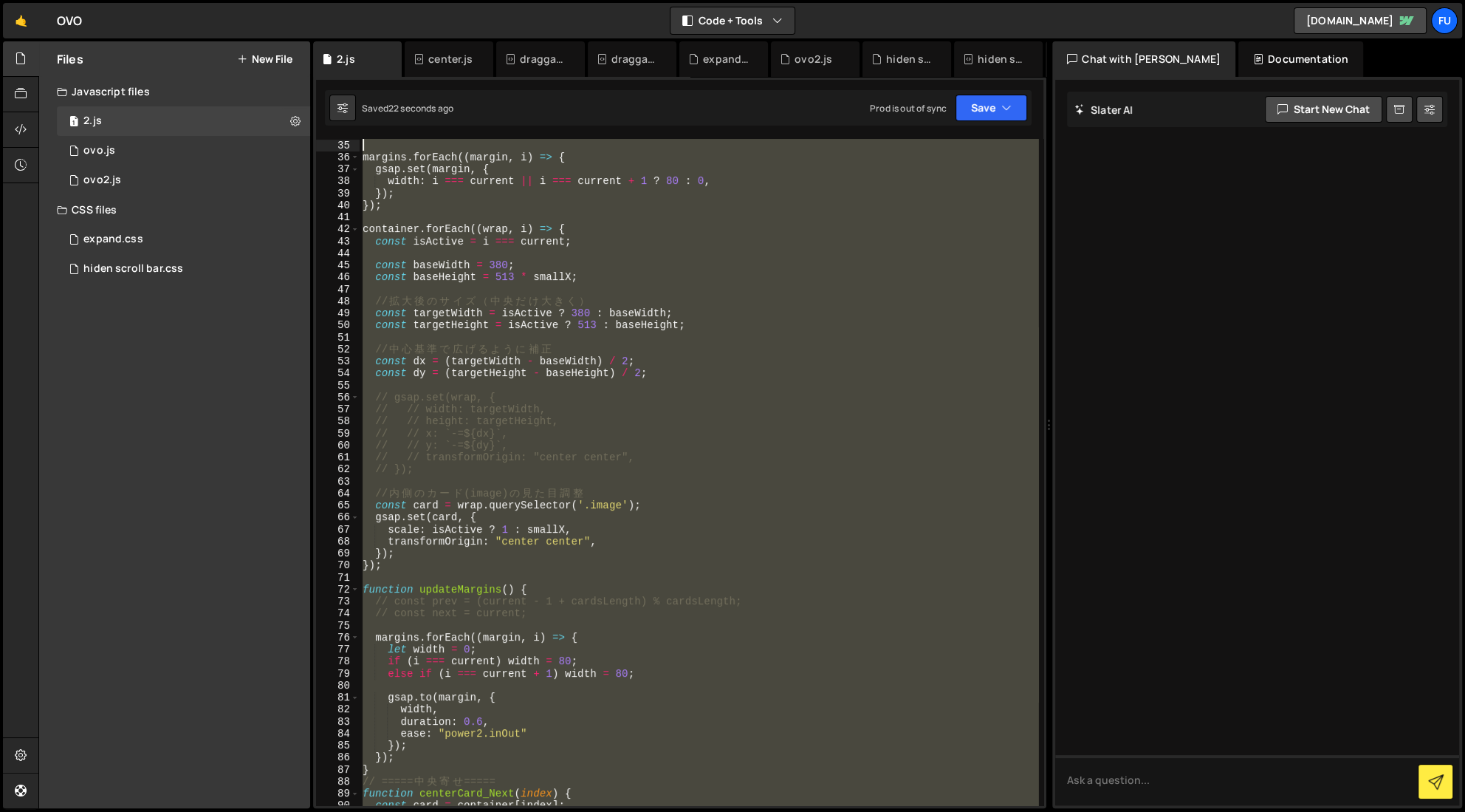
scroll to position [0, 0]
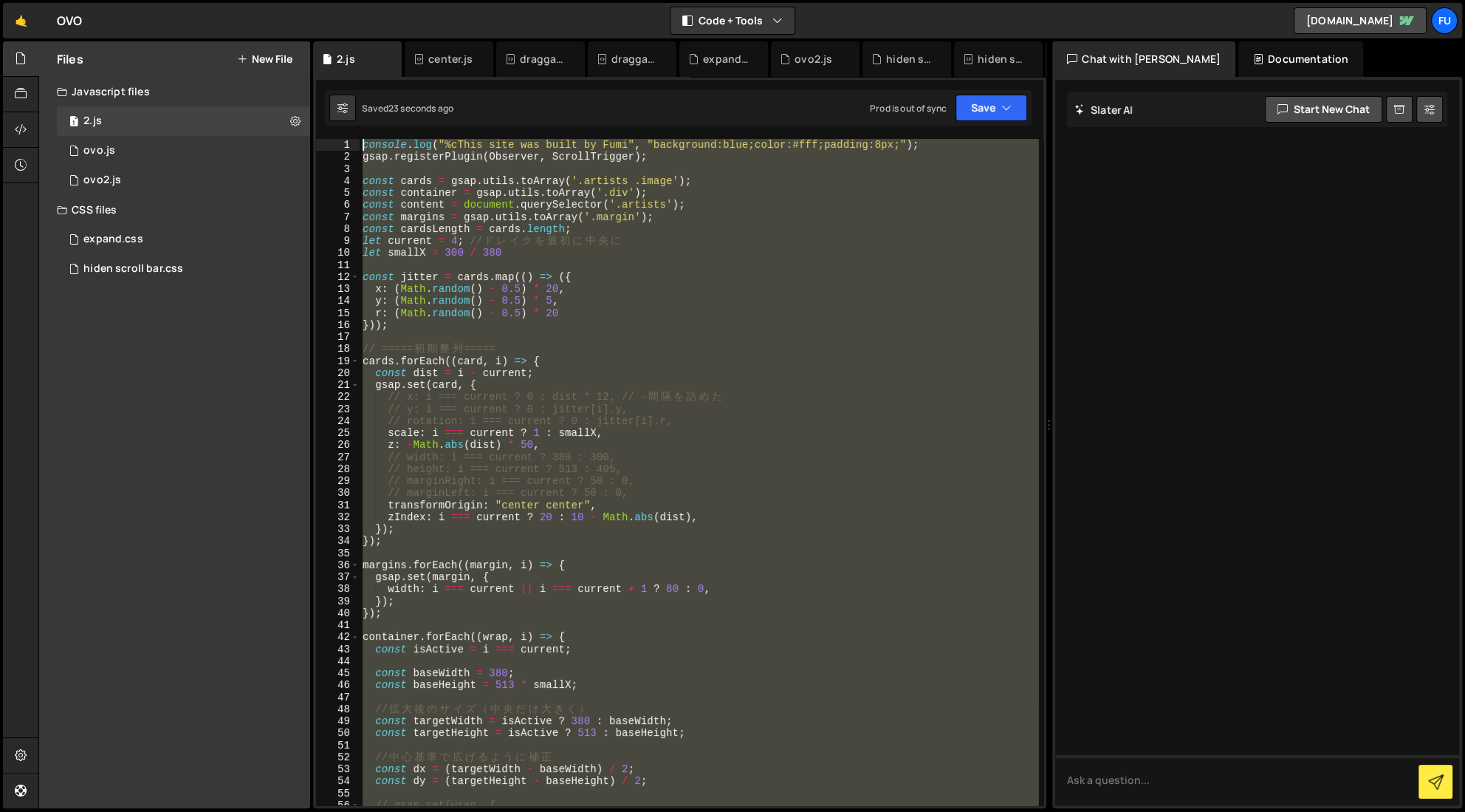
drag, startPoint x: 666, startPoint y: 472, endPoint x: 359, endPoint y: 119, distance: 467.8
click at [359, 119] on div "Debug Explain Copy 2.js center.js draggable, scrollable.js draggable using Obse…" at bounding box center [680, 424] width 734 height 767
click at [599, 198] on div "console . log ( "%cThis site was built by Fumi" , "background:blue;color:#fff;p…" at bounding box center [699, 472] width 679 height 666
type textarea "const container = gsap.utils.toArray('.div');"
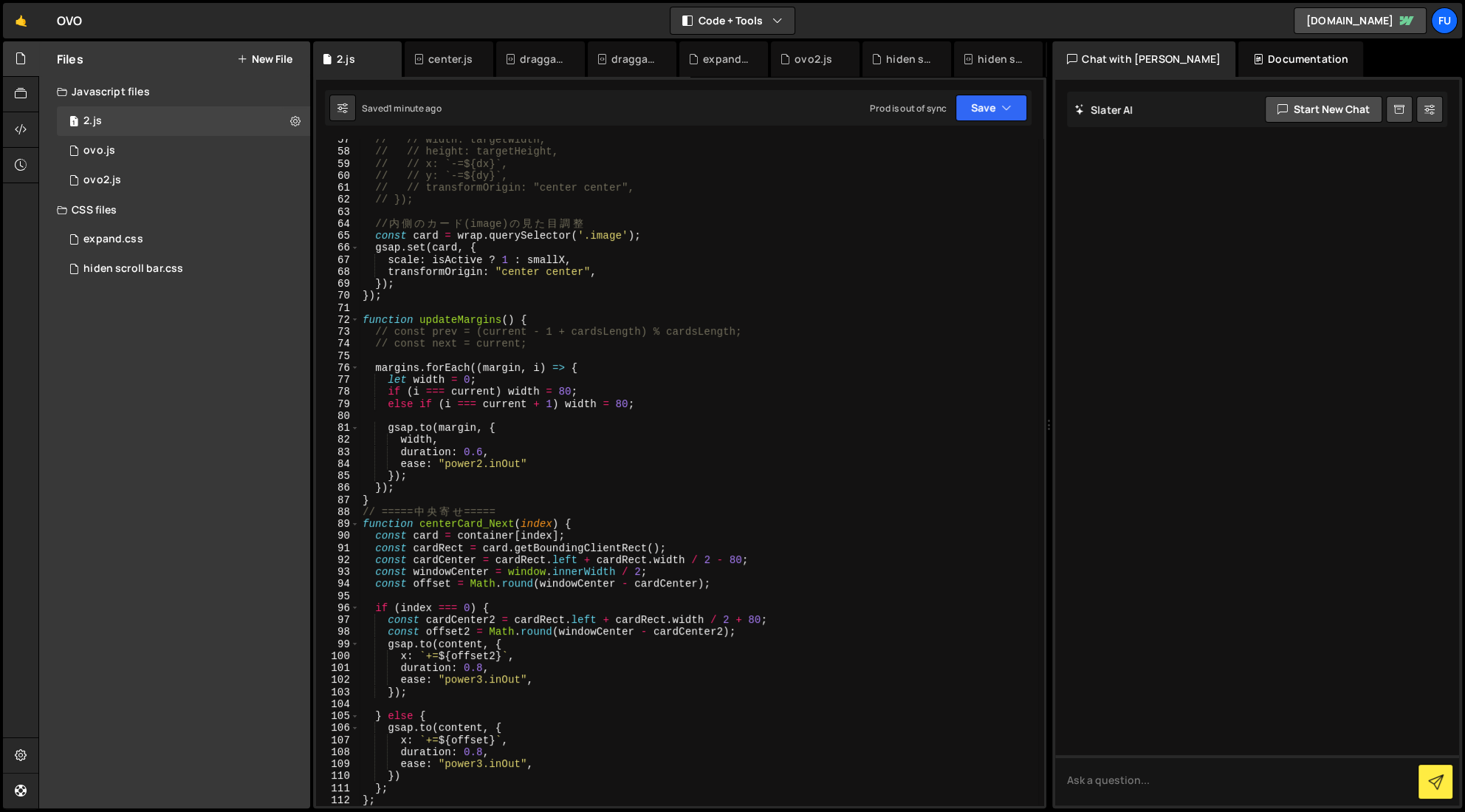
scroll to position [678, 0]
click at [882, 103] on button "Save" at bounding box center [991, 108] width 72 height 27
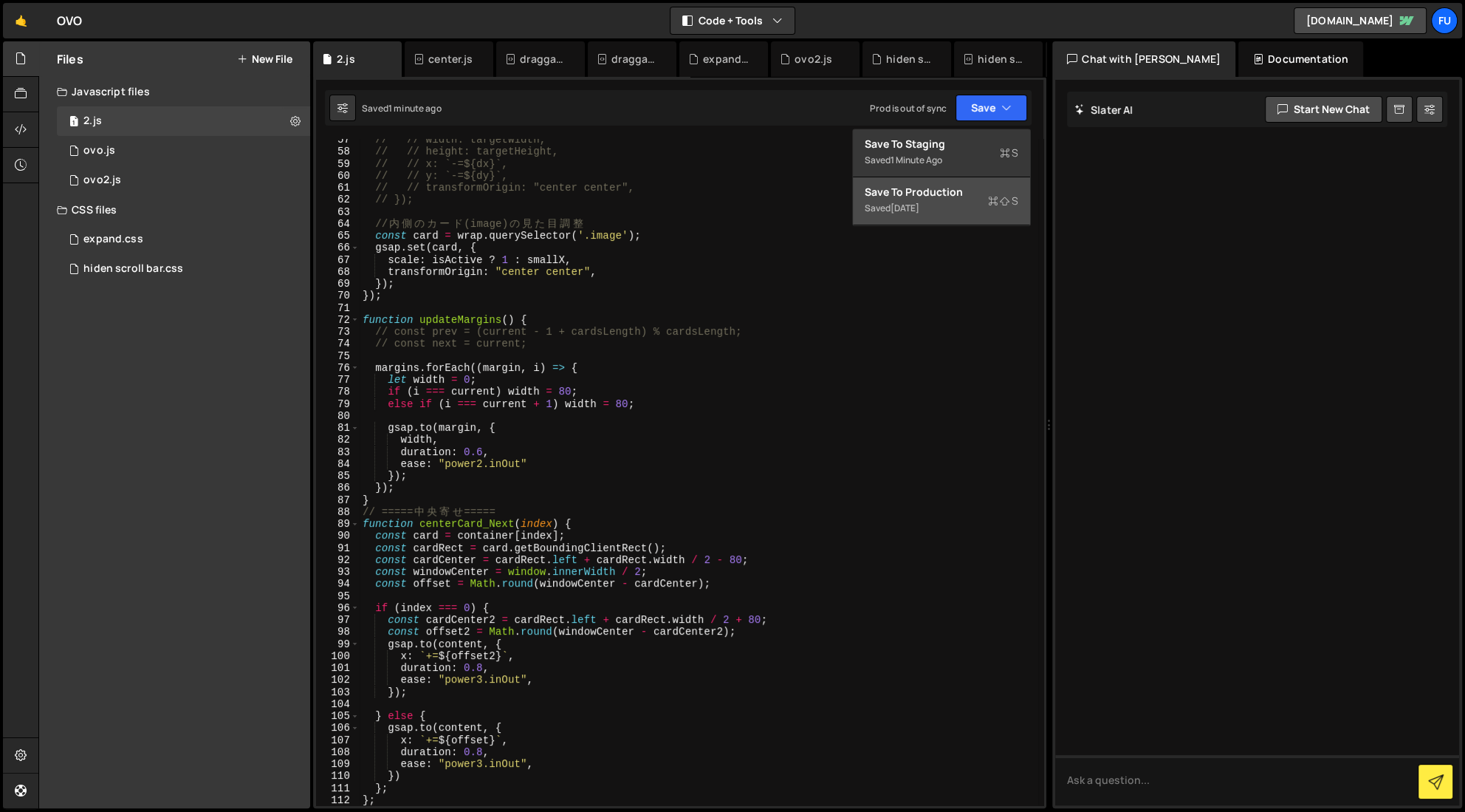
click at [882, 196] on div "Save to Production S" at bounding box center [942, 192] width 154 height 15
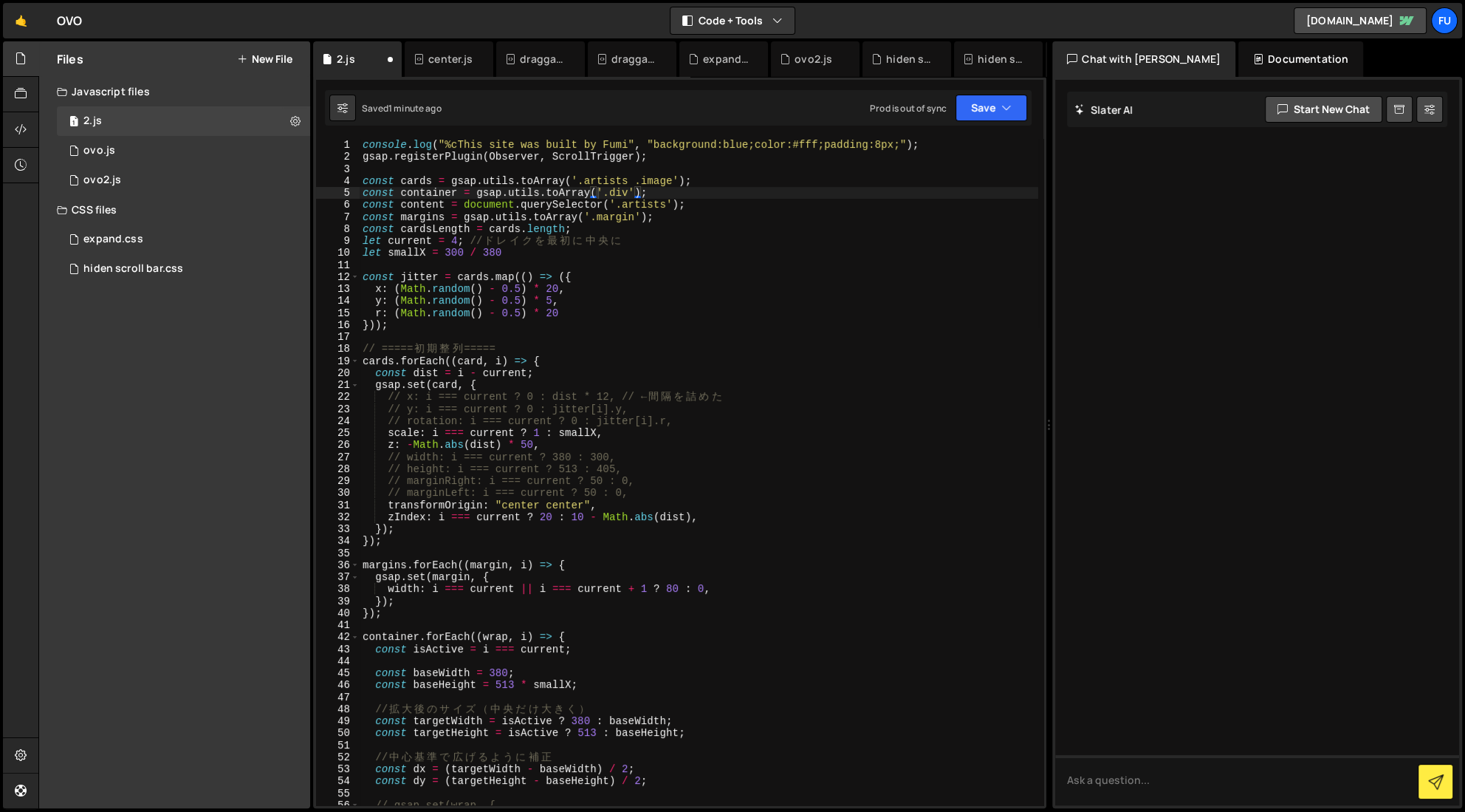
scroll to position [0, 0]
click at [22, 103] on div at bounding box center [21, 94] width 36 height 35
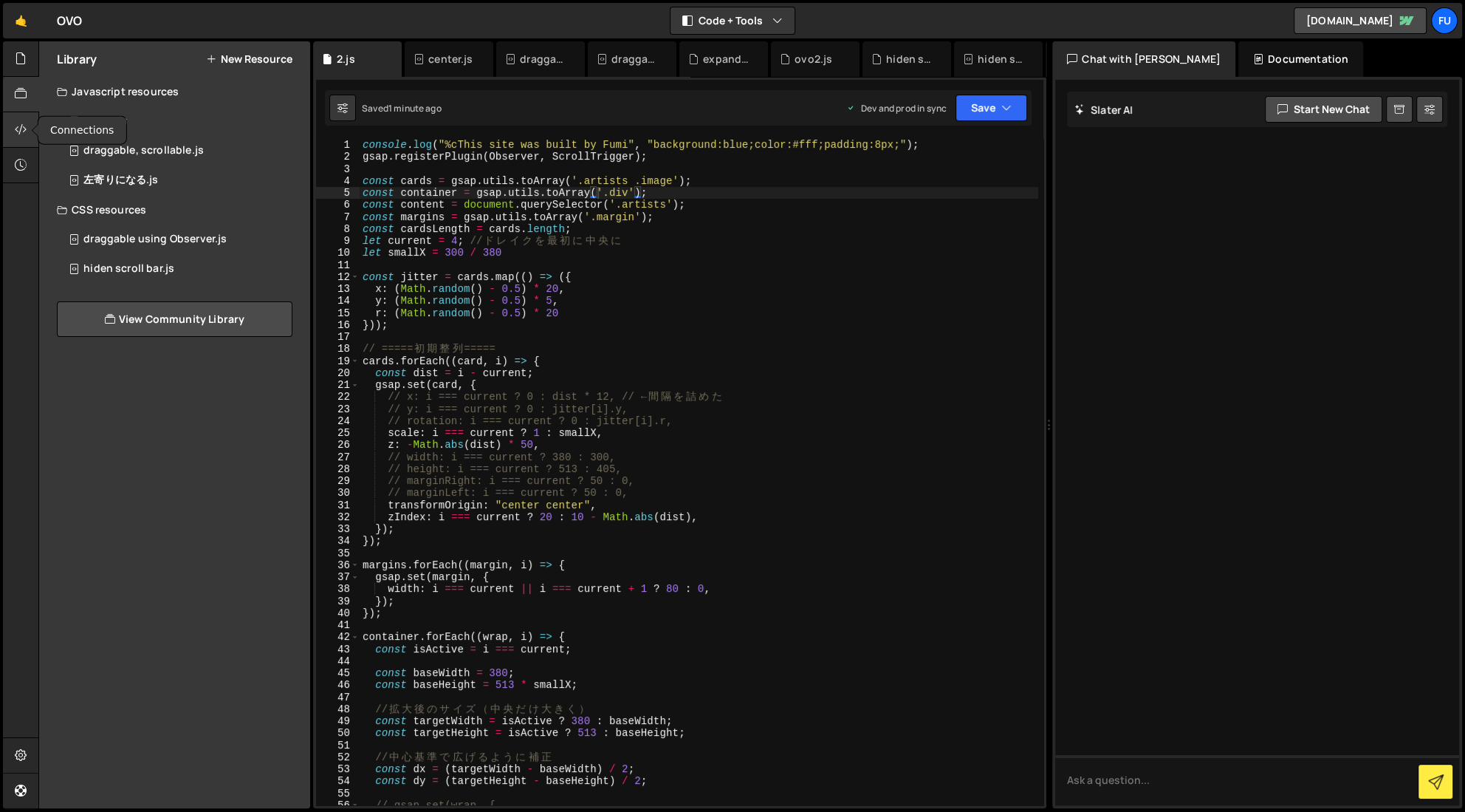
click at [19, 136] on icon at bounding box center [21, 129] width 12 height 16
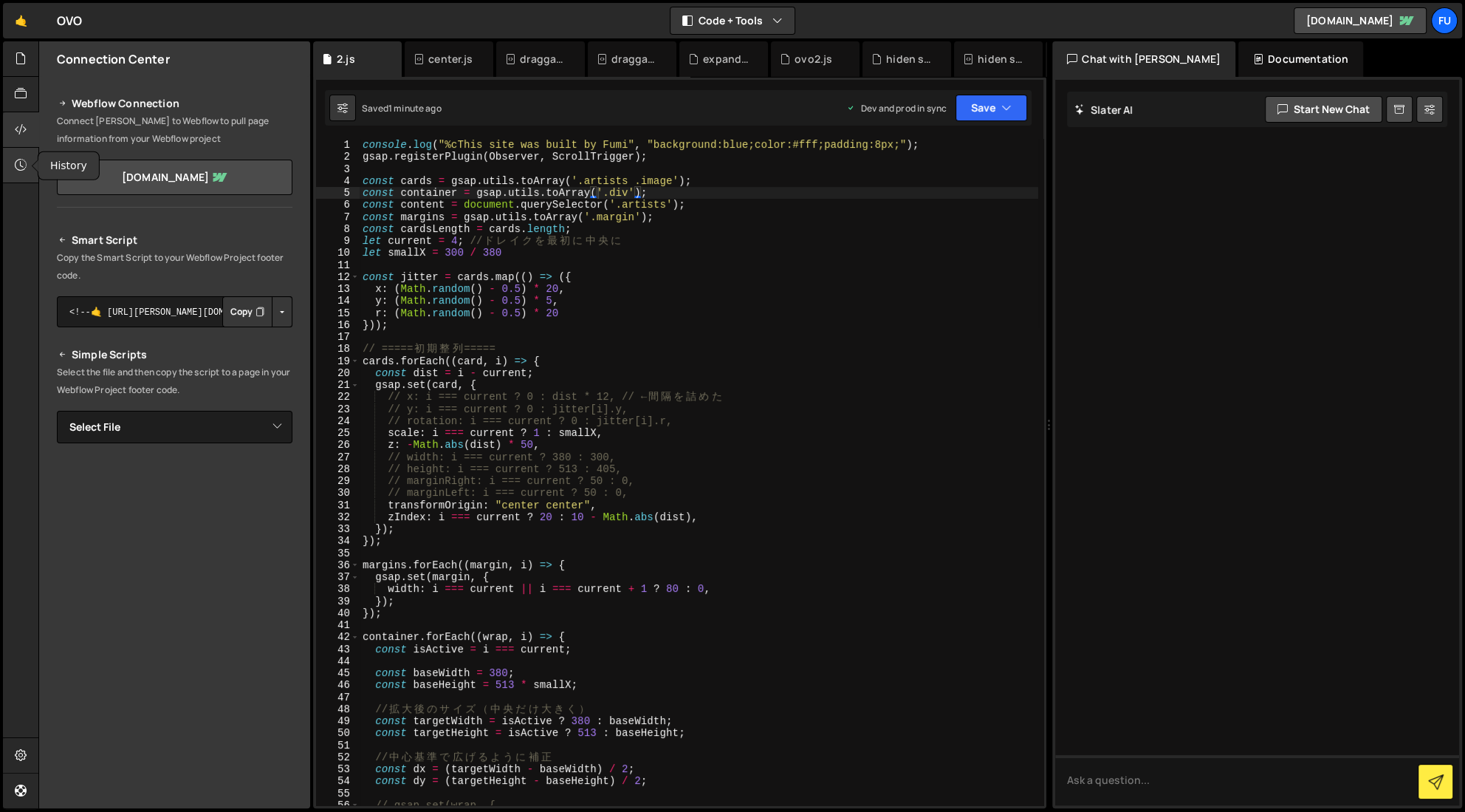
click at [16, 167] on icon at bounding box center [21, 165] width 12 height 16
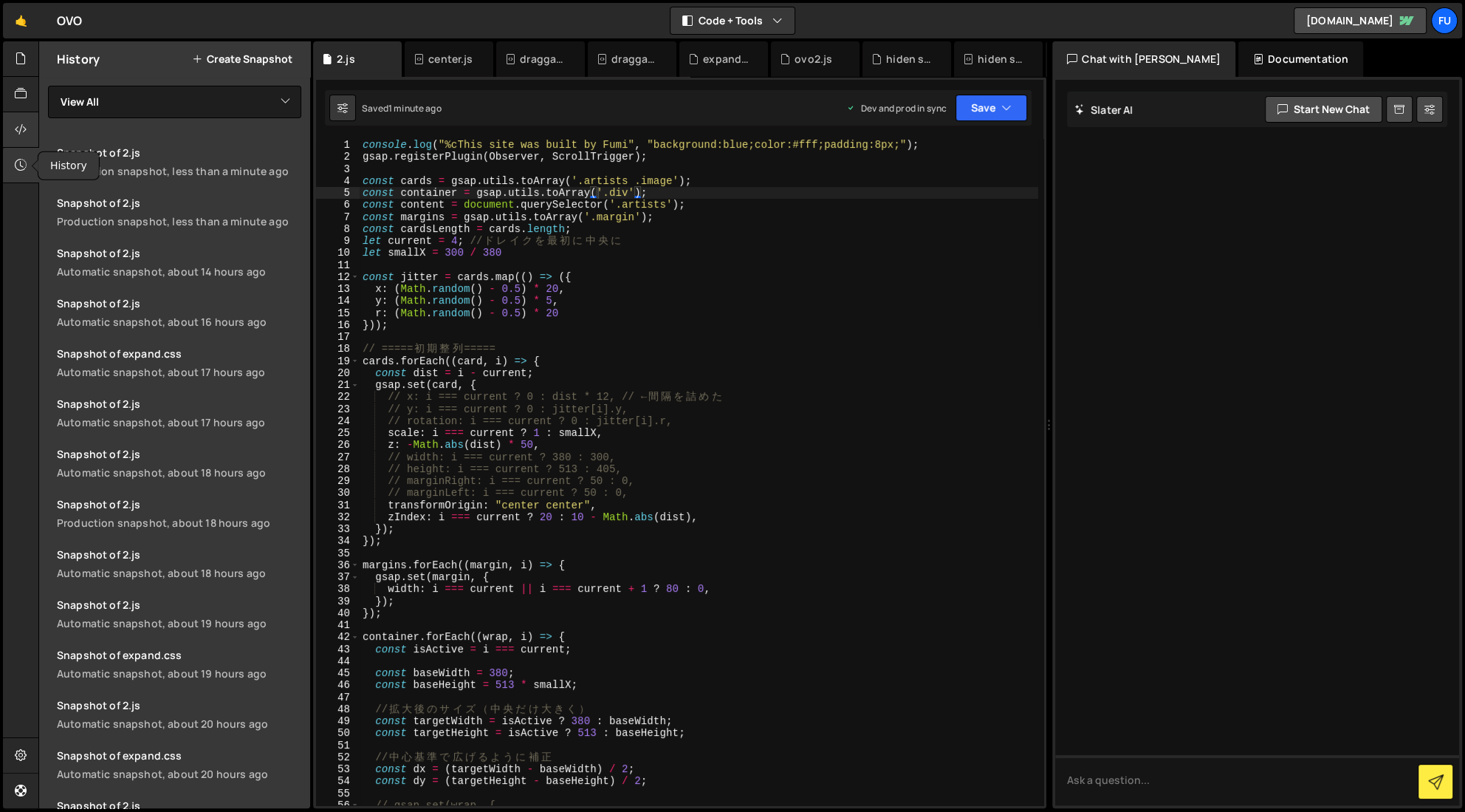
click at [19, 125] on icon at bounding box center [21, 129] width 12 height 16
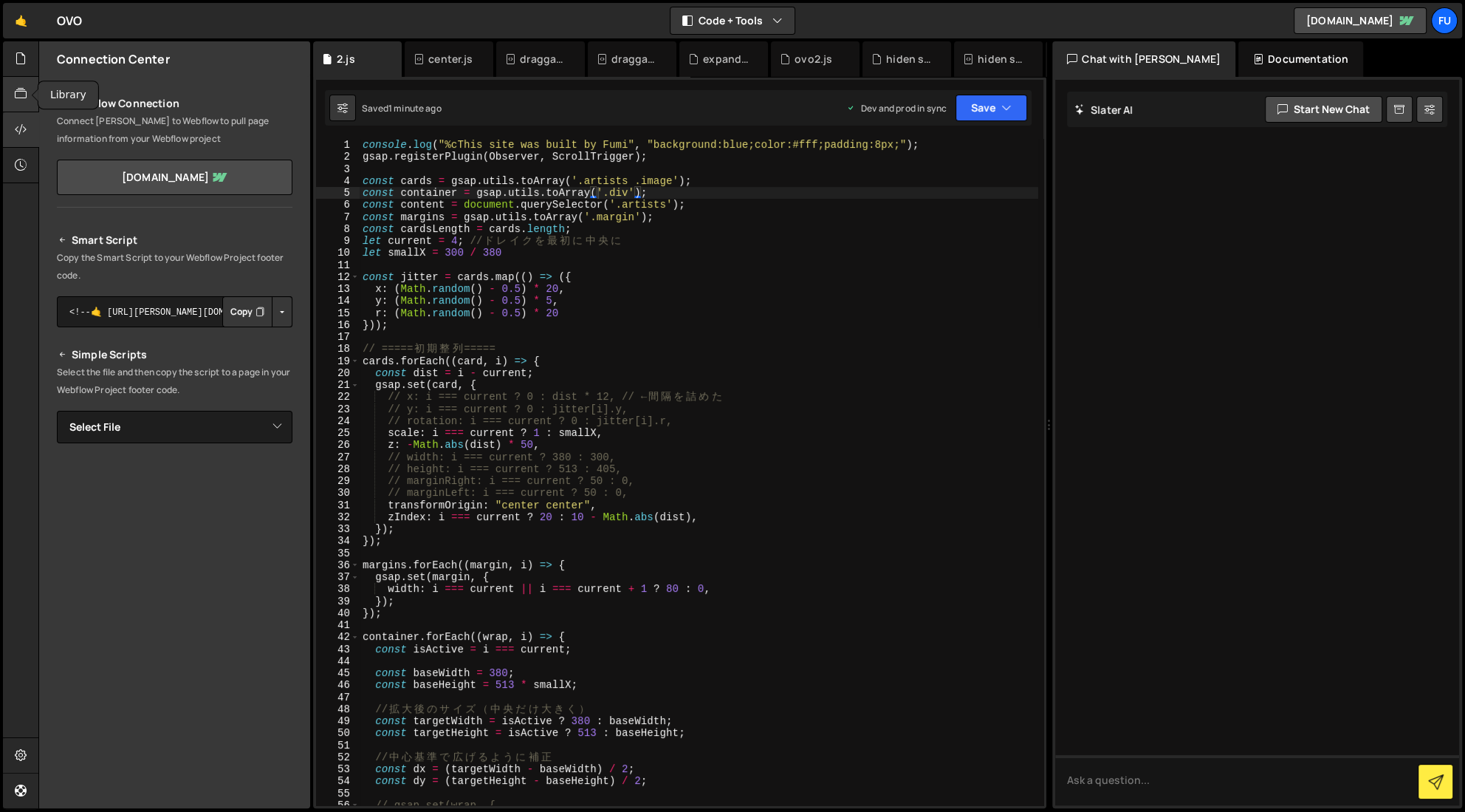
click at [21, 102] on div at bounding box center [21, 94] width 36 height 35
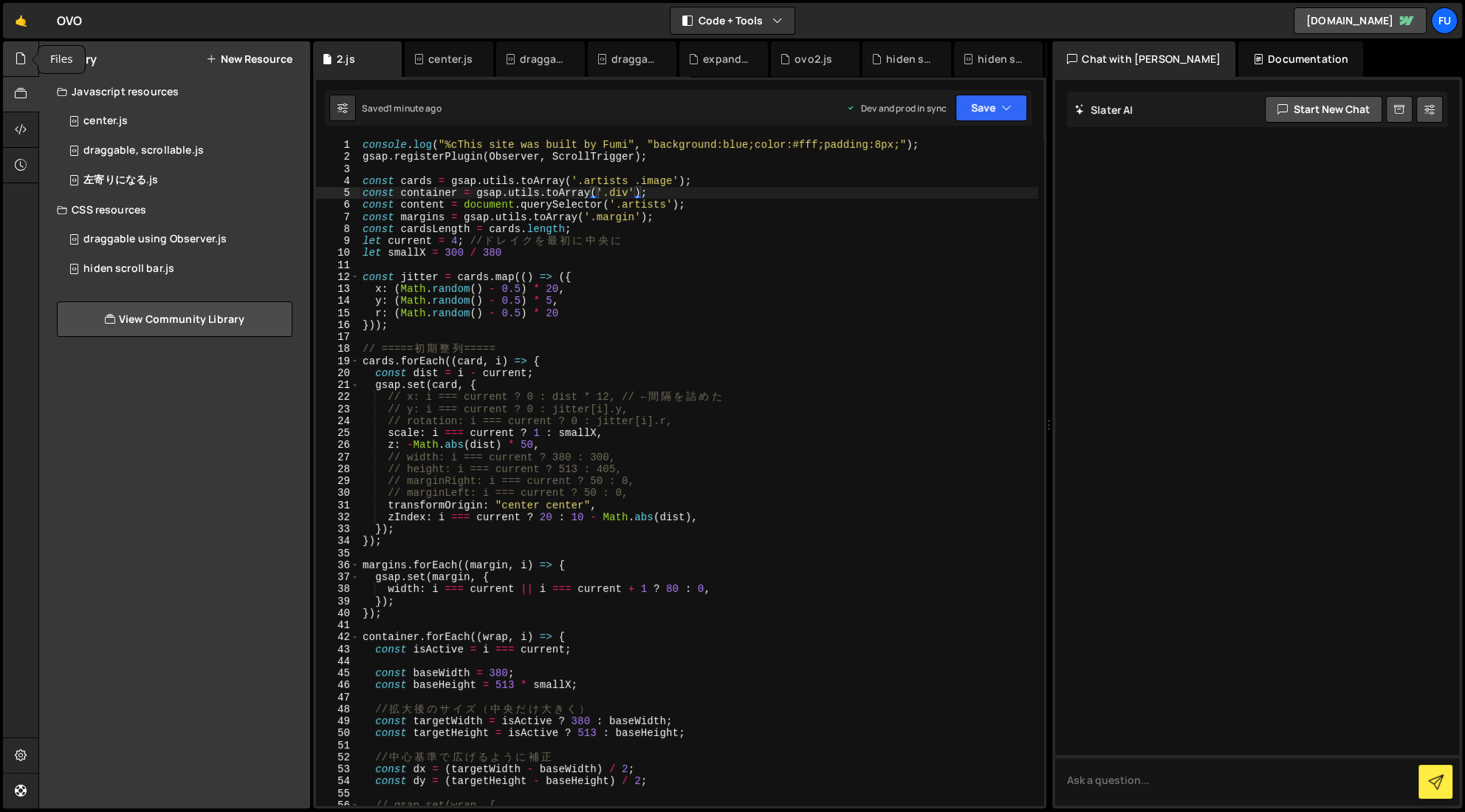
click at [25, 63] on icon at bounding box center [21, 58] width 12 height 16
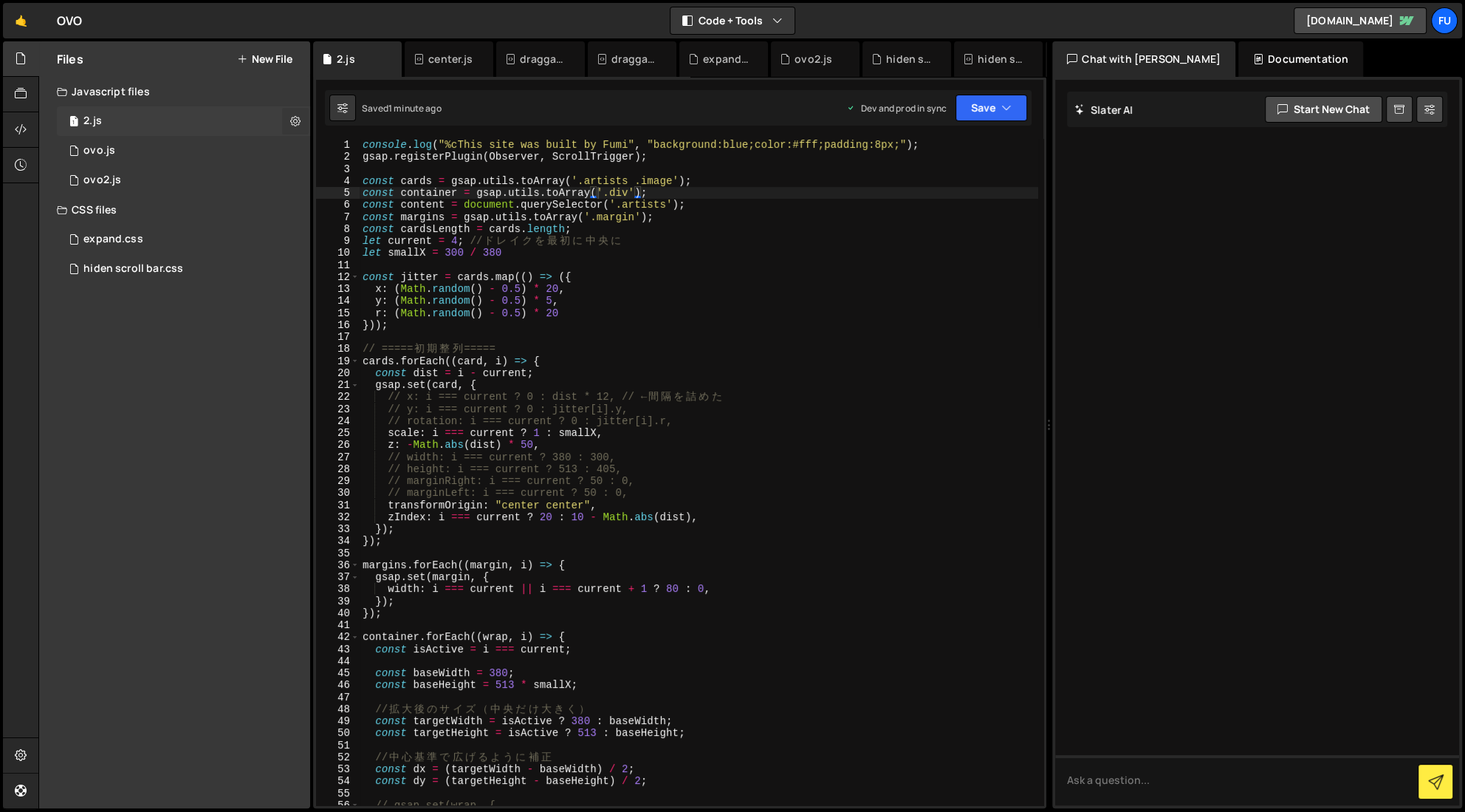
click at [296, 120] on icon at bounding box center [296, 120] width 10 height 14
click at [412, 164] on button "Edit File Settings" at bounding box center [385, 152] width 145 height 30
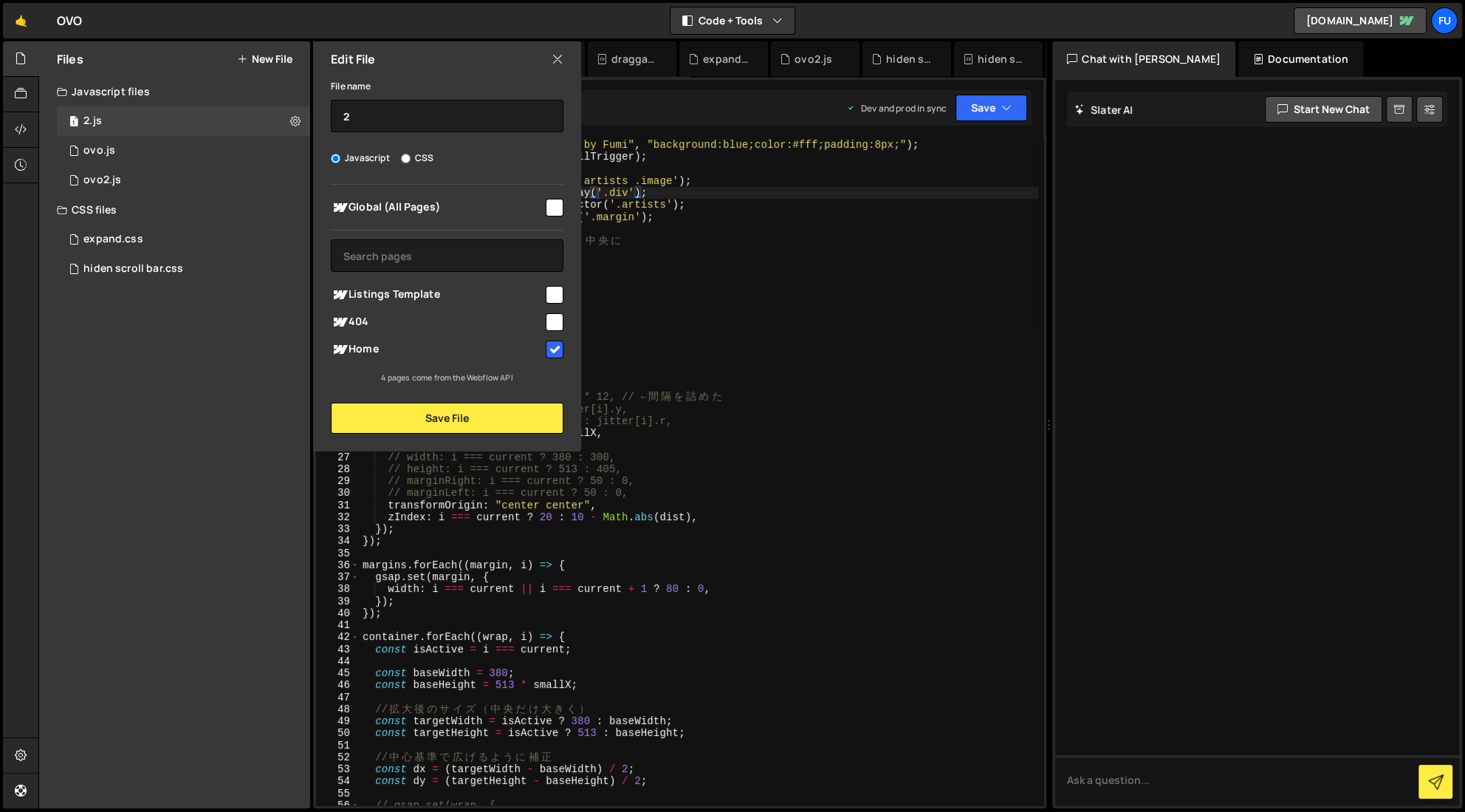
click at [560, 58] on icon at bounding box center [558, 59] width 12 height 16
checkbox input "false"
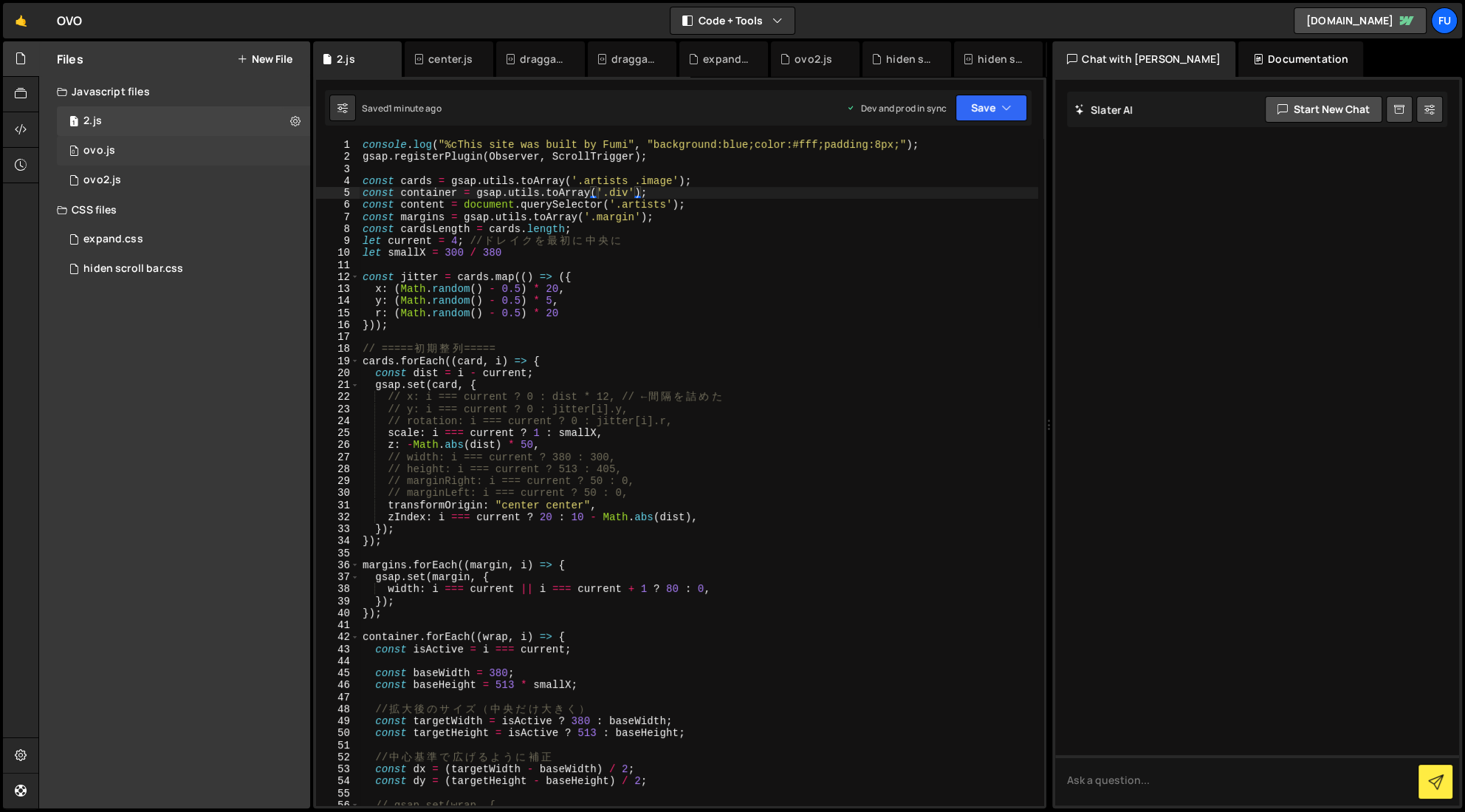
click at [202, 161] on div "0 ovo.js 0" at bounding box center [183, 151] width 253 height 30
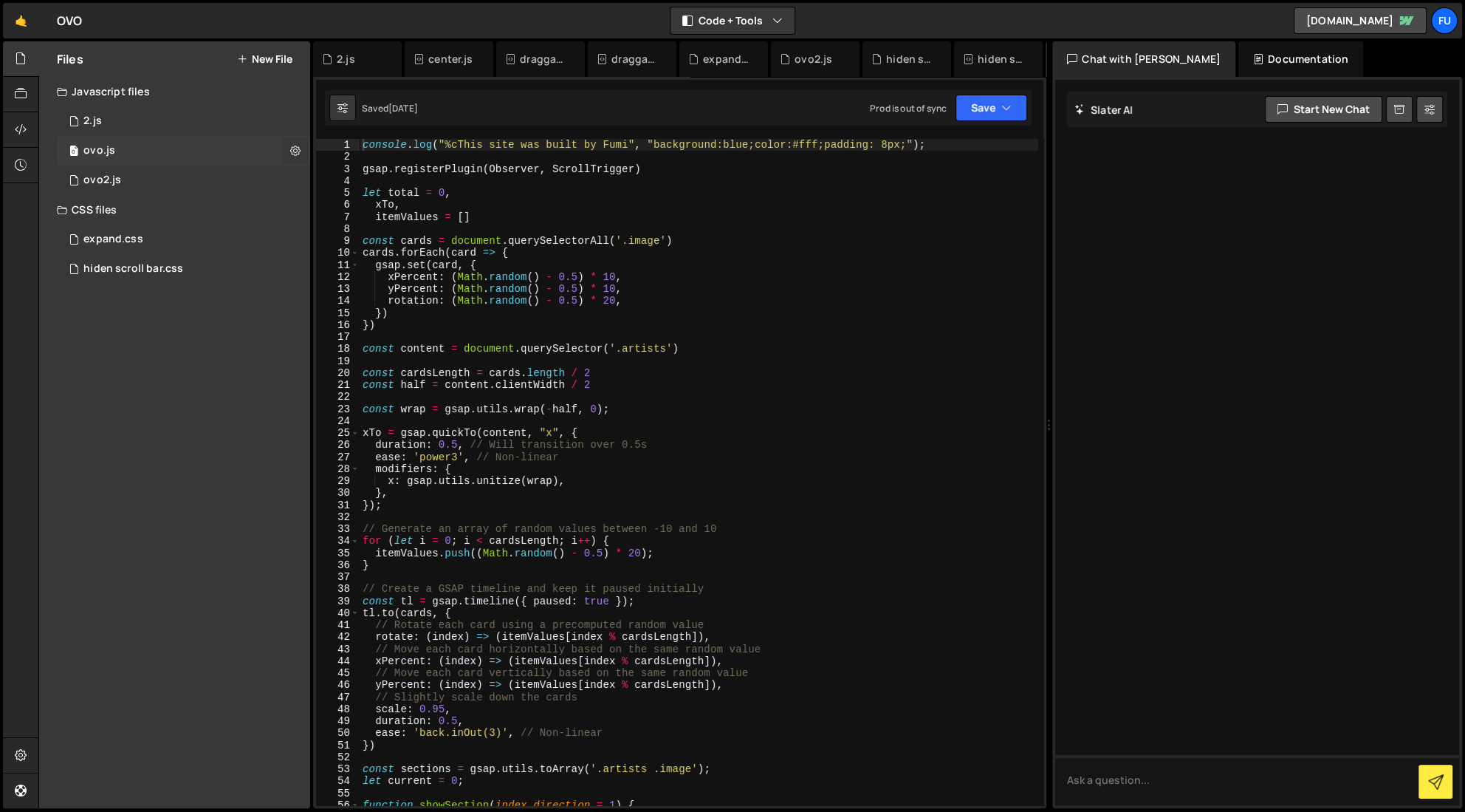
click at [292, 155] on icon at bounding box center [296, 150] width 10 height 14
type input "ovo"
radio input "true"
click at [346, 180] on button "Edit File Settings" at bounding box center [385, 182] width 145 height 30
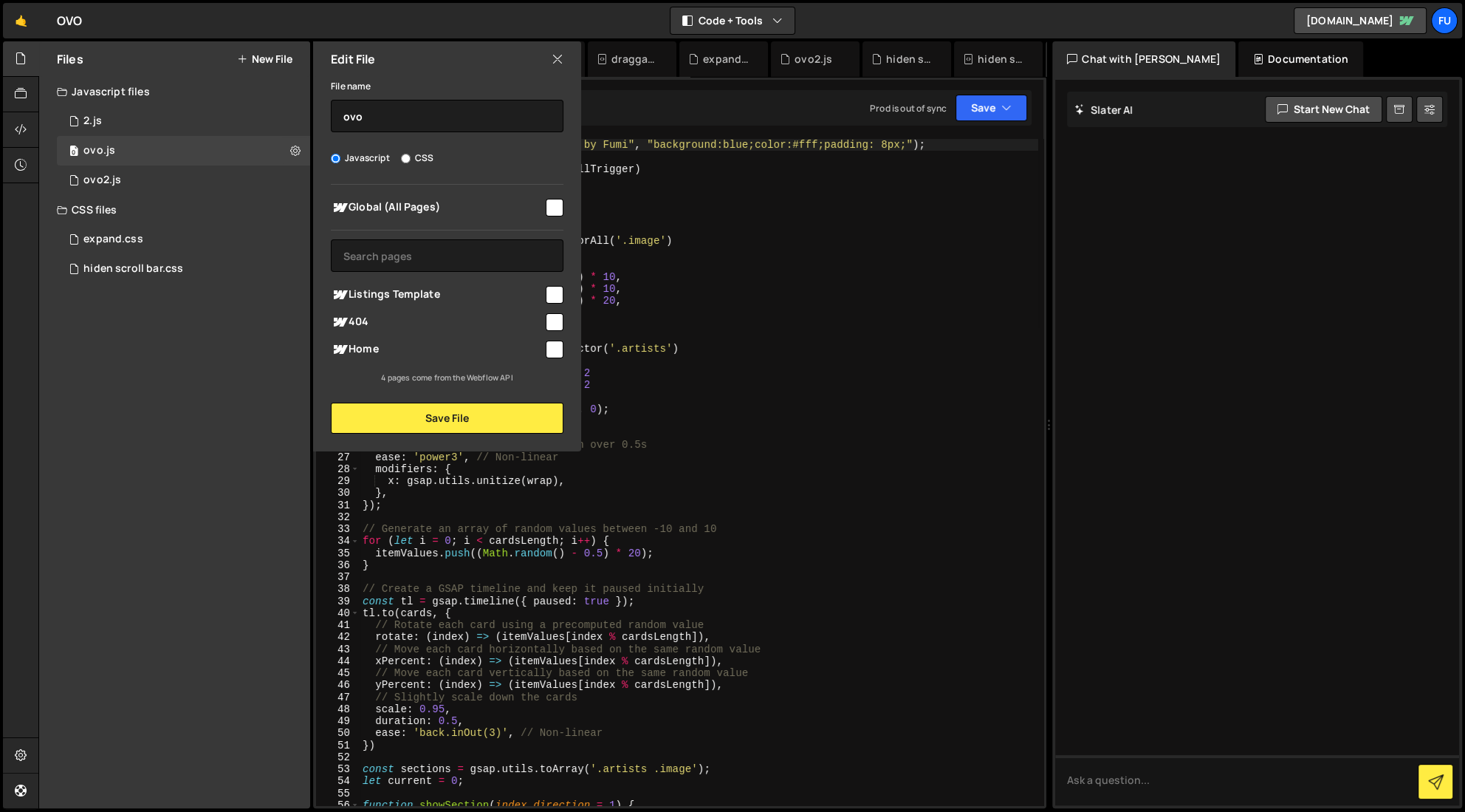
click at [571, 56] on div "Edit File" at bounding box center [447, 58] width 268 height 35
click at [554, 65] on icon at bounding box center [558, 59] width 12 height 16
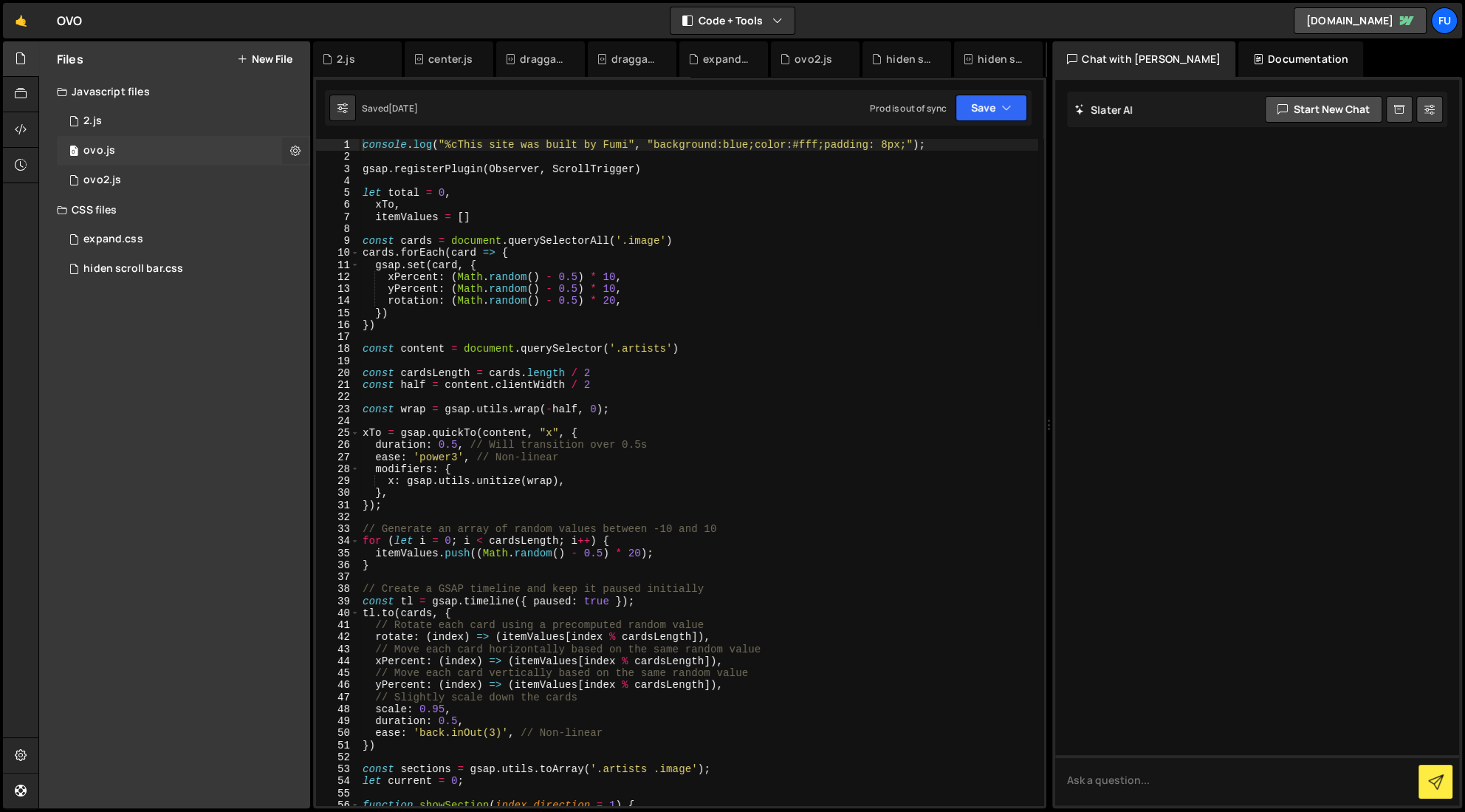
click at [288, 152] on button at bounding box center [296, 151] width 27 height 27
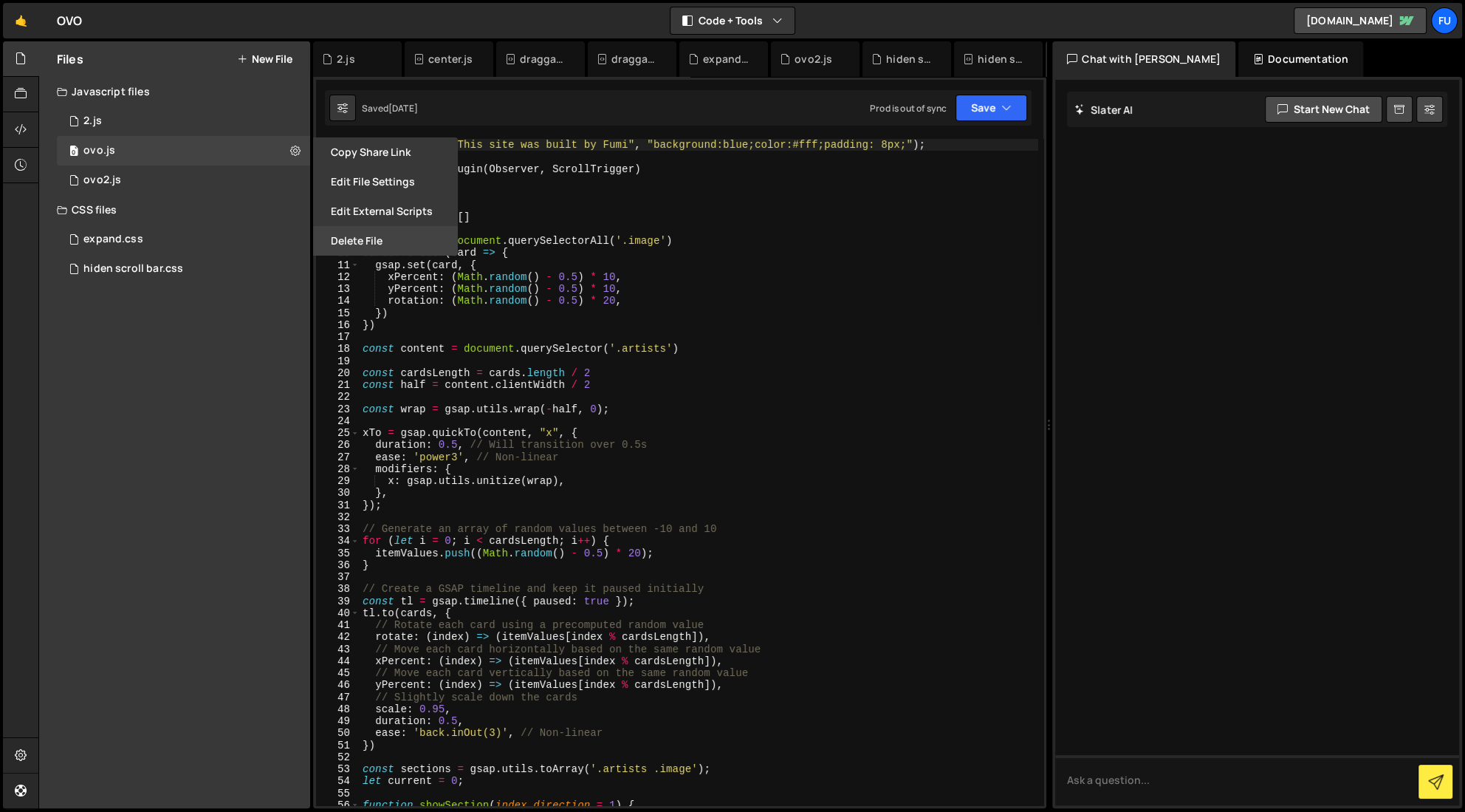
click at [329, 247] on button "Delete File" at bounding box center [385, 241] width 145 height 30
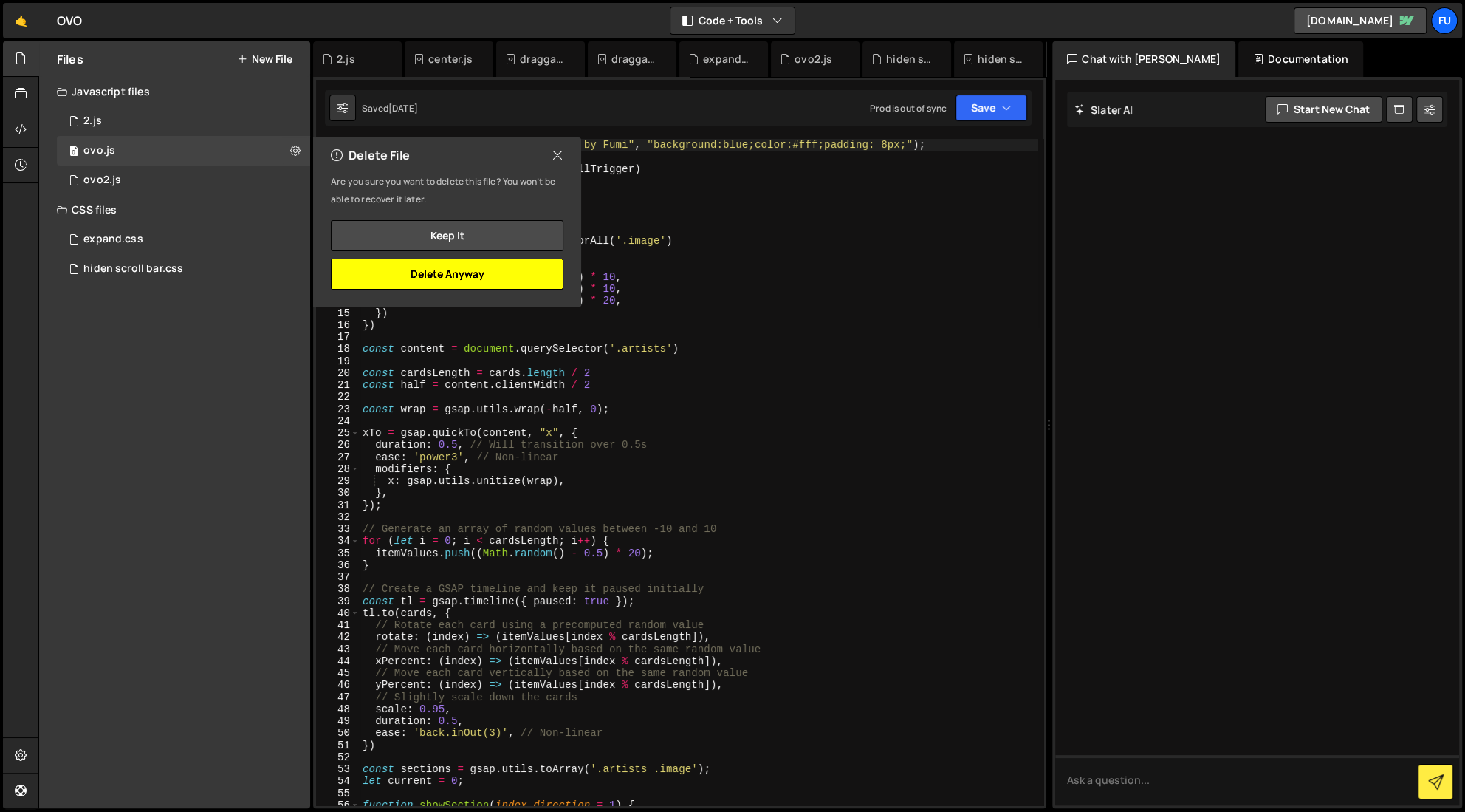
click at [462, 276] on button "Delete Anyway" at bounding box center [447, 274] width 232 height 31
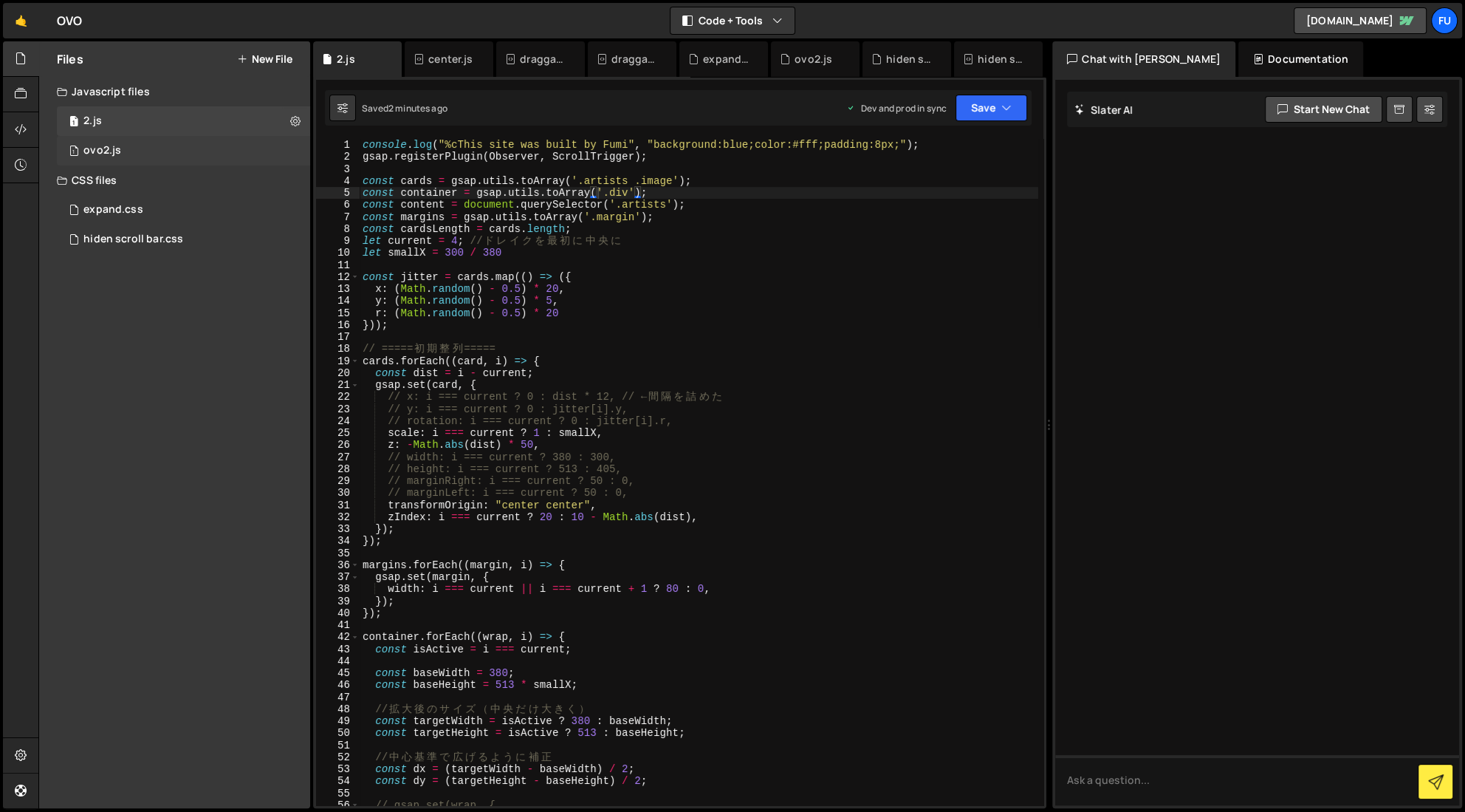
click at [301, 149] on div "1 ovo2.js 0" at bounding box center [183, 151] width 253 height 30
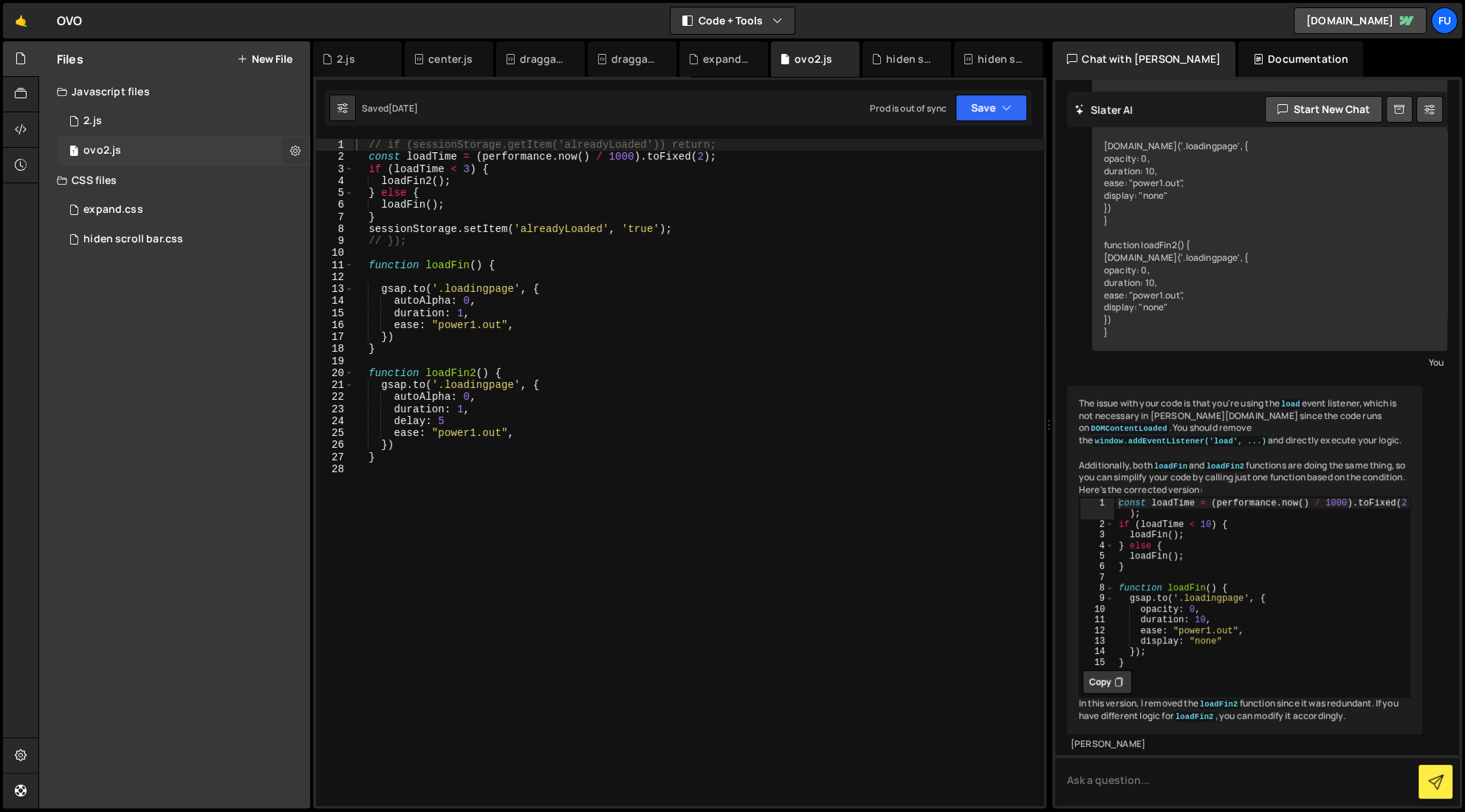
click at [300, 150] on icon at bounding box center [296, 150] width 10 height 14
click at [354, 232] on button "Delete File" at bounding box center [385, 241] width 145 height 30
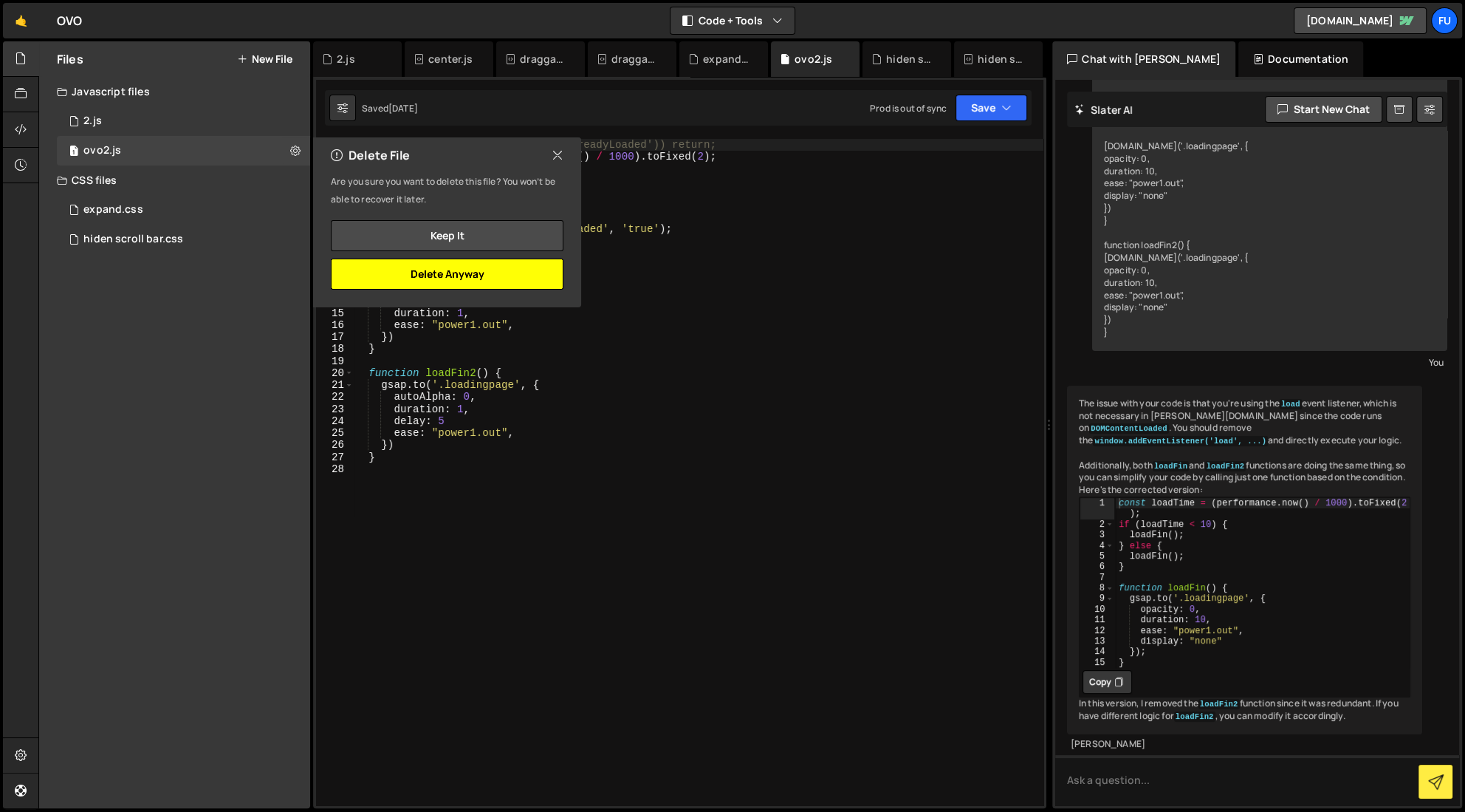
click at [492, 273] on button "Delete Anyway" at bounding box center [447, 274] width 232 height 31
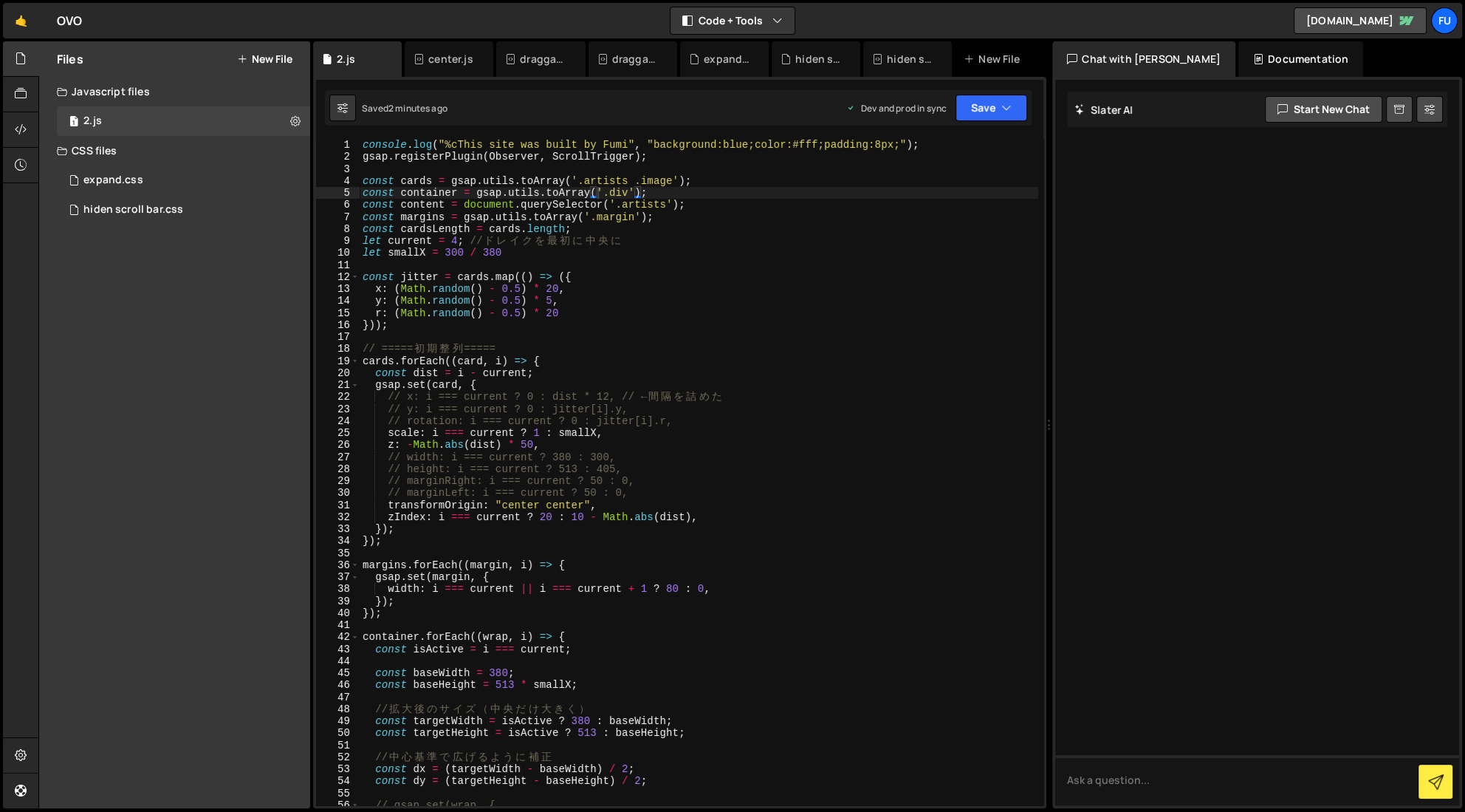
scroll to position [0, 0]
click at [305, 118] on button at bounding box center [296, 121] width 27 height 27
click at [362, 155] on button "Edit File Settings" at bounding box center [385, 152] width 145 height 30
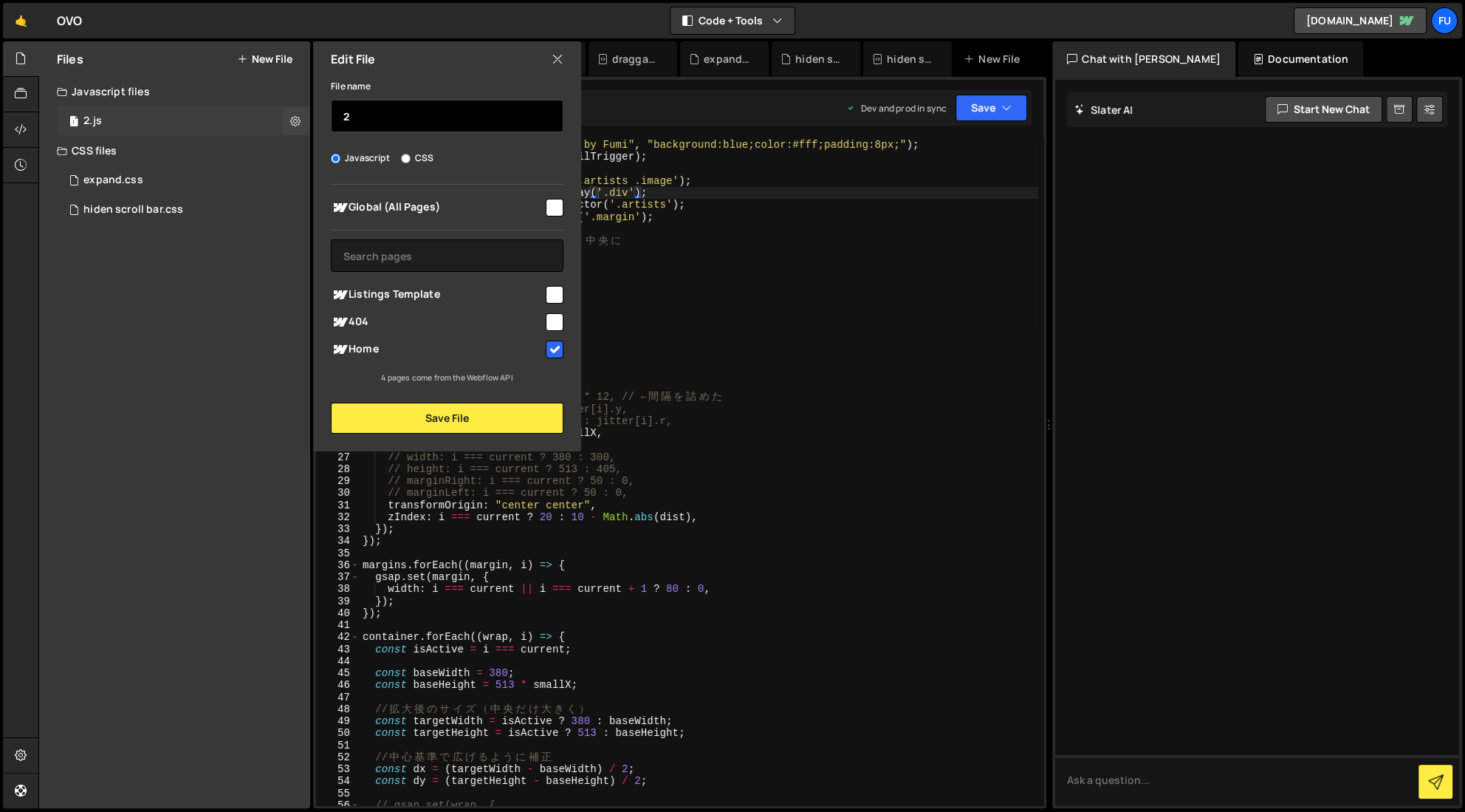
drag, startPoint x: 388, startPoint y: 116, endPoint x: 270, endPoint y: 119, distance: 118.0
click at [271, 119] on div "Files New File Javascript files 1 2.js 0 CSS files expand.css 0 hiden scroll ba…" at bounding box center [174, 424] width 271 height 766
type input "OVO"
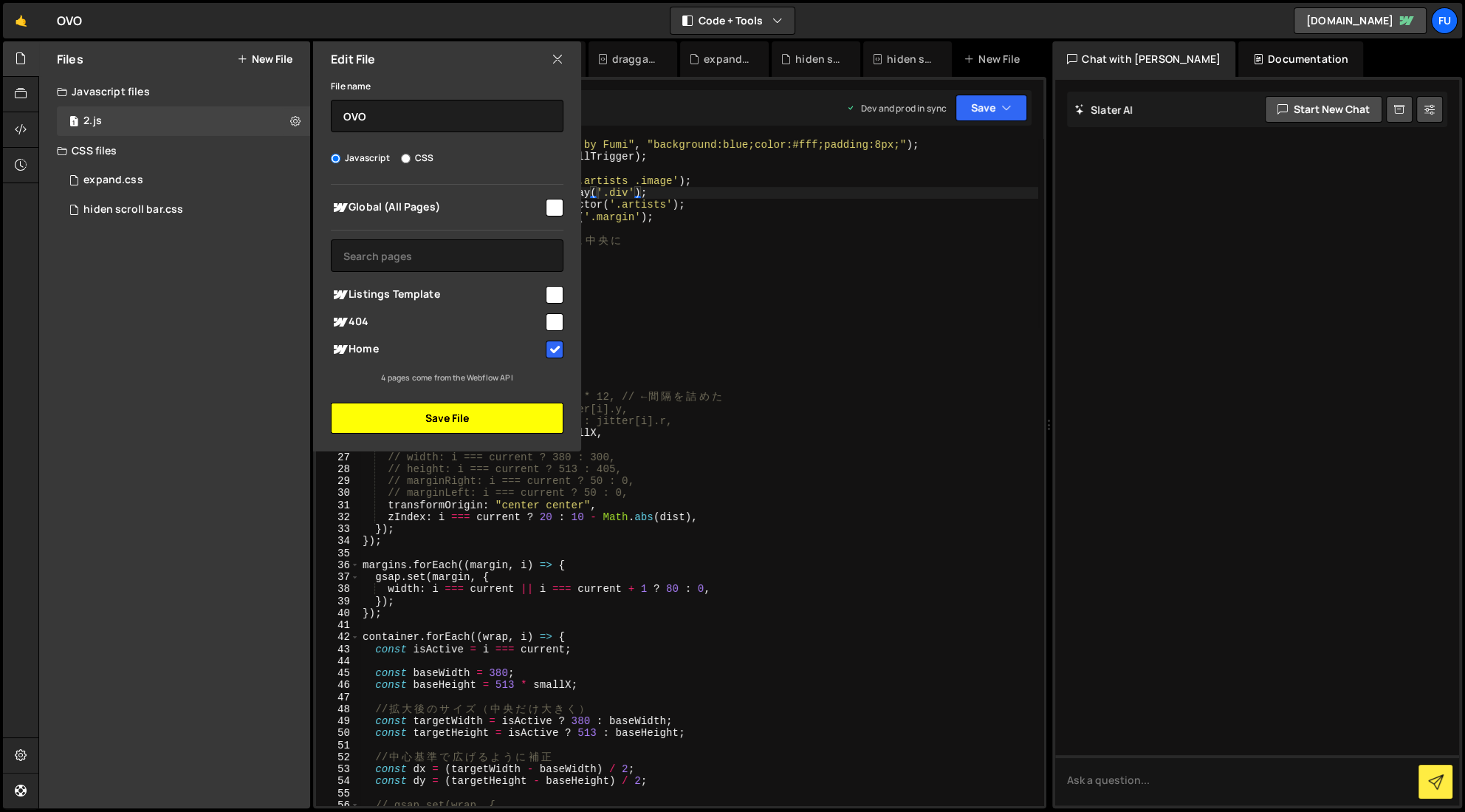
click at [498, 418] on button "Save File" at bounding box center [447, 418] width 232 height 31
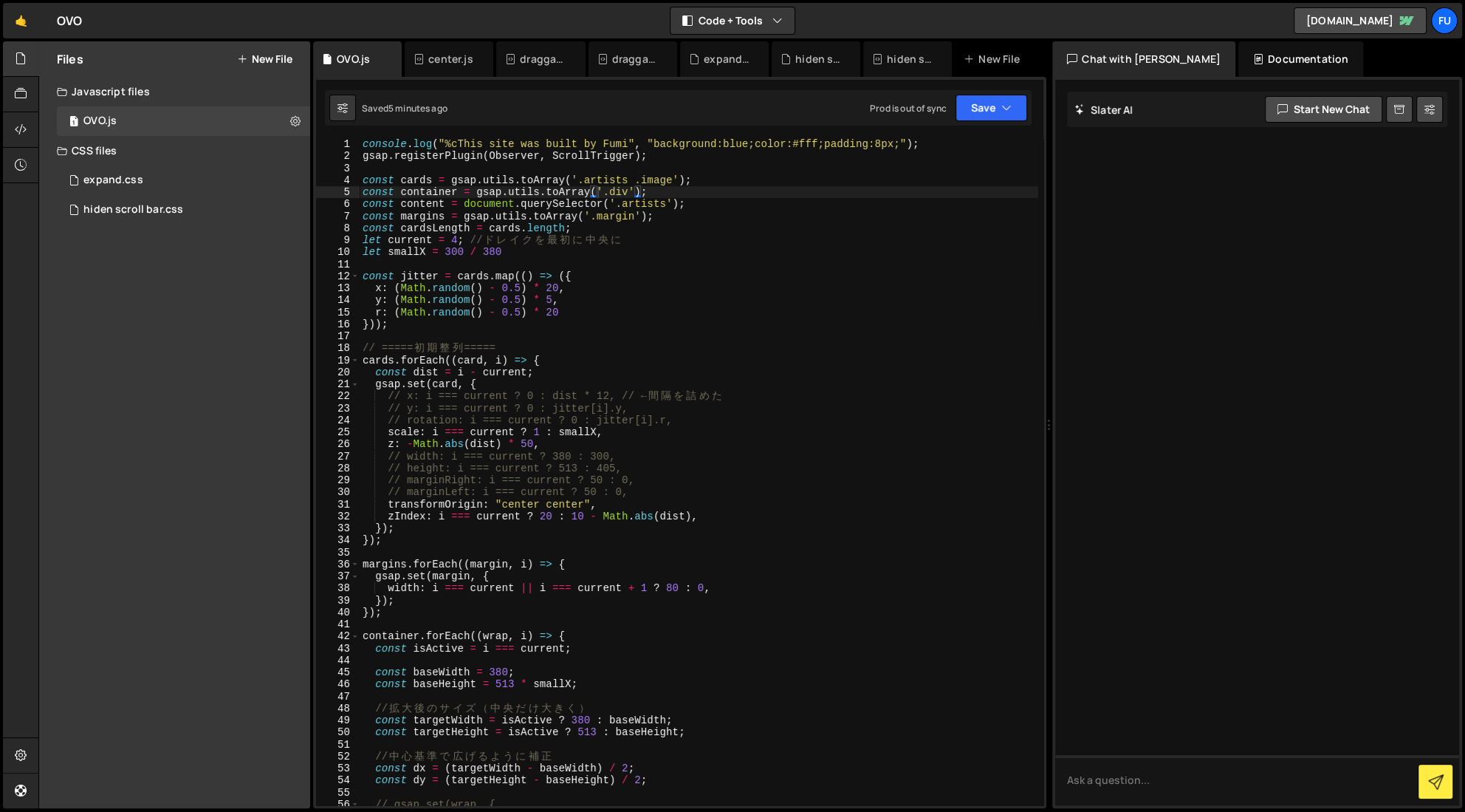
click at [767, 393] on div "console . log ( "%cThis site was built by Fumi" , "background:blue;color:#fff;p…" at bounding box center [699, 483] width 679 height 690
click at [713, 408] on div "console . log ( "%cThis site was built by Fumi" , "background:blue;color:#fff;p…" at bounding box center [699, 483] width 679 height 690
click at [699, 418] on div "console . log ( "%cThis site was built by Fumi" , "background:blue;color:#fff;p…" at bounding box center [699, 483] width 679 height 690
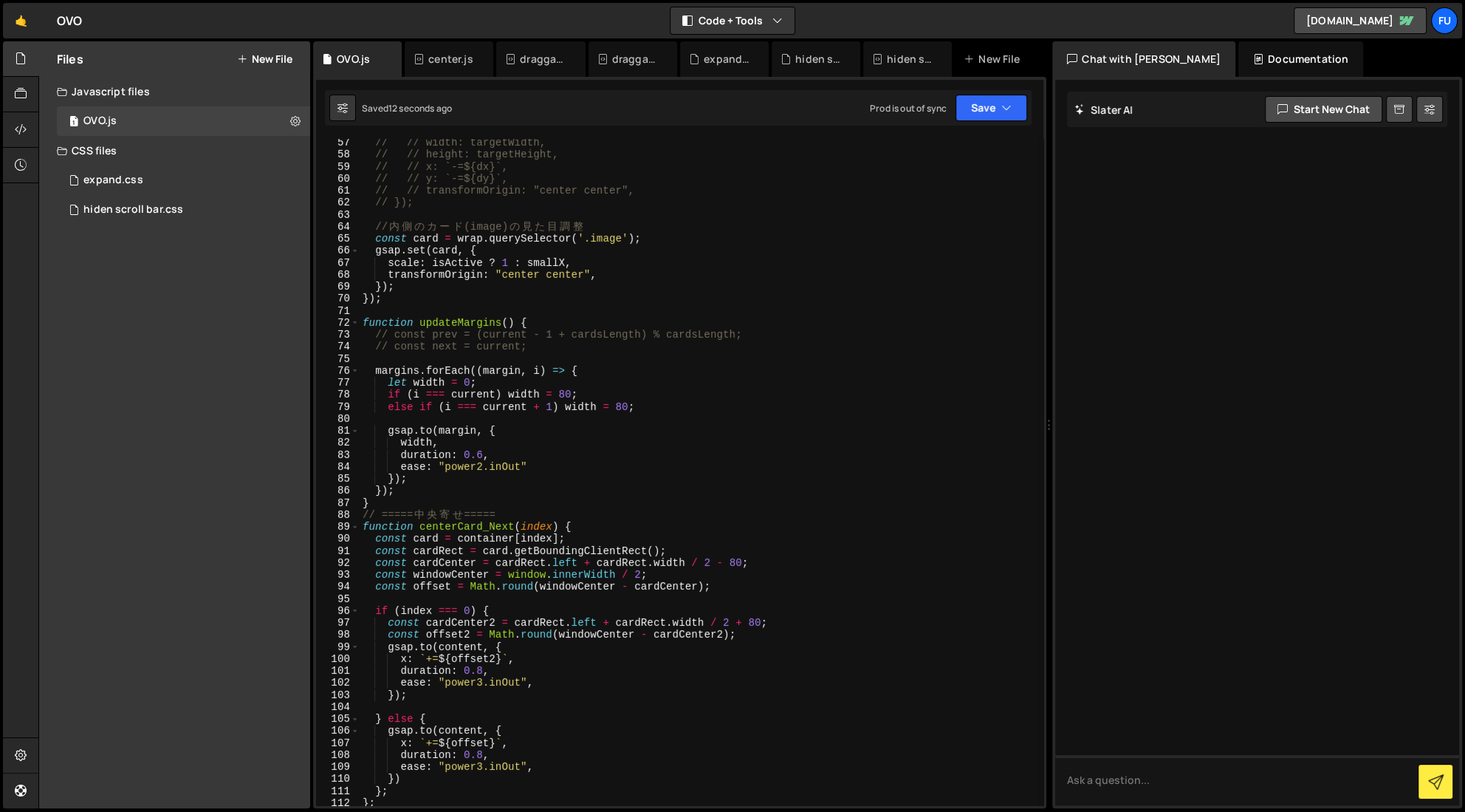
scroll to position [674, 0]
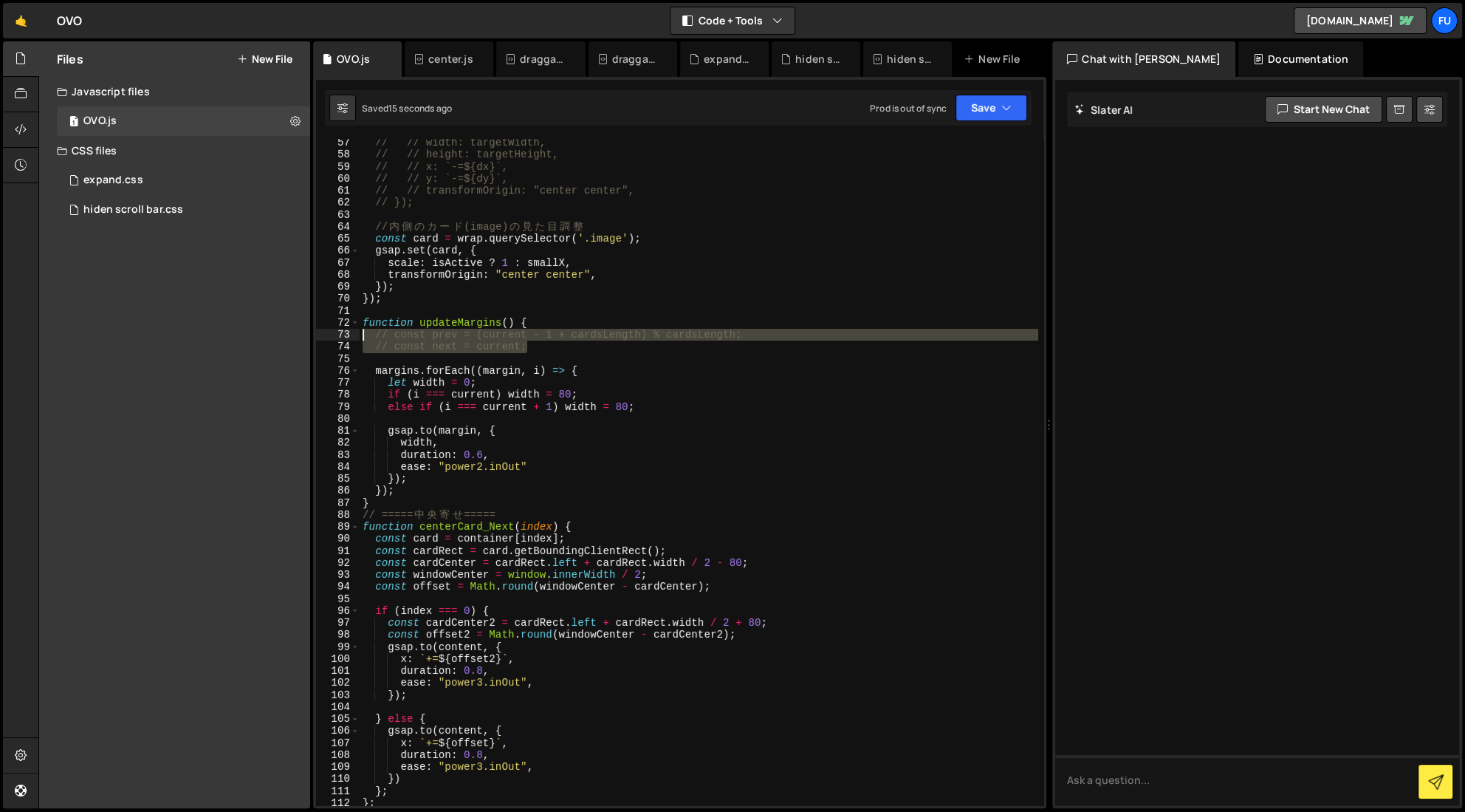
drag, startPoint x: 530, startPoint y: 349, endPoint x: 355, endPoint y: 338, distance: 175.3
click at [355, 338] on div "rotation: i === current ? 0 : jitter[i].r, 57 58 59 60 61 62 63 64 65 66 67 68 …" at bounding box center [680, 472] width 728 height 666
type textarea "// const prev = (current - 1 + cardsLength) % cardsLength; // const next = curr…"
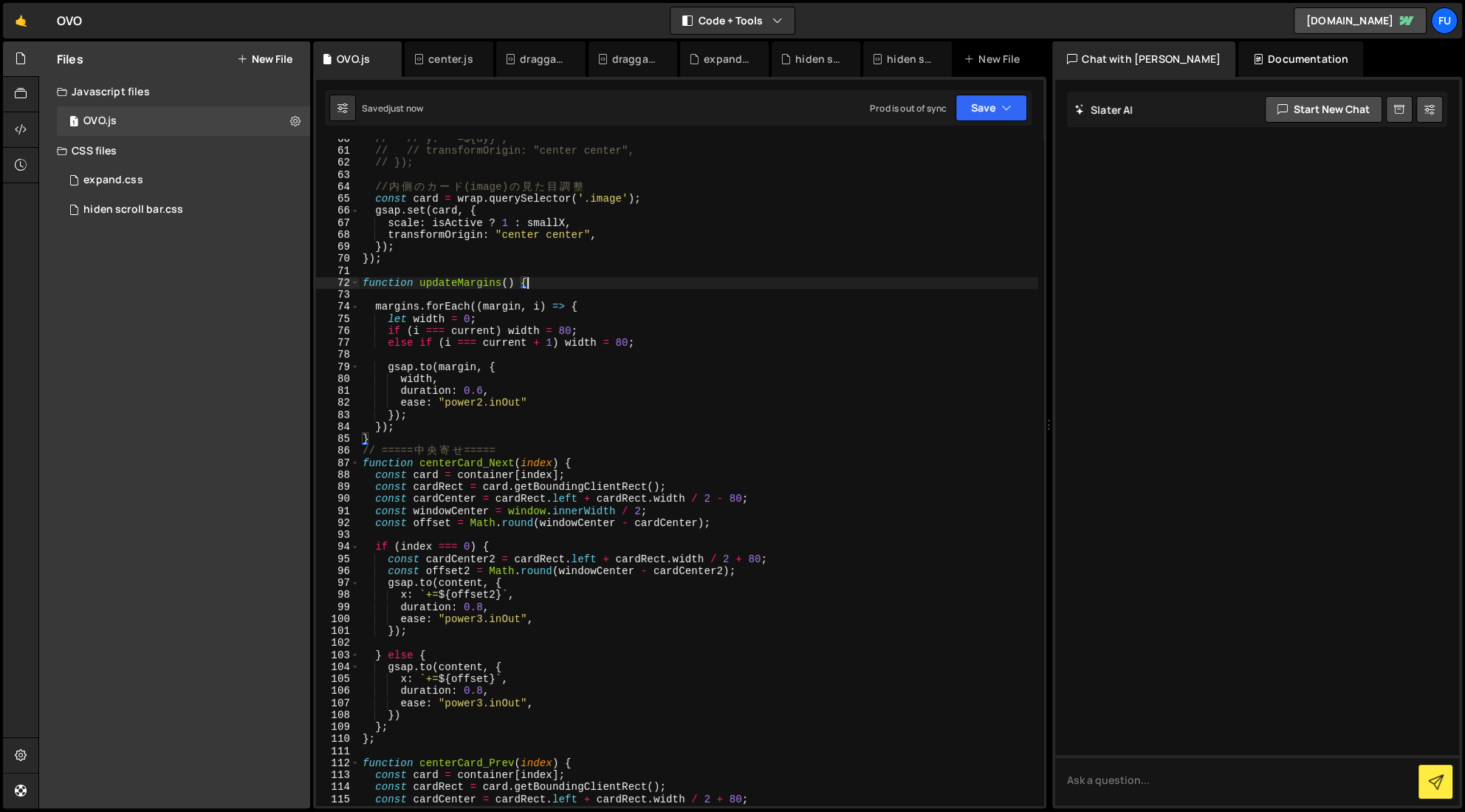
scroll to position [1079, 0]
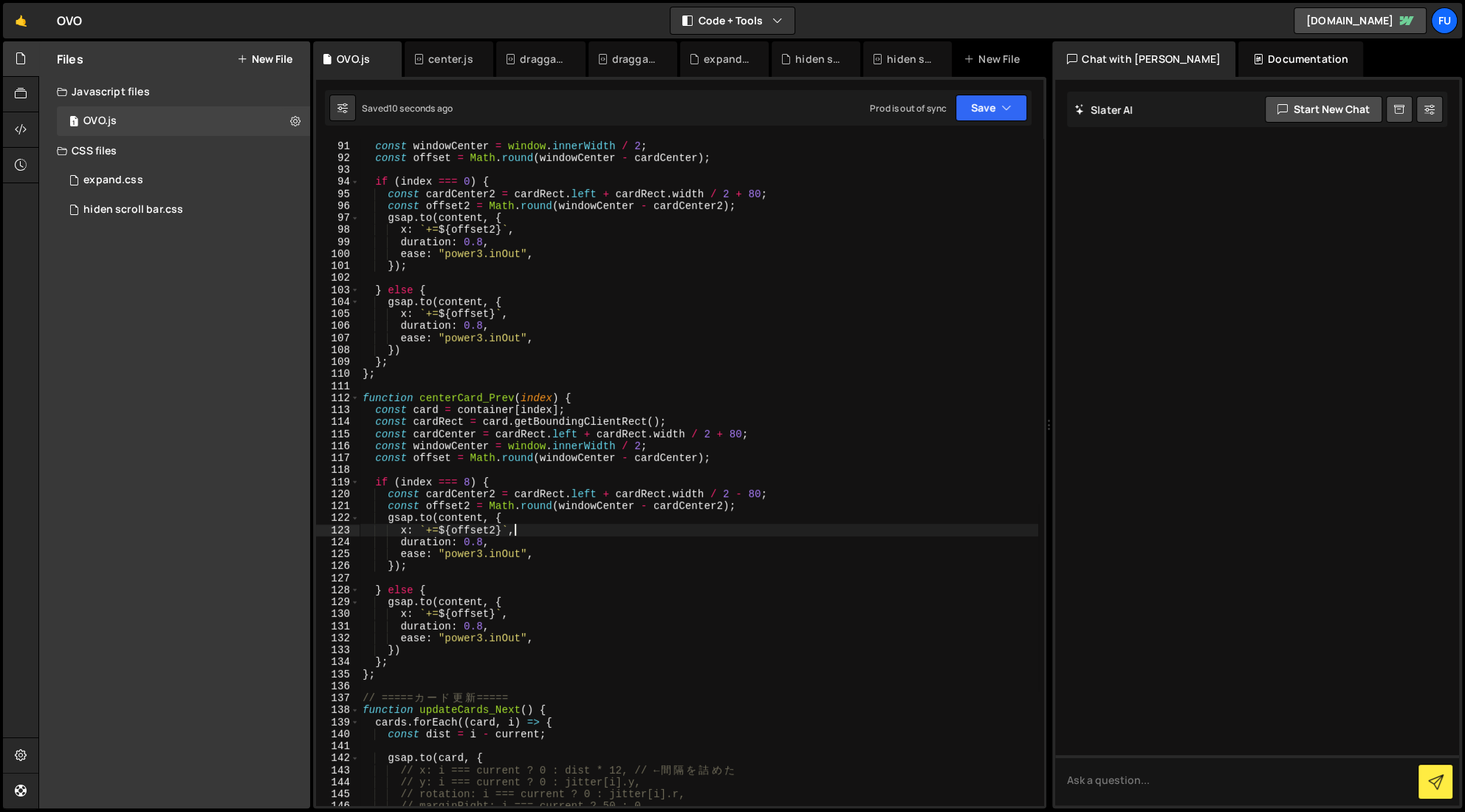
click at [533, 529] on div "const cardCenter = cardRect . left + cardRect . width / 2 - 80 ; const windowCe…" at bounding box center [699, 473] width 679 height 690
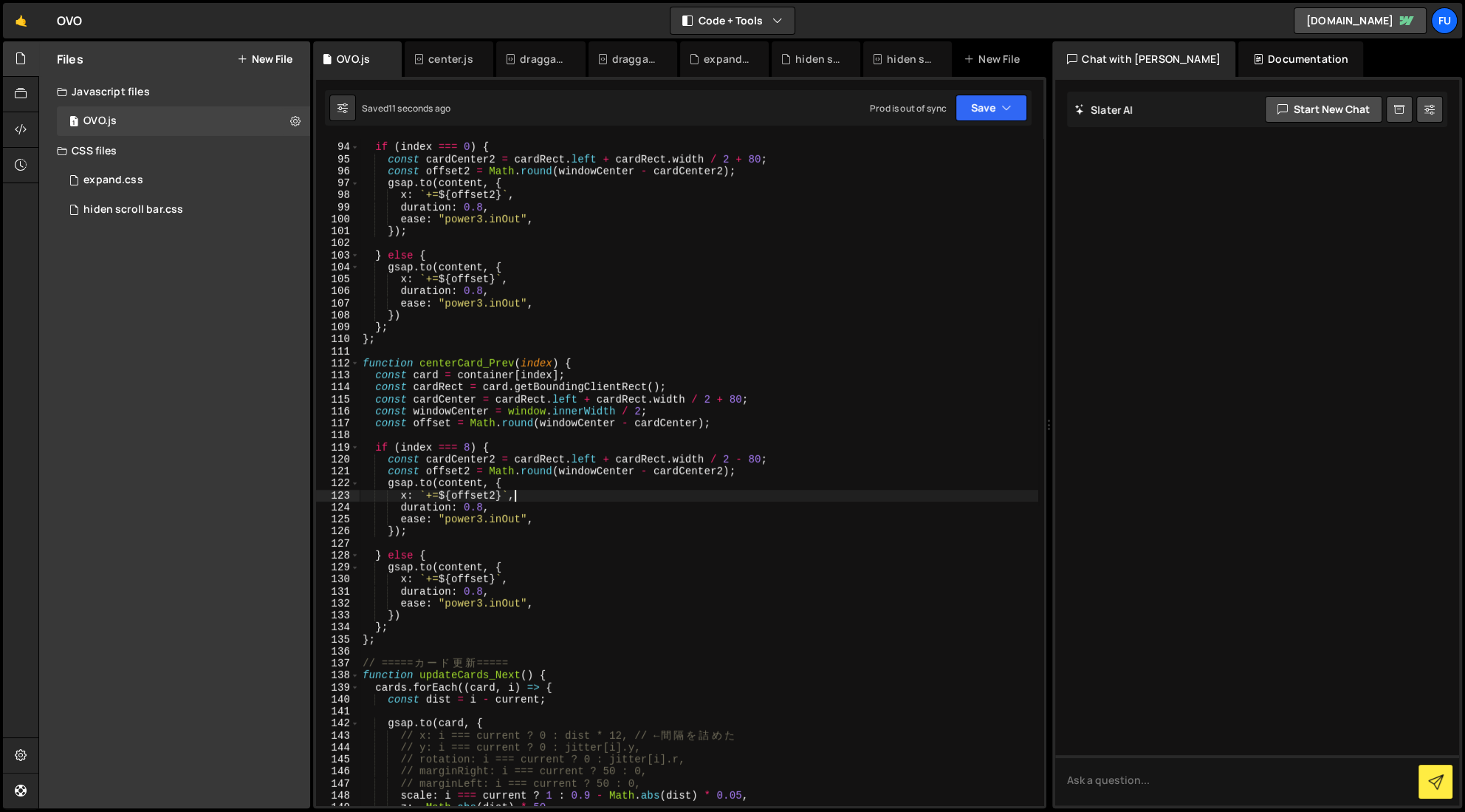
scroll to position [1136, 0]
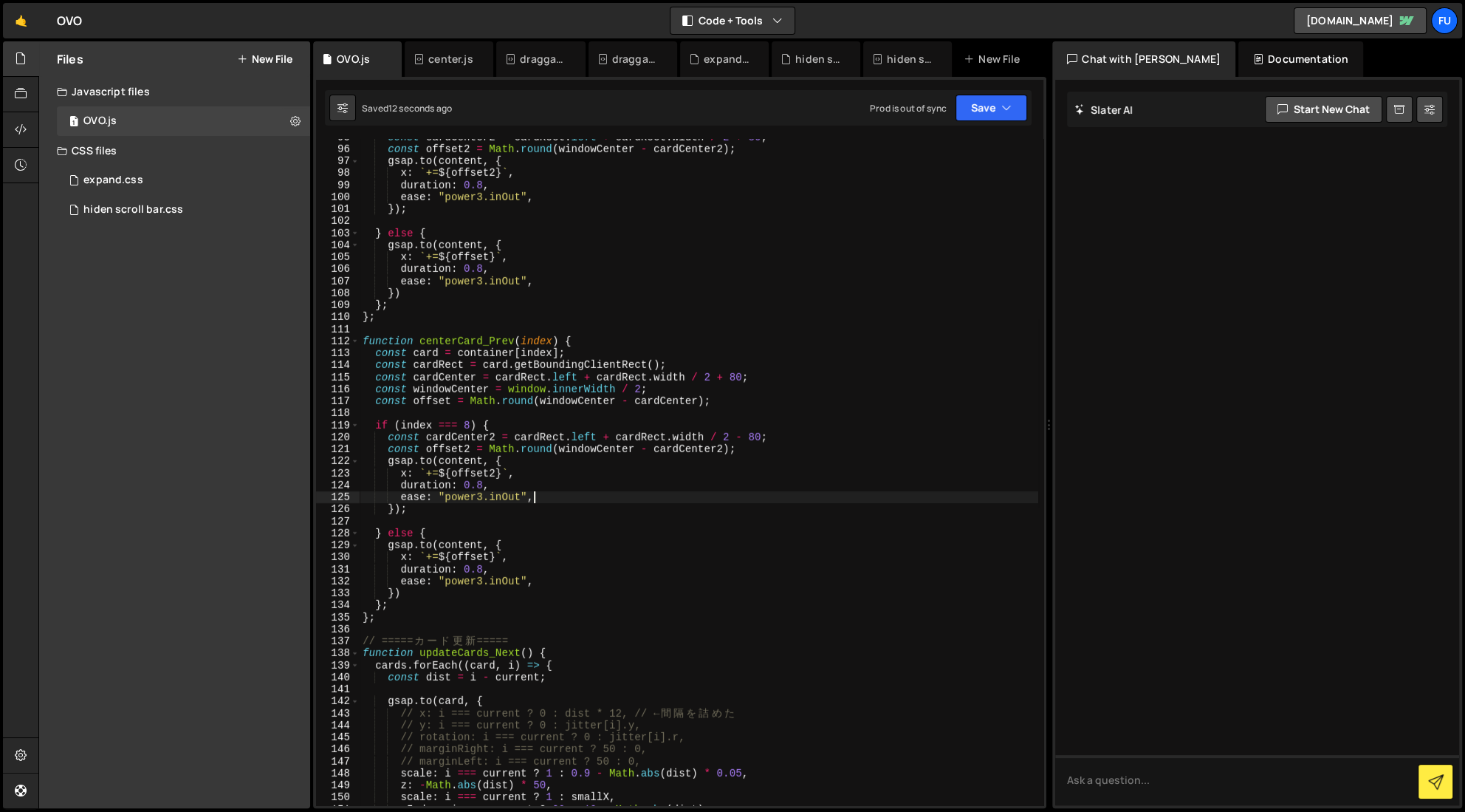
click at [535, 500] on div "const cardCenter2 = cardRect . left + cardRect . width / 2 + 80 ; const offset2…" at bounding box center [699, 476] width 679 height 690
type textarea "ease: "power3.inOut","
click at [534, 515] on div "const cardCenter2 = cardRect . left + cardRect . width / 2 + 80 ; const offset2…" at bounding box center [699, 476] width 679 height 690
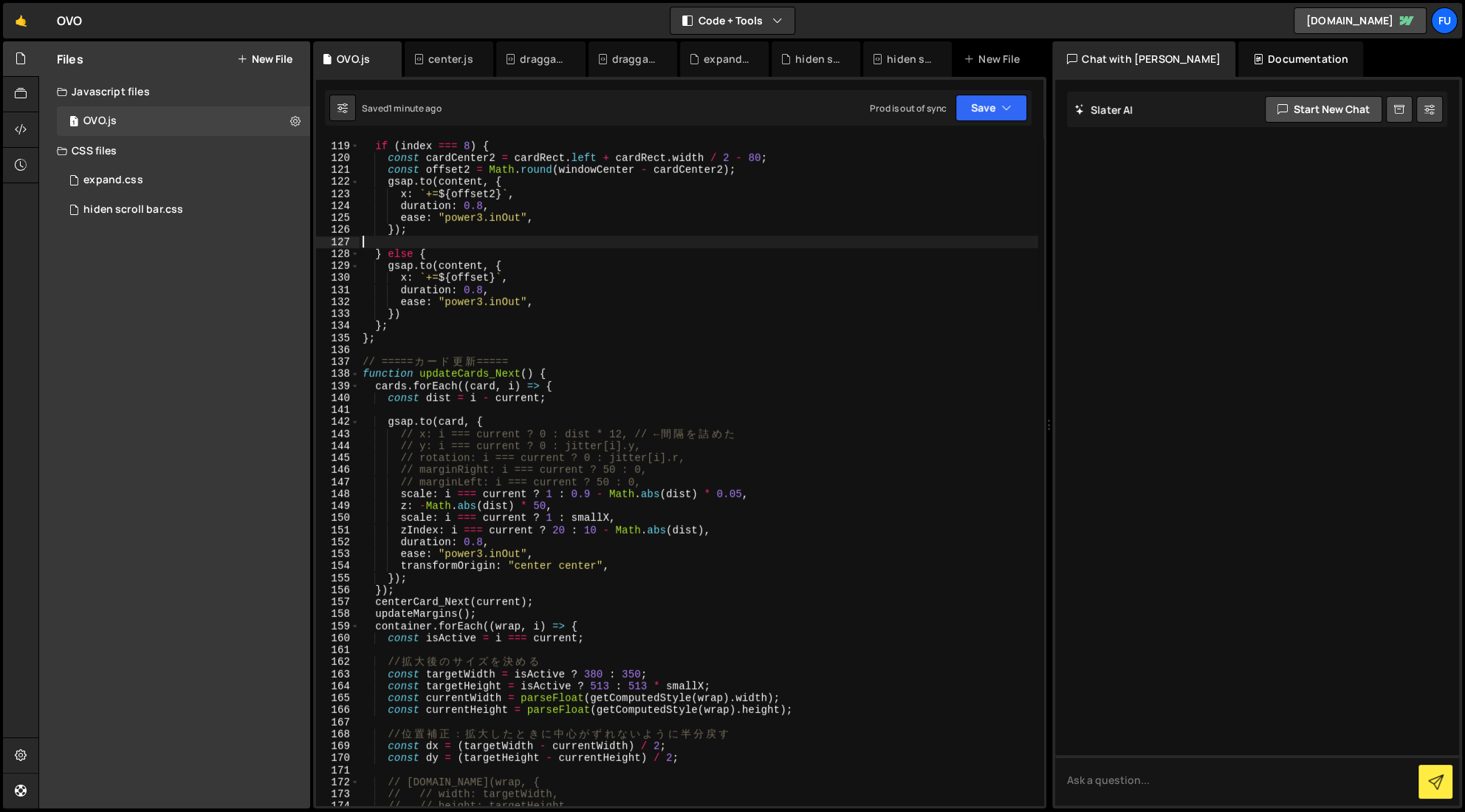
scroll to position [1454, 0]
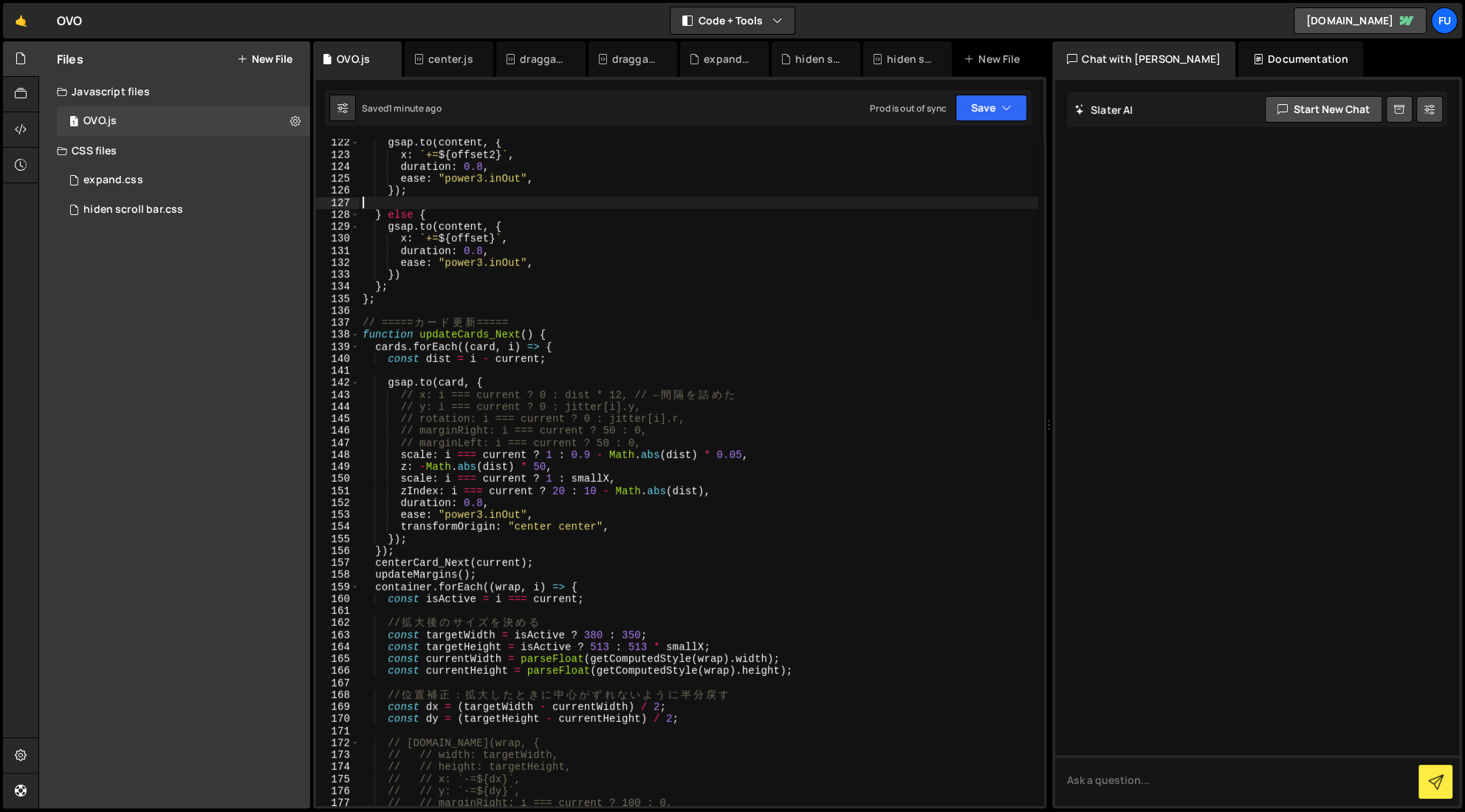
click at [761, 388] on div "gsap . to ( content , { x : ` += ${ offset2 } ` , duration : 0.8 , ease : "powe…" at bounding box center [699, 482] width 679 height 690
click at [761, 397] on div "gsap . to ( content , { x : ` += ${ offset2 } ` , duration : 0.8 , ease : "powe…" at bounding box center [699, 482] width 679 height 690
click at [698, 406] on div "gsap . to ( content , { x : ` += ${ offset2 } ` , duration : 0.8 , ease : "powe…" at bounding box center [699, 482] width 679 height 690
click at [743, 415] on div "gsap . to ( content , { x : ` += ${ offset2 } ` , duration : 0.8 , ease : "powe…" at bounding box center [699, 482] width 679 height 690
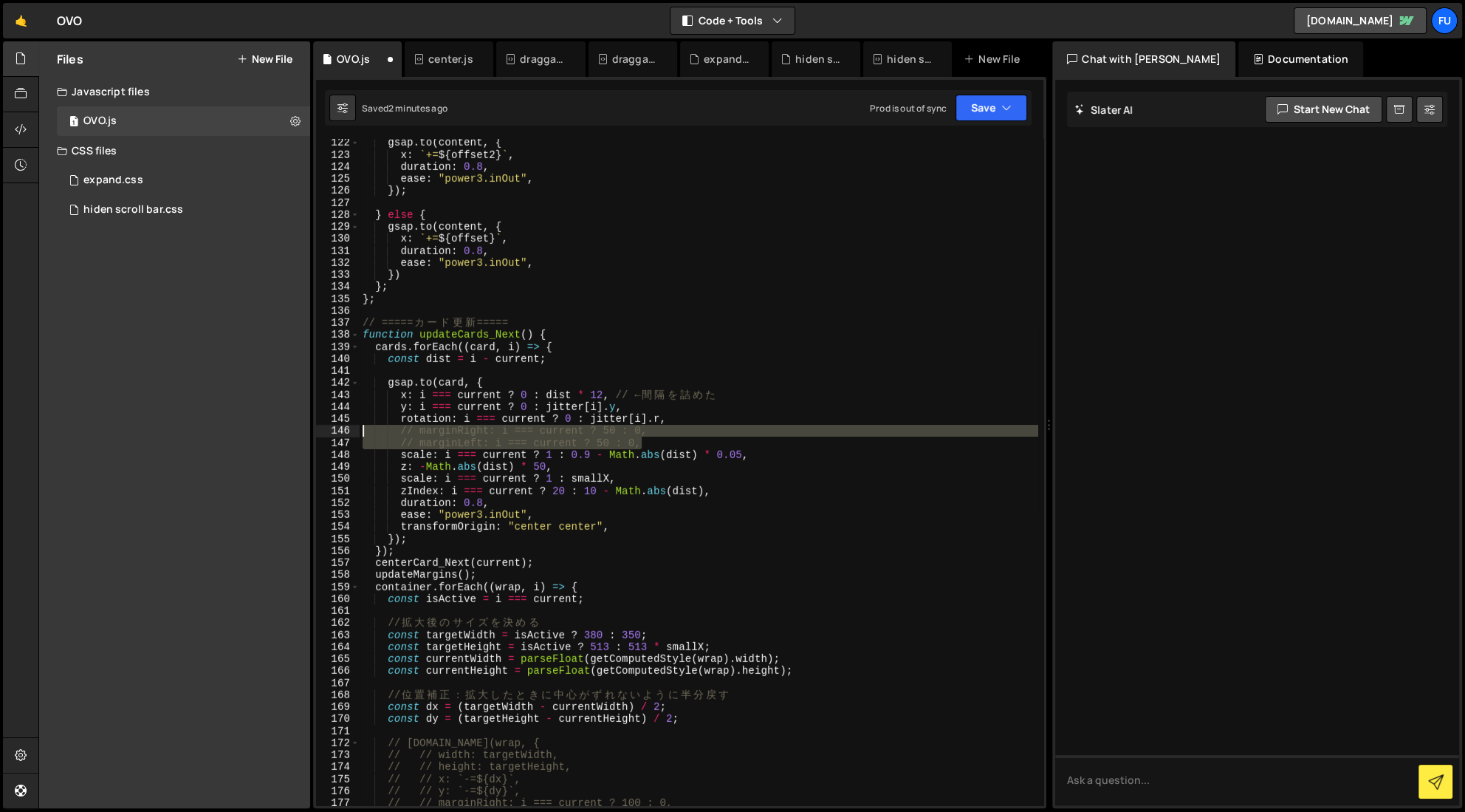
drag, startPoint x: 655, startPoint y: 445, endPoint x: 329, endPoint y: 434, distance: 326.2
click at [329, 434] on div "rotation: i === current ? 0 : jitter[i].r, 122 123 124 125 126 127 128 129 130 …" at bounding box center [680, 472] width 728 height 666
type textarea "// marginRight: i === current ? 50 : 0, // marginLeft: i === current ? 50 : 0,"
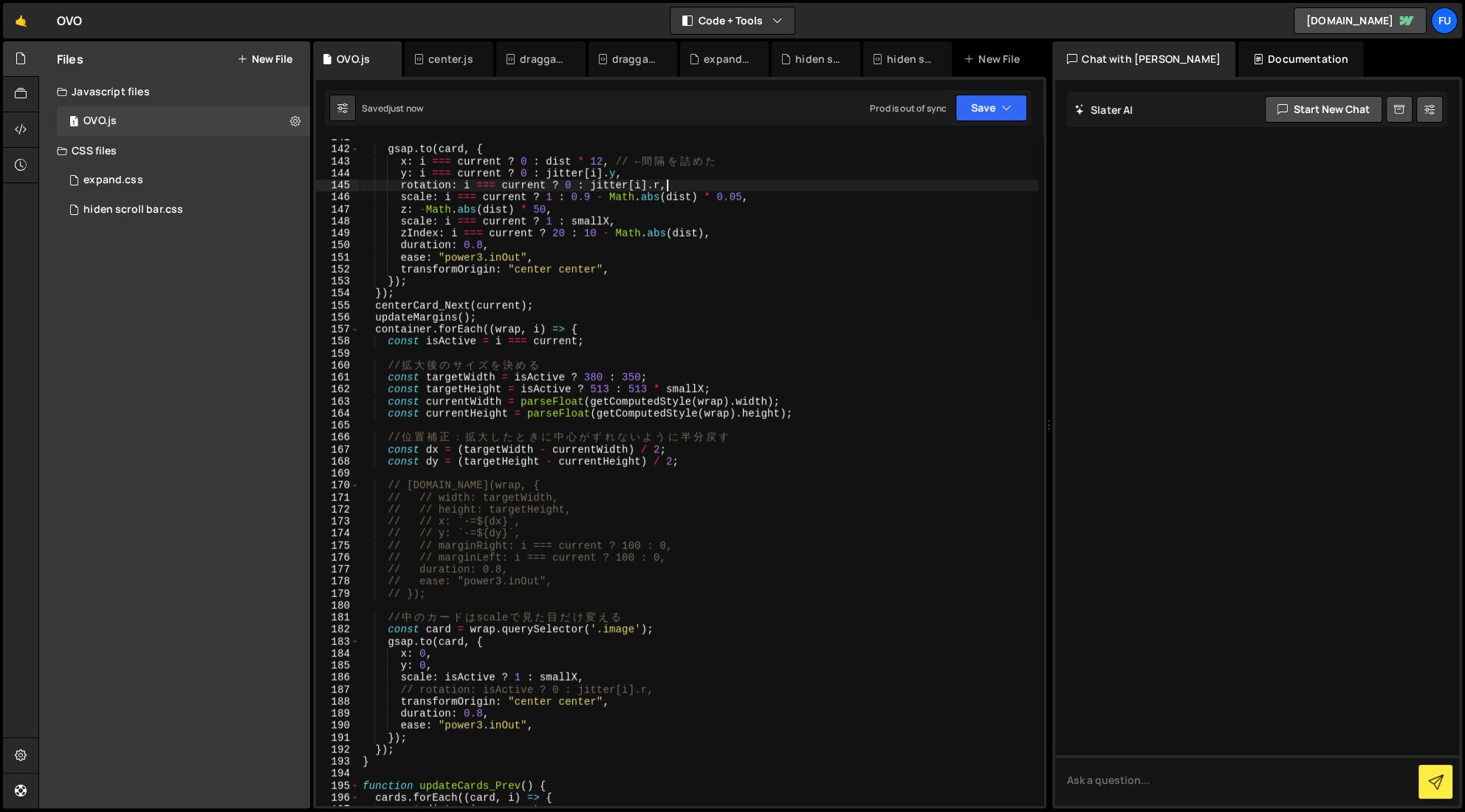
scroll to position [1706, 0]
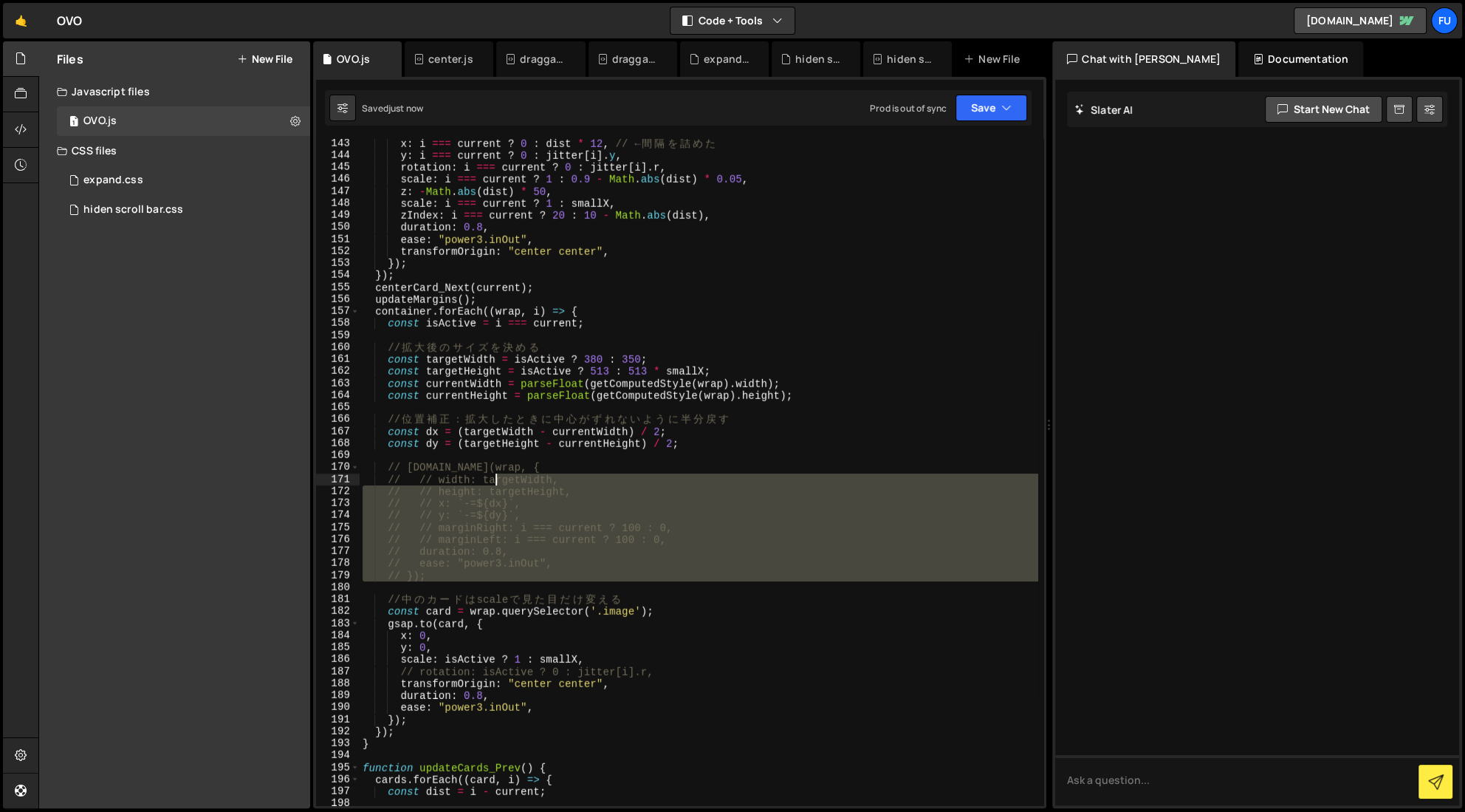
drag, startPoint x: 487, startPoint y: 583, endPoint x: 495, endPoint y: 477, distance: 106.3
click at [495, 477] on div "x : i === current ? 0 : dist * 12 , // ← 間 隔 を 詰 め た y : i === current ? 0 : ji…" at bounding box center [699, 483] width 679 height 690
click at [560, 462] on div "x : i === current ? 0 : dist * 12 , // ← 間 隔 を 詰 め た y : i === current ? 0 : ji…" at bounding box center [699, 483] width 679 height 690
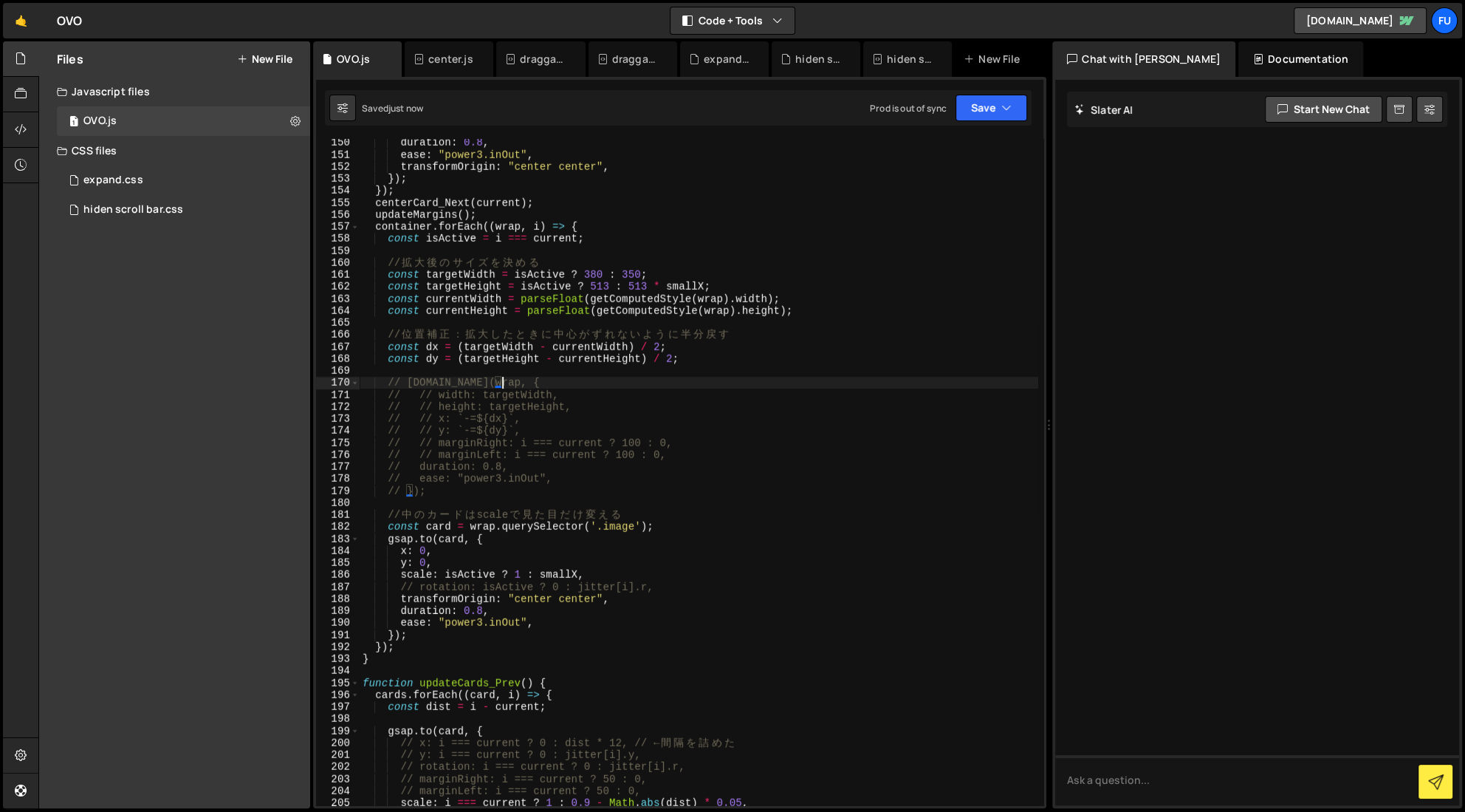
scroll to position [1811, 0]
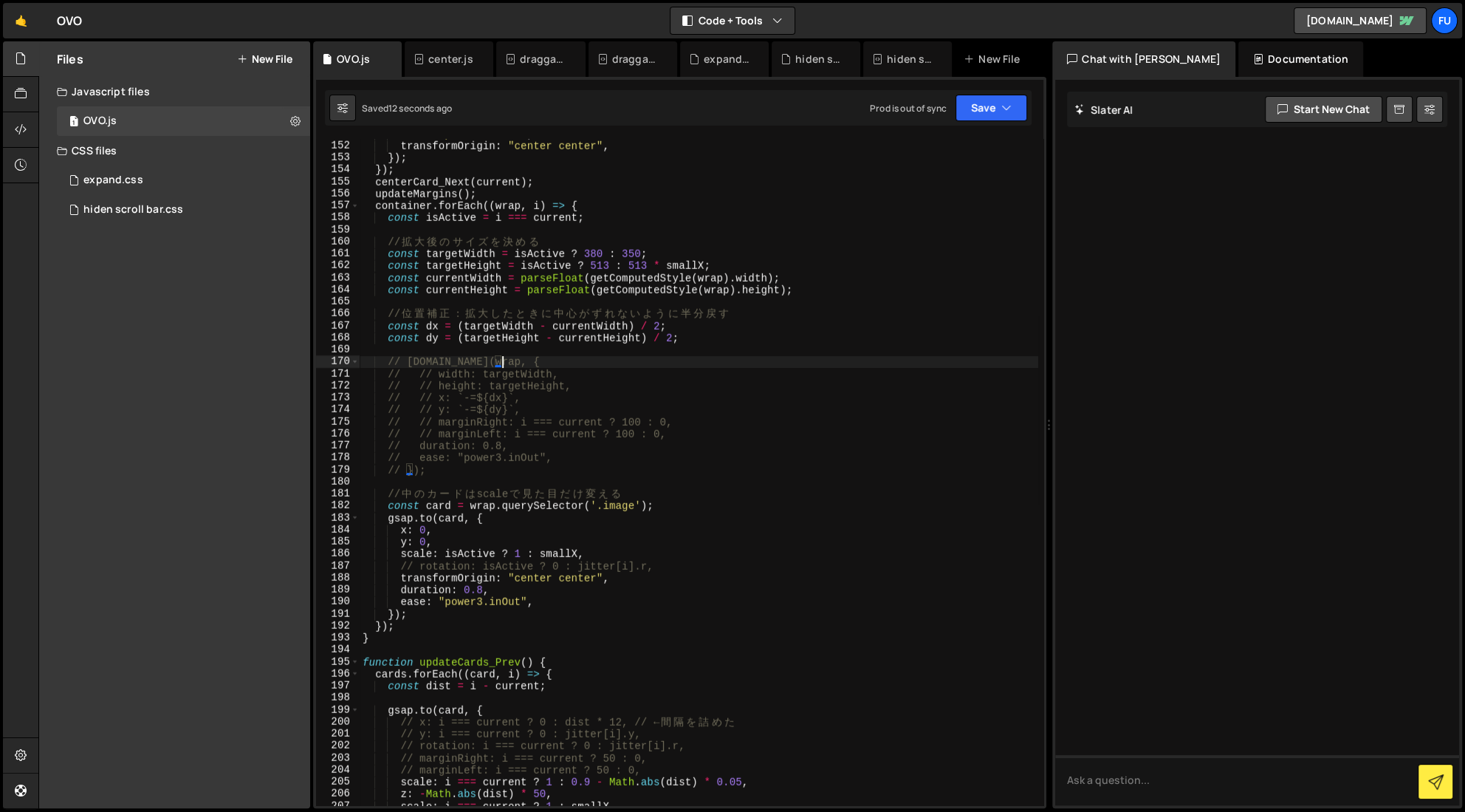
click at [417, 469] on div "ease : "power3.inOut" , transformOrigin : "center center" , }) ; }) ; centerCar…" at bounding box center [699, 473] width 679 height 690
click at [477, 473] on div "ease : "power3.inOut" , transformOrigin : "center center" , }) ; }) ; centerCar…" at bounding box center [699, 473] width 679 height 690
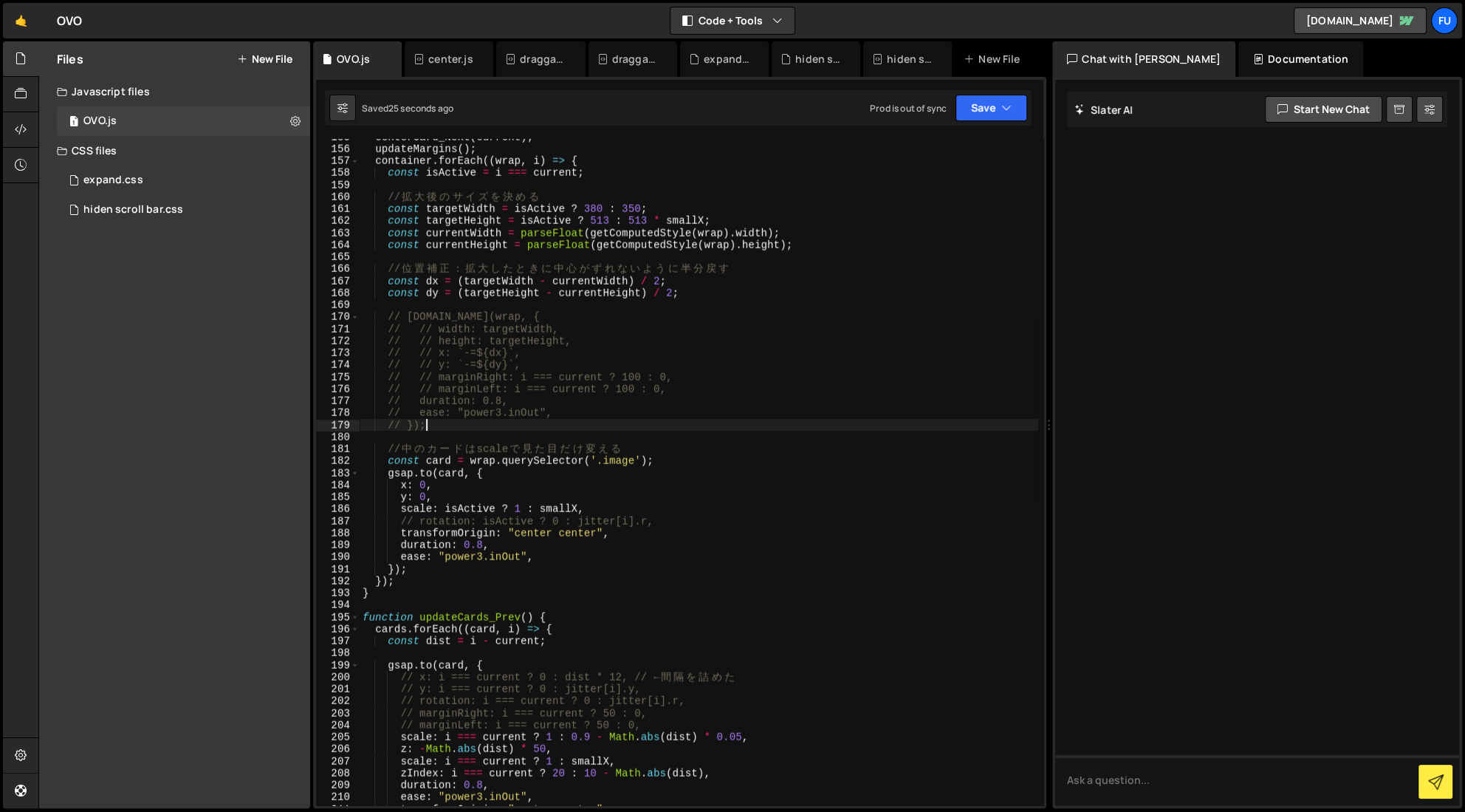
scroll to position [1856, 0]
click at [674, 521] on div "centerCard_Next ( current ) ; updateMargins ( ) ; container . forEach (( wrap ,…" at bounding box center [699, 476] width 679 height 690
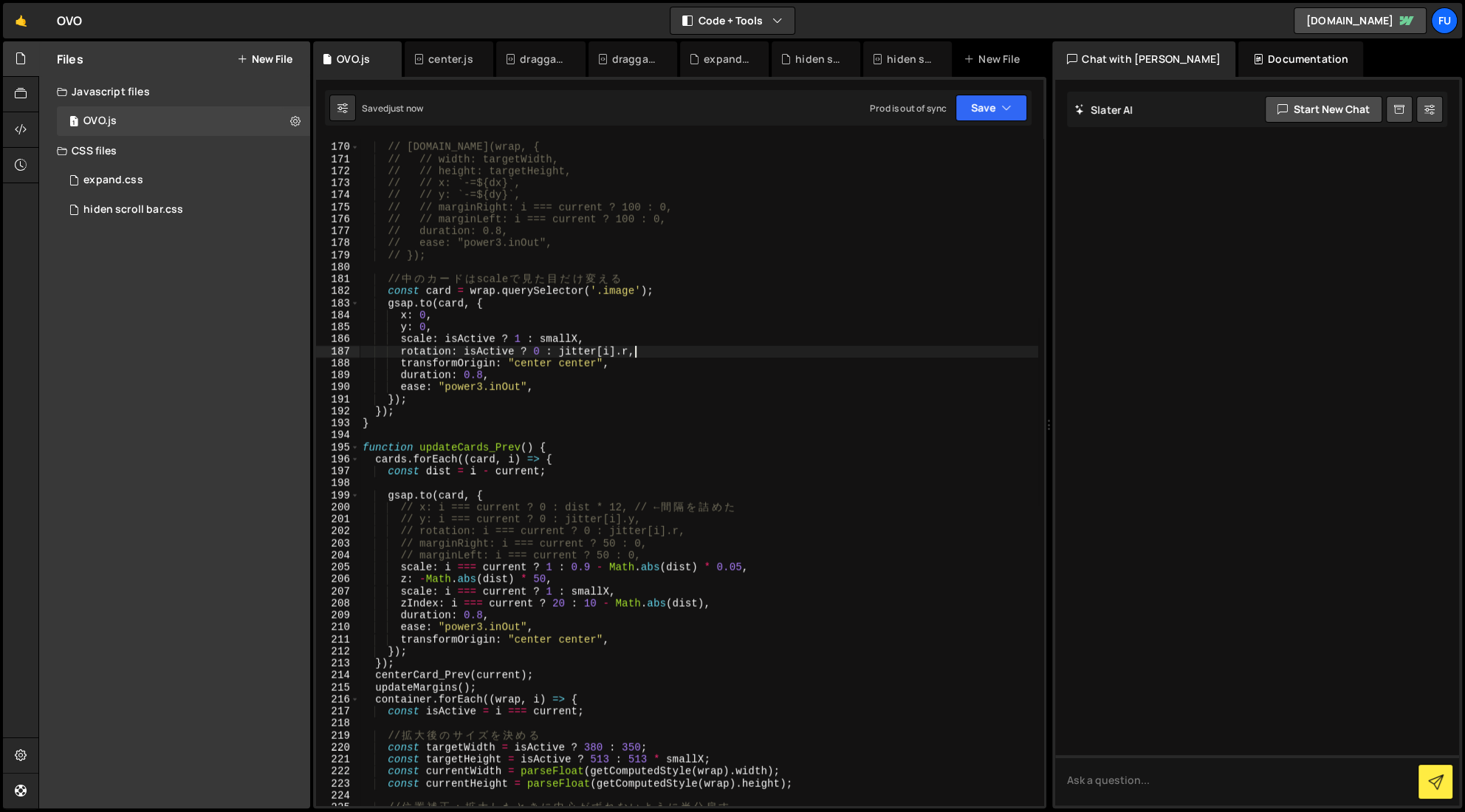
scroll to position [2111, 0]
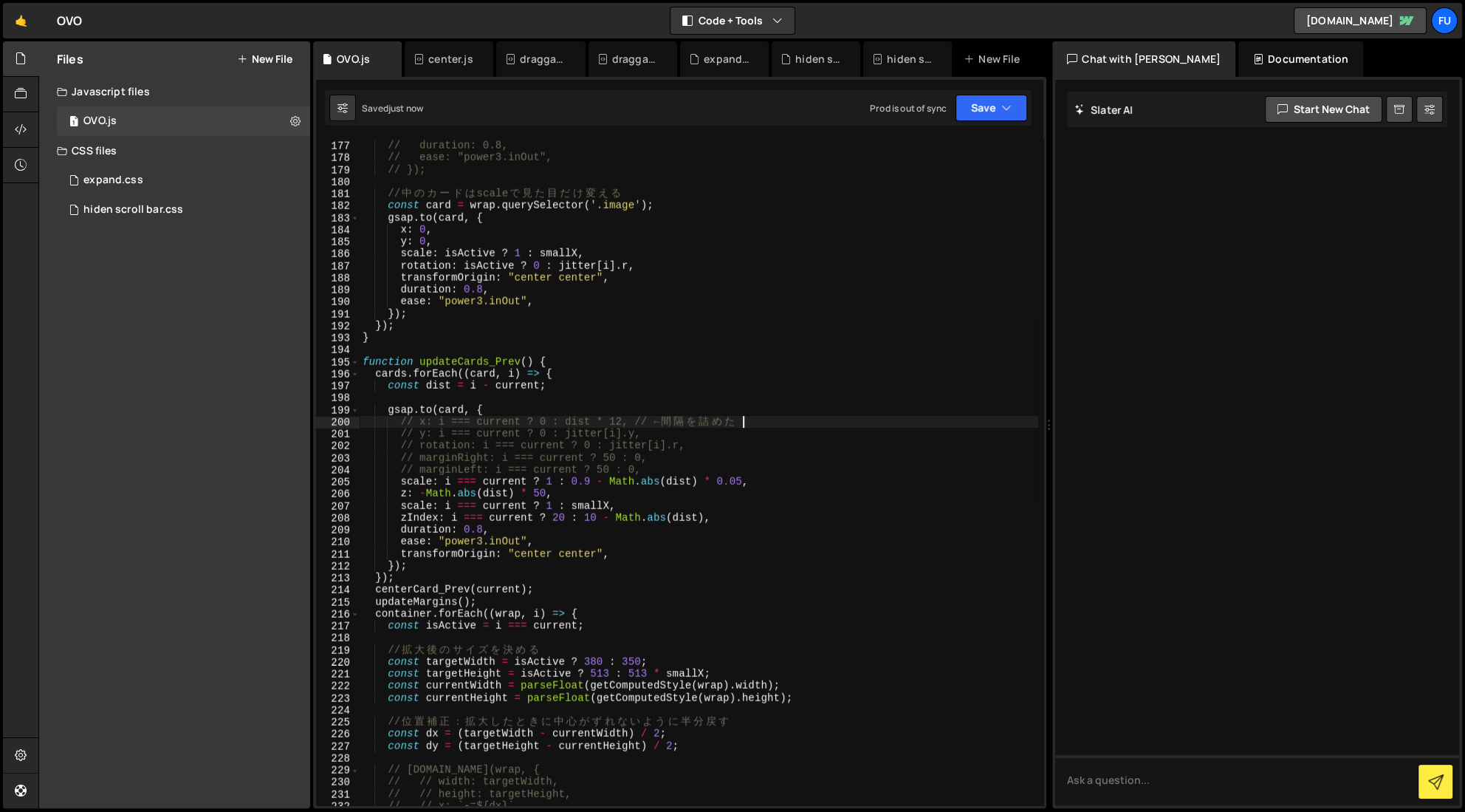
click at [755, 417] on div "// // marginLeft: i === current ? 100 : 0, // duration: 0.8, // ease: "power3.i…" at bounding box center [699, 473] width 679 height 690
click at [697, 433] on div "// // marginLeft: i === current ? 100 : 0, // duration: 0.8, // ease: "power3.i…" at bounding box center [699, 473] width 679 height 690
click at [696, 438] on div "// // marginLeft: i === current ? 100 : 0, // duration: 0.8, // ease: "power3.i…" at bounding box center [699, 473] width 679 height 690
click at [692, 448] on div "// // marginLeft: i === current ? 100 : 0, // duration: 0.8, // ease: "power3.i…" at bounding box center [699, 473] width 679 height 690
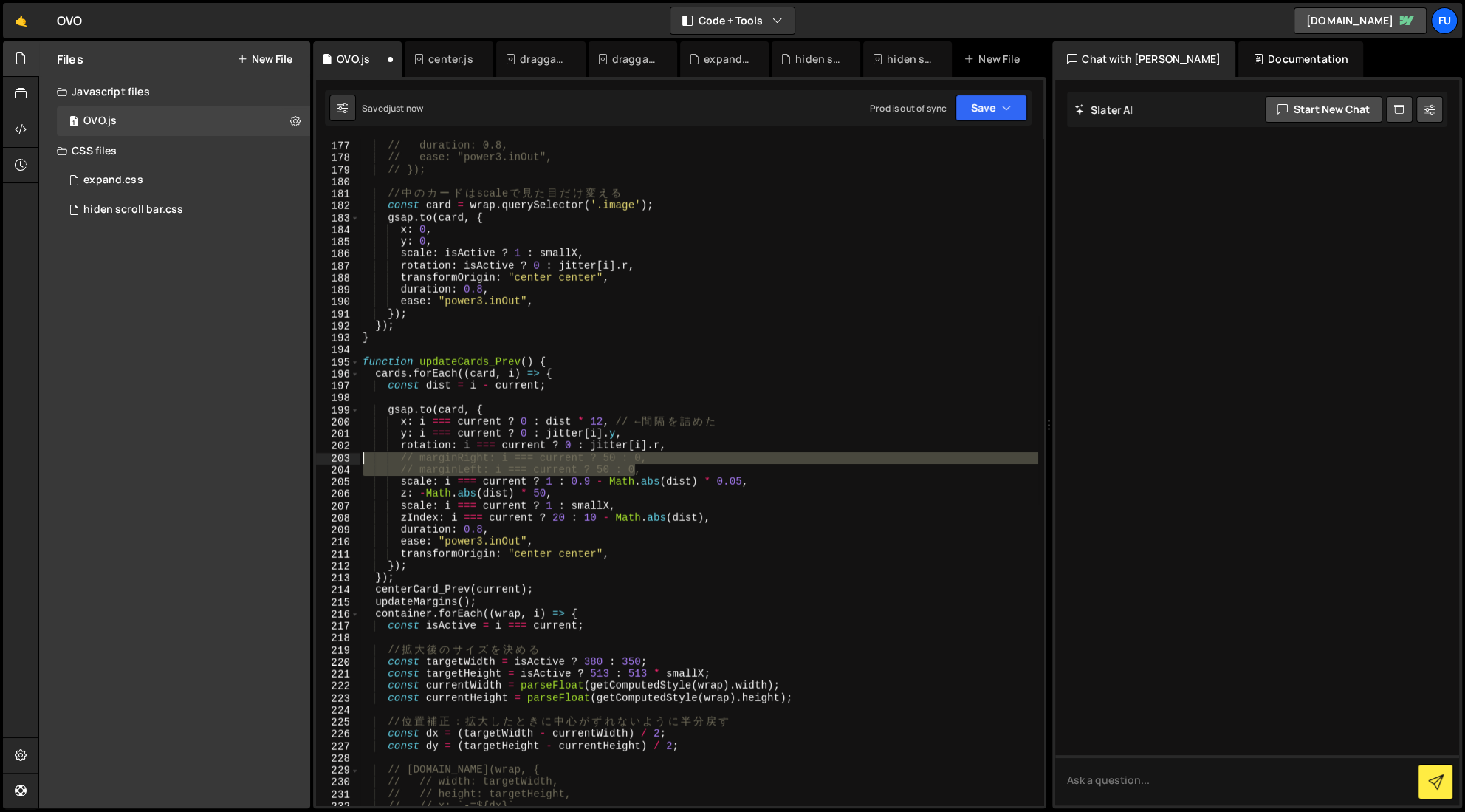
drag, startPoint x: 638, startPoint y: 472, endPoint x: 337, endPoint y: 462, distance: 301.2
click at [337, 462] on div "rotation: i === current ? 0 : jitter[i].r, 176 177 178 179 180 181 182 183 184 …" at bounding box center [680, 472] width 728 height 666
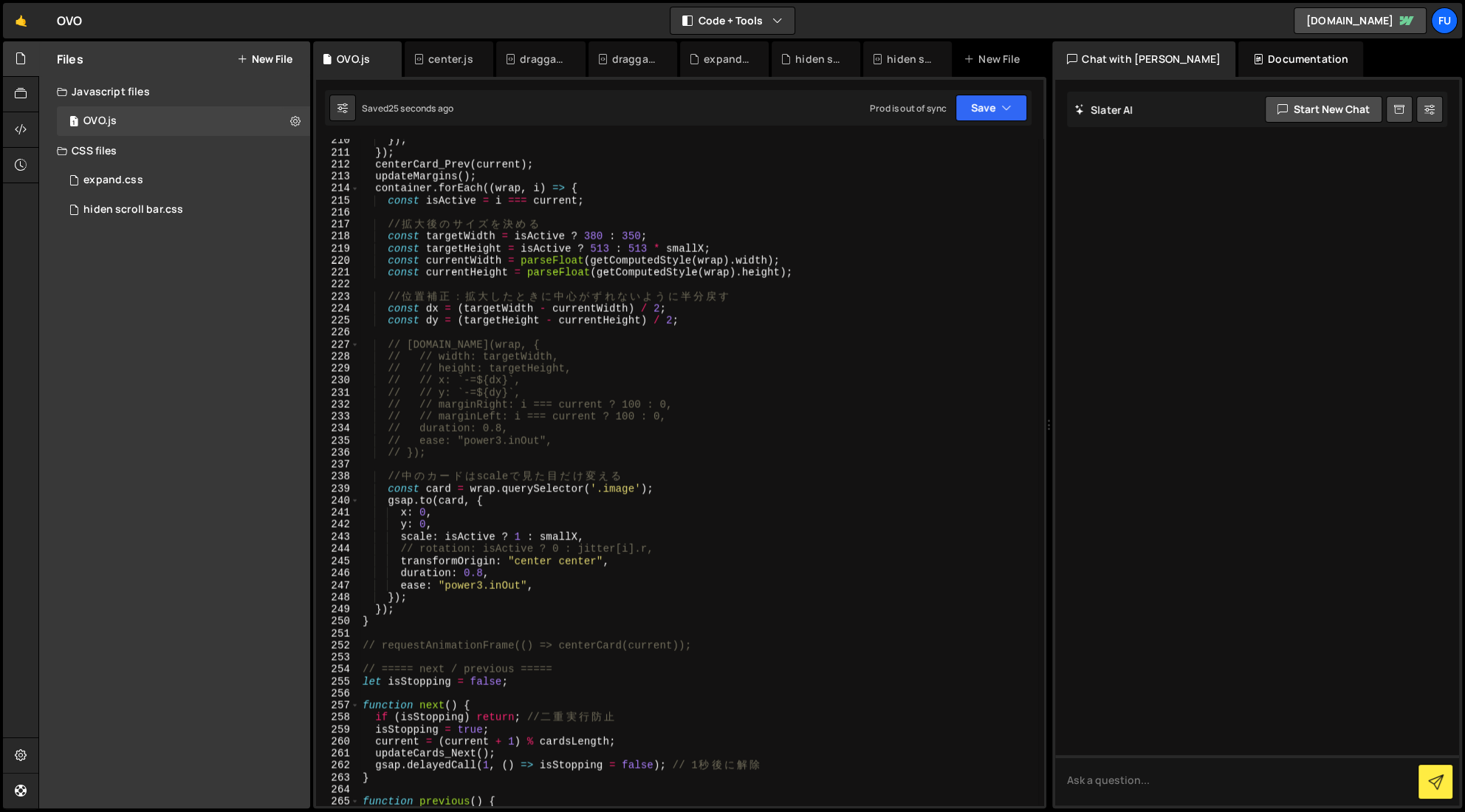
scroll to position [2530, 0]
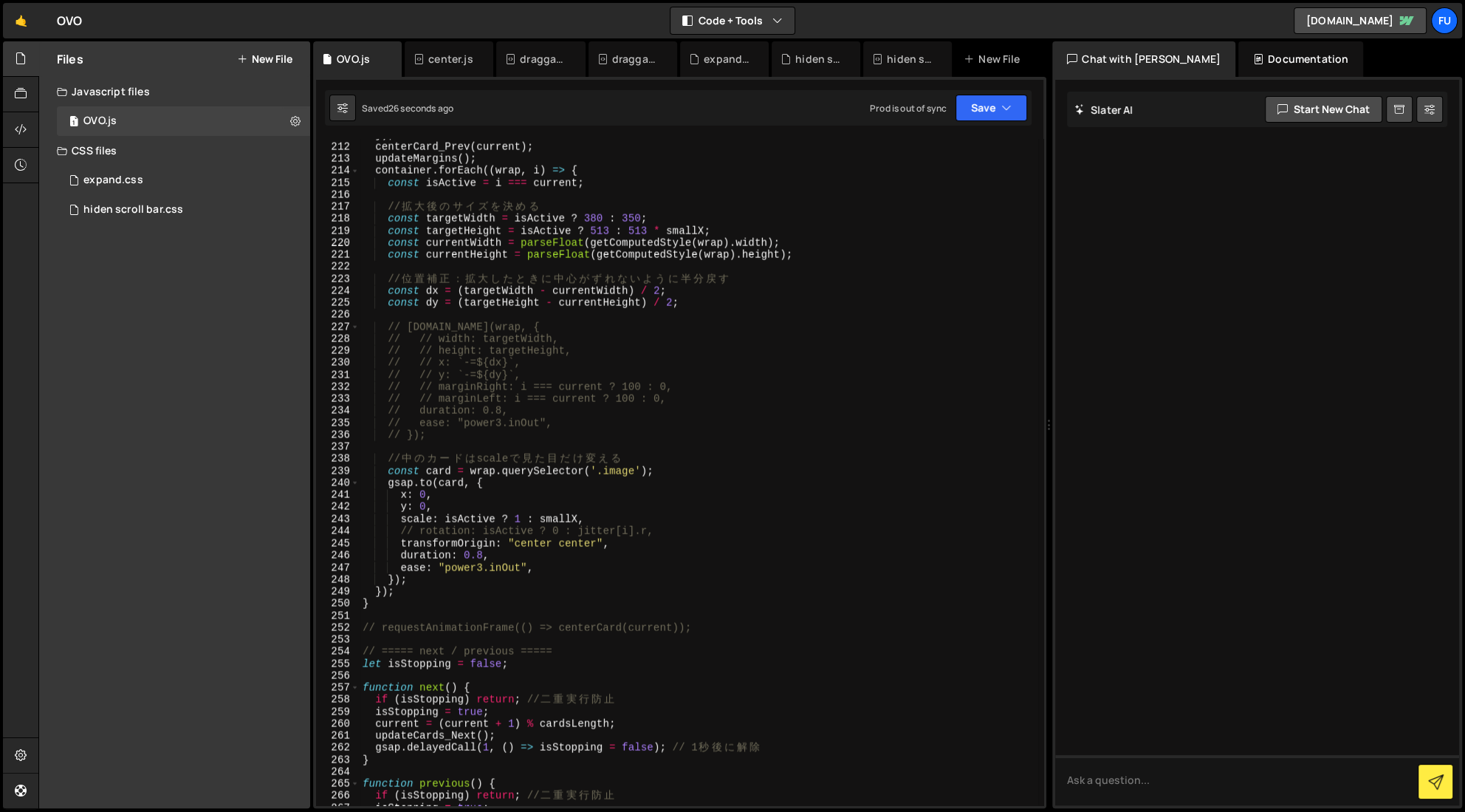
click at [670, 529] on div "}) ; centerCard_Prev ( current ) ; updateMargins ( ) ; container . forEach (( w…" at bounding box center [699, 474] width 679 height 690
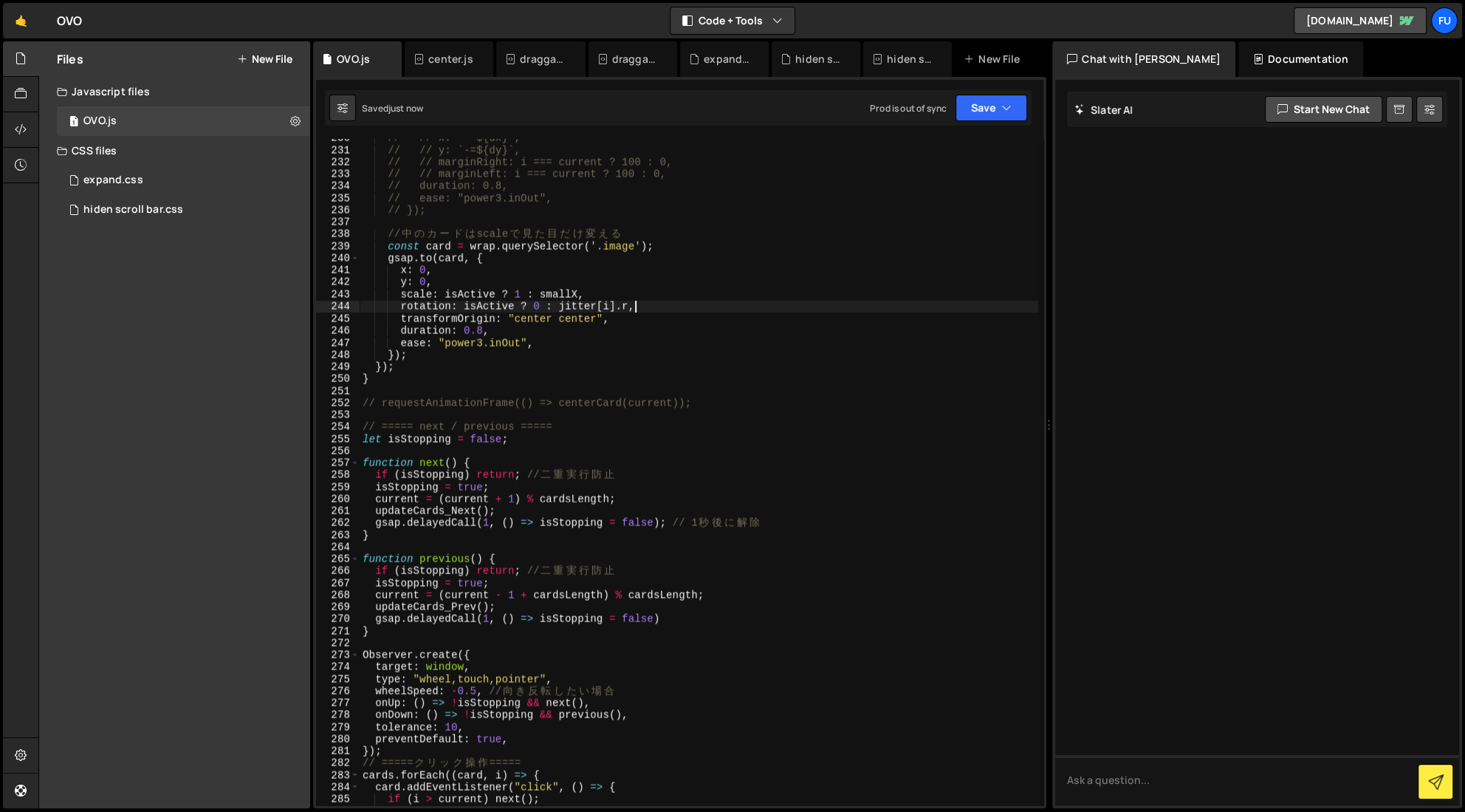
scroll to position [2840, 0]
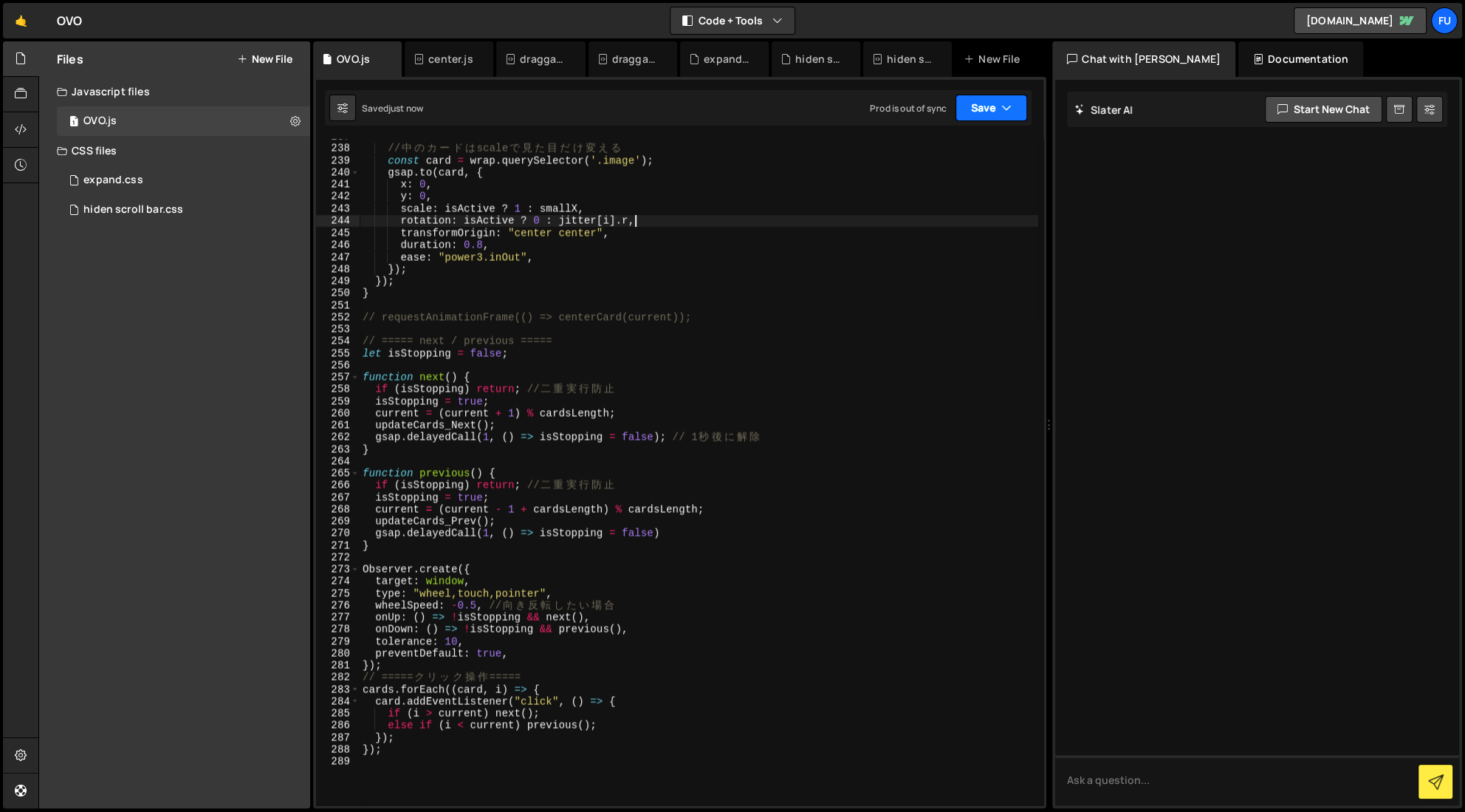
click at [882, 98] on button "Save" at bounding box center [991, 108] width 72 height 27
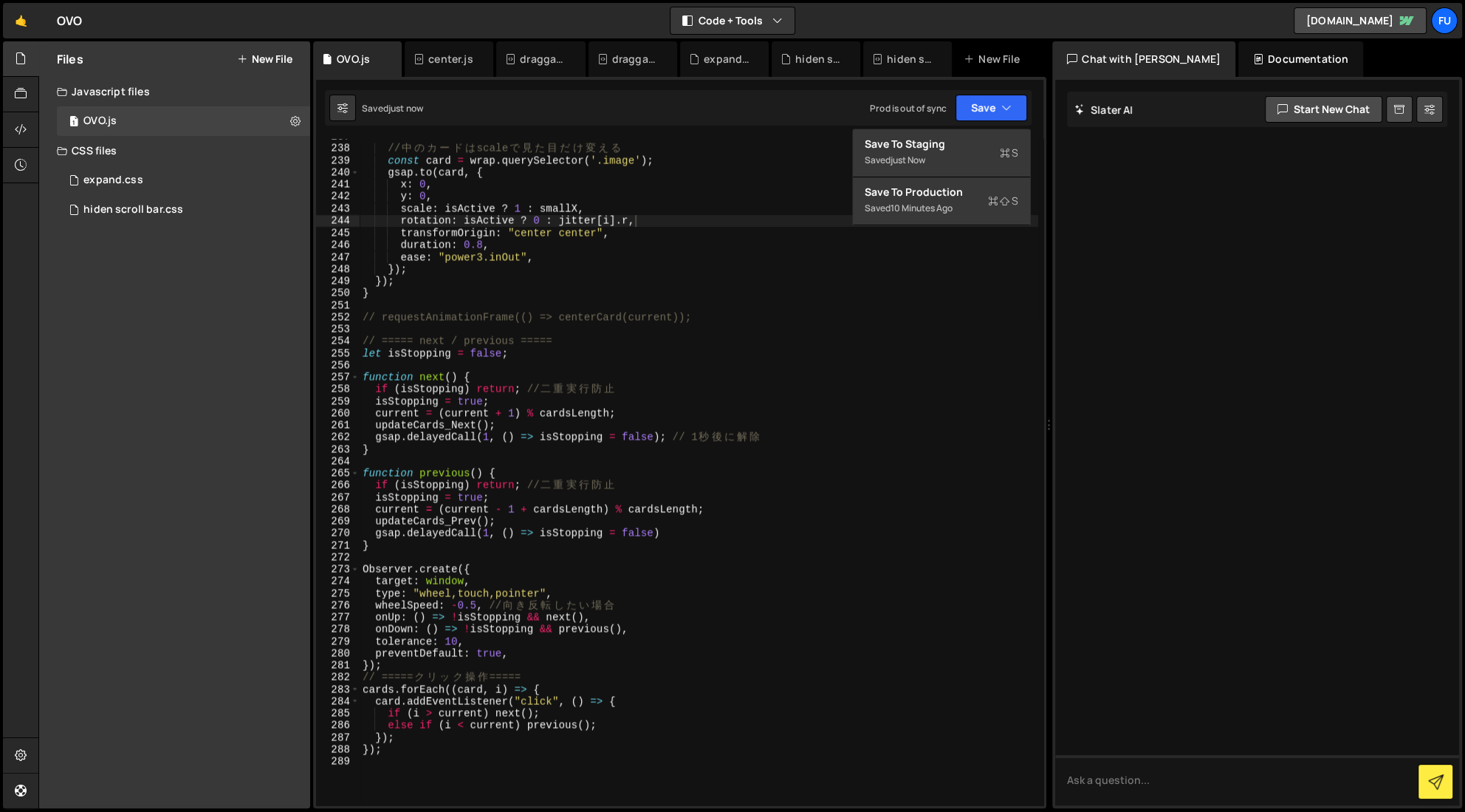
click at [882, 121] on div "Saved just now Prod is out of sync Upgrade to Edit Save Save to Staging S Saved…" at bounding box center [678, 108] width 707 height 35
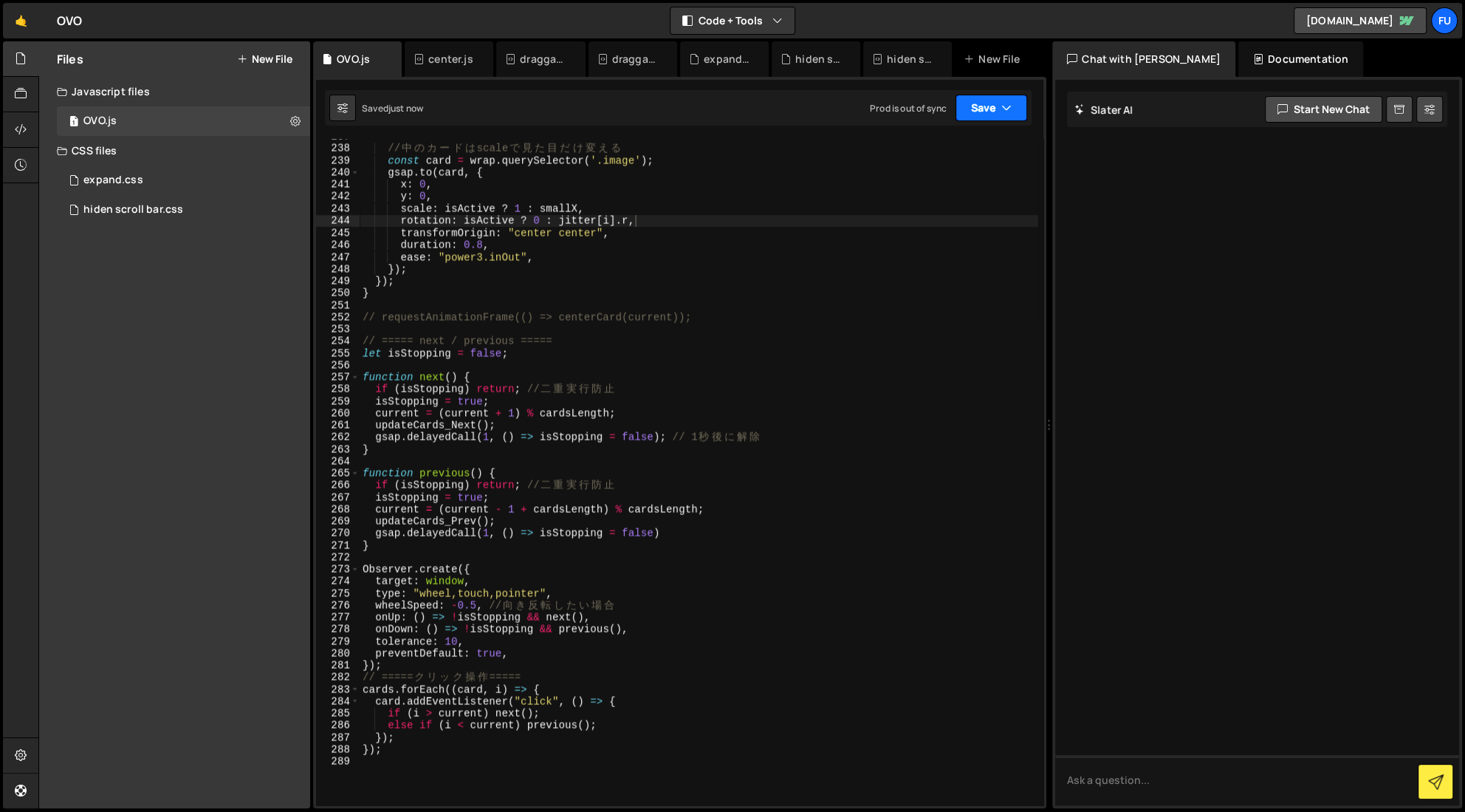
click at [882, 101] on button "Save" at bounding box center [991, 108] width 72 height 27
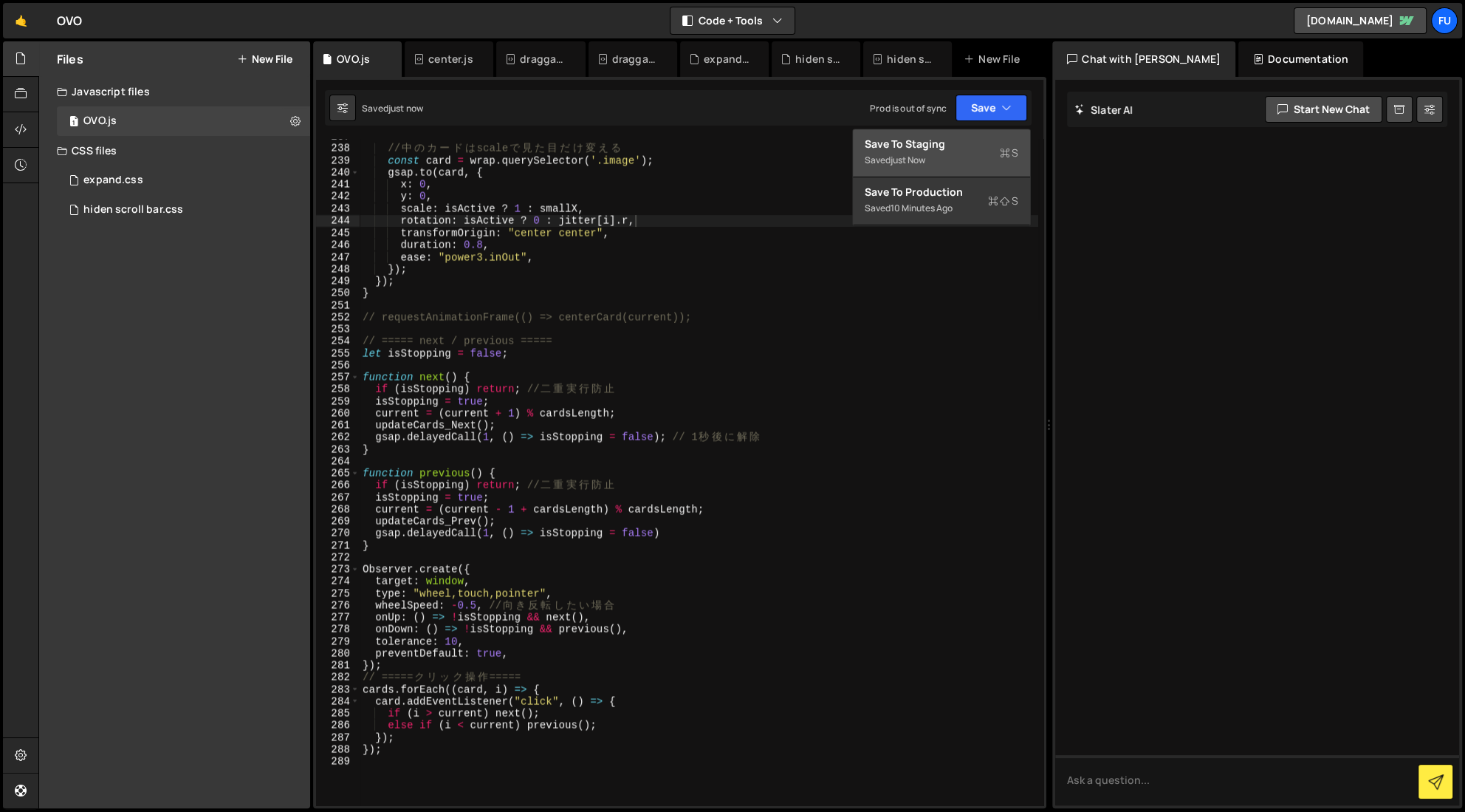
click at [882, 146] on div "Save to Staging S" at bounding box center [942, 144] width 154 height 15
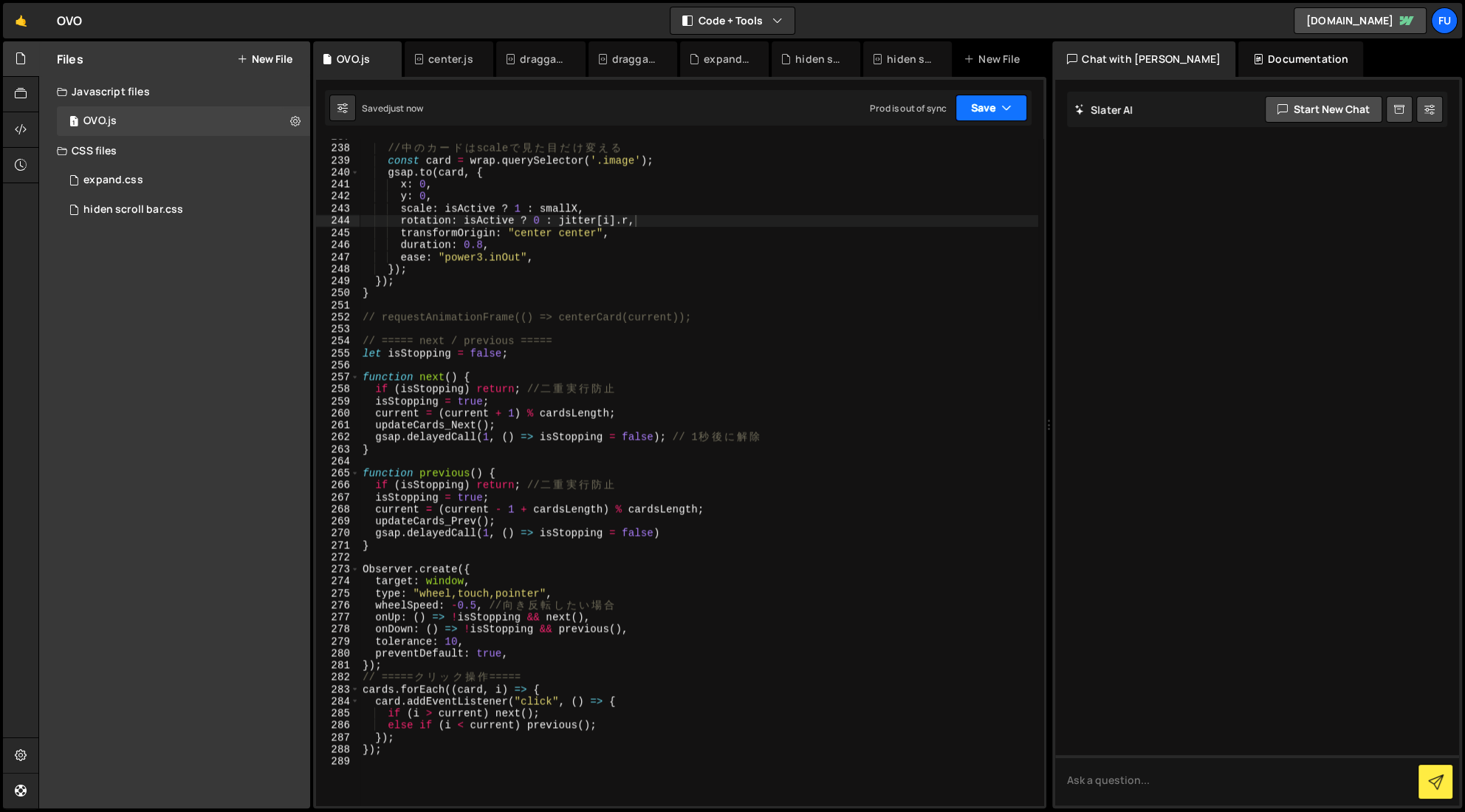
click at [882, 104] on button "Save" at bounding box center [991, 108] width 72 height 27
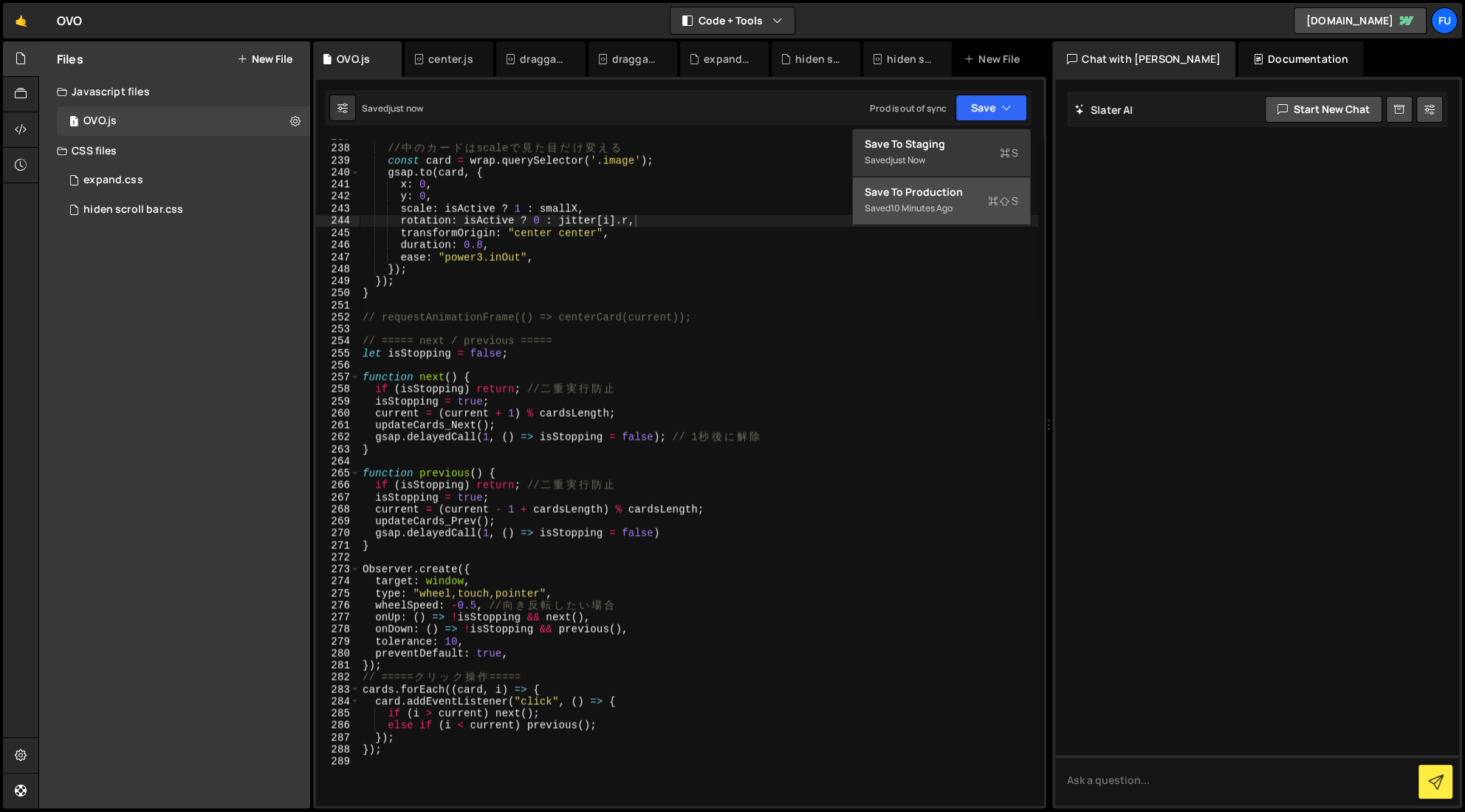
click at [882, 196] on div "Save to Production S" at bounding box center [942, 192] width 154 height 15
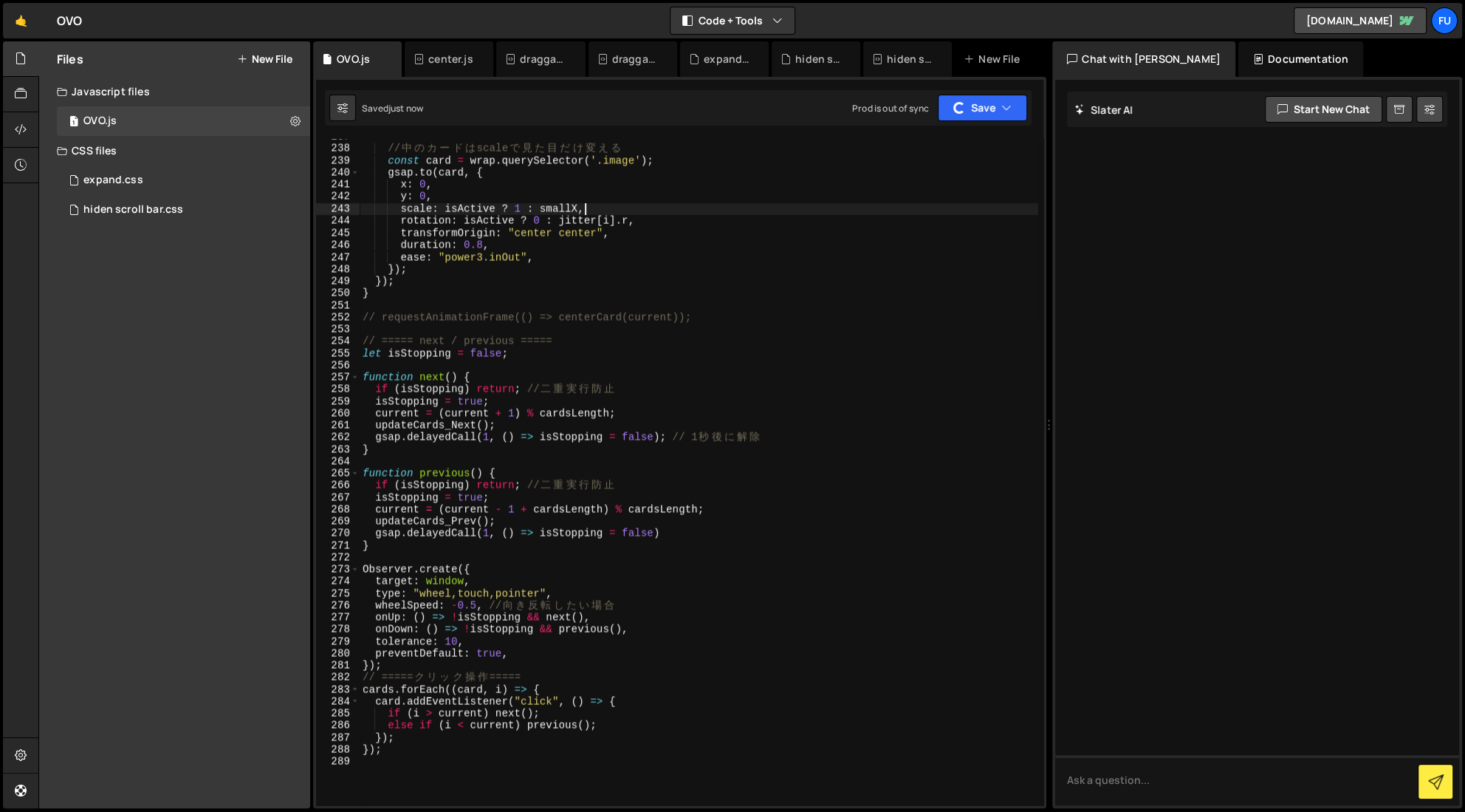
click at [882, 205] on div "// 中 の カ ー ド は scale で 見 た 目 だ け 変 え る const card = wrap . querySelector ( '.im…" at bounding box center [699, 476] width 679 height 690
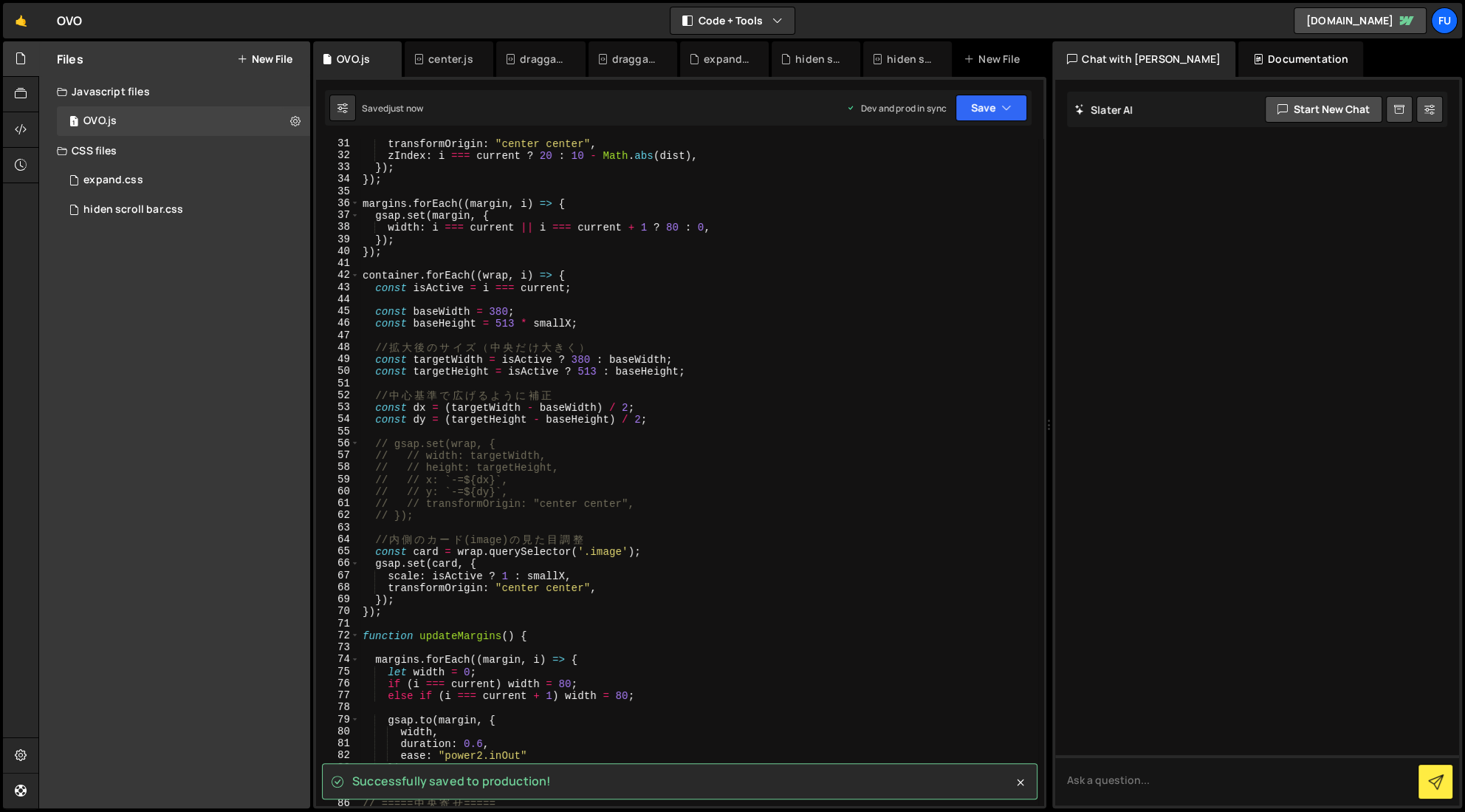
scroll to position [361, 0]
click at [882, 780] on div "Successfully saved to production!" at bounding box center [680, 781] width 716 height 36
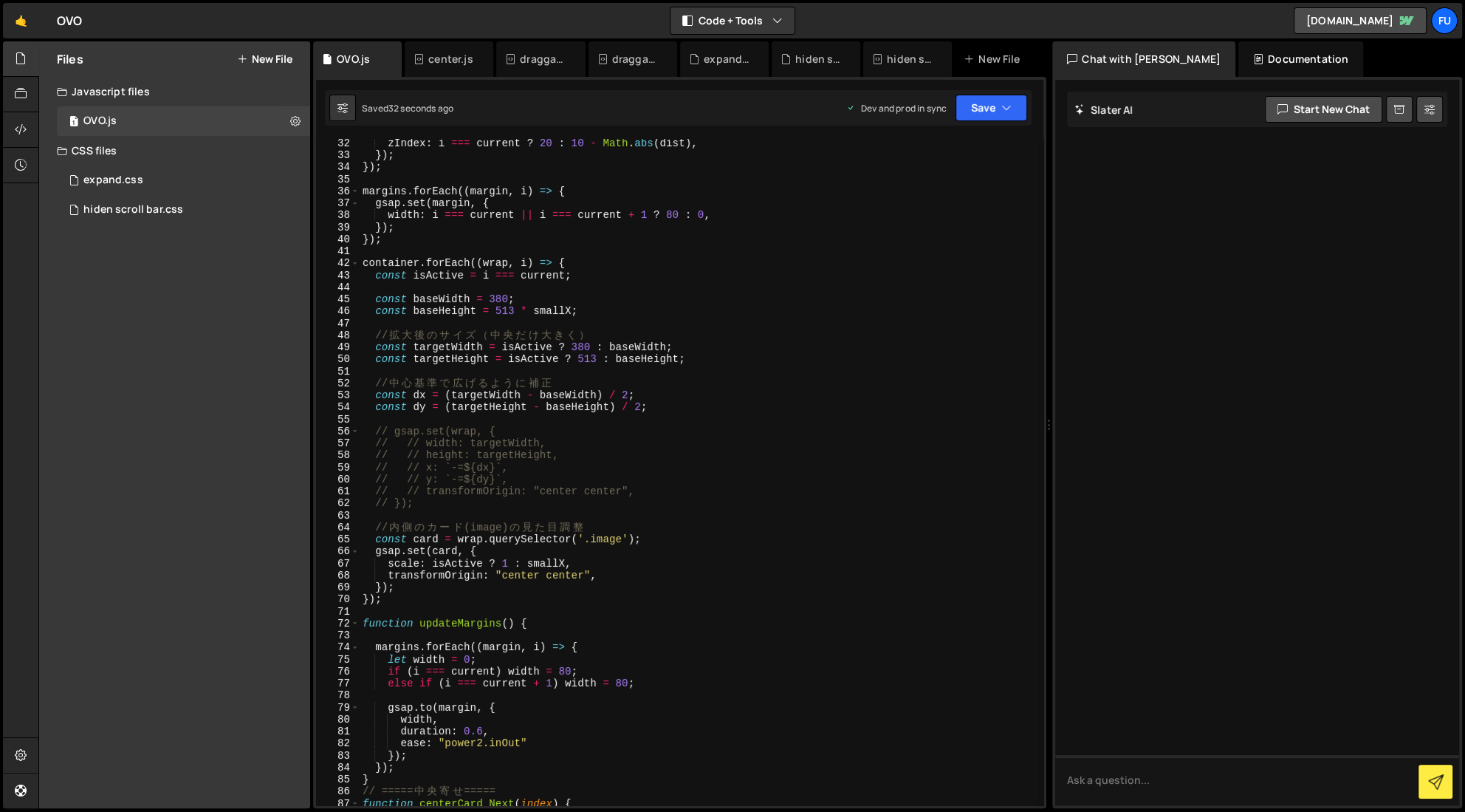
scroll to position [0, 0]
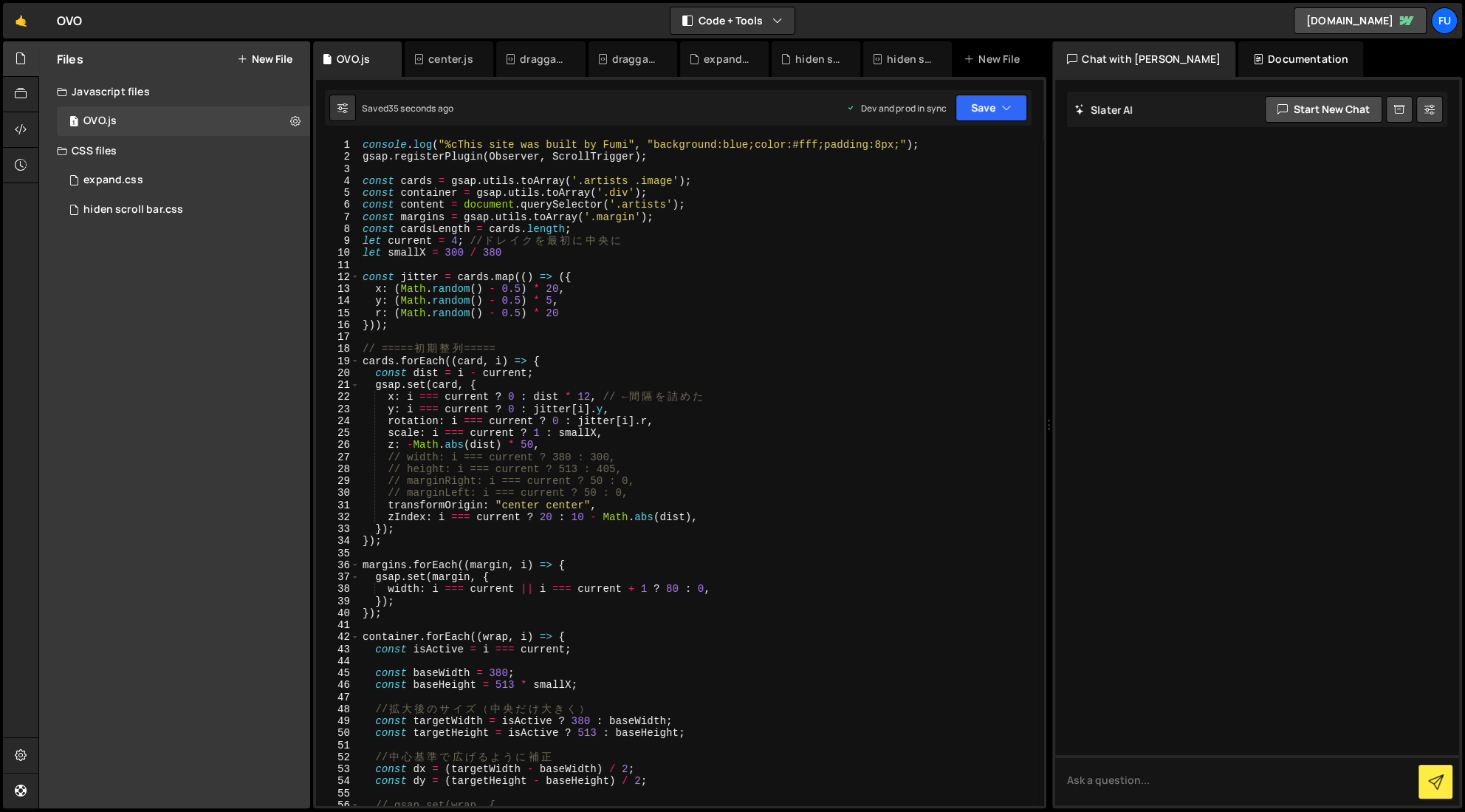
click at [642, 487] on div "console . log ( "%cThis site was built by Fumi" , "background:blue;color:#fff;p…" at bounding box center [699, 484] width 679 height 690
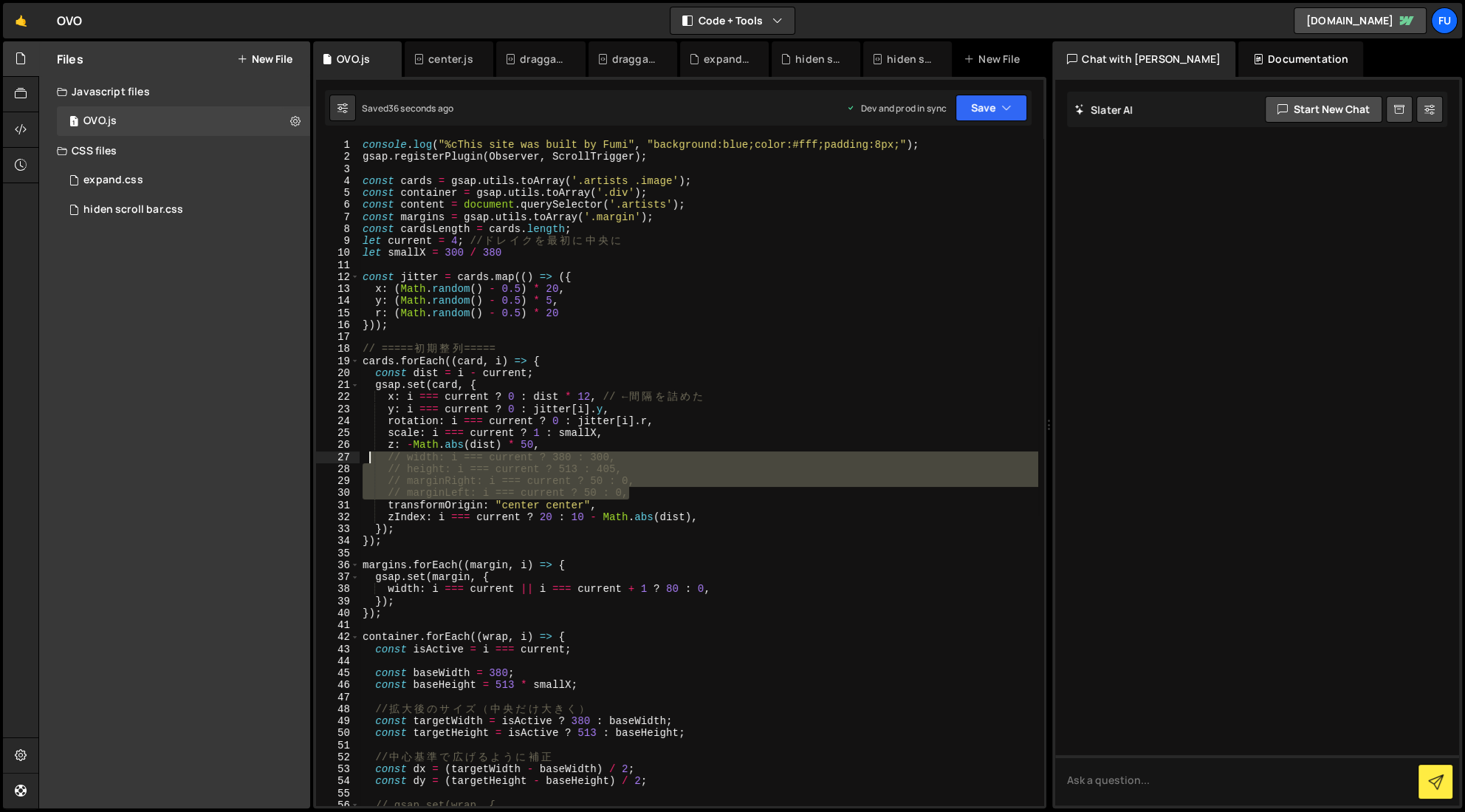
drag, startPoint x: 641, startPoint y: 493, endPoint x: 360, endPoint y: 453, distance: 283.8
click at [360, 453] on div "console . log ( "%cThis site was built by Fumi" , "background:blue;color:#fff;p…" at bounding box center [699, 484] width 679 height 690
type textarea "// width: i === current ? 380 : 300, // height: i === current ? 513 : 405,"
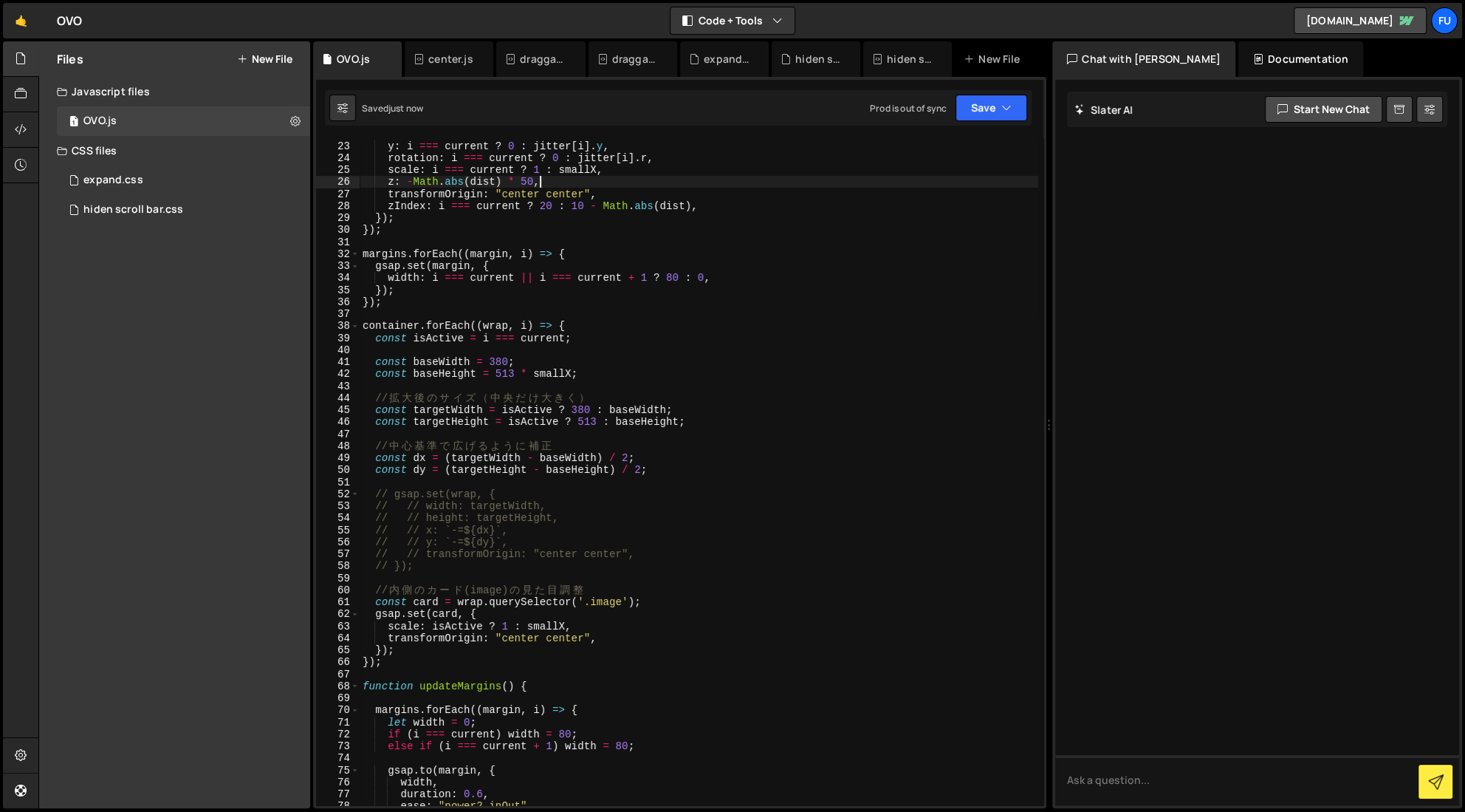
scroll to position [263, 0]
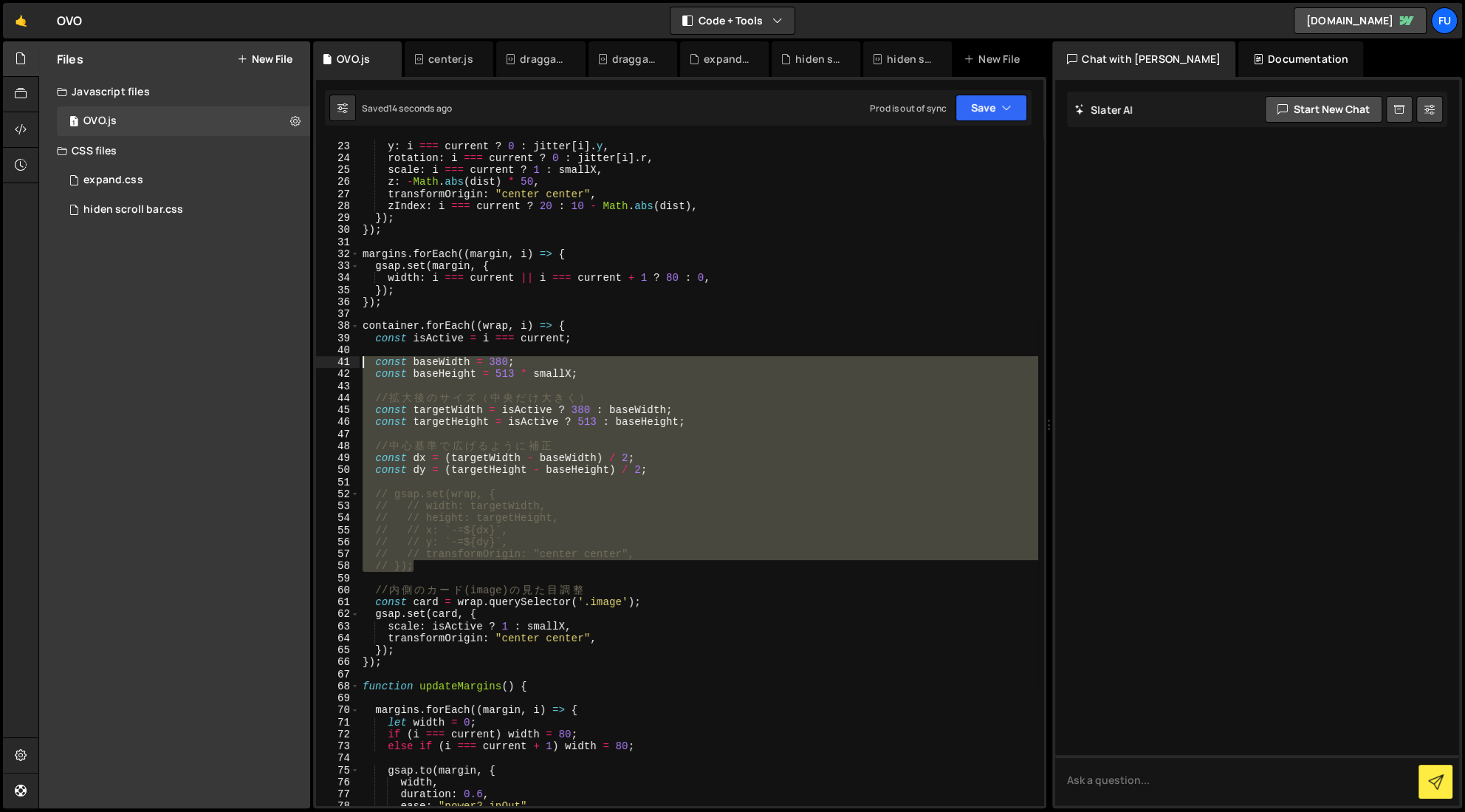
drag, startPoint x: 636, startPoint y: 570, endPoint x: 365, endPoint y: 360, distance: 342.8
click at [365, 360] on div "x : i === current ? 0 : dist * 12 , // ← 間 隔 を 詰 め た y : i === current ? 0 : ji…" at bounding box center [699, 473] width 679 height 690
type textarea "const baseWidth = 380; const baseHeight = 513 * smallX;"
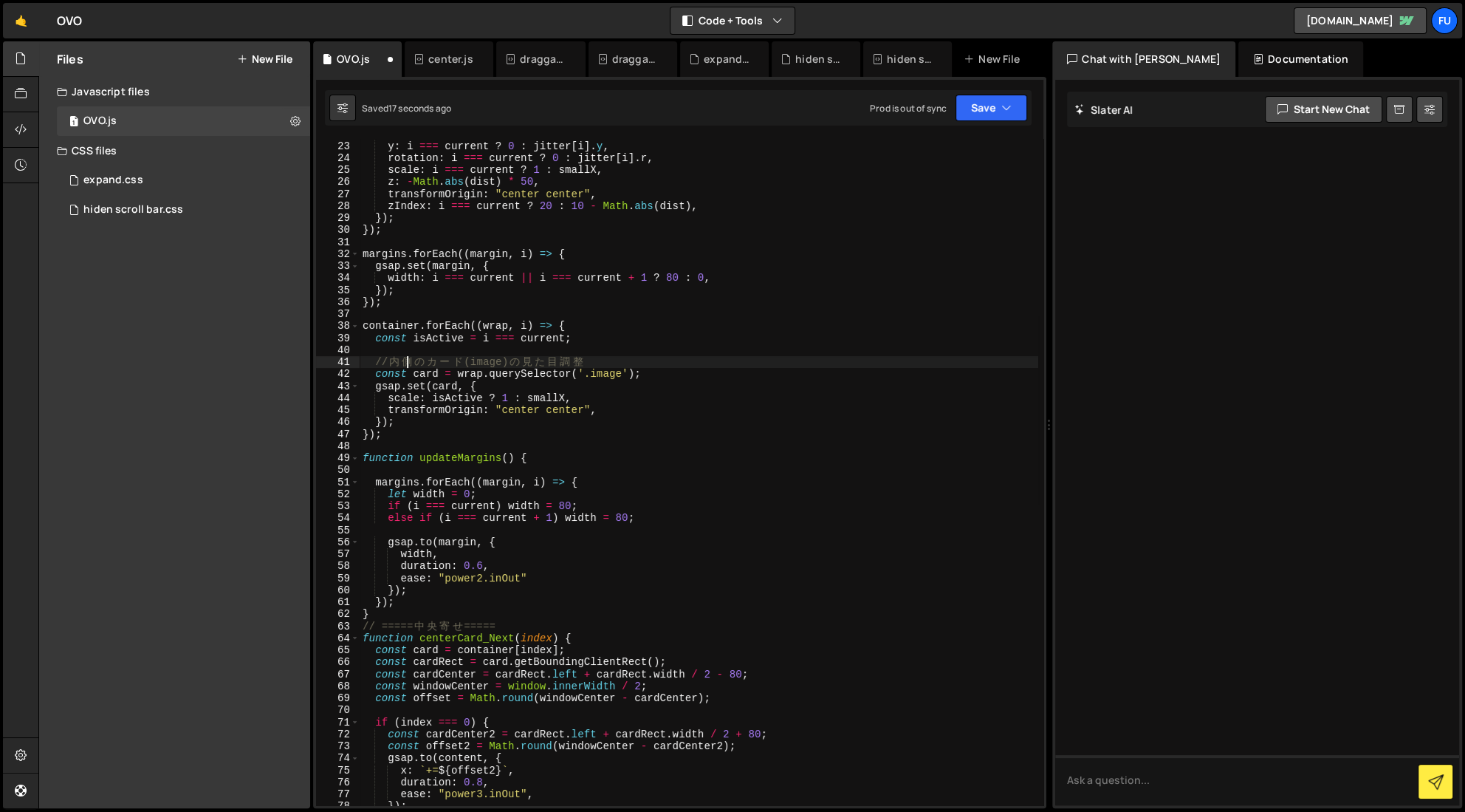
click at [415, 356] on div "x : i === current ? 0 : dist * 12 , // ← 間 隔 を 詰 め た y : i === current ? 0 : ji…" at bounding box center [699, 473] width 679 height 690
type textarea "// 内側のカード(image)の見た目調整"
click at [413, 351] on div "x : i === current ? 0 : dist * 12 , // ← 間 隔 を 詰 め た y : i === current ? 0 : ji…" at bounding box center [699, 473] width 679 height 690
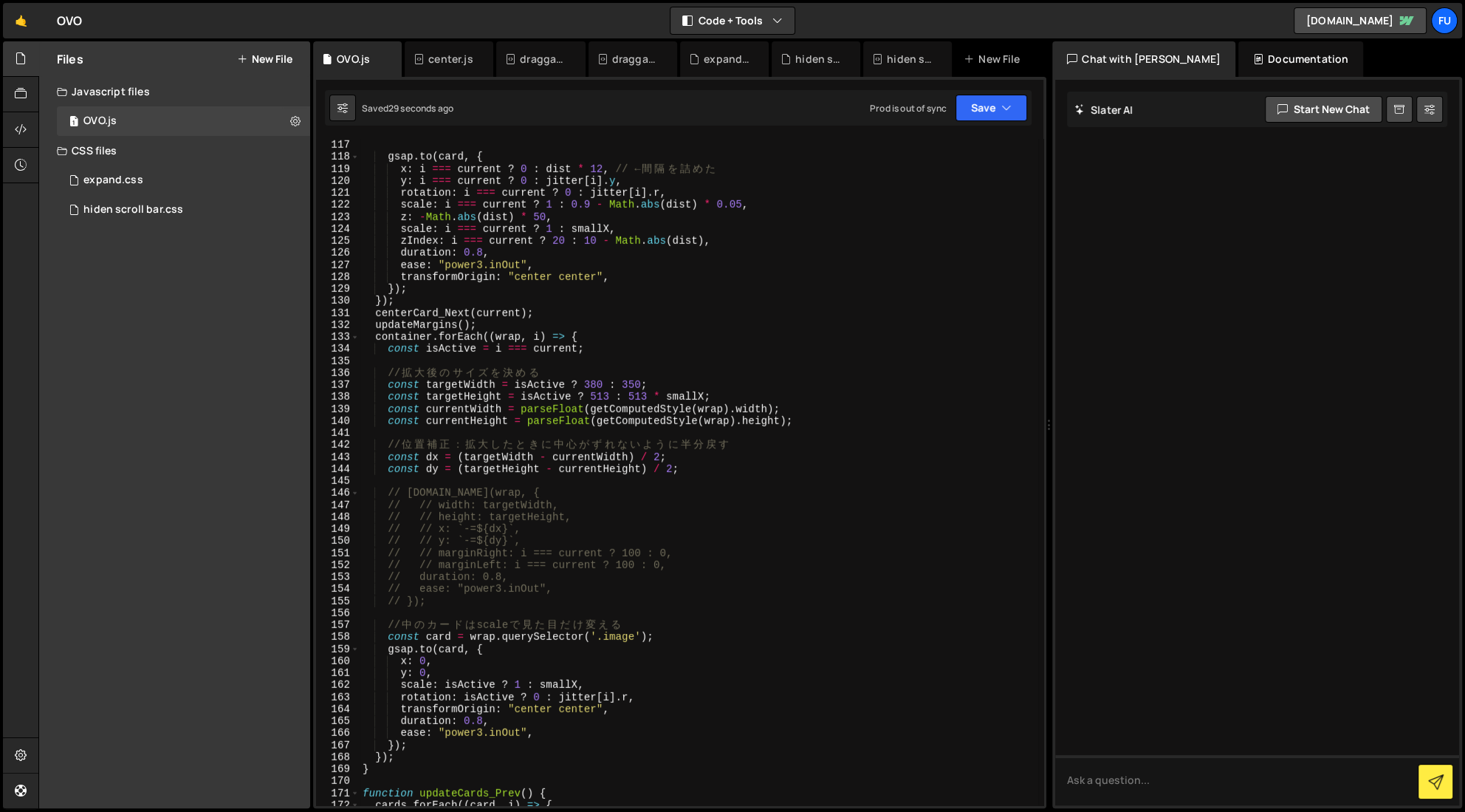
scroll to position [1413, 0]
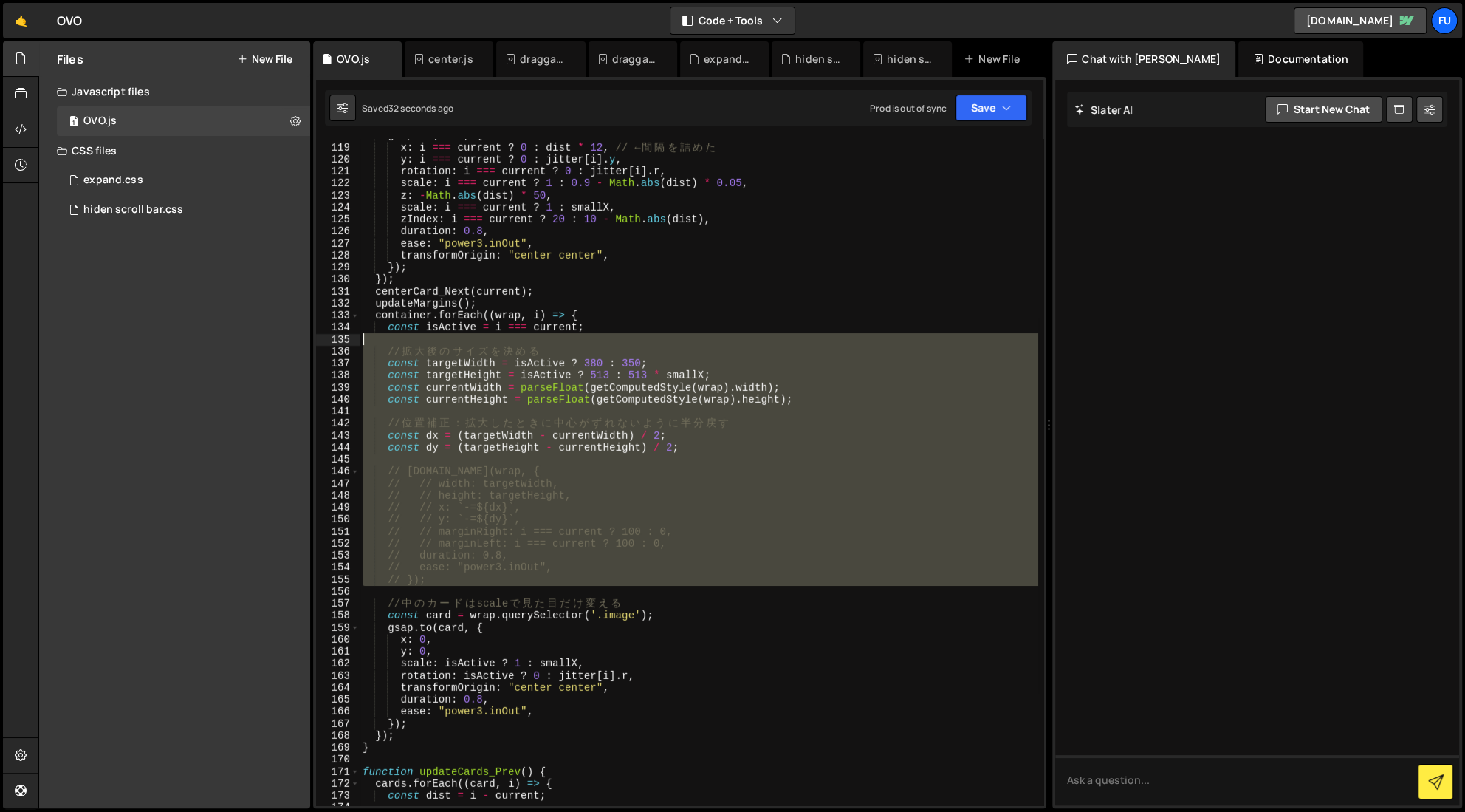
drag, startPoint x: 467, startPoint y: 593, endPoint x: 352, endPoint y: 339, distance: 278.8
click at [352, 339] on div "const isActive = i === current; 118 119 120 121 122 123 124 125 126 127 128 129…" at bounding box center [680, 472] width 728 height 666
type textarea "// 拡大後のサイズを決める"
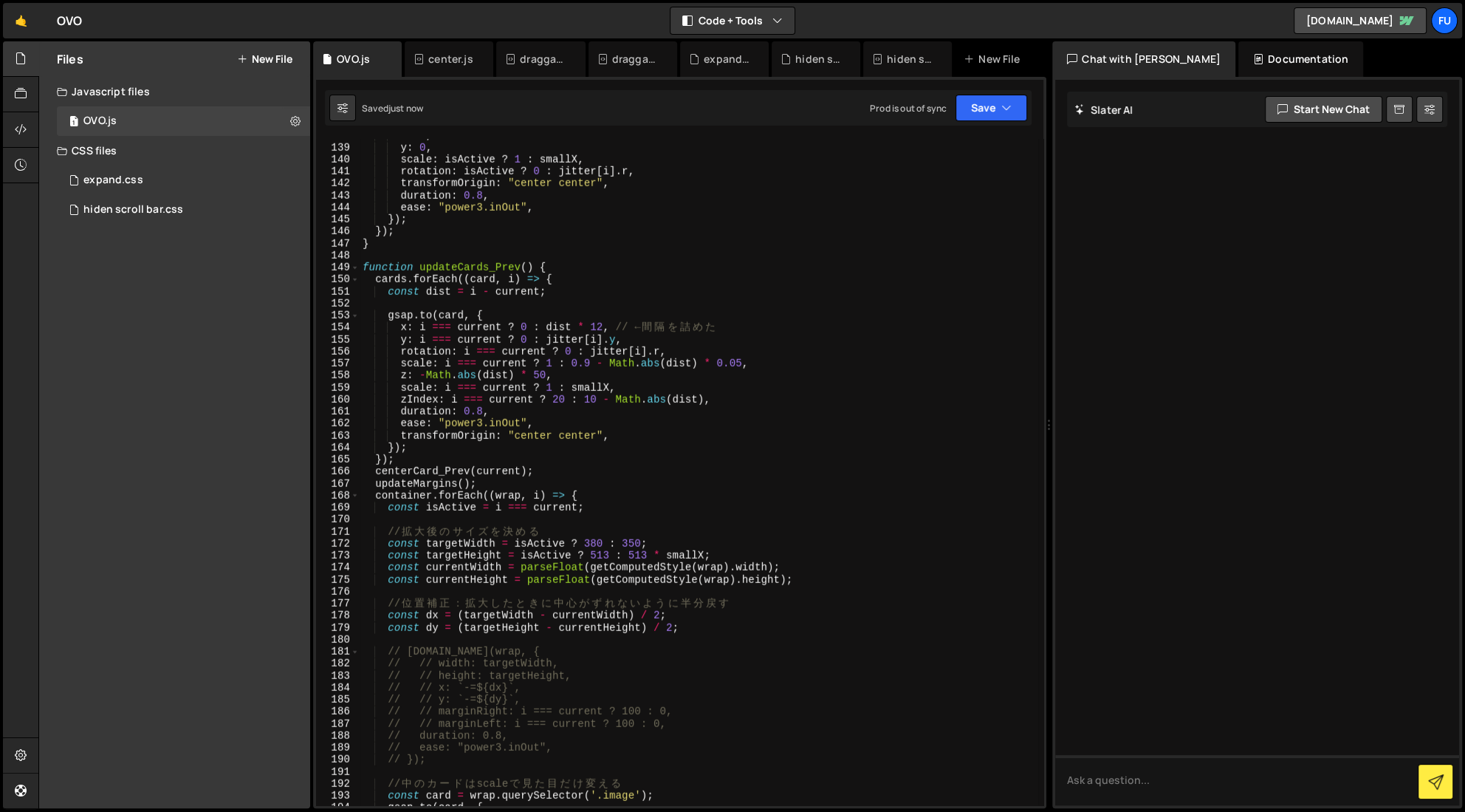
scroll to position [1895, 0]
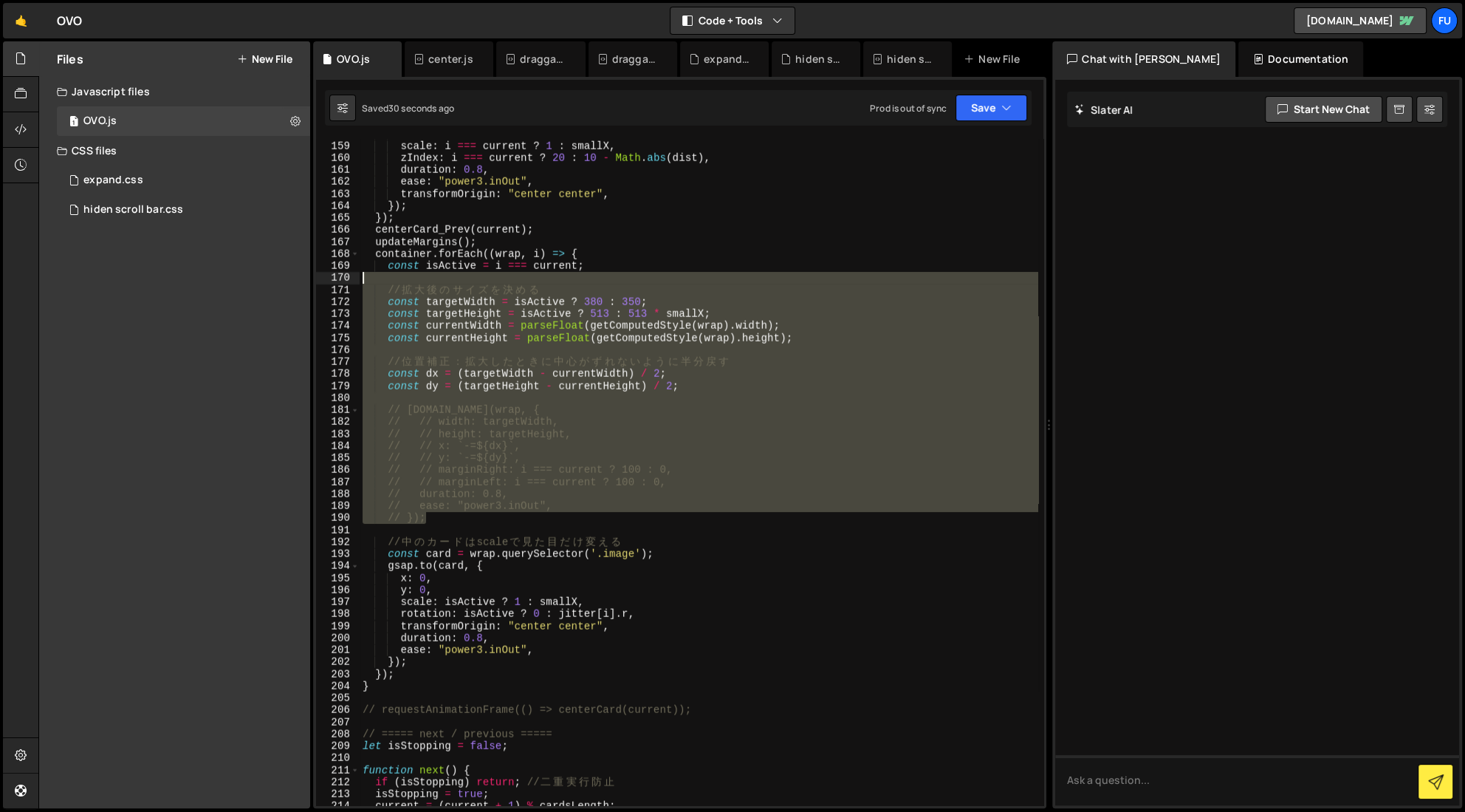
drag, startPoint x: 589, startPoint y: 517, endPoint x: 356, endPoint y: 278, distance: 333.8
click at [356, 278] on div "const isActive = i === current; 158 159 160 161 162 163 164 165 166 167 168 169…" at bounding box center [680, 472] width 728 height 666
type textarea "// 拡大後のサイズを決める"
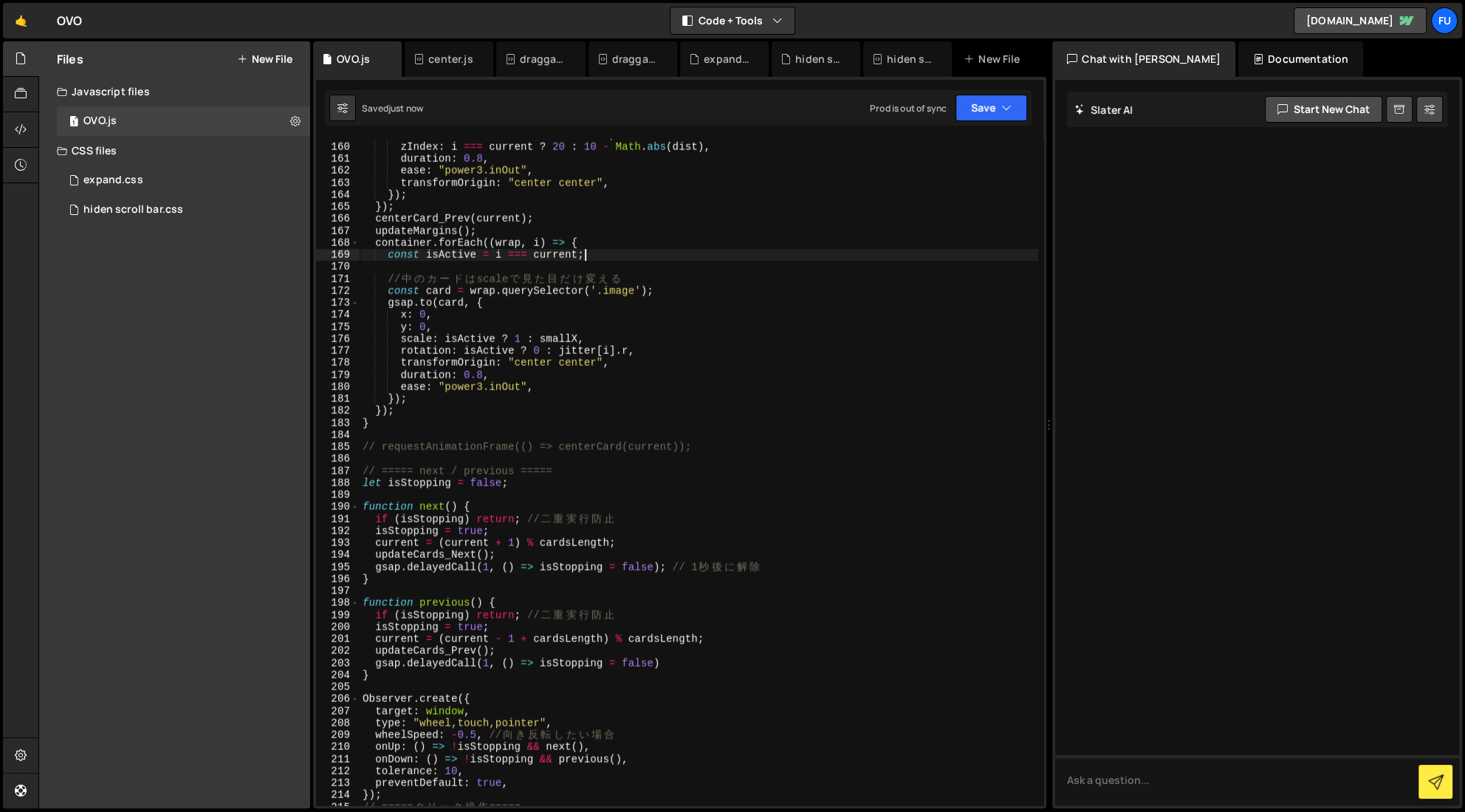
scroll to position [1932, 0]
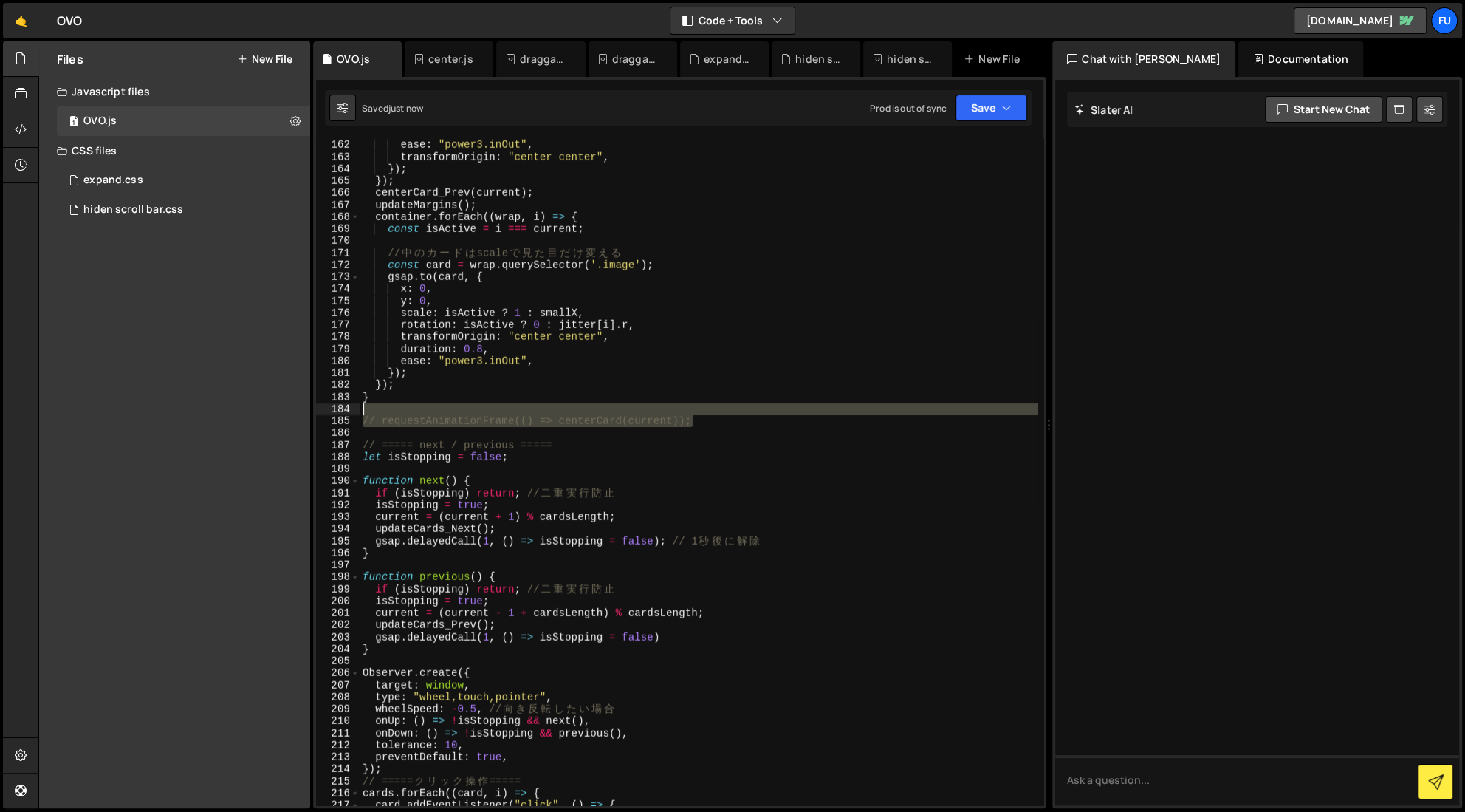
drag, startPoint x: 705, startPoint y: 420, endPoint x: 365, endPoint y: 411, distance: 340.1
click at [365, 411] on div "duration : 0.8 , ease : "power3.inOut" , transformOrigin : "center center" , })…" at bounding box center [699, 472] width 679 height 690
type textarea "// requestAnimationFrame(() => centerCard(current));"
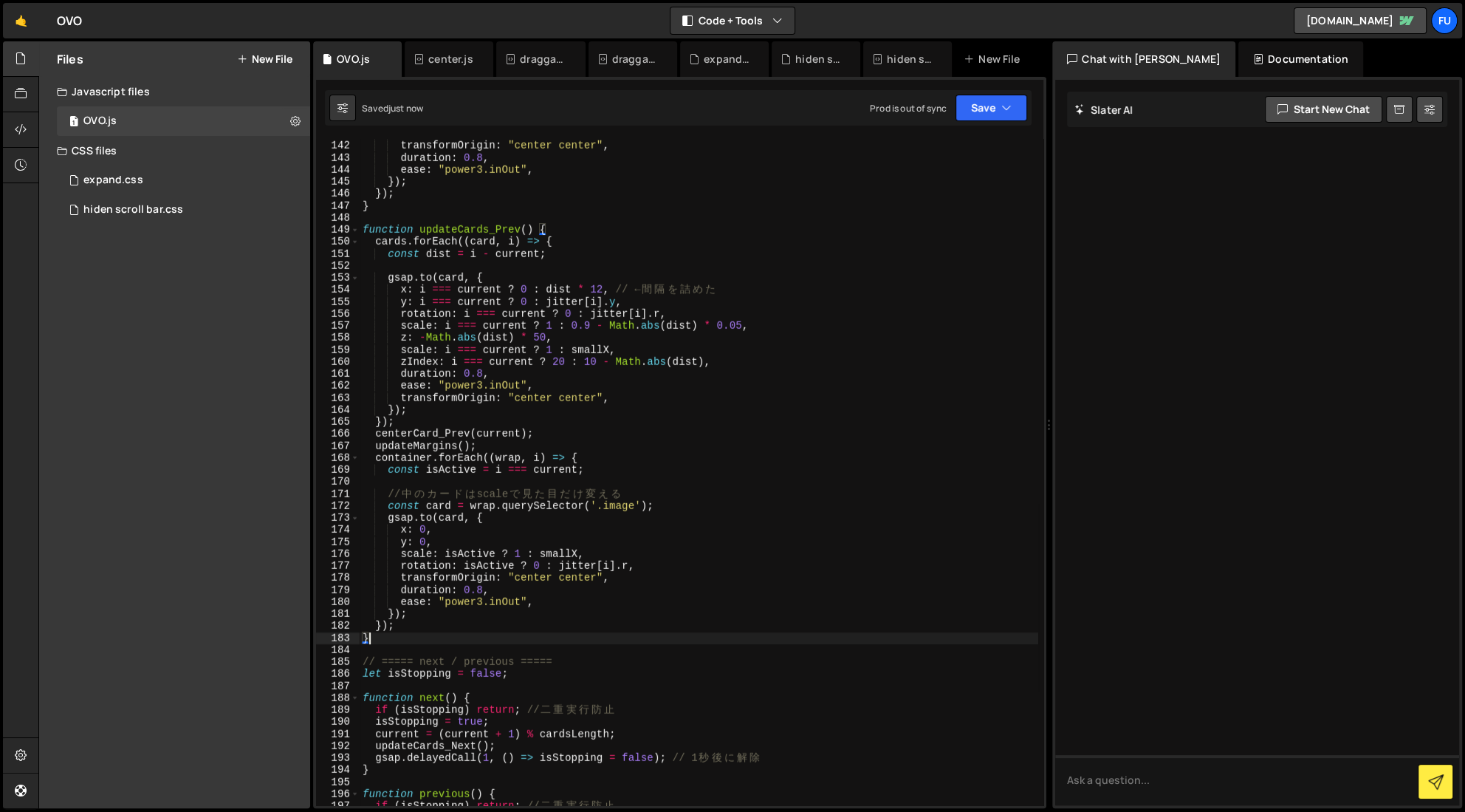
scroll to position [713, 0]
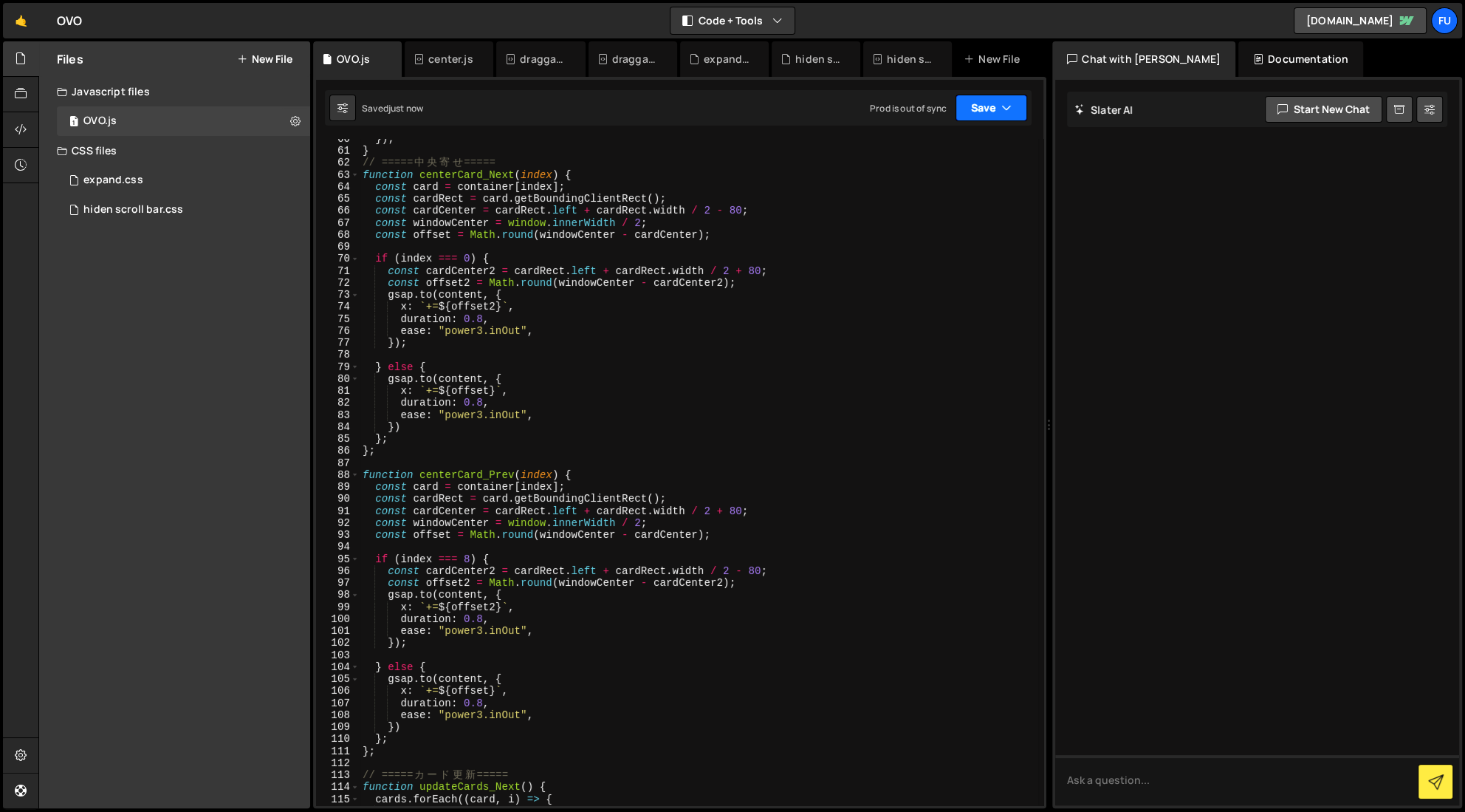
click at [882, 106] on icon "button" at bounding box center [1007, 108] width 10 height 15
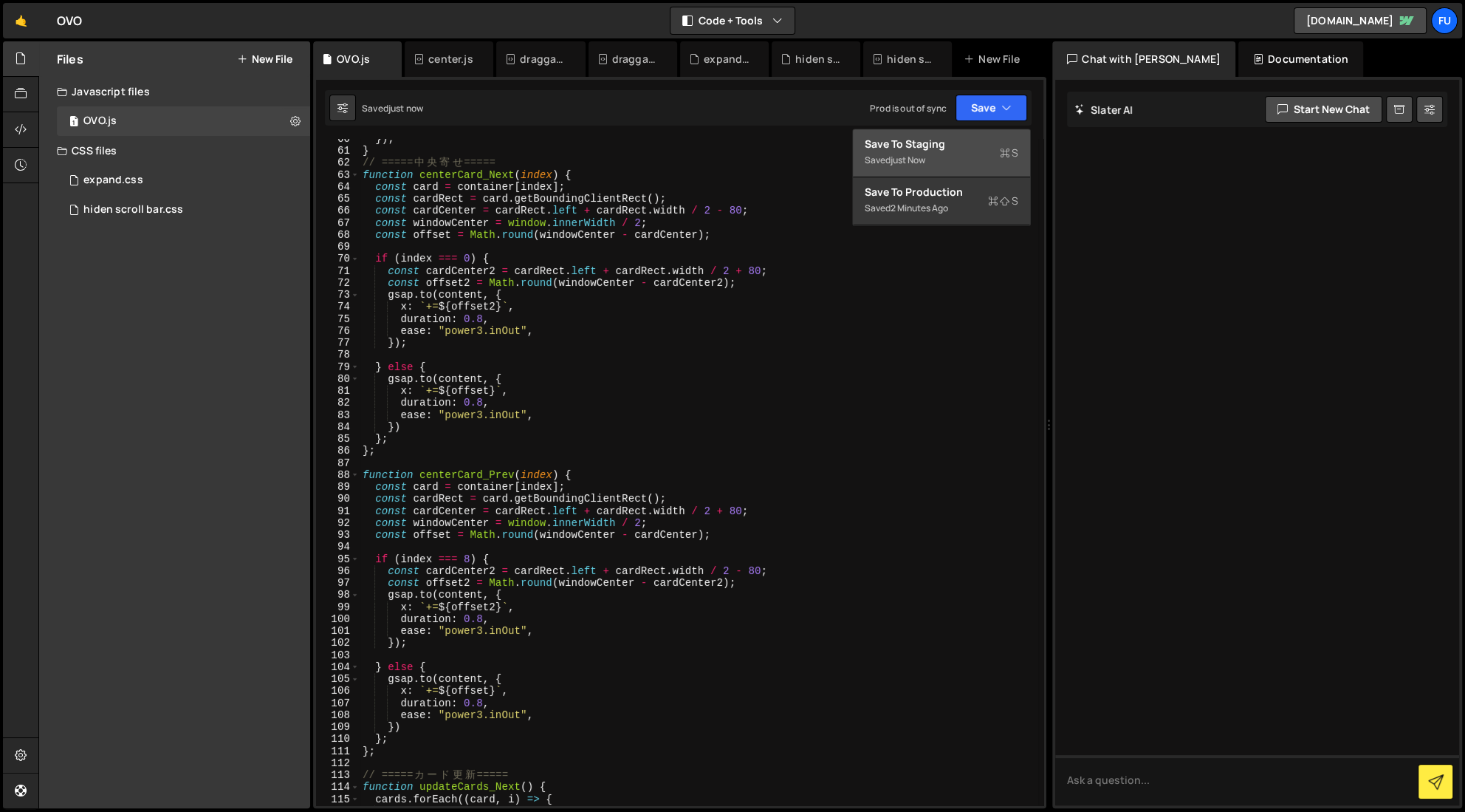
click at [882, 158] on div "Saved just now" at bounding box center [942, 161] width 154 height 18
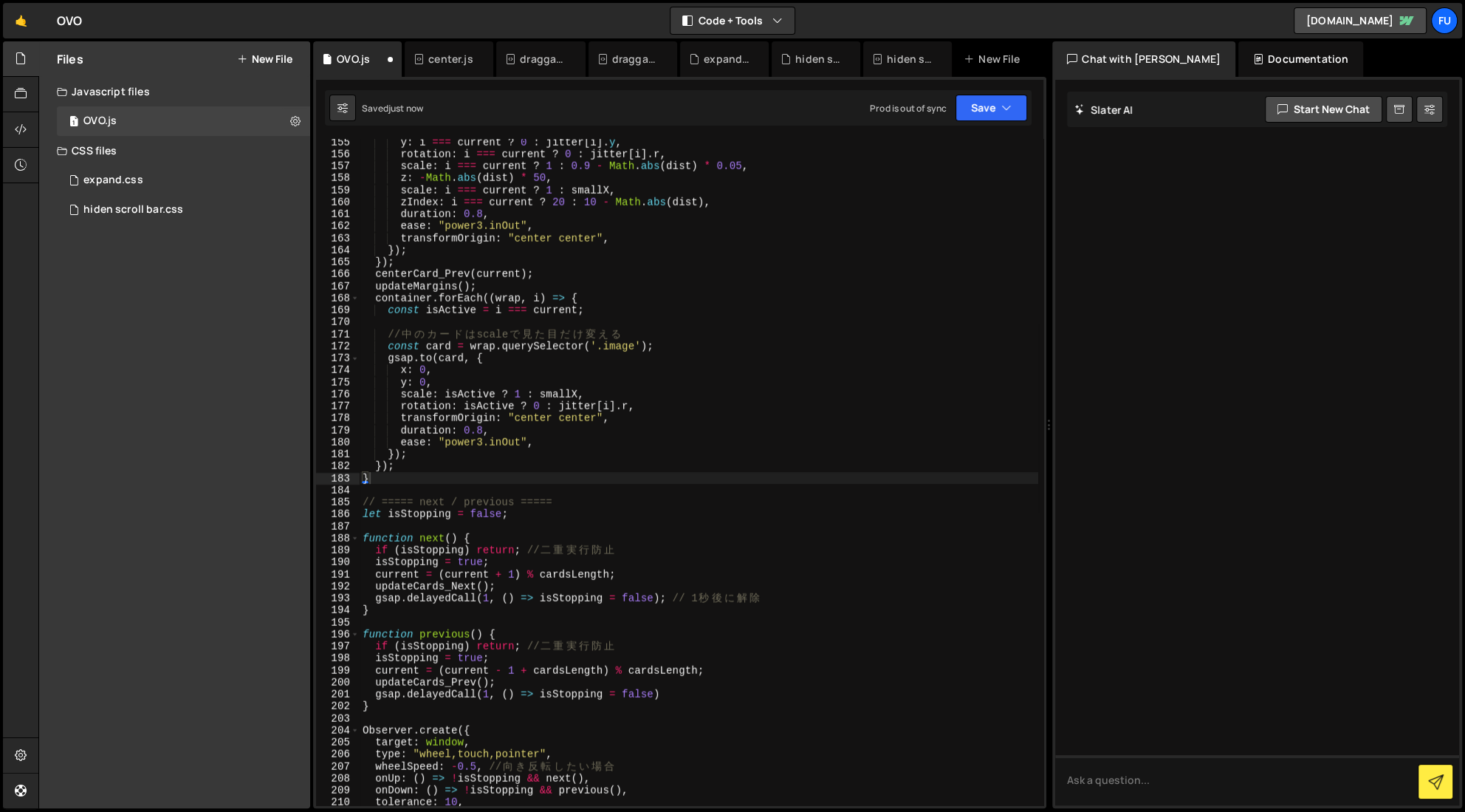
scroll to position [1851, 0]
click at [882, 113] on icon "button" at bounding box center [1007, 108] width 10 height 15
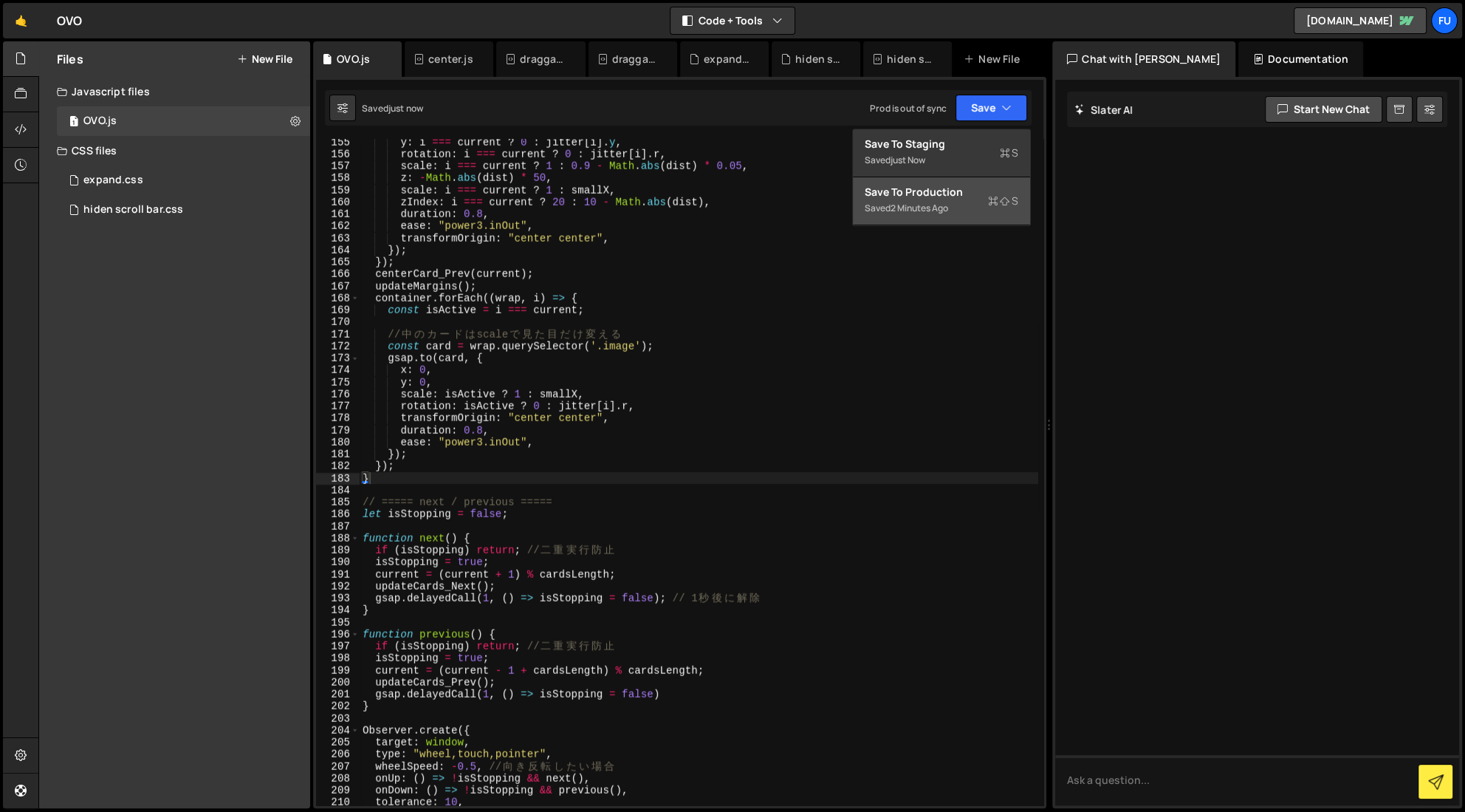
click at [882, 190] on div "Save to Production S" at bounding box center [942, 192] width 154 height 15
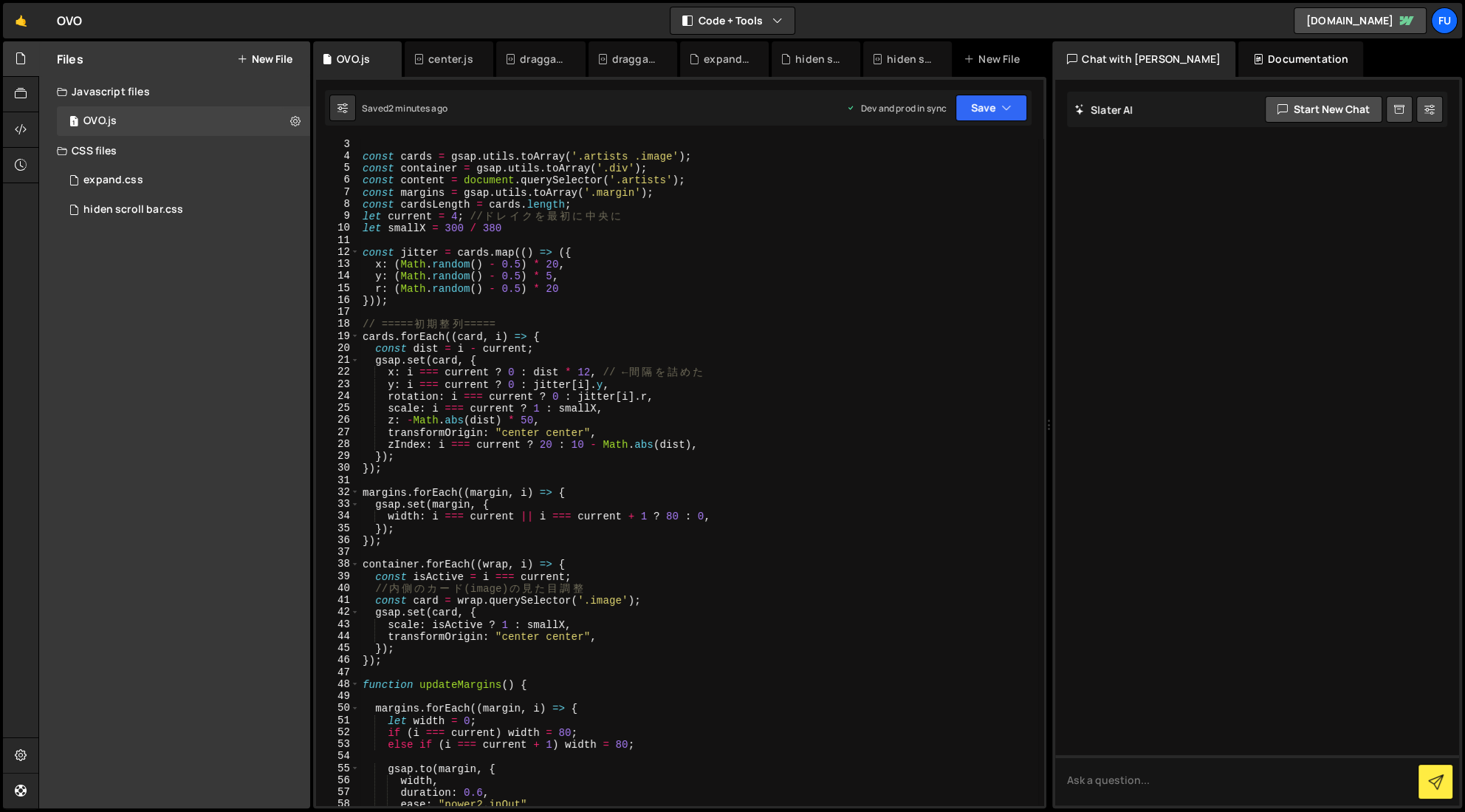
scroll to position [22, 0]
click at [592, 374] on div "gsap . registerPlugin ( Observer , ScrollTrigger ) ; const cards = gsap . utils…" at bounding box center [699, 474] width 679 height 690
click at [536, 375] on div "gsap . registerPlugin ( Observer , ScrollTrigger ) ; const cards = gsap . utils…" at bounding box center [699, 474] width 679 height 690
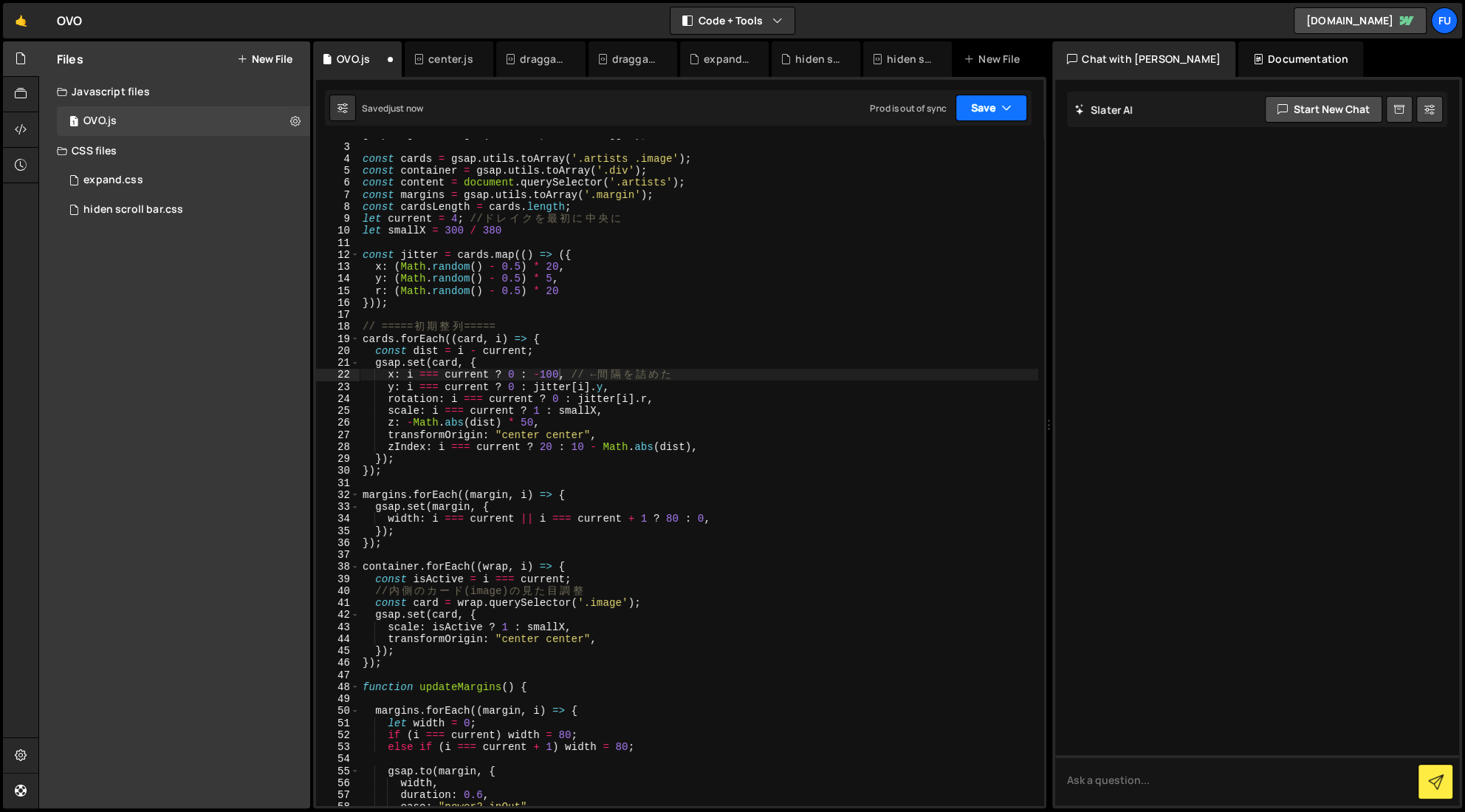
click at [882, 114] on button "Save" at bounding box center [991, 108] width 72 height 27
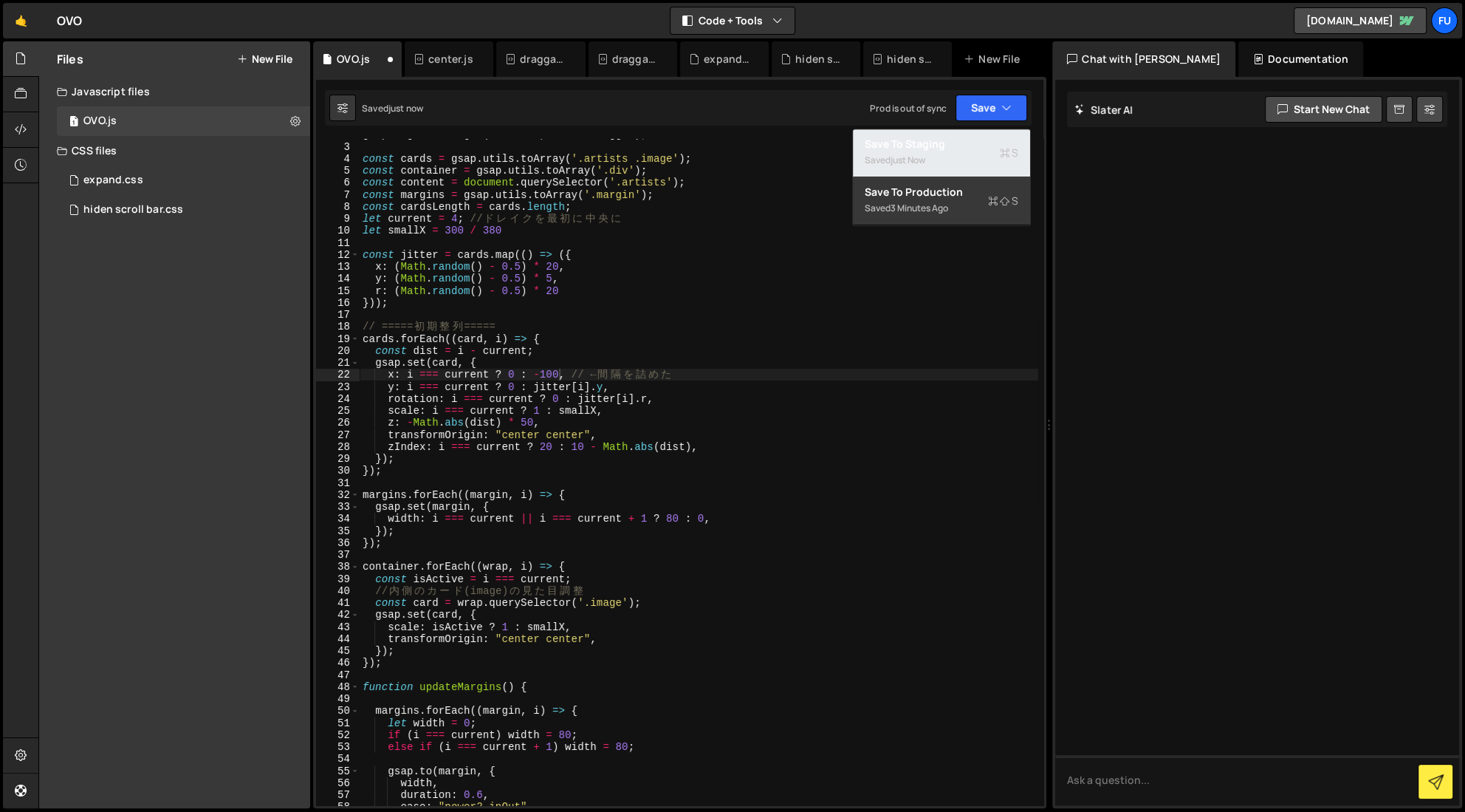
click at [882, 134] on button "Save to Staging S Saved just now" at bounding box center [941, 153] width 177 height 48
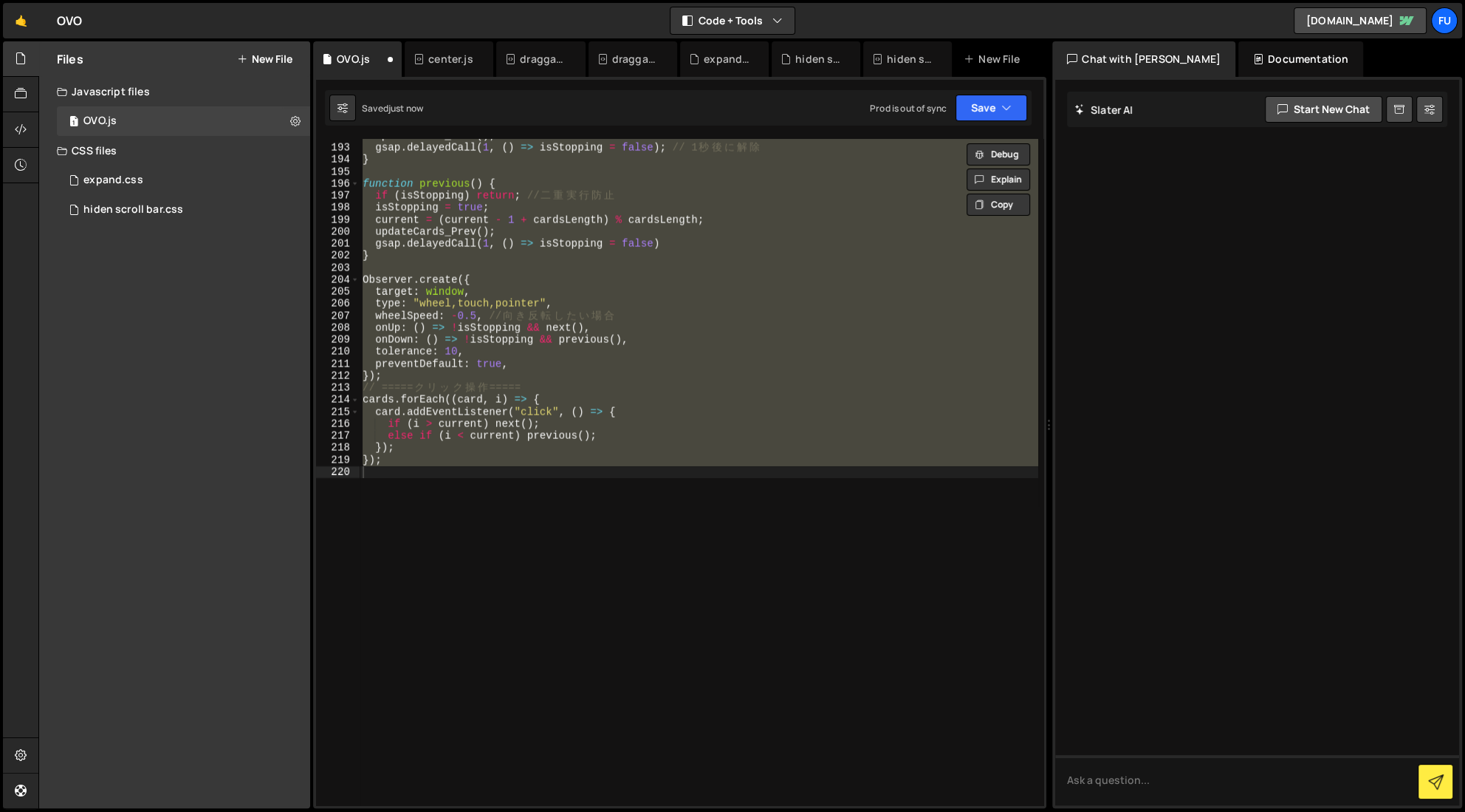
scroll to position [2301, 0]
type textarea "x: i === current ? 0 : , // ← 間隔を詰めた"
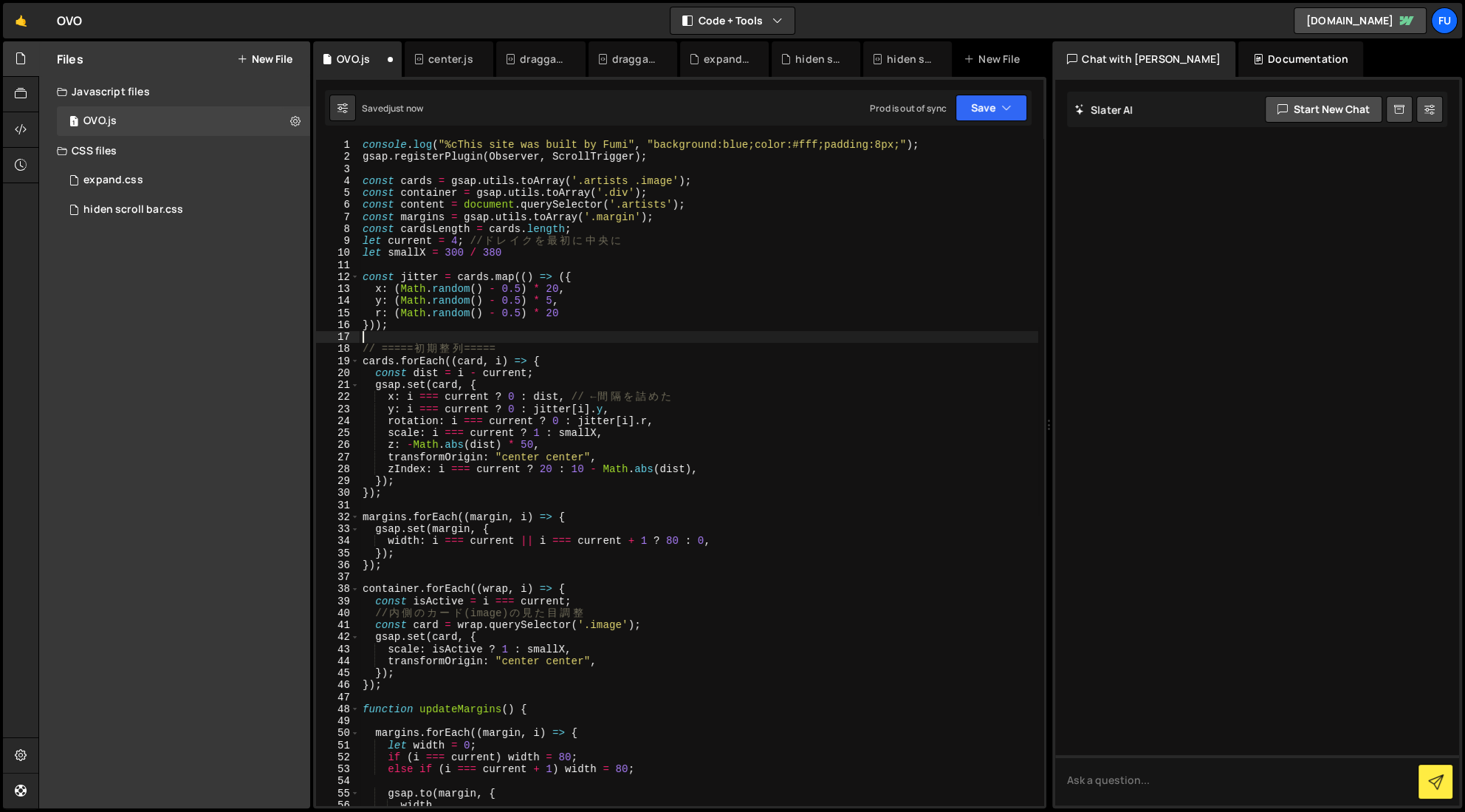
click at [659, 337] on div "console . log ( "%cThis site was built by Fumi" , "background:blue;color:#fff;p…" at bounding box center [699, 484] width 679 height 690
click at [561, 397] on div "console . log ( "%cThis site was built by Fumi" , "background:blue;color:#fff;p…" at bounding box center [699, 484] width 679 height 690
click at [587, 393] on div "console . log ( "%cThis site was built by Fumi" , "background:blue;color:#fff;p…" at bounding box center [699, 484] width 679 height 690
type textarea "x: i === current ? 0 : dist, // ← 間隔を詰めた"
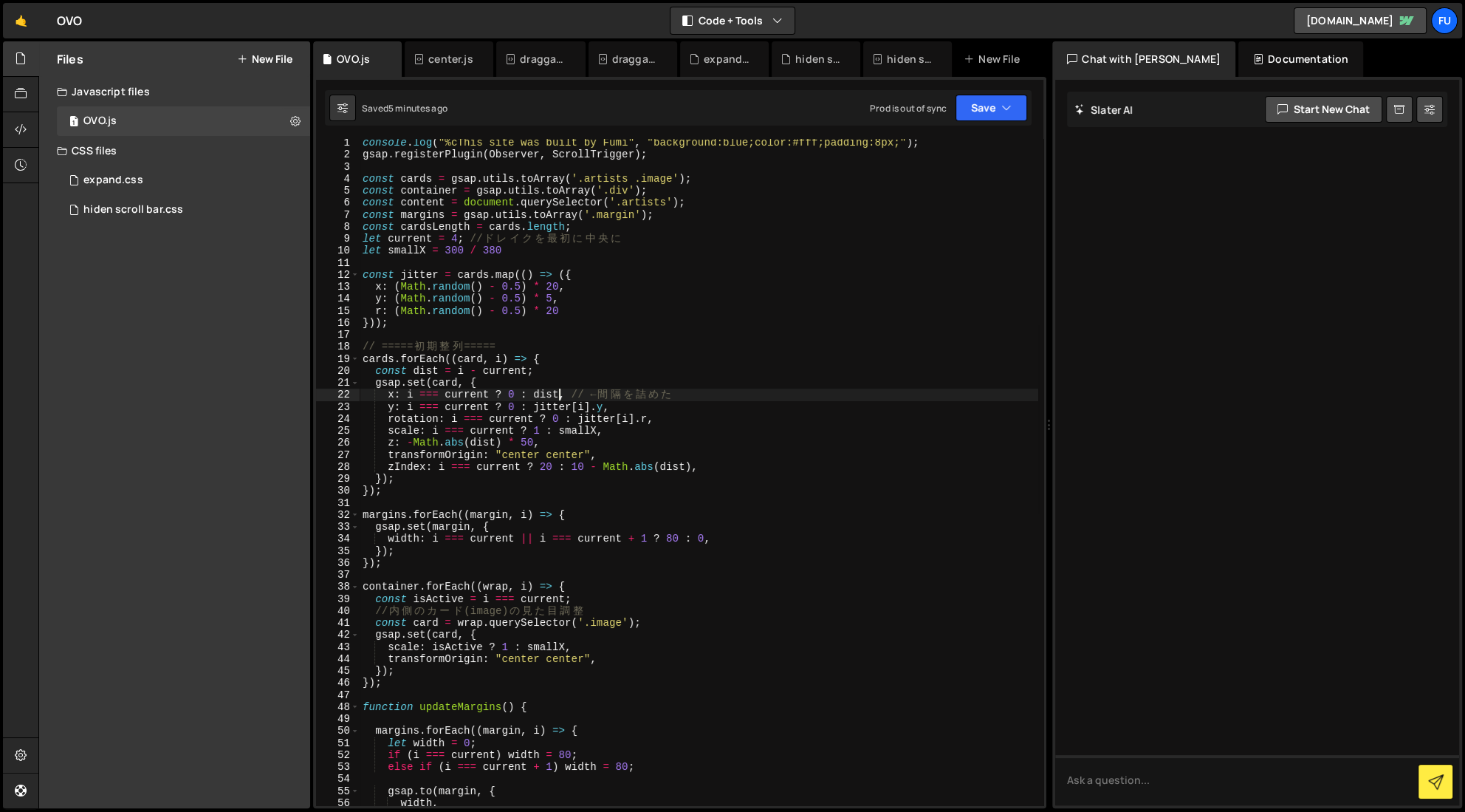
scroll to position [8, 0]
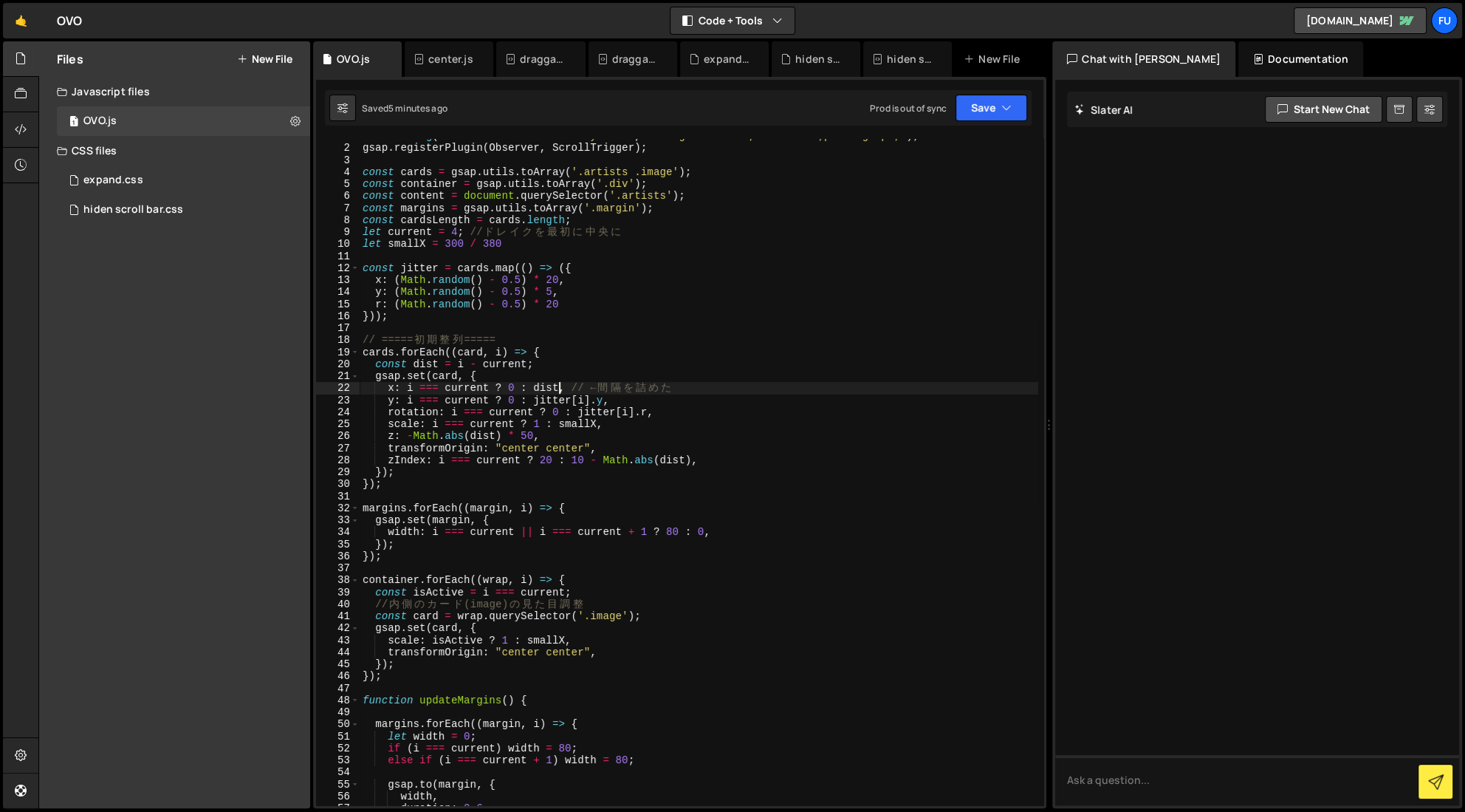
click at [720, 328] on div "console . log ( "%cThis site was built by Fumi" , "background:blue;color:#fff;p…" at bounding box center [699, 475] width 679 height 690
click at [697, 292] on div "console . log ( "%cThis site was built by Fumi" , "background:blue;color:#fff;p…" at bounding box center [699, 475] width 679 height 690
click at [696, 303] on div "console . log ( "%cThis site was built by Fumi" , "background:blue;color:#fff;p…" at bounding box center [699, 475] width 679 height 690
type textarea "r: (Math.random() - 0.5) * 20"
